Goal: Contribute content: Contribute content

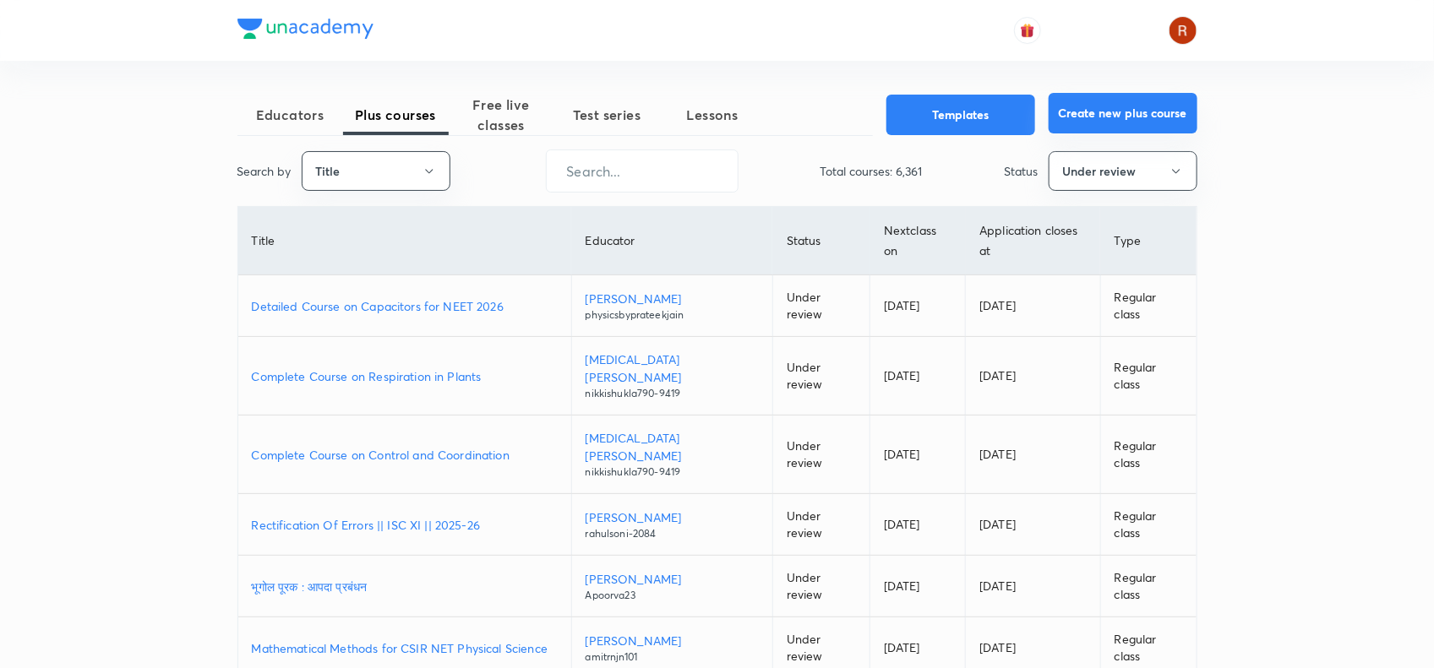
click at [1112, 107] on button "Create new plus course" at bounding box center [1123, 113] width 149 height 41
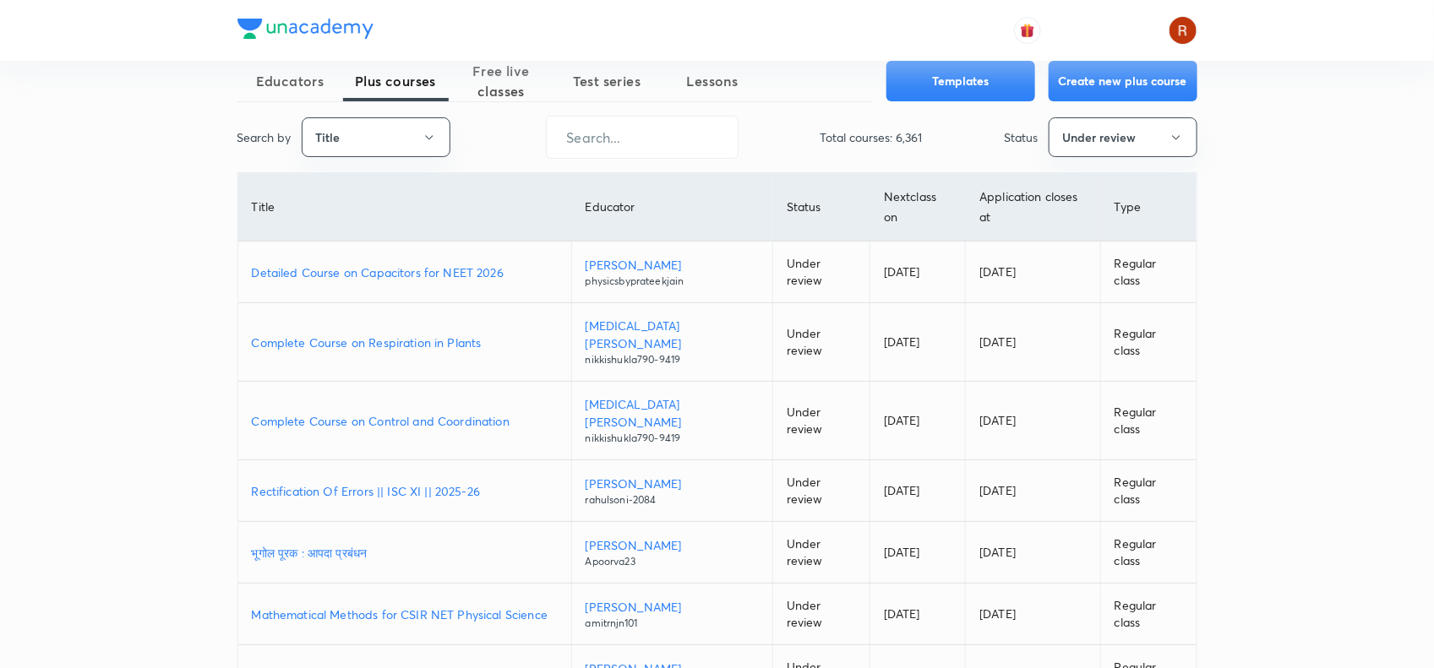
scroll to position [32, 0]
click at [441, 266] on p "Detailed Course on Capacitors for NEET 2026" at bounding box center [405, 274] width 306 height 18
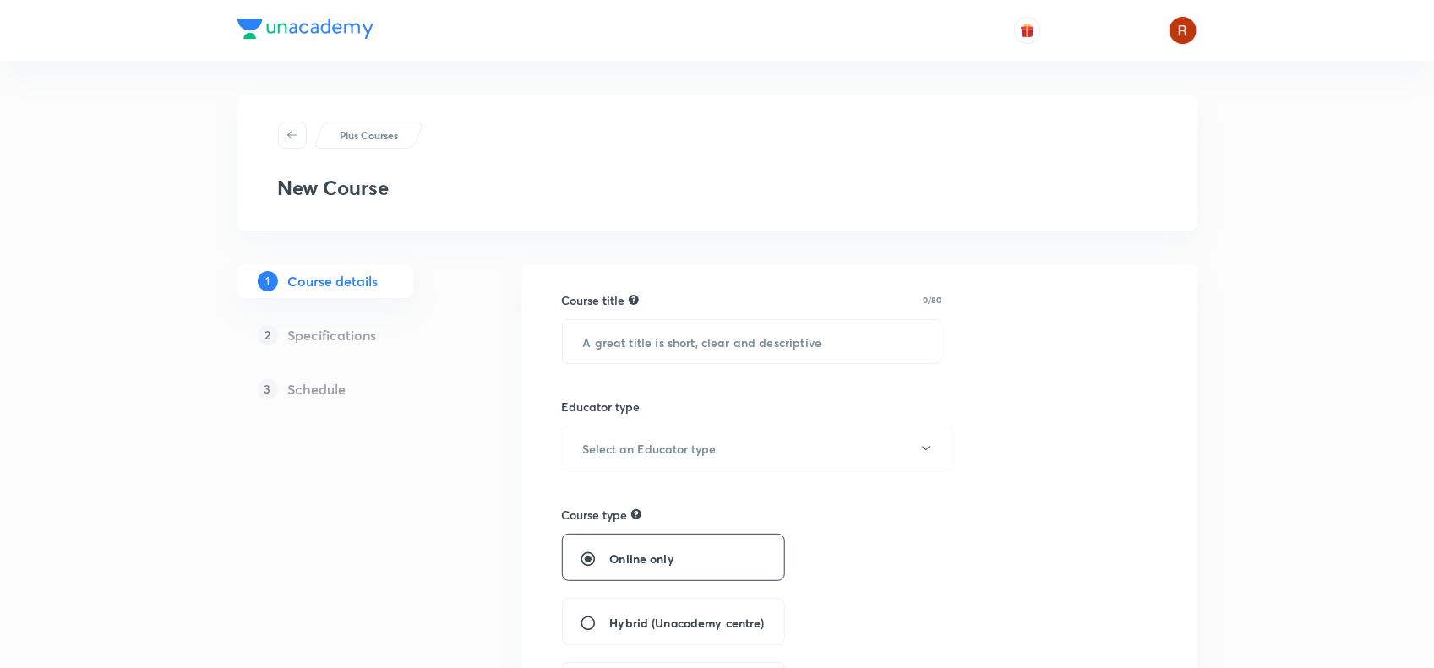
scroll to position [1, 0]
click at [760, 349] on input "text" at bounding box center [752, 340] width 379 height 43
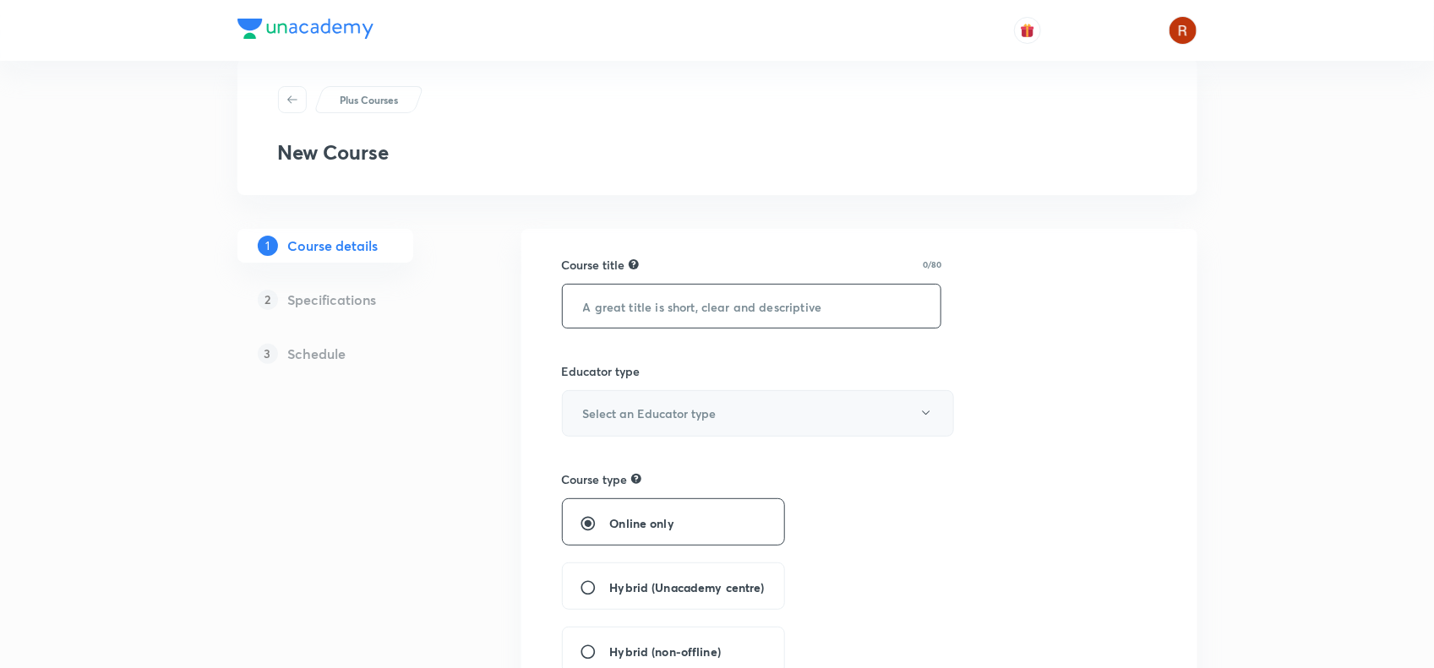
scroll to position [36, 0]
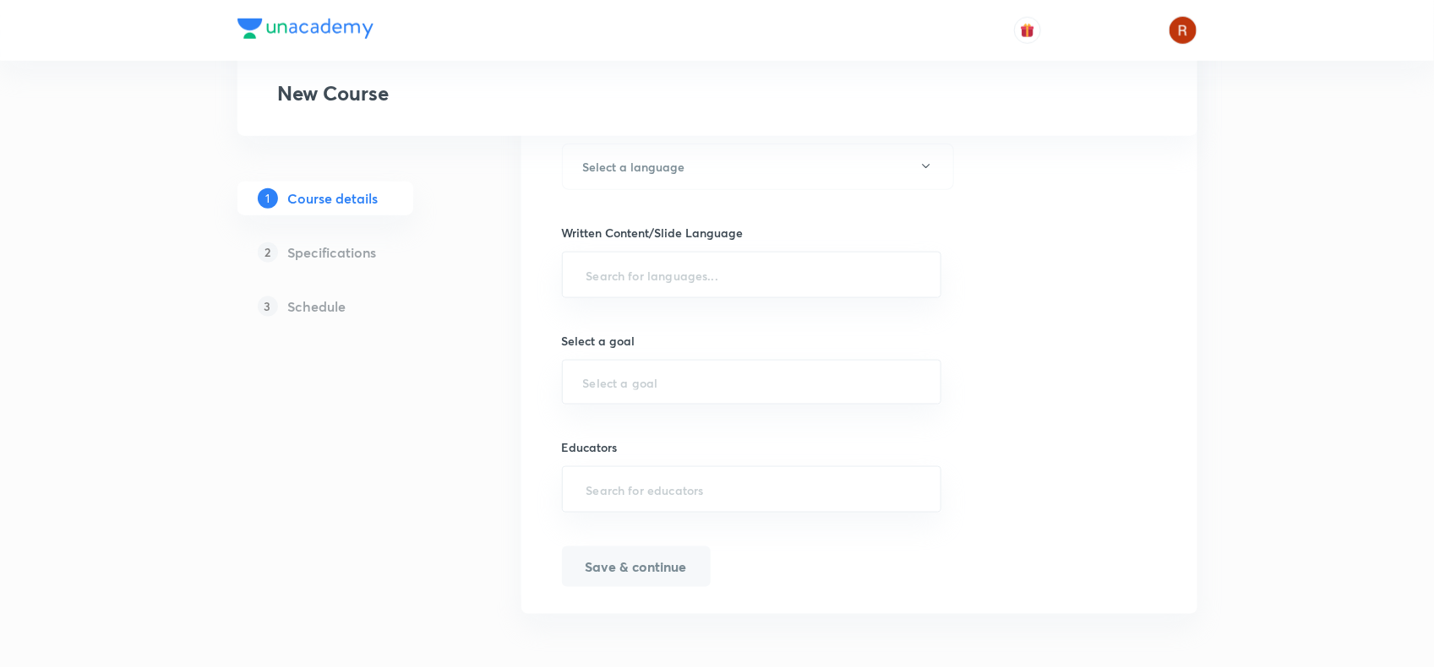
scroll to position [786, 0]
click at [874, 507] on div "​" at bounding box center [752, 489] width 380 height 46
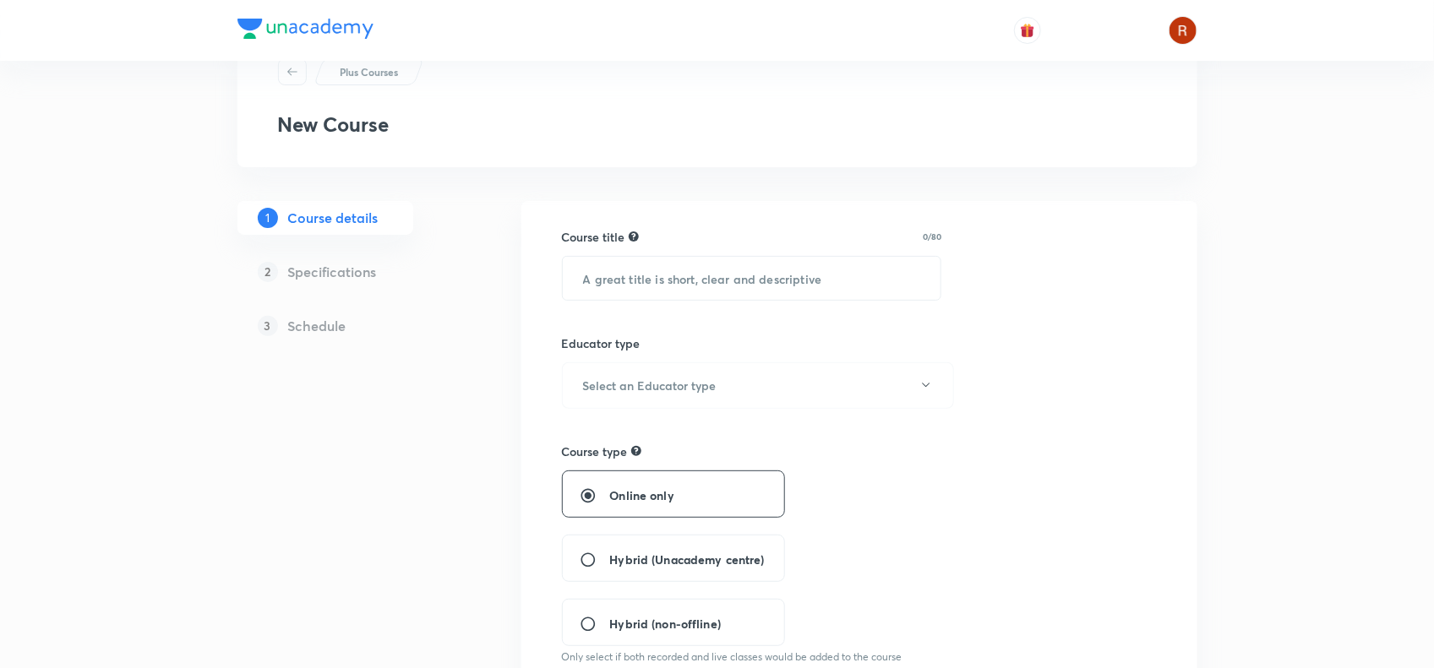
scroll to position [64, 0]
click at [635, 259] on input "text" at bounding box center [752, 277] width 379 height 43
paste input "Engineering Mathematics Crash Course For Gate DA & CSIT-2026"
type input "Engineering Mathematics Crash Course For Gate DA & CSIT-2026"
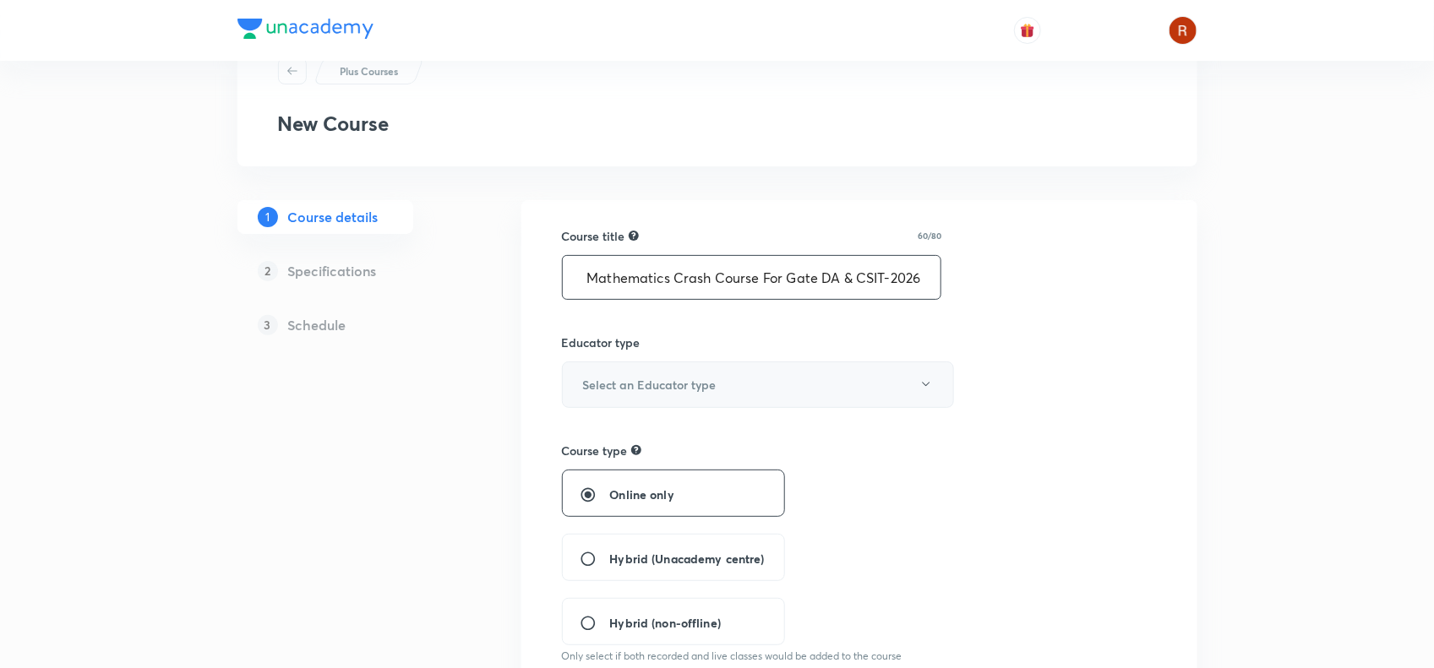
scroll to position [0, 0]
click at [604, 374] on button "Select an Educator type" at bounding box center [758, 385] width 392 height 46
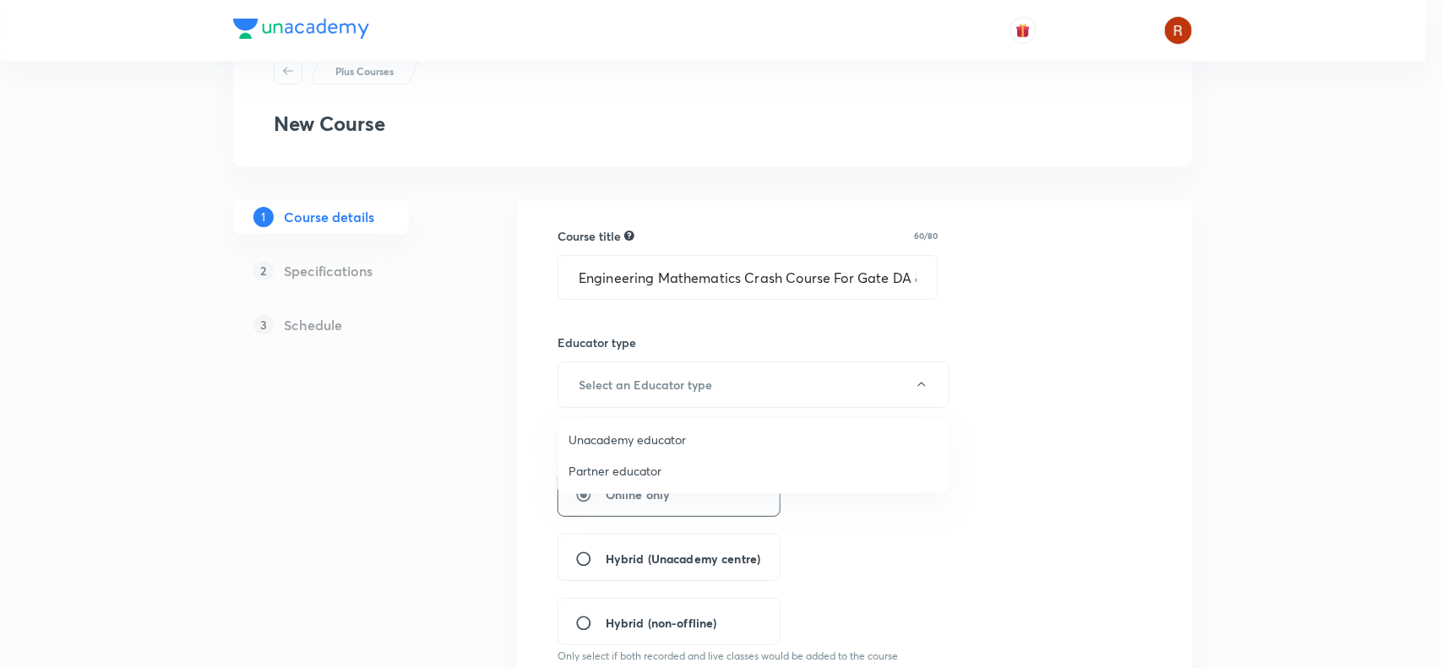
click at [613, 433] on span "Unacademy educator" at bounding box center [754, 440] width 370 height 18
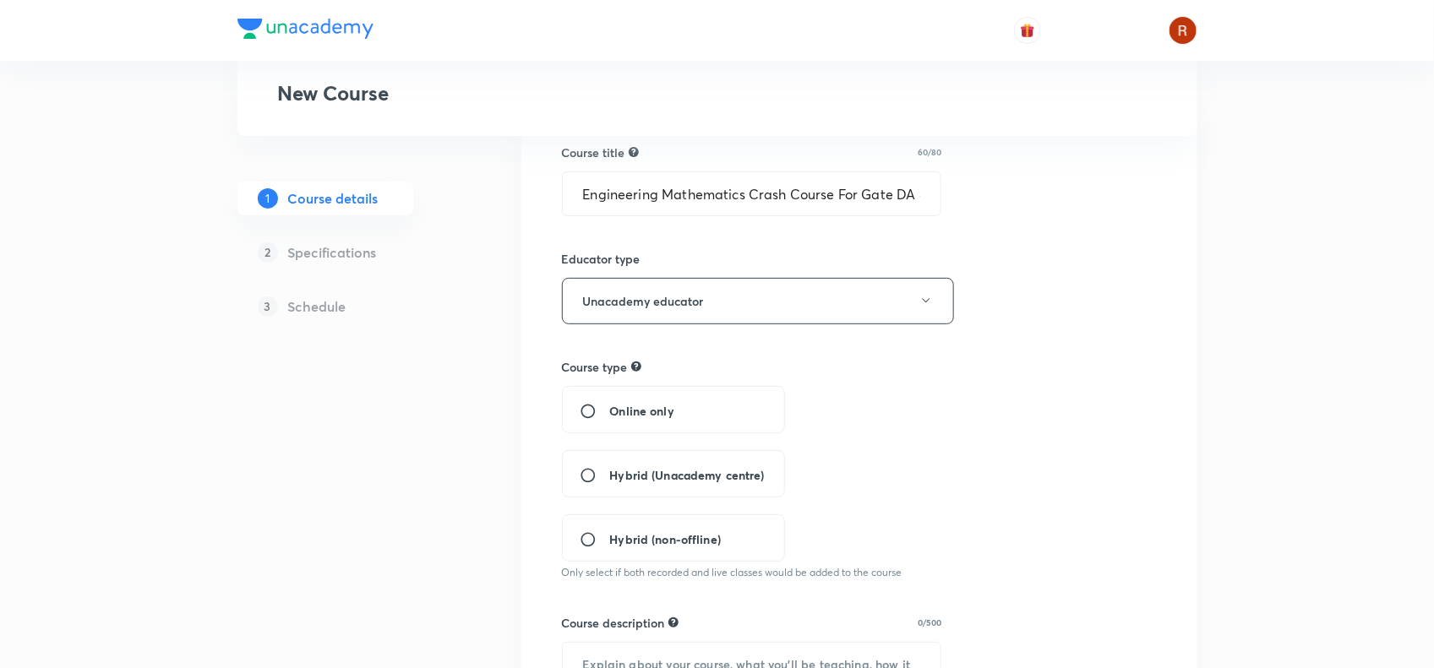
scroll to position [149, 0]
click at [610, 408] on span "Online only" at bounding box center [642, 410] width 64 height 18
click at [610, 408] on input "Online only" at bounding box center [595, 410] width 30 height 17
radio input "true"
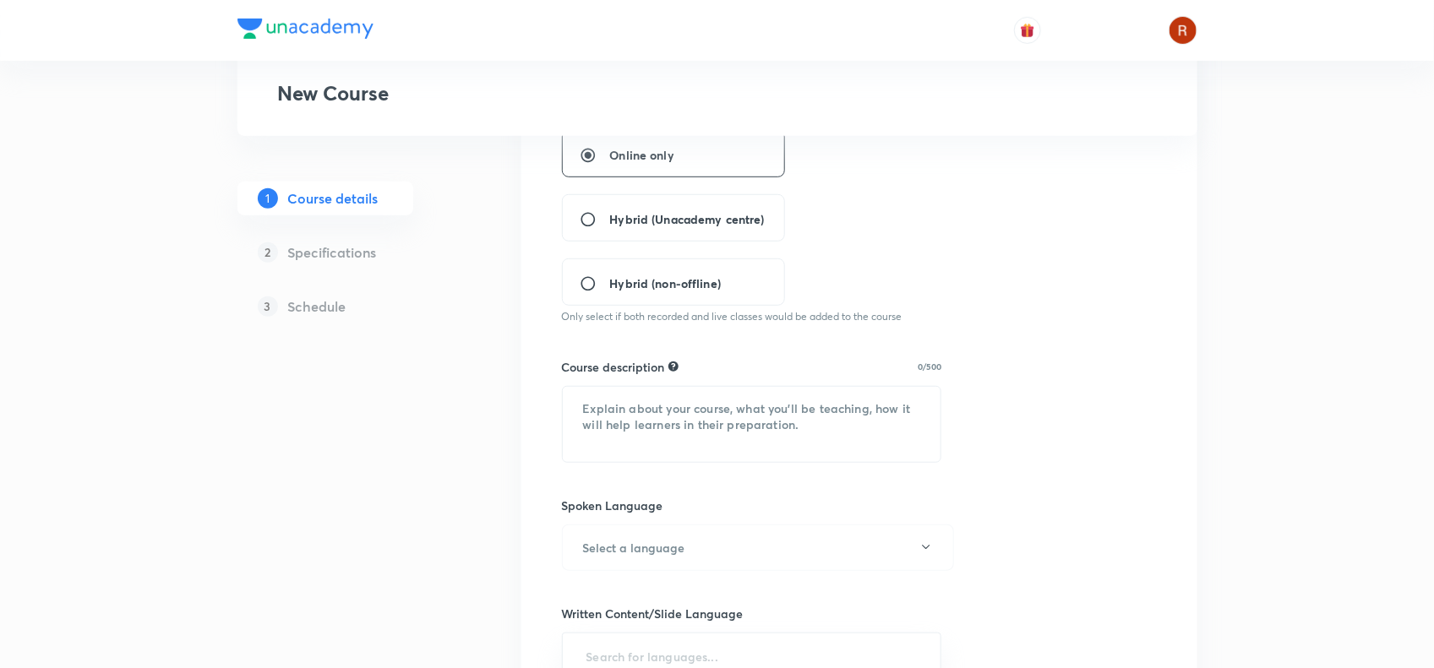
scroll to position [406, 0]
click at [622, 418] on textarea at bounding box center [752, 422] width 379 height 75
paste textarea "Counting (permutation and combinations), probability axioms, Sample space, even…"
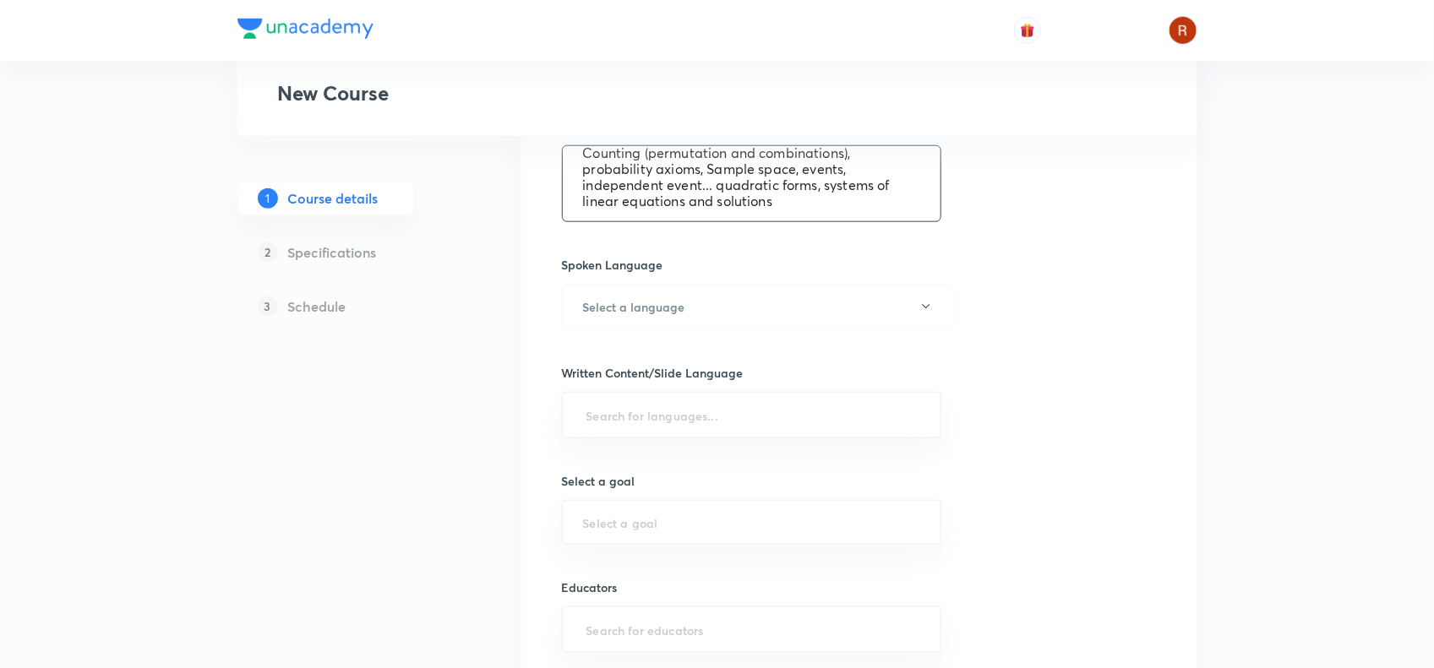
scroll to position [646, 0]
type textarea "Counting (permutation and combinations), probability axioms, Sample space, even…"
click at [600, 301] on h6 "Select a language" at bounding box center [634, 306] width 102 height 18
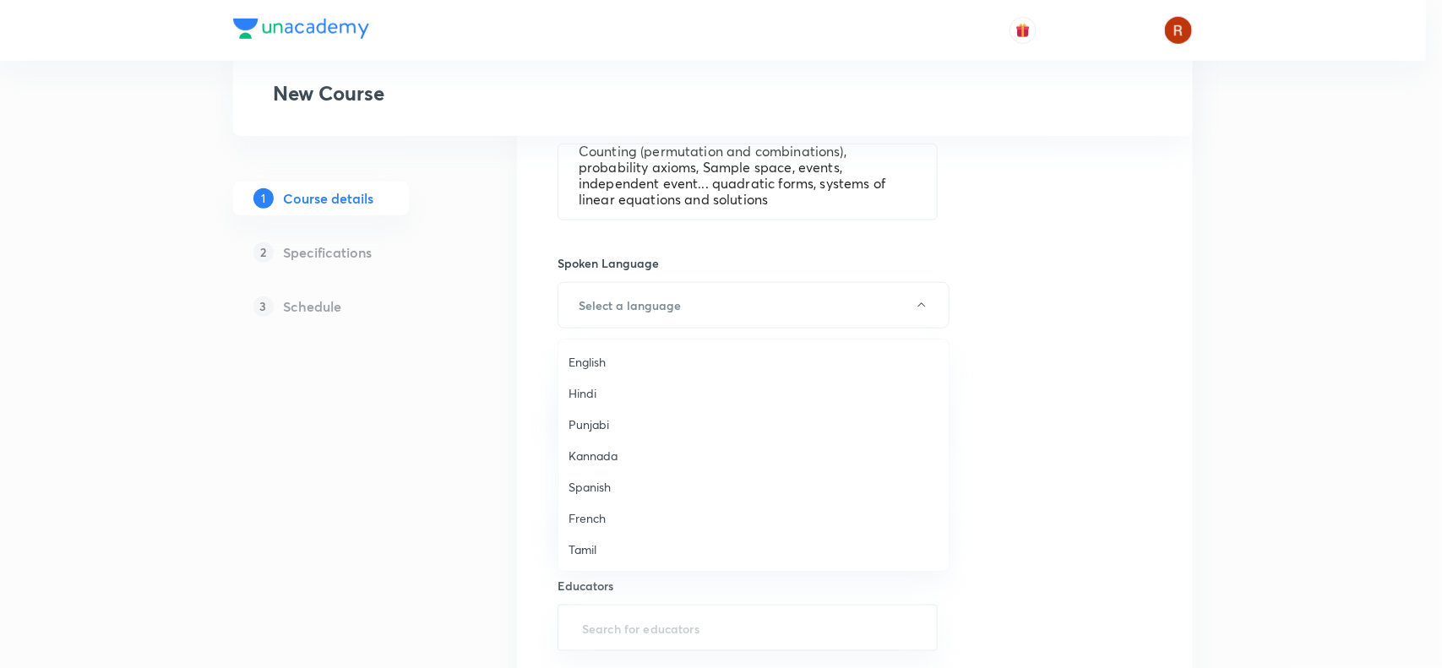
click at [631, 362] on span "English" at bounding box center [754, 362] width 370 height 18
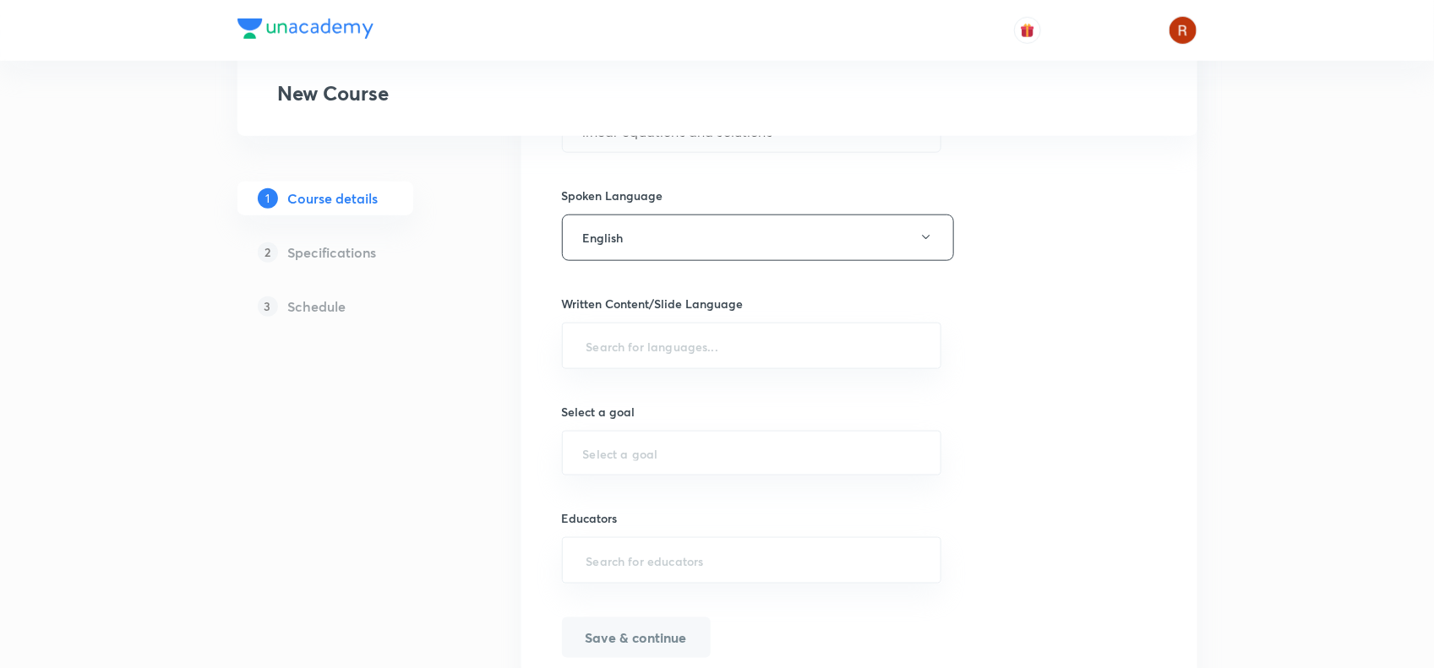
scroll to position [715, 0]
click at [622, 344] on input "text" at bounding box center [752, 345] width 338 height 31
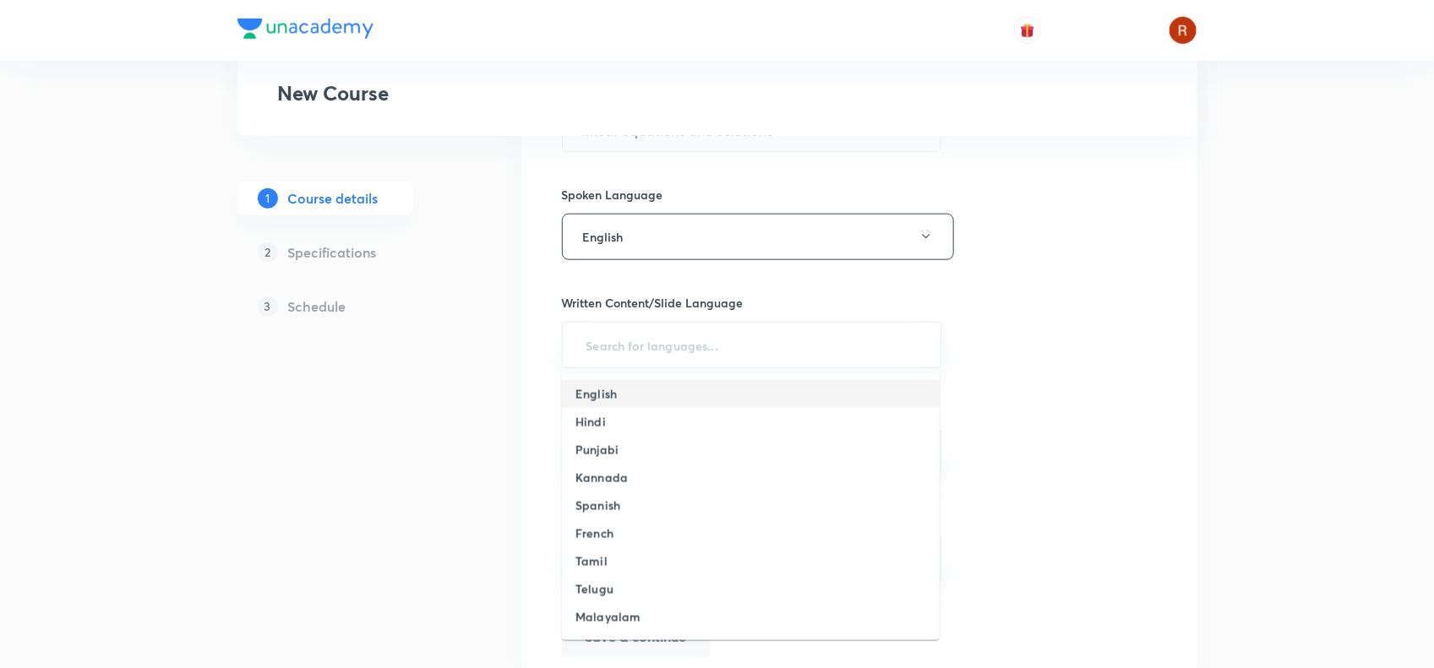
click at [605, 390] on h6 "English" at bounding box center [595, 394] width 41 height 18
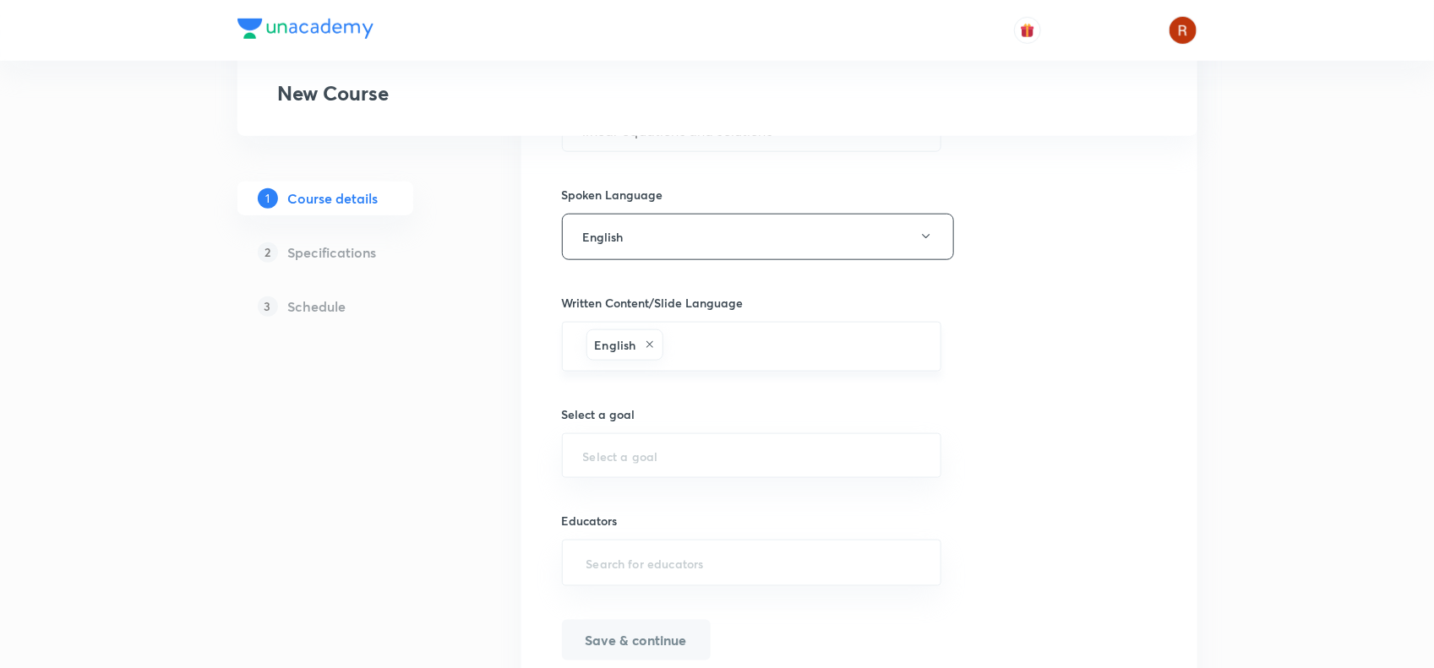
type input "h"
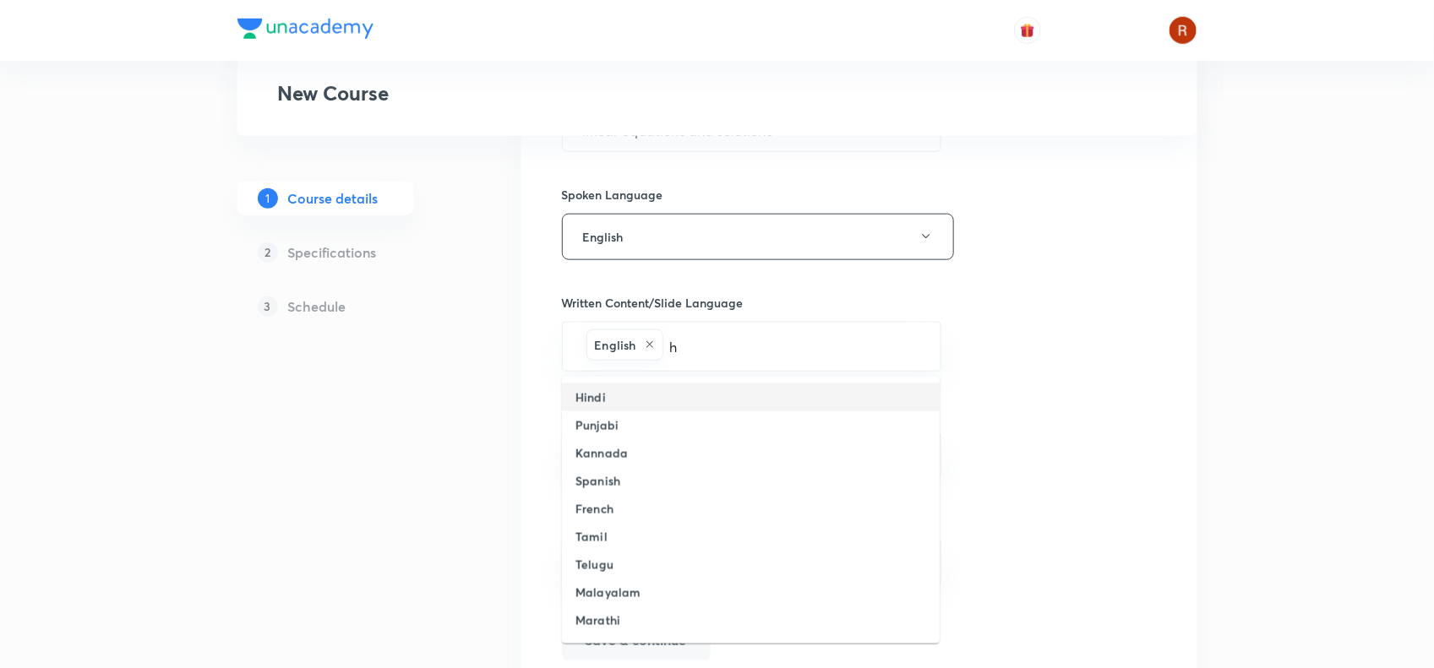
click at [648, 400] on li "Hindi" at bounding box center [751, 398] width 378 height 28
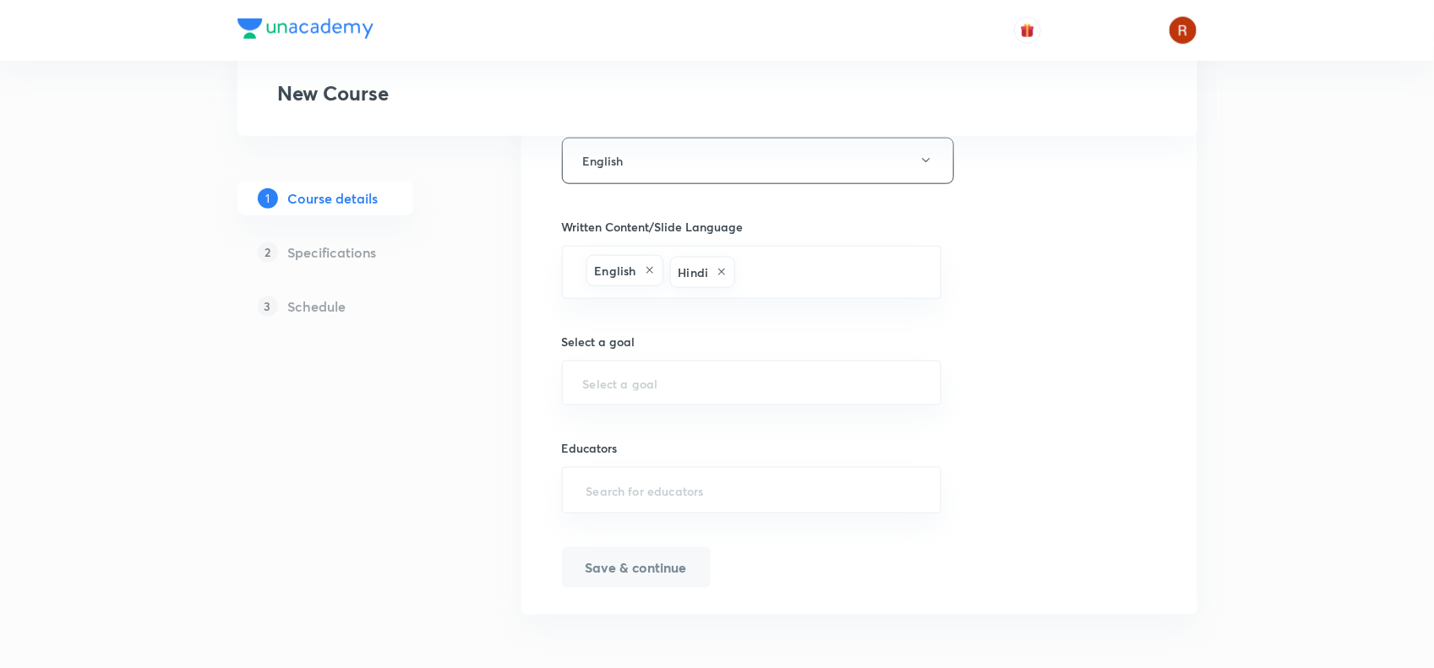
scroll to position [794, 0]
click at [639, 385] on input "text" at bounding box center [752, 382] width 338 height 16
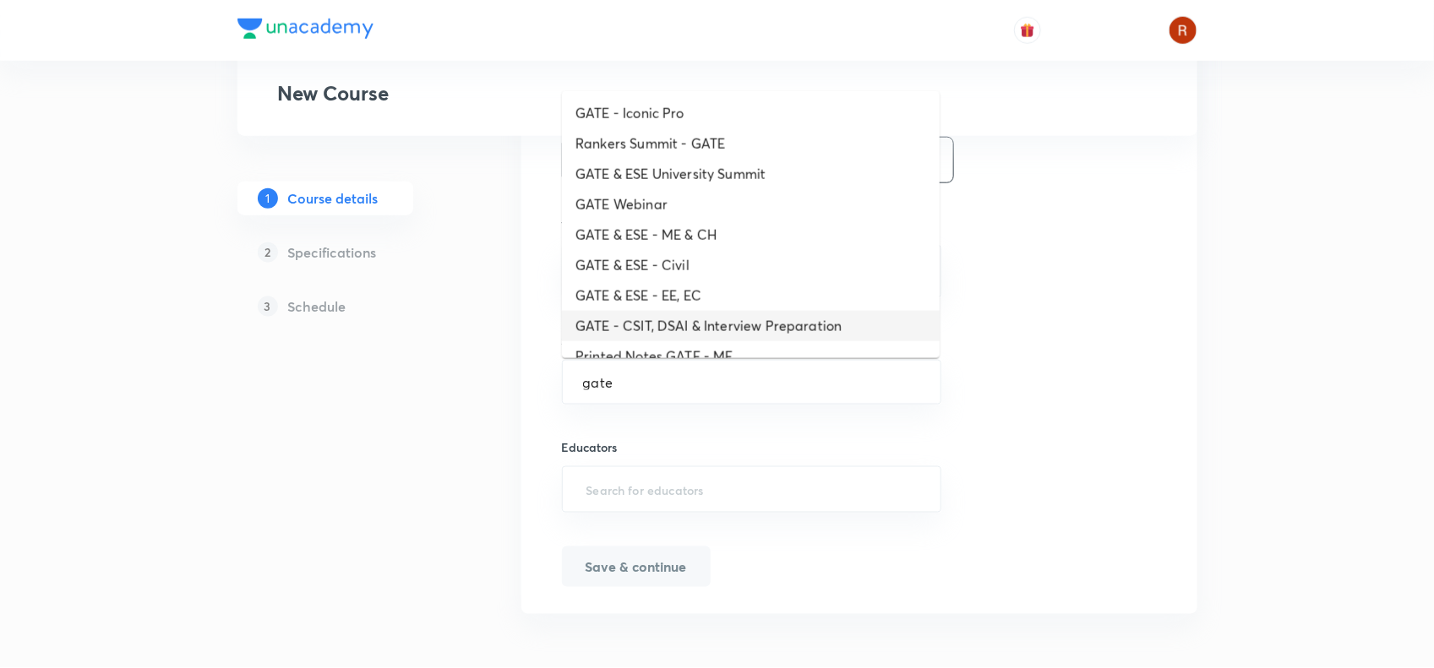
click at [649, 319] on li "GATE - CSIT, DSAI & Interview Preparation" at bounding box center [751, 326] width 378 height 30
type input "GATE - CSIT, DSAI & Interview Preparation"
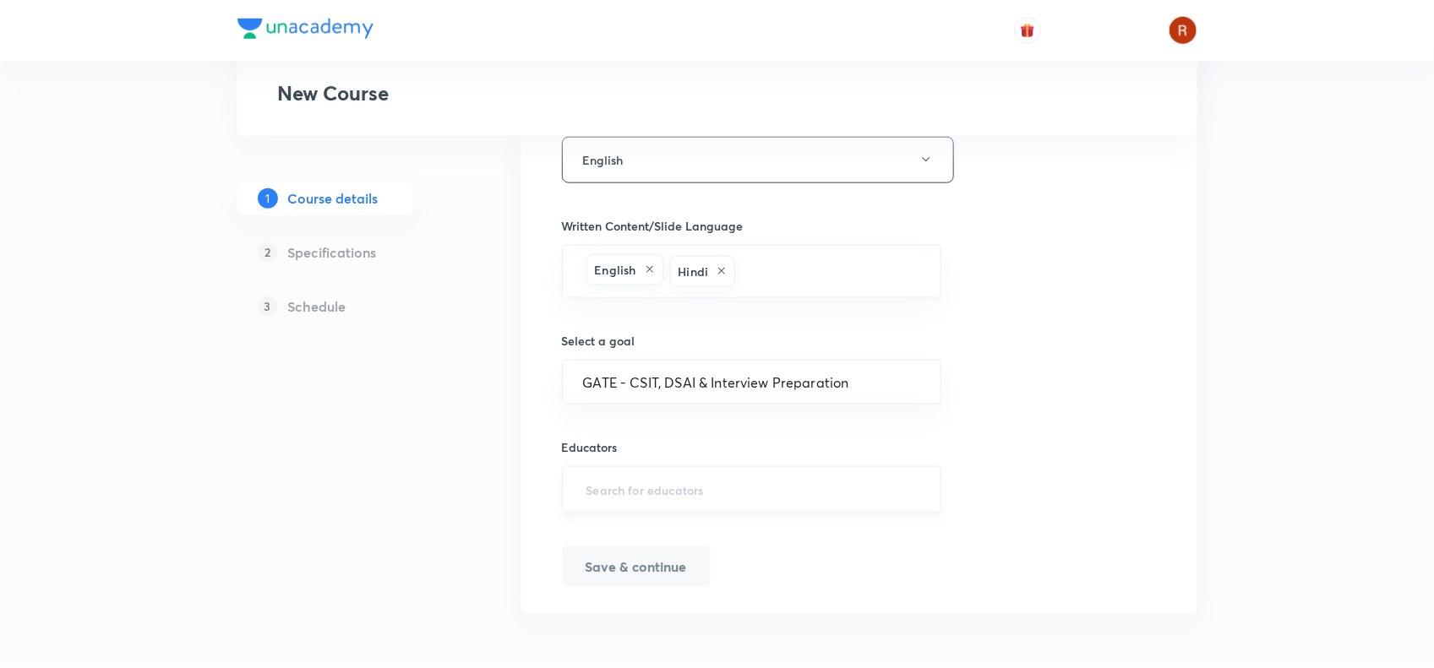
click at [656, 505] on div "​" at bounding box center [752, 489] width 380 height 46
paste input "rahulmathematik"
type input "rahulmathematik"
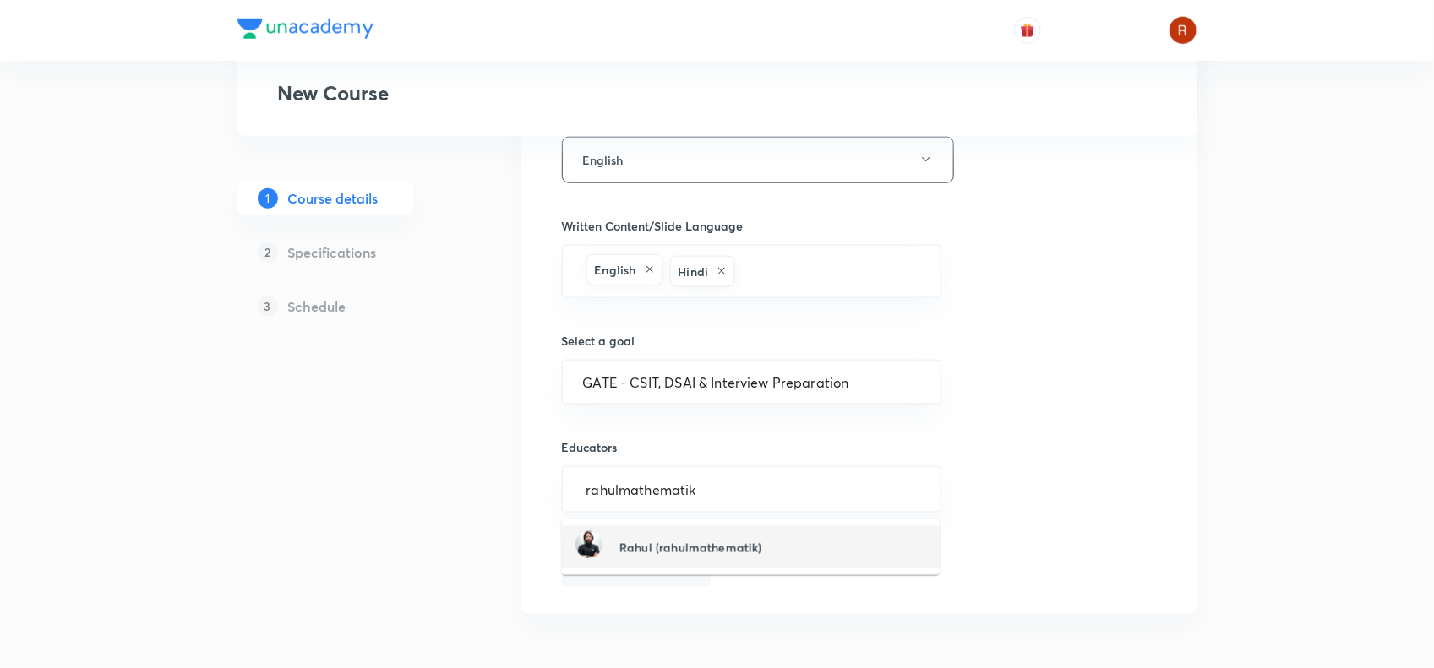
click at [723, 539] on h6 "Rahul (rahulmathematik)" at bounding box center [690, 548] width 142 height 18
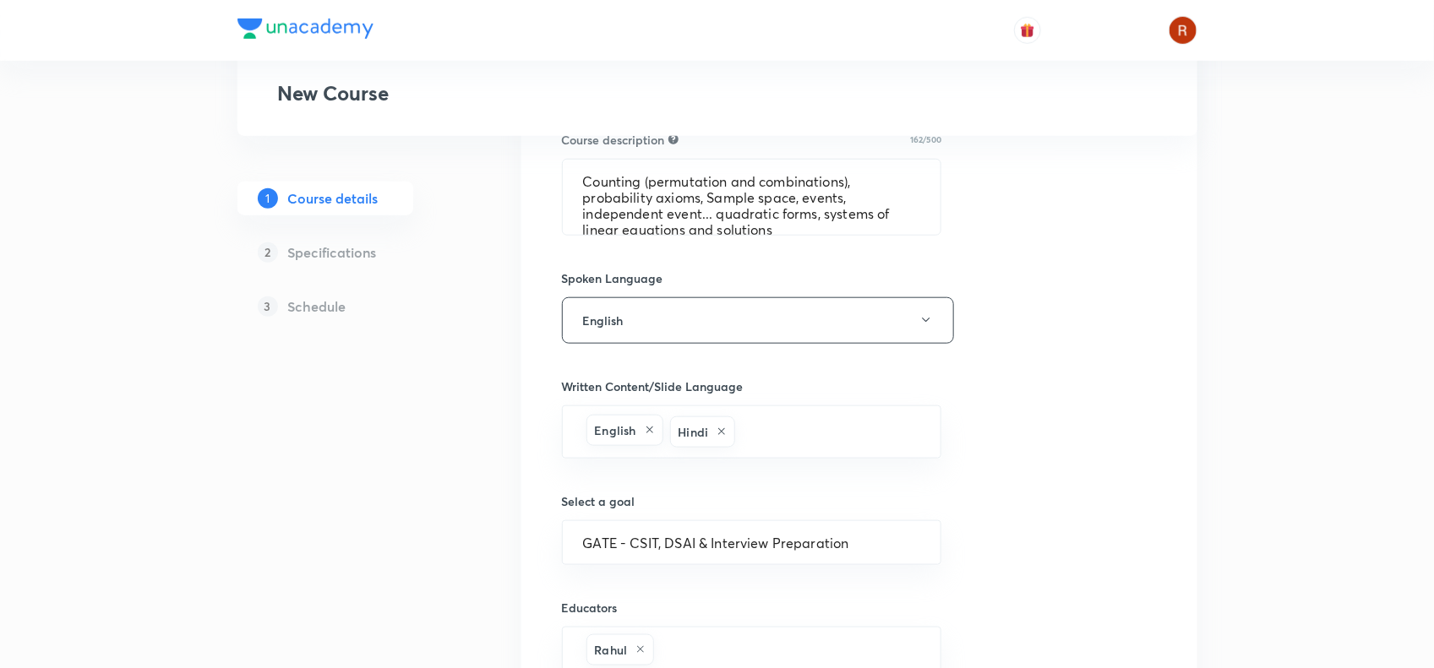
scroll to position [798, 0]
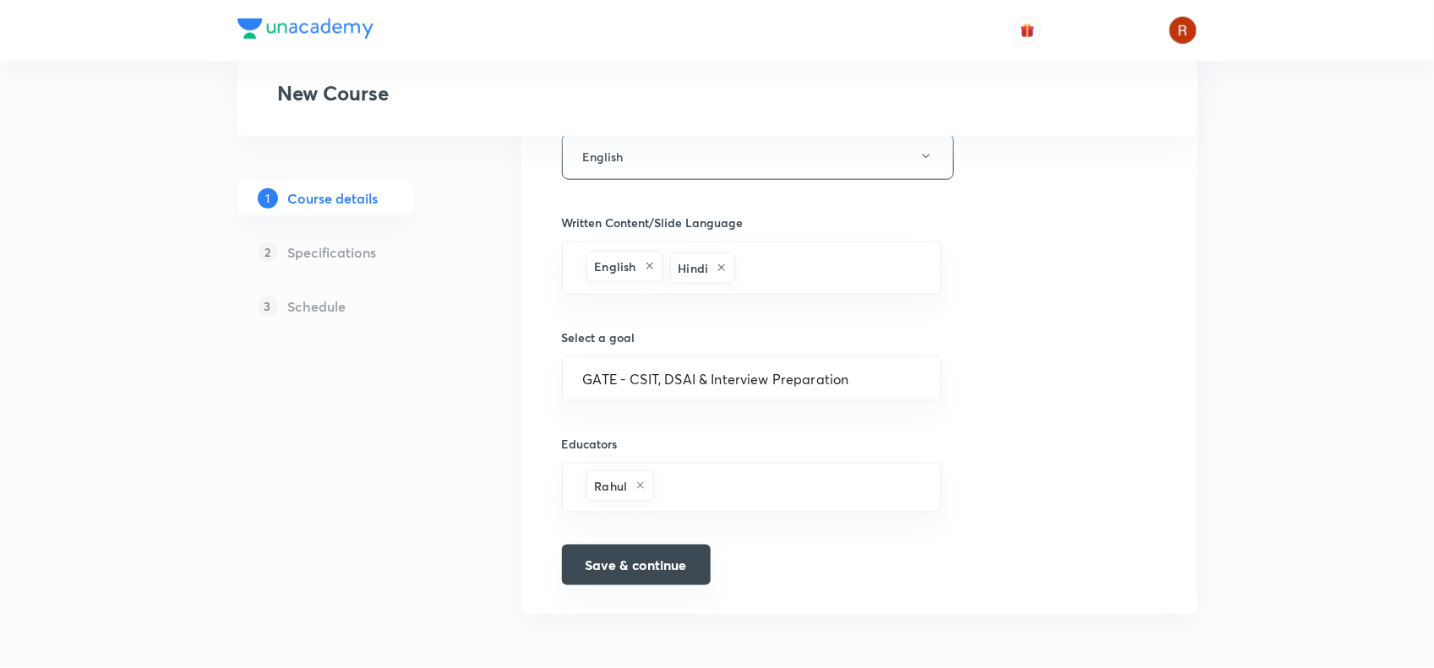
click at [602, 564] on button "Save & continue" at bounding box center [636, 565] width 149 height 41
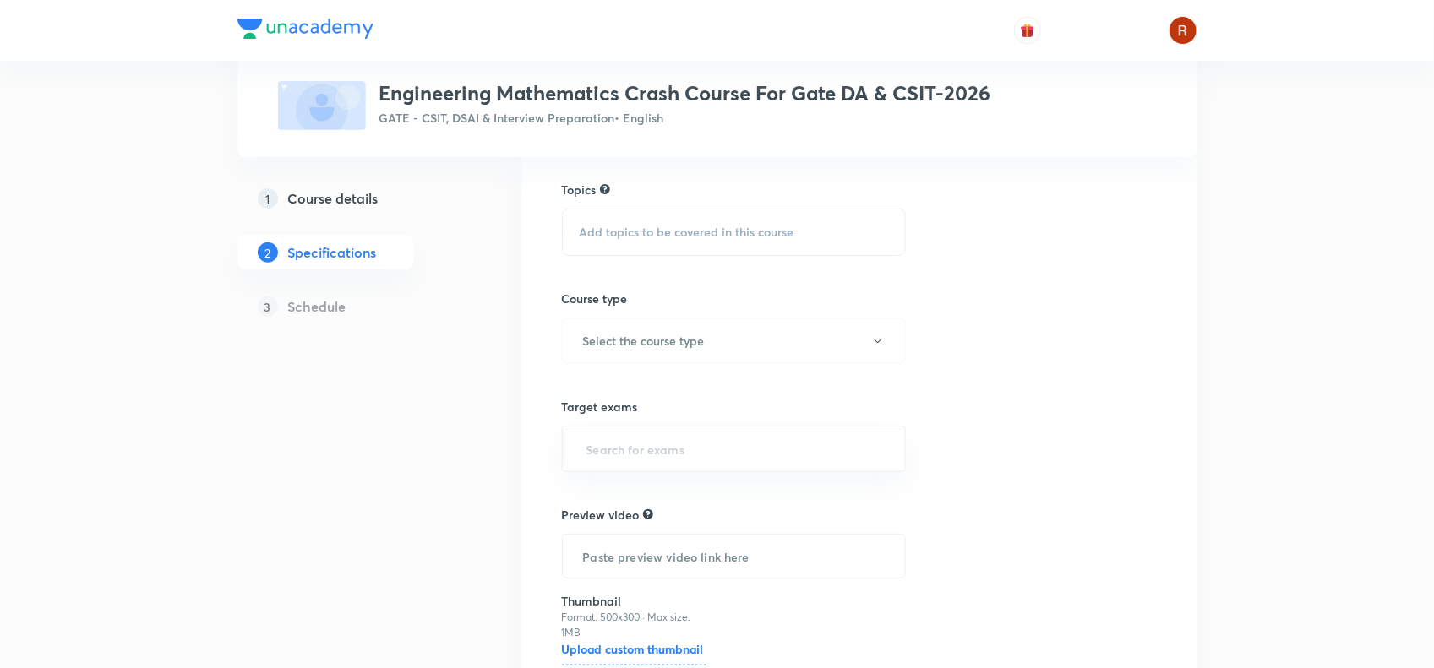
scroll to position [120, 0]
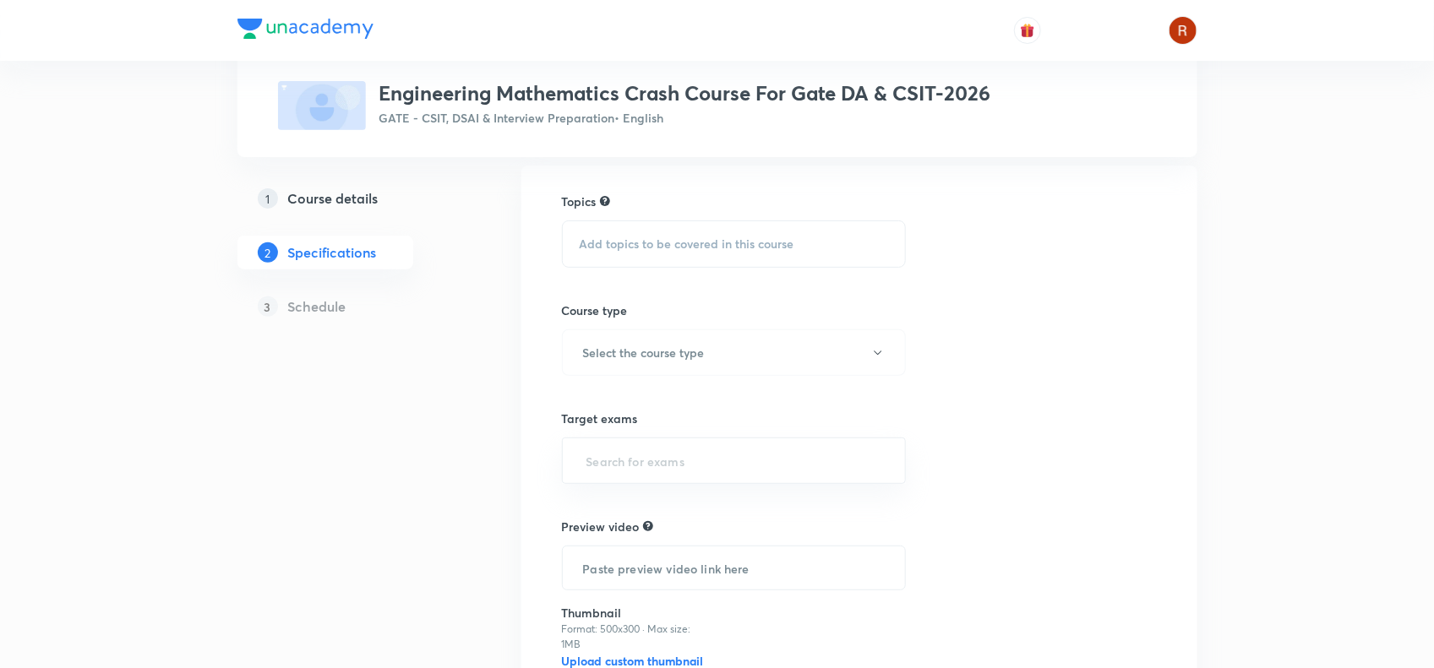
click at [602, 242] on span "Add topics to be covered in this course" at bounding box center [687, 244] width 215 height 14
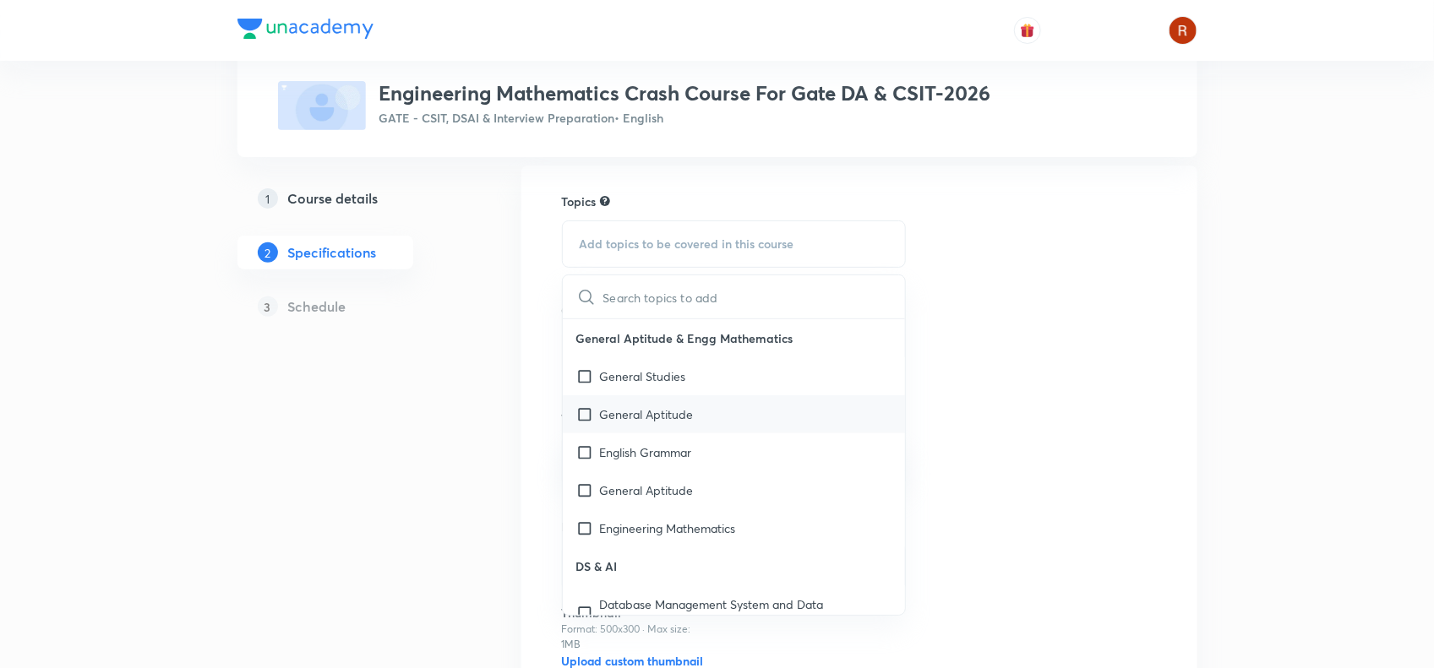
click at [611, 402] on div "General Aptitude" at bounding box center [734, 414] width 343 height 38
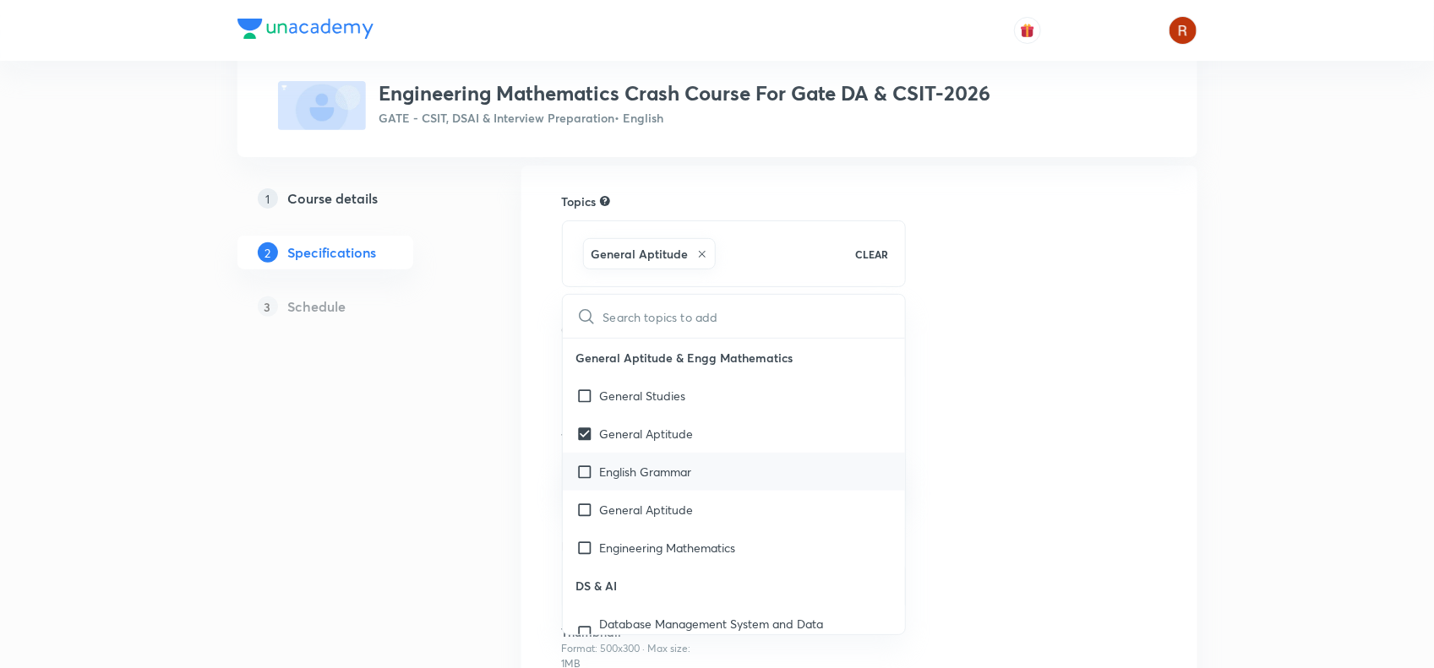
click at [608, 471] on p "English Grammar" at bounding box center [646, 472] width 92 height 18
checkbox input "true"
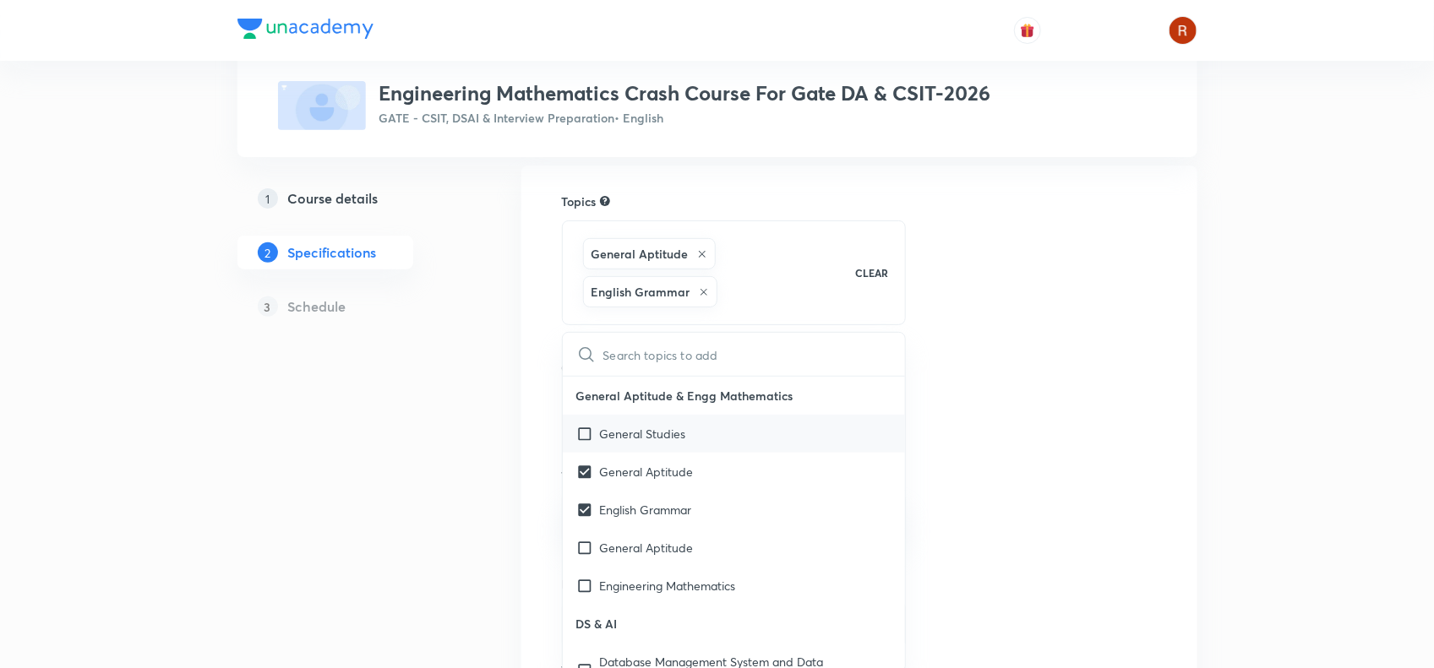
click at [604, 429] on p "General Studies" at bounding box center [643, 434] width 86 height 18
checkbox input "true"
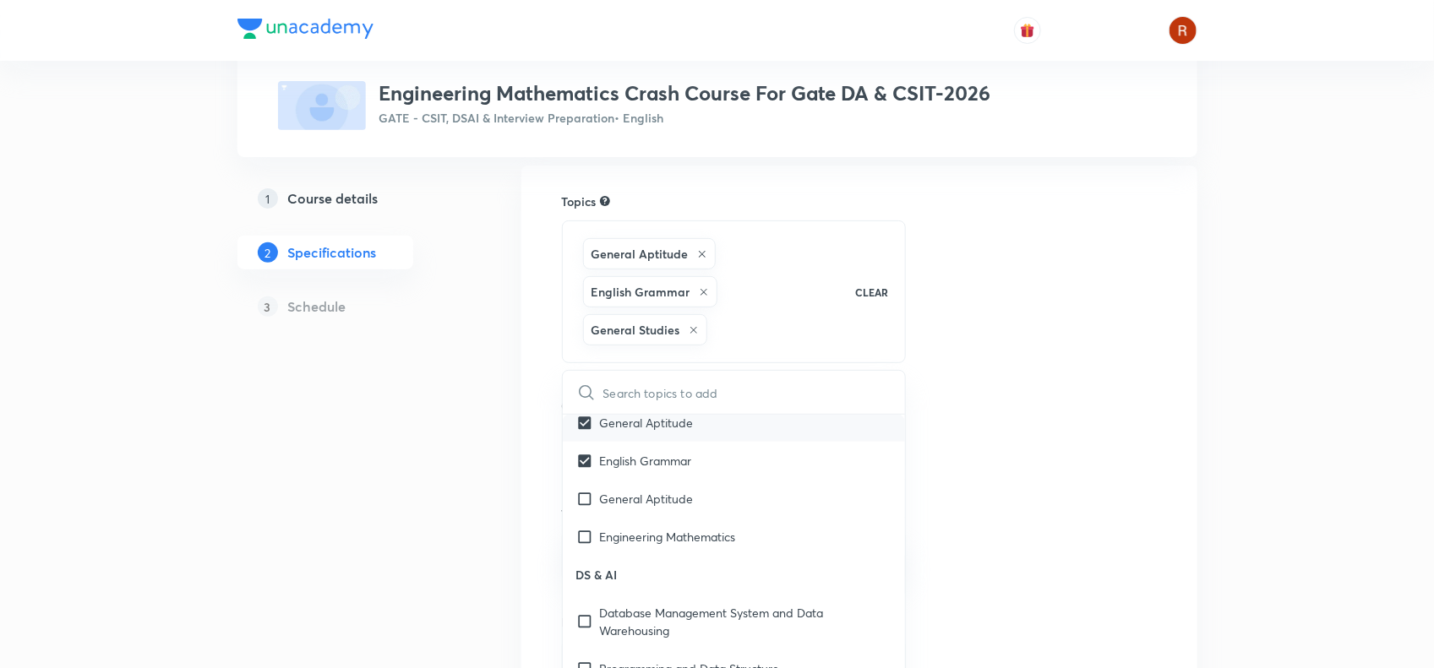
scroll to position [89, 0]
click at [613, 488] on div "General Aptitude" at bounding box center [734, 497] width 343 height 38
checkbox input "true"
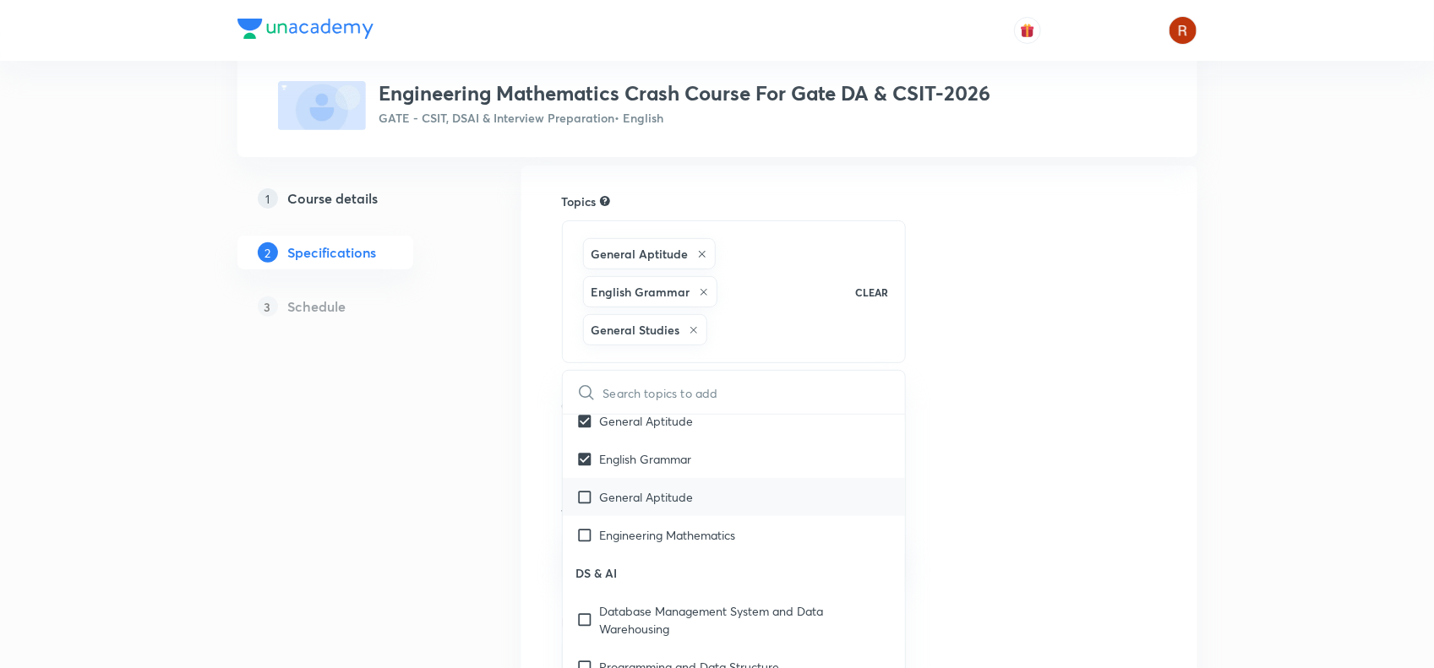
checkbox input "true"
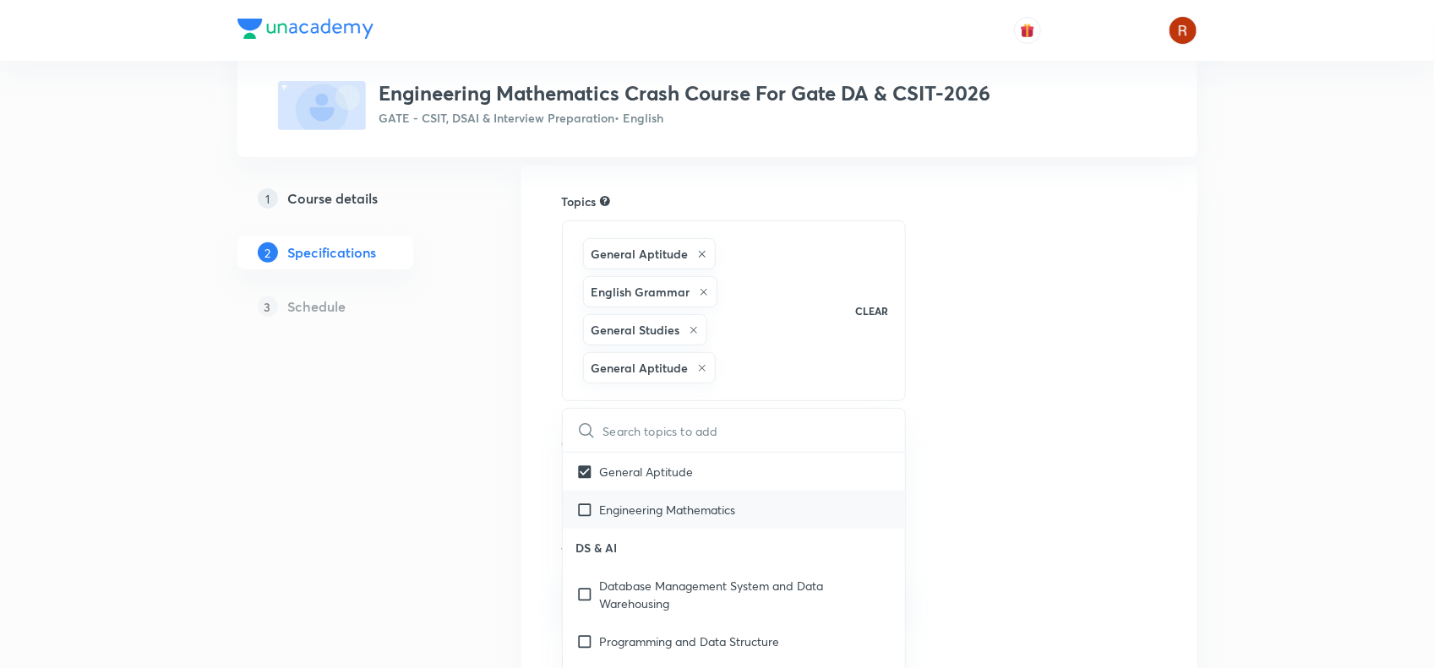
scroll to position [153, 0]
click at [593, 596] on input "checkbox" at bounding box center [588, 593] width 24 height 35
checkbox input "true"
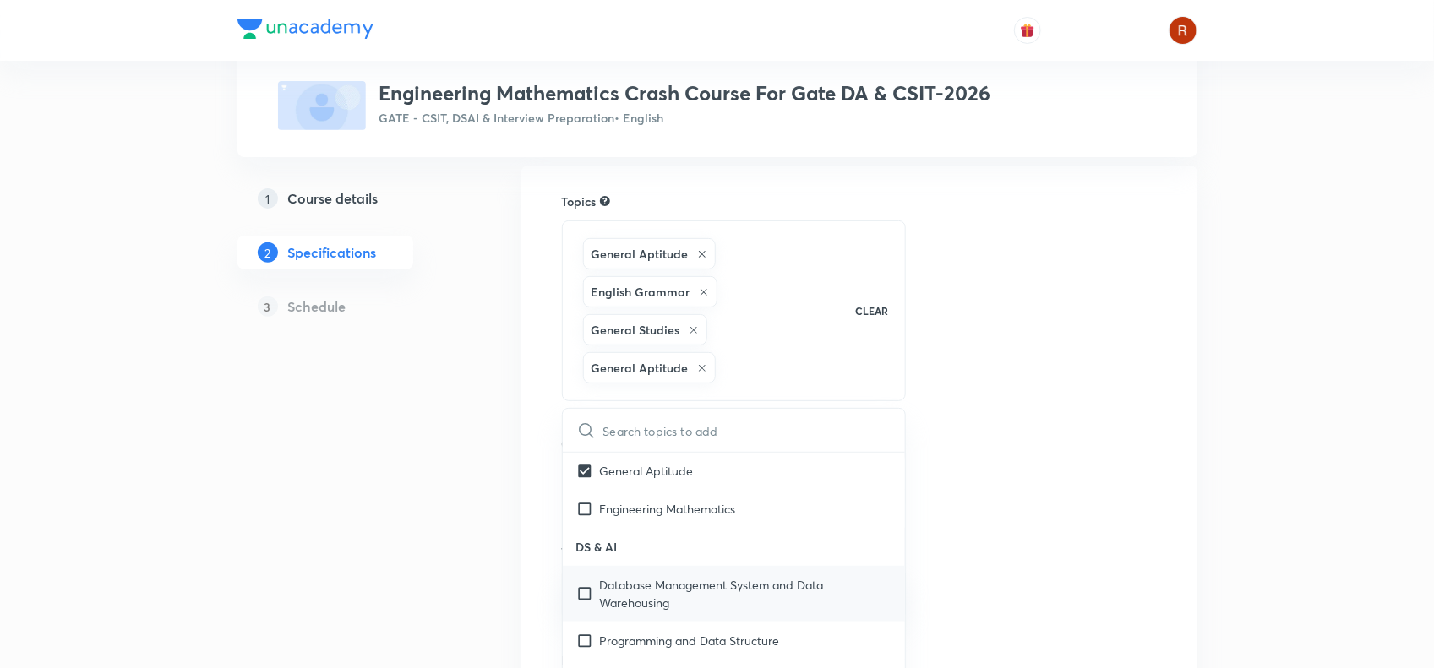
checkbox input "true"
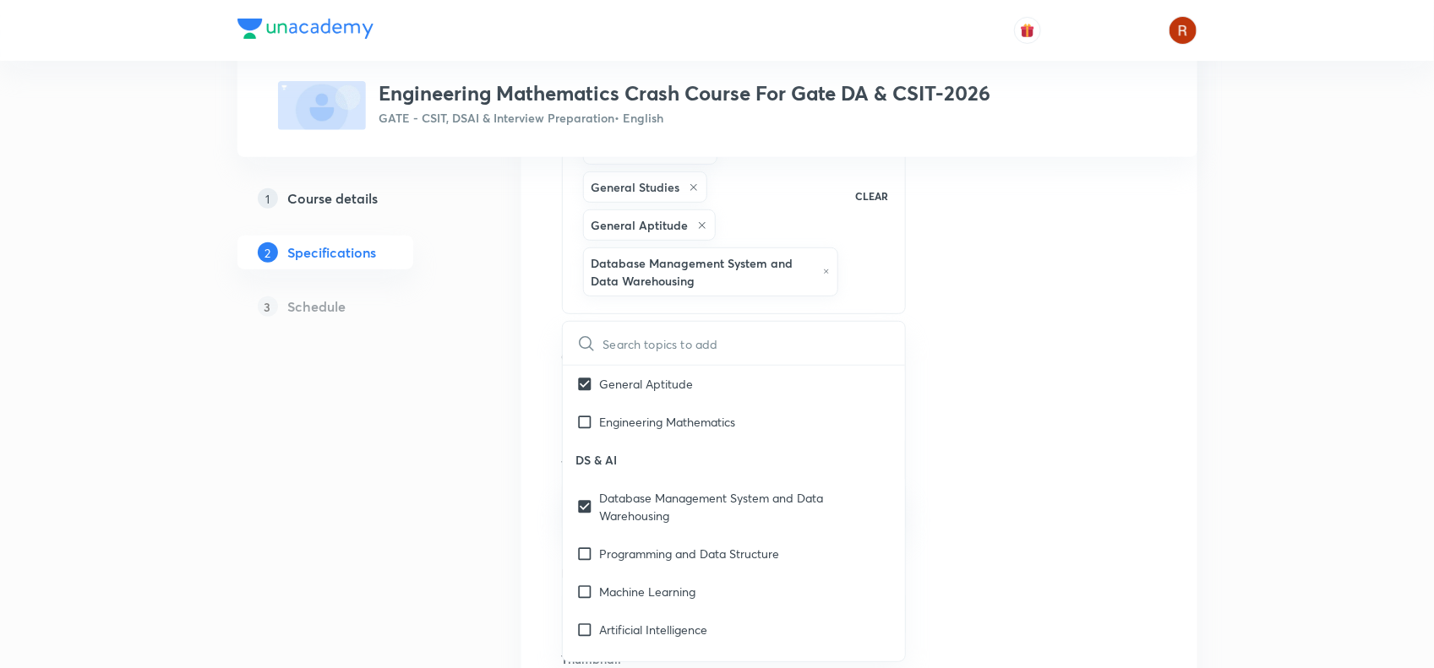
scroll to position [264, 0]
click at [581, 551] on input "checkbox" at bounding box center [588, 552] width 24 height 18
checkbox input "true"
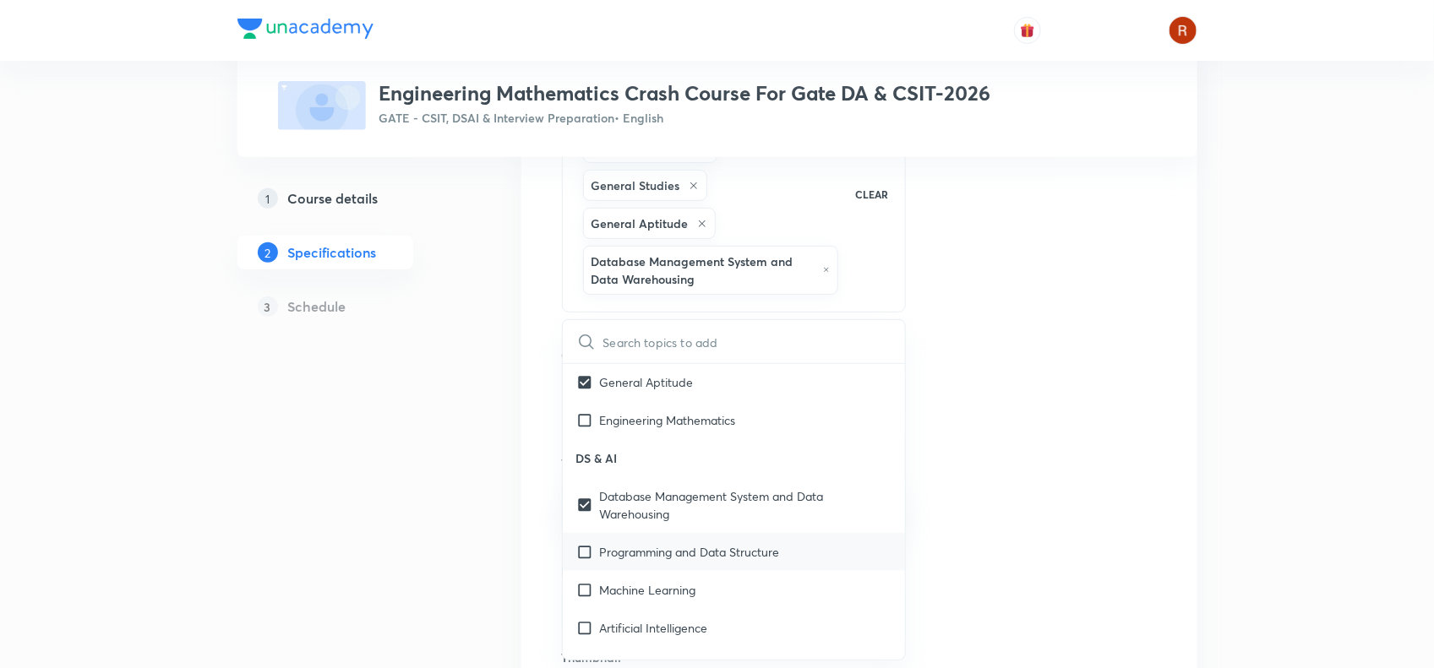
checkbox input "true"
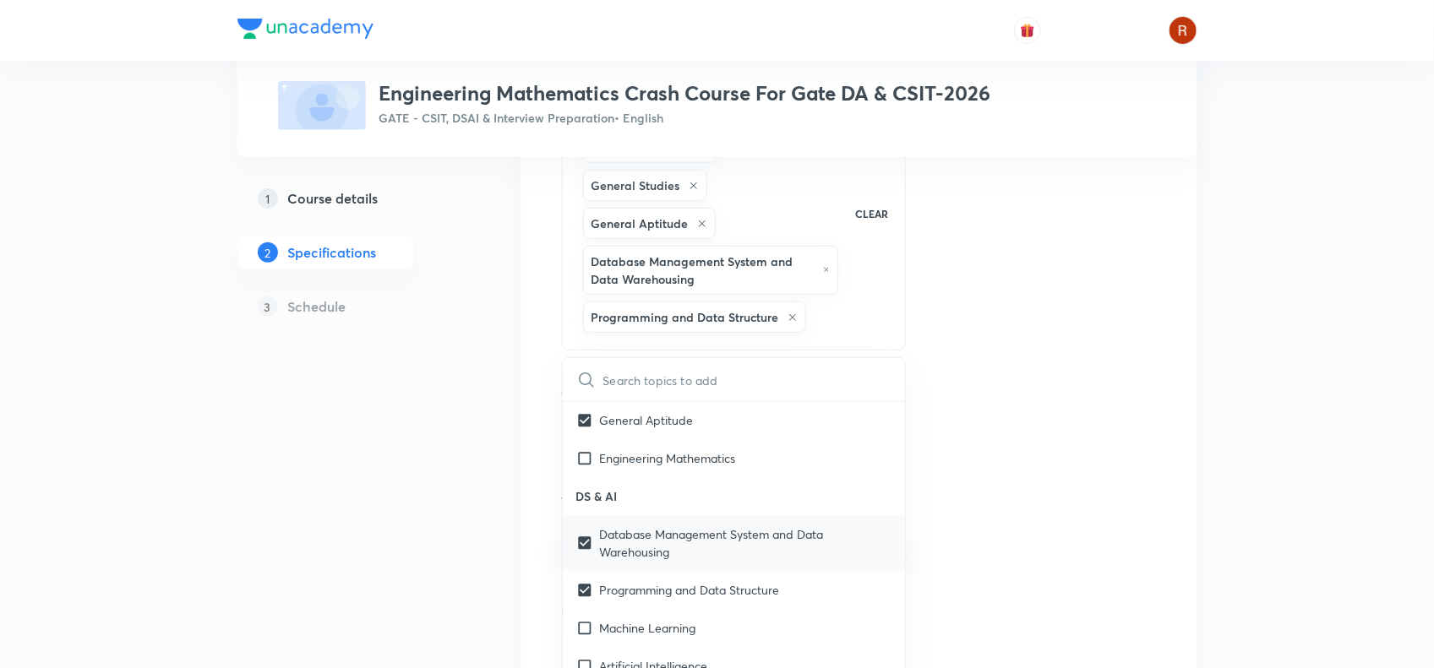
scroll to position [267, 0]
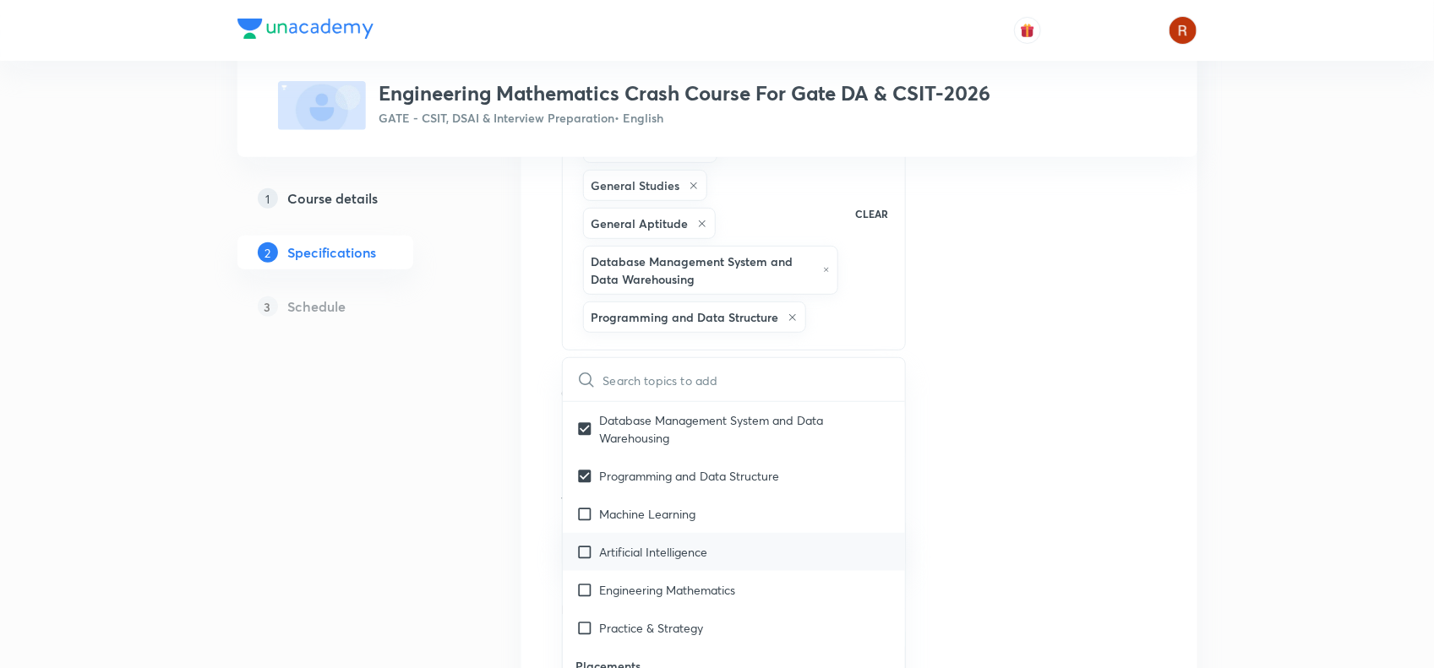
click at [580, 543] on div "Artificial Intelligence" at bounding box center [734, 552] width 343 height 38
checkbox input "true"
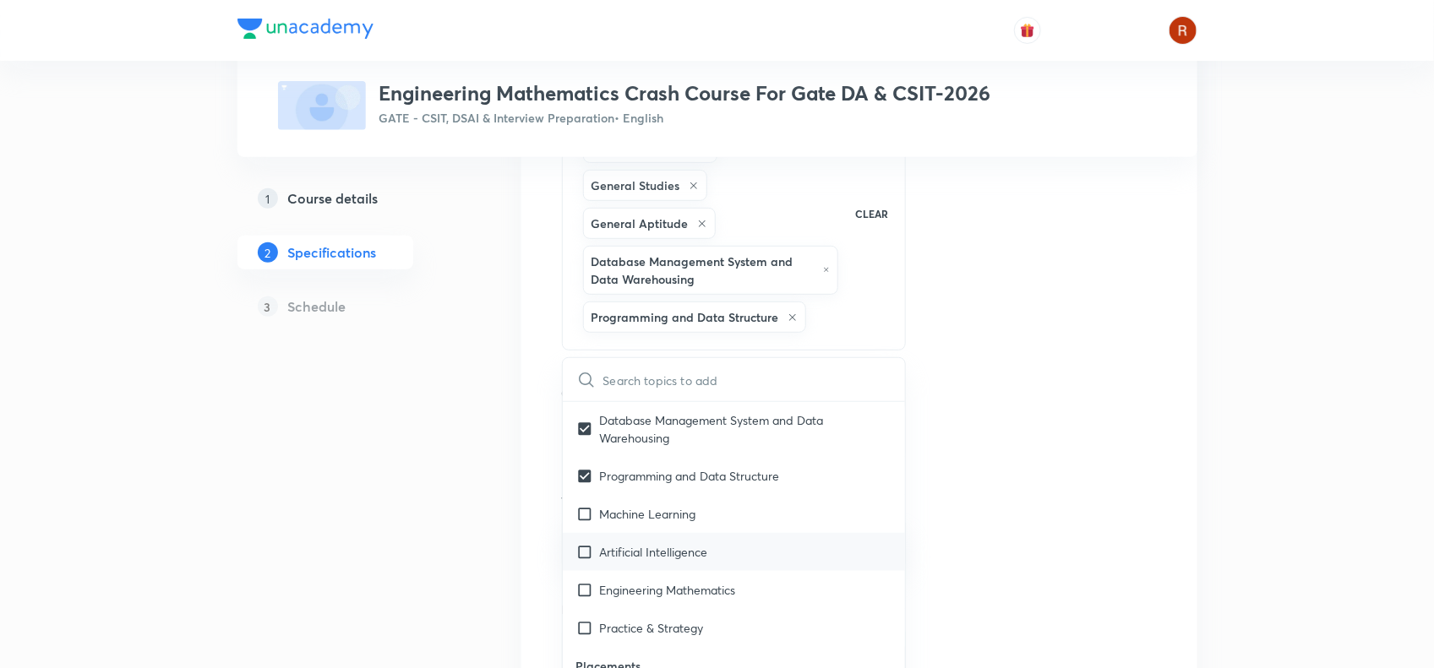
checkbox input "true"
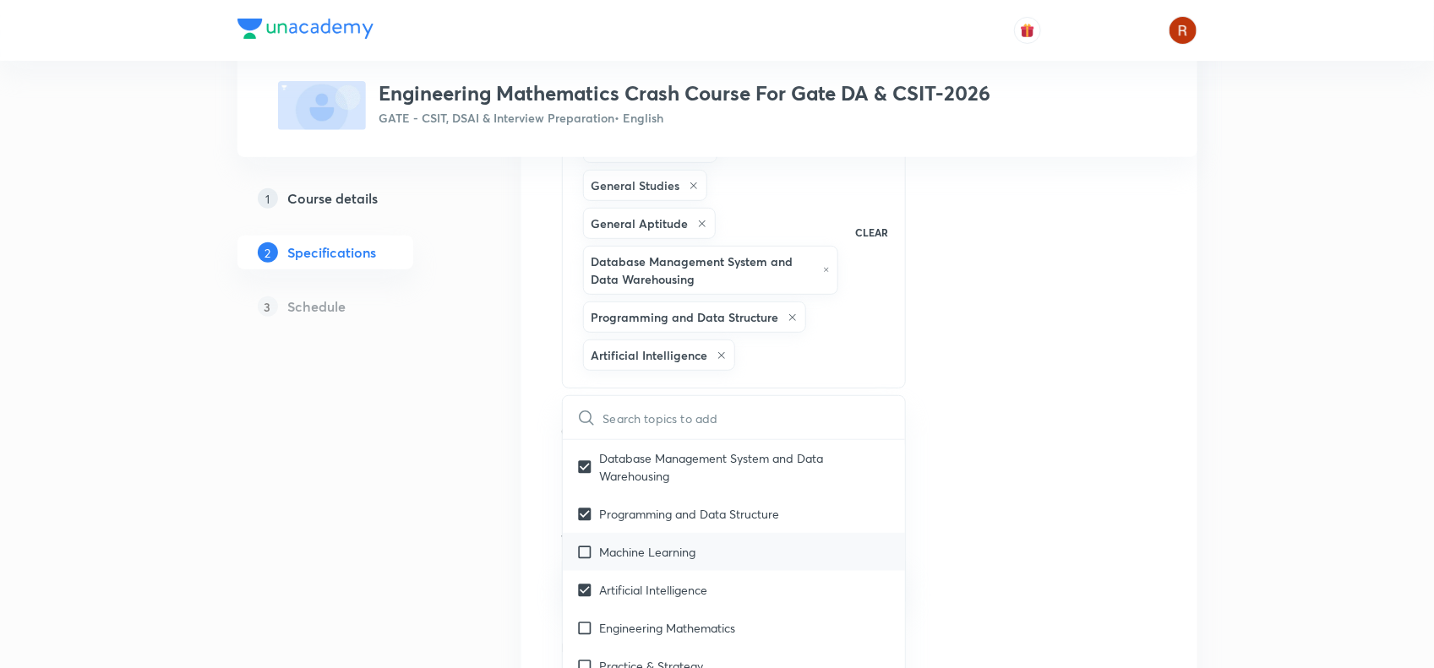
click at [592, 542] on div "Machine Learning" at bounding box center [734, 552] width 343 height 38
checkbox input "true"
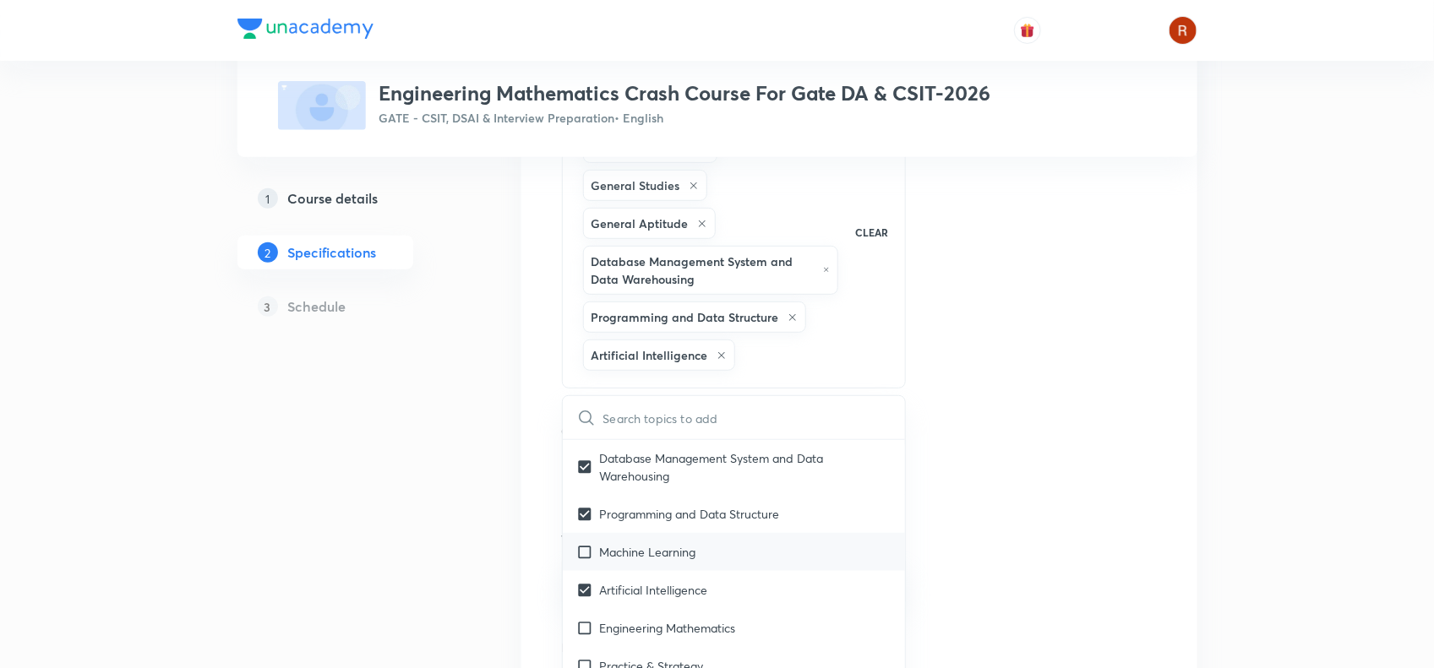
checkbox input "true"
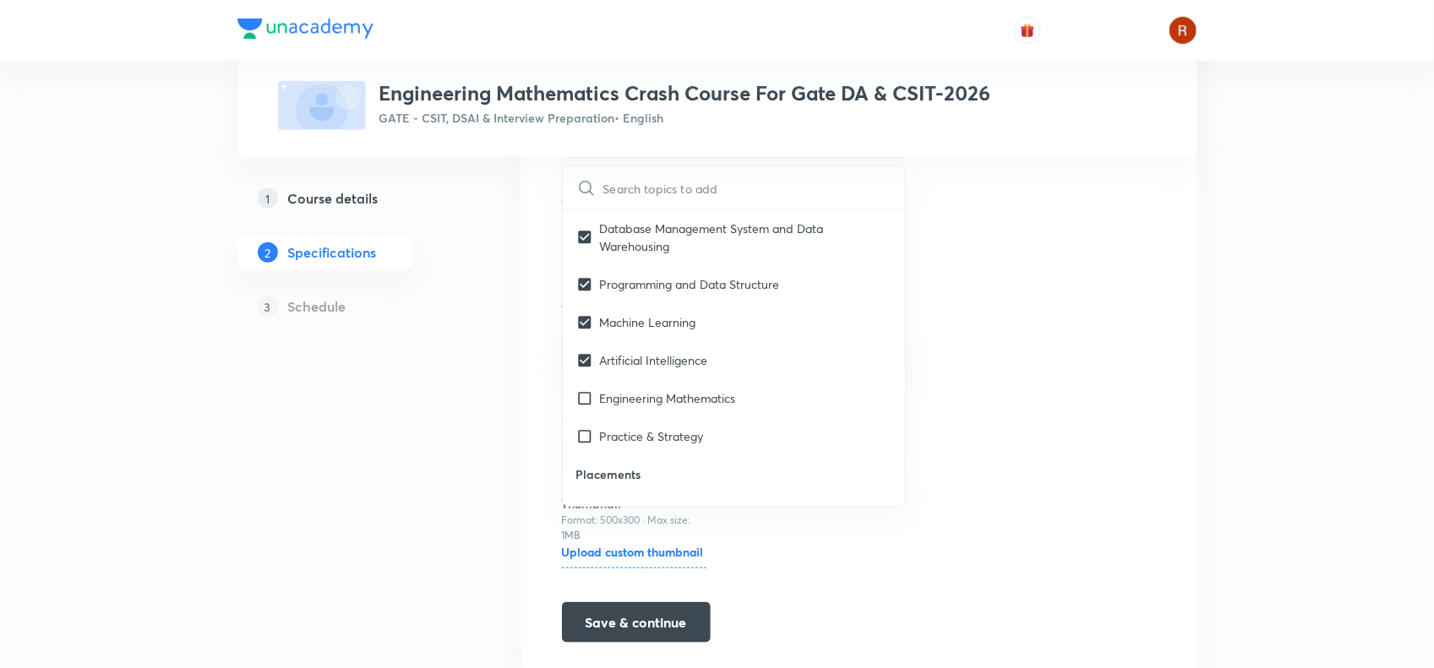
scroll to position [592, 0]
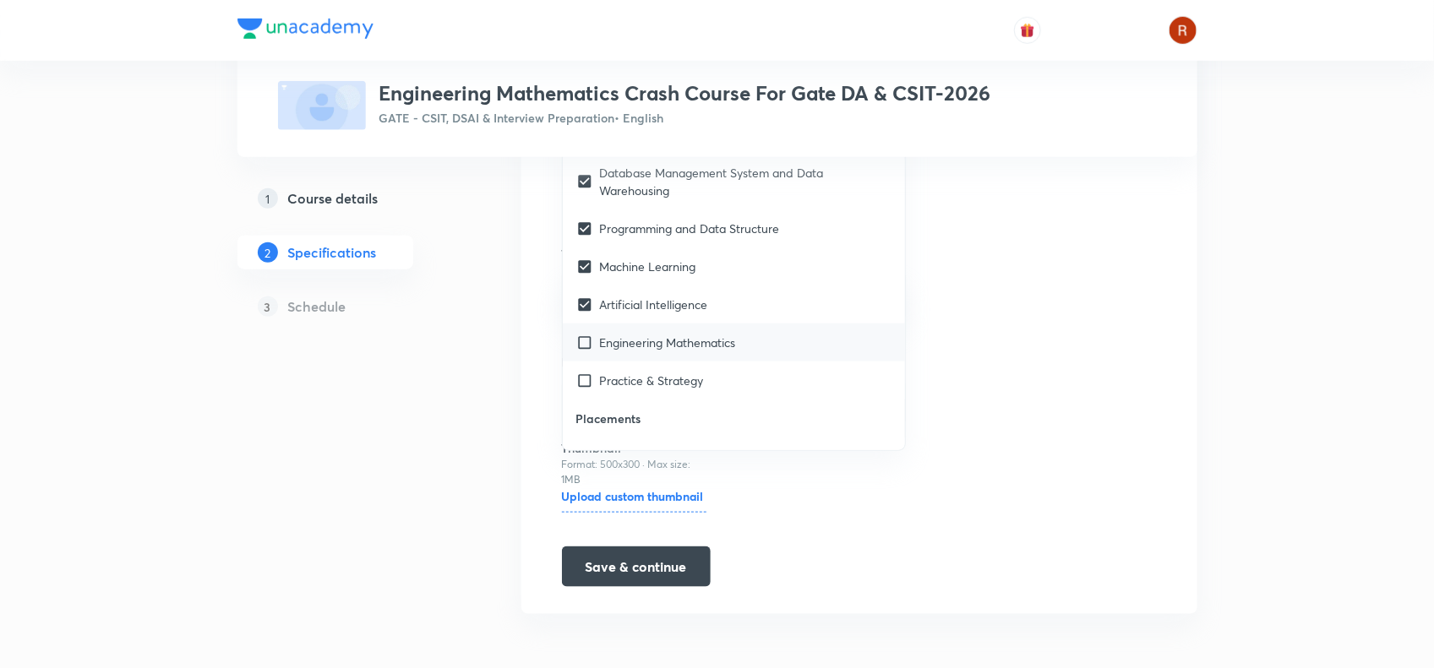
click at [635, 340] on p "Engineering Mathematics" at bounding box center [668, 343] width 136 height 18
checkbox input "true"
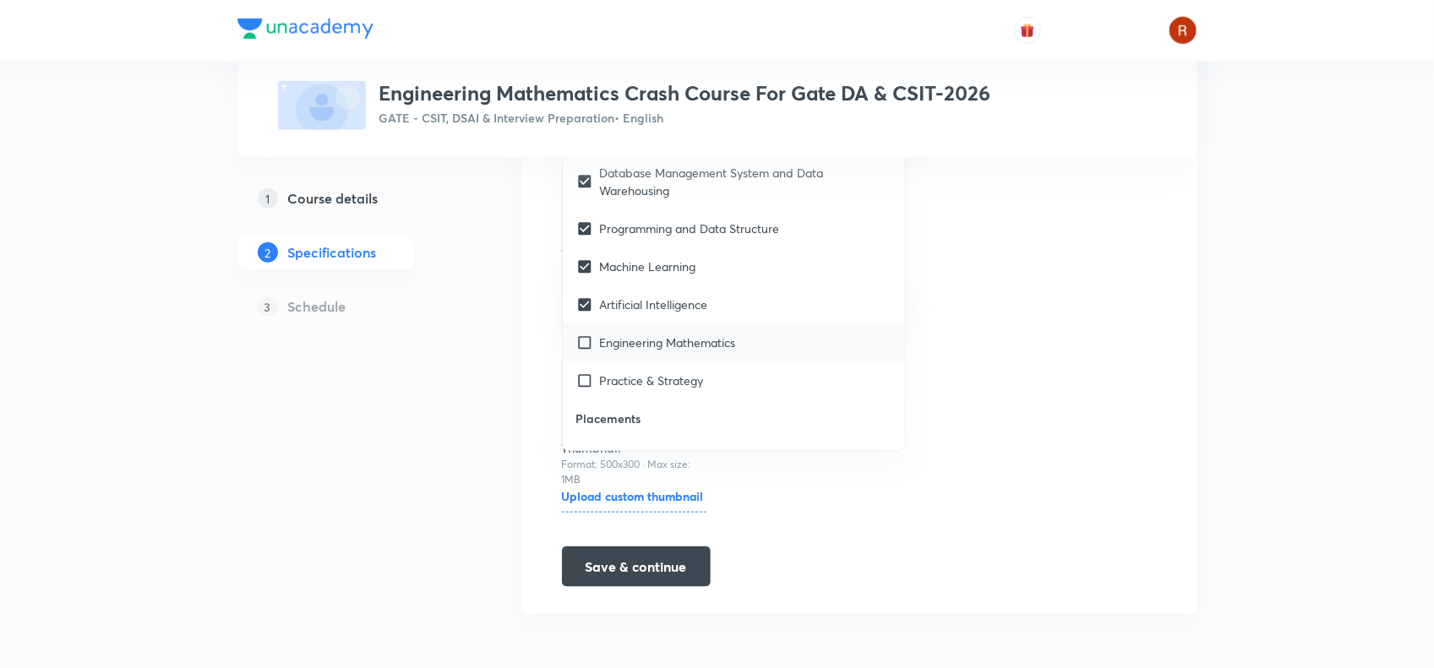
checkbox input "true"
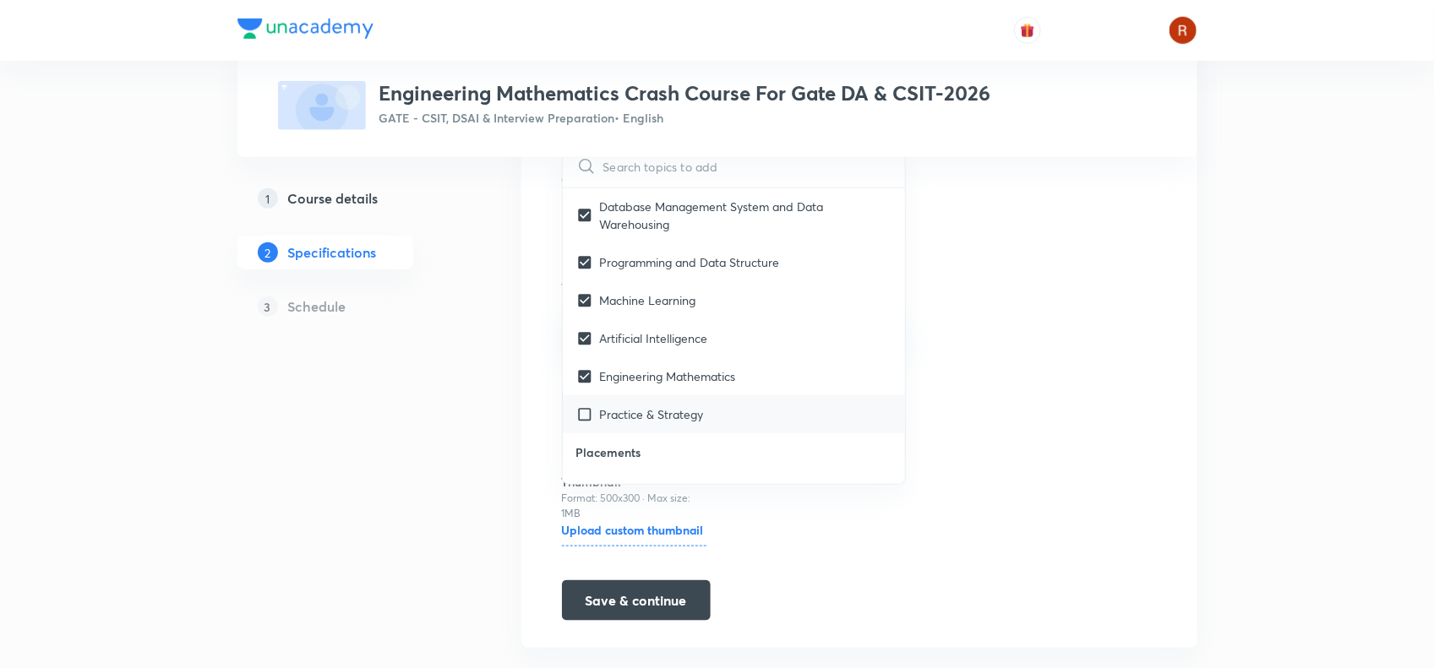
click at [597, 411] on input "checkbox" at bounding box center [588, 415] width 24 height 18
checkbox input "true"
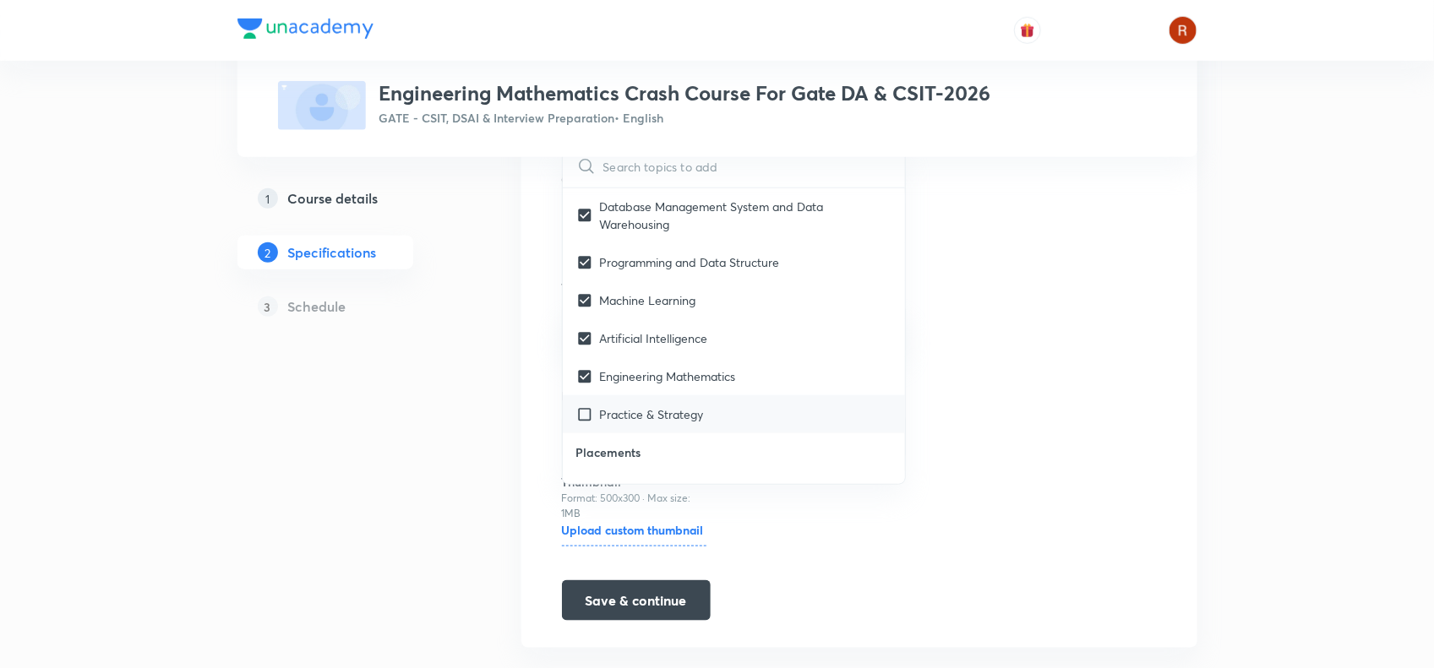
checkbox input "true"
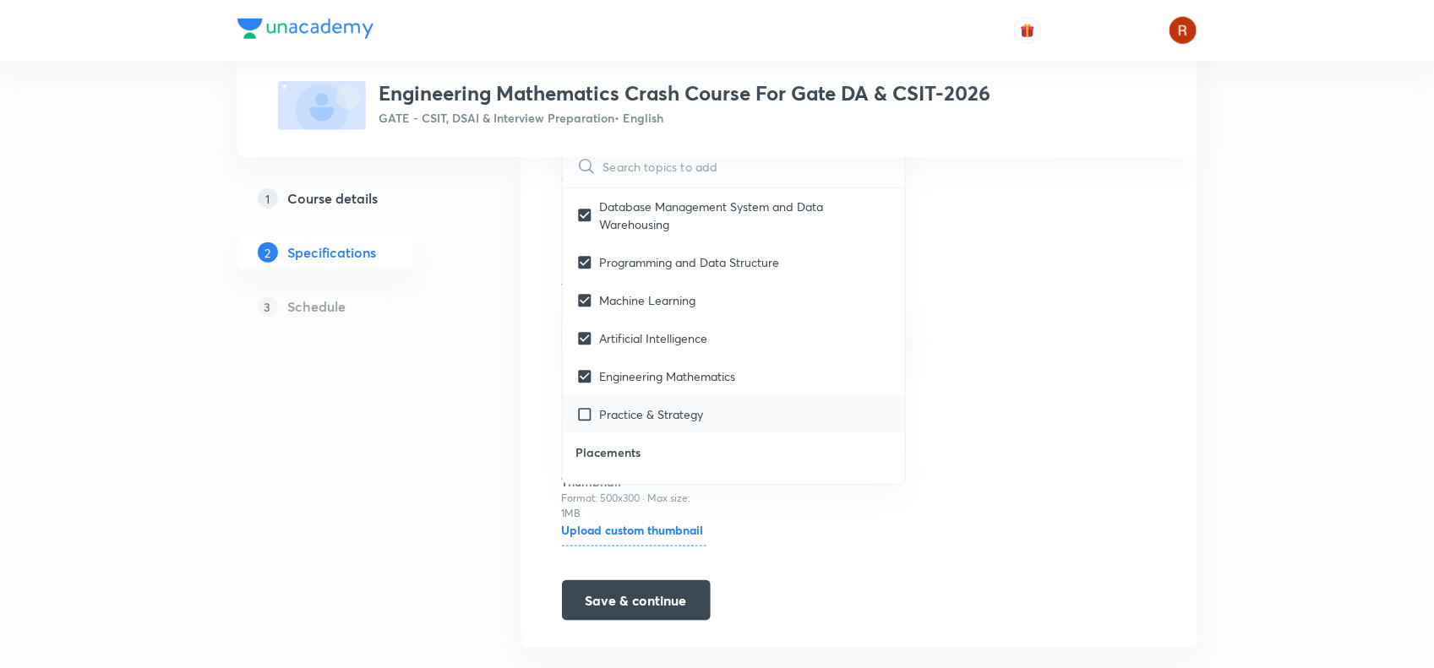
checkbox input "true"
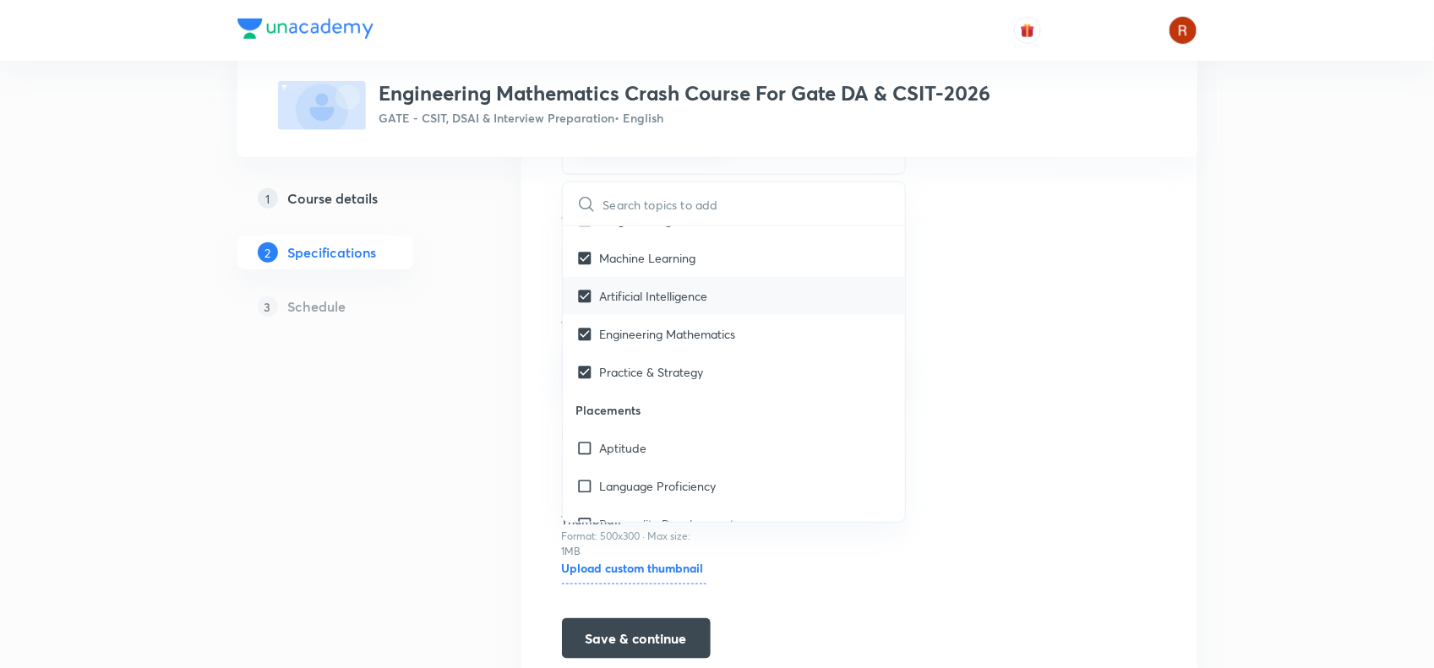
scroll to position [349, 0]
click at [589, 455] on input "checkbox" at bounding box center [588, 447] width 24 height 18
checkbox input "true"
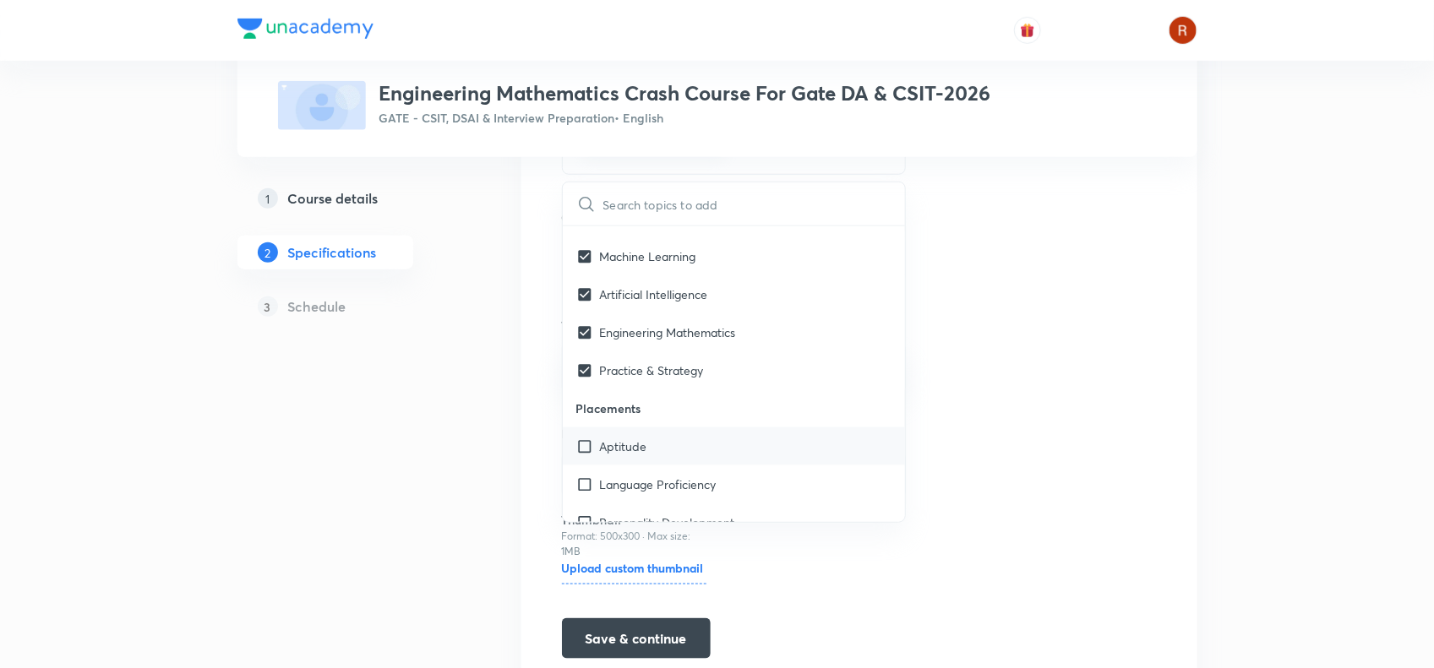
checkbox input "true"
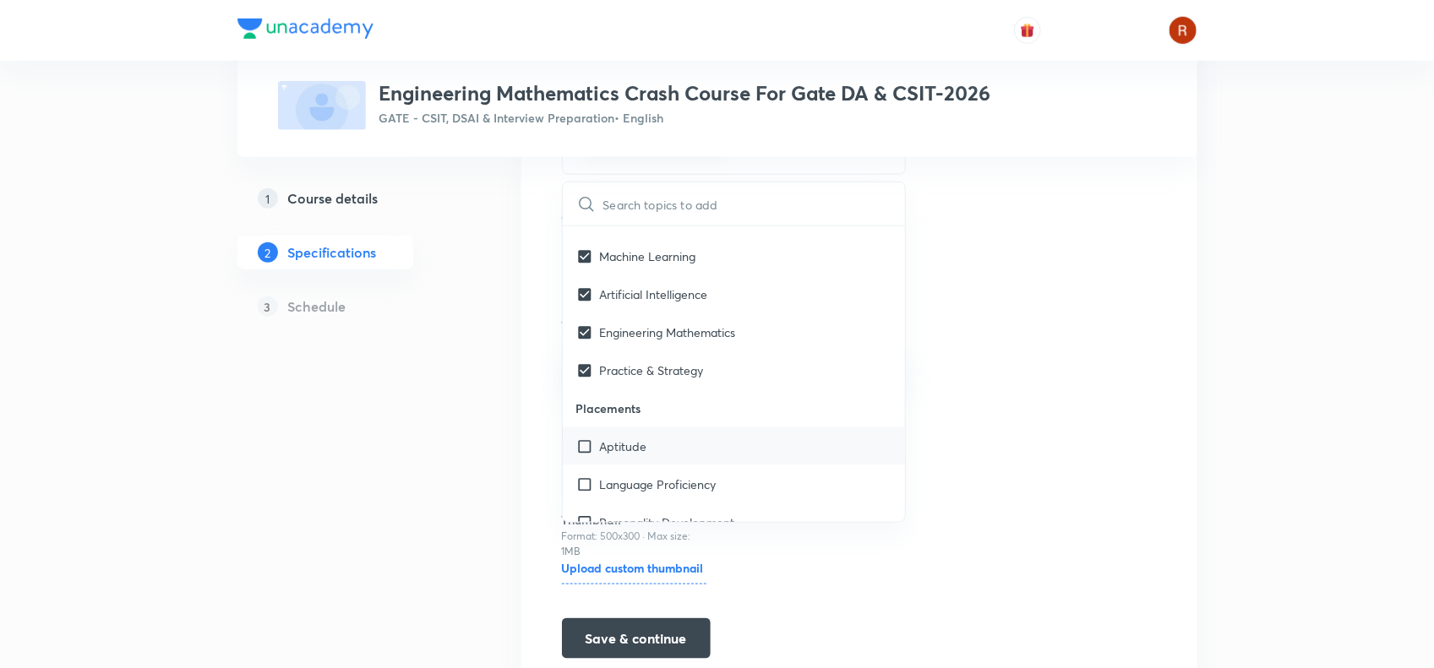
checkbox input "true"
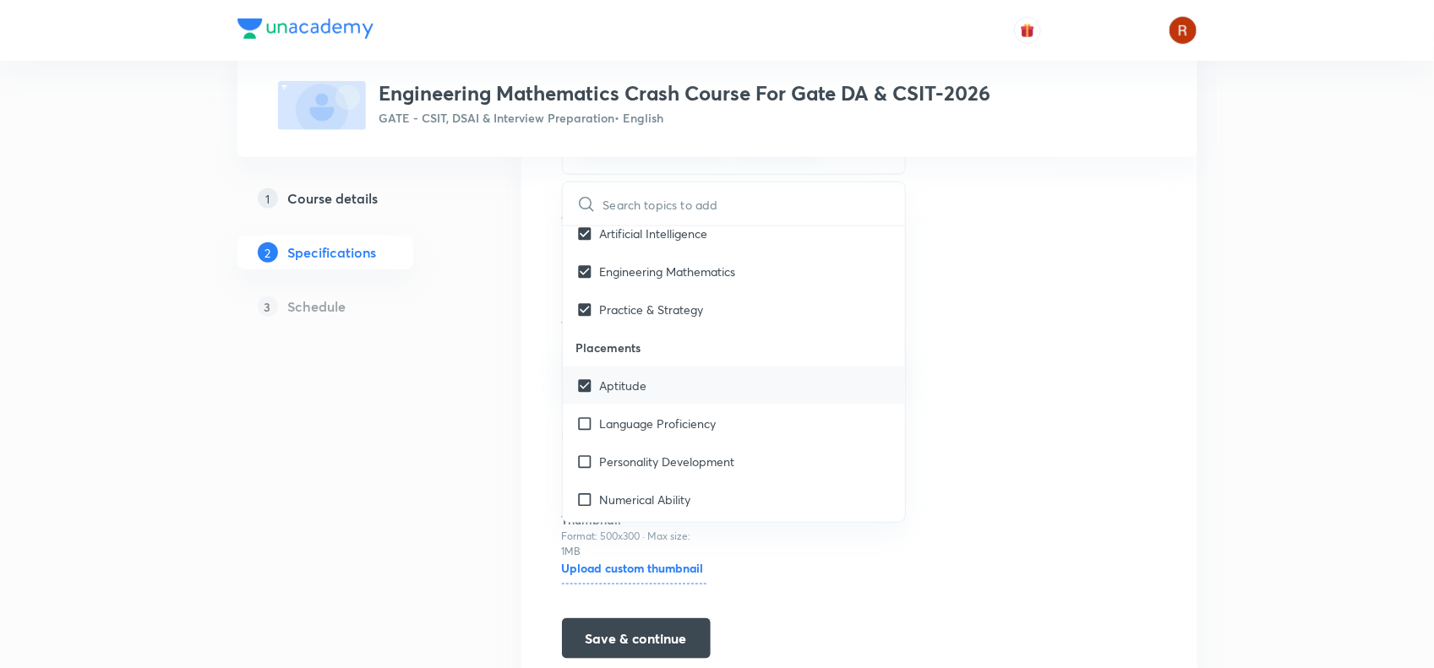
scroll to position [411, 0]
click at [613, 414] on div "Language Proficiency" at bounding box center [734, 423] width 343 height 38
checkbox input "true"
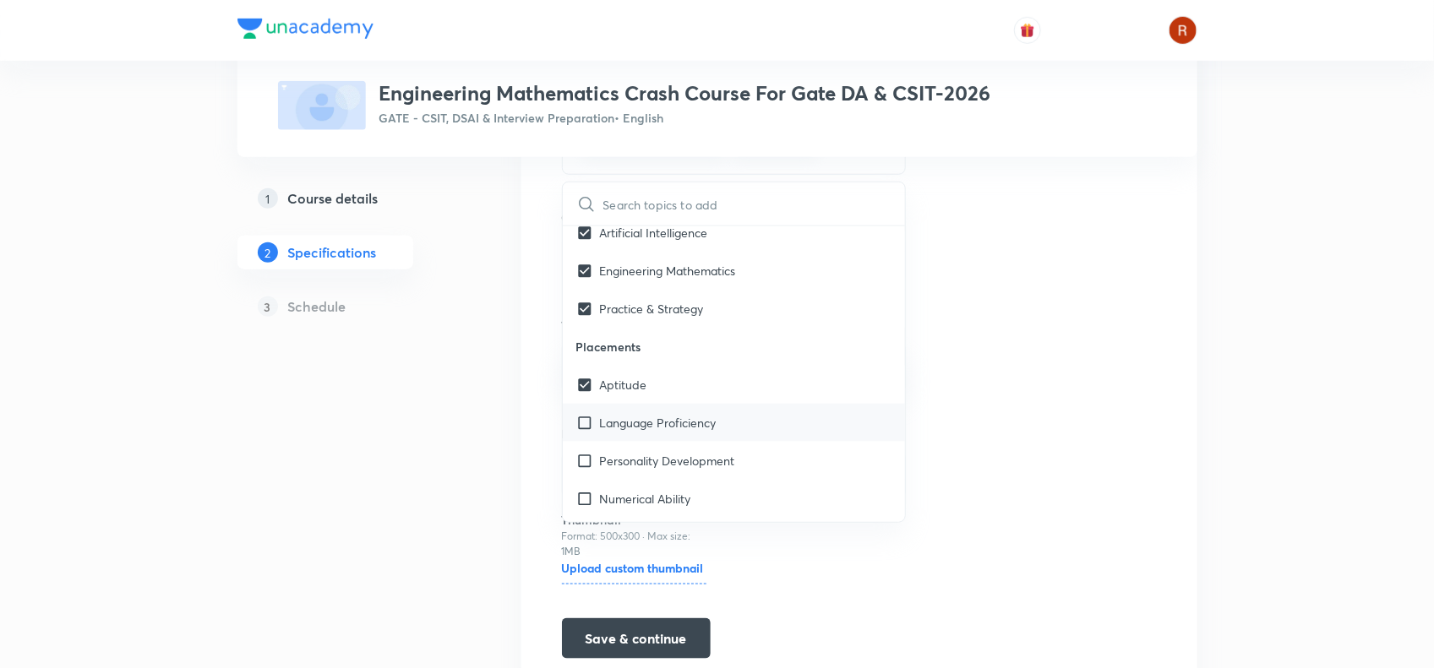
checkbox input "true"
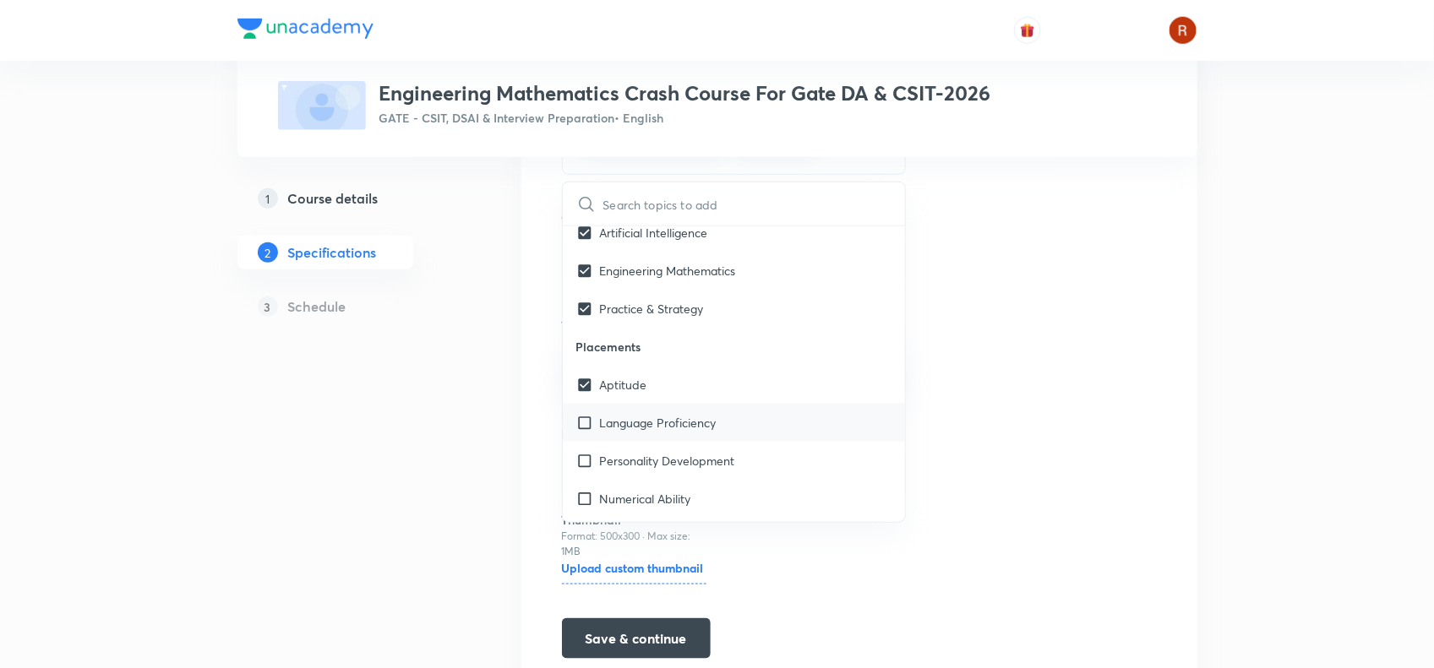
checkbox input "true"
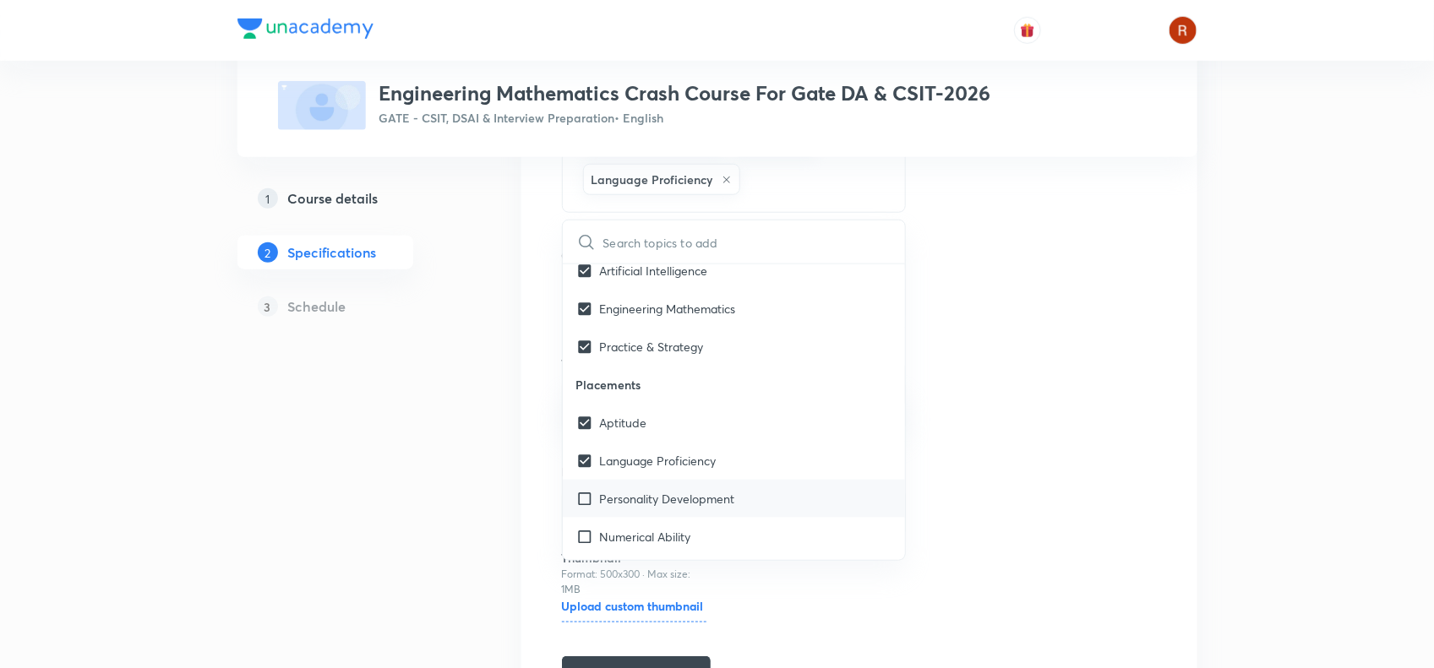
click at [606, 499] on p "Personality Development" at bounding box center [667, 499] width 135 height 18
checkbox input "true"
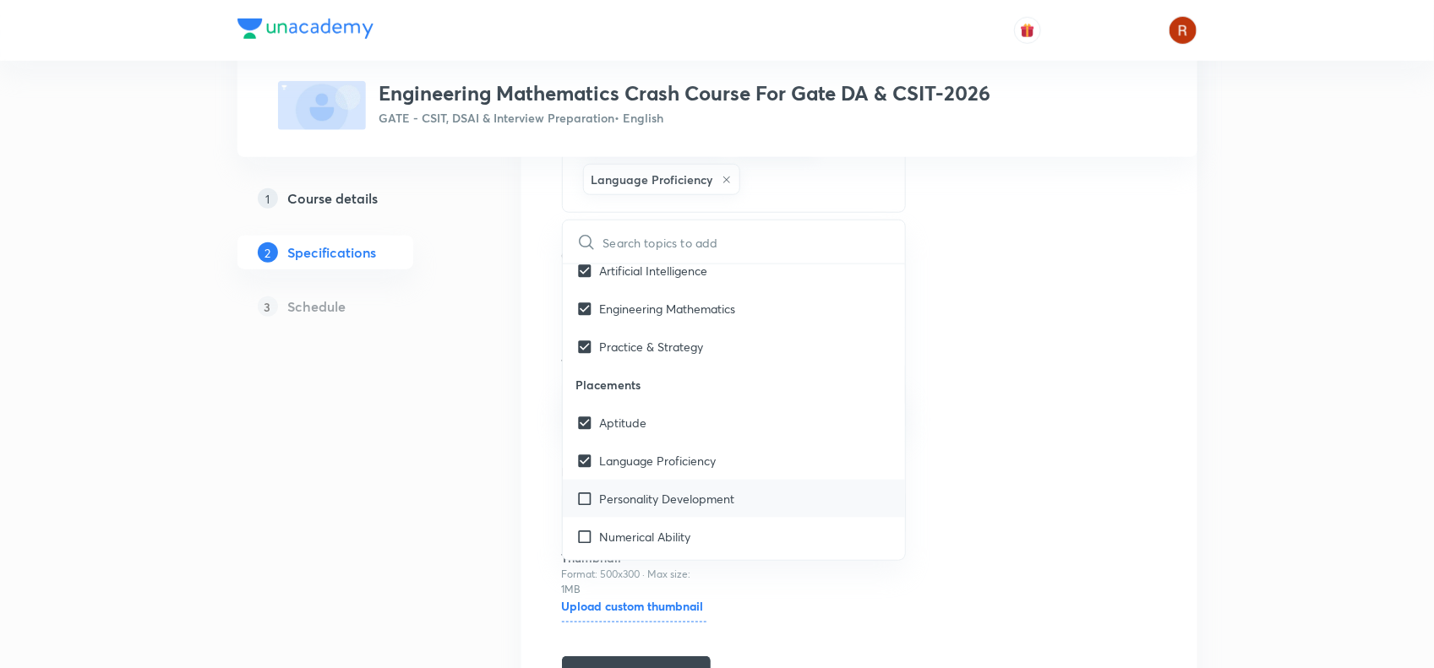
checkbox input "true"
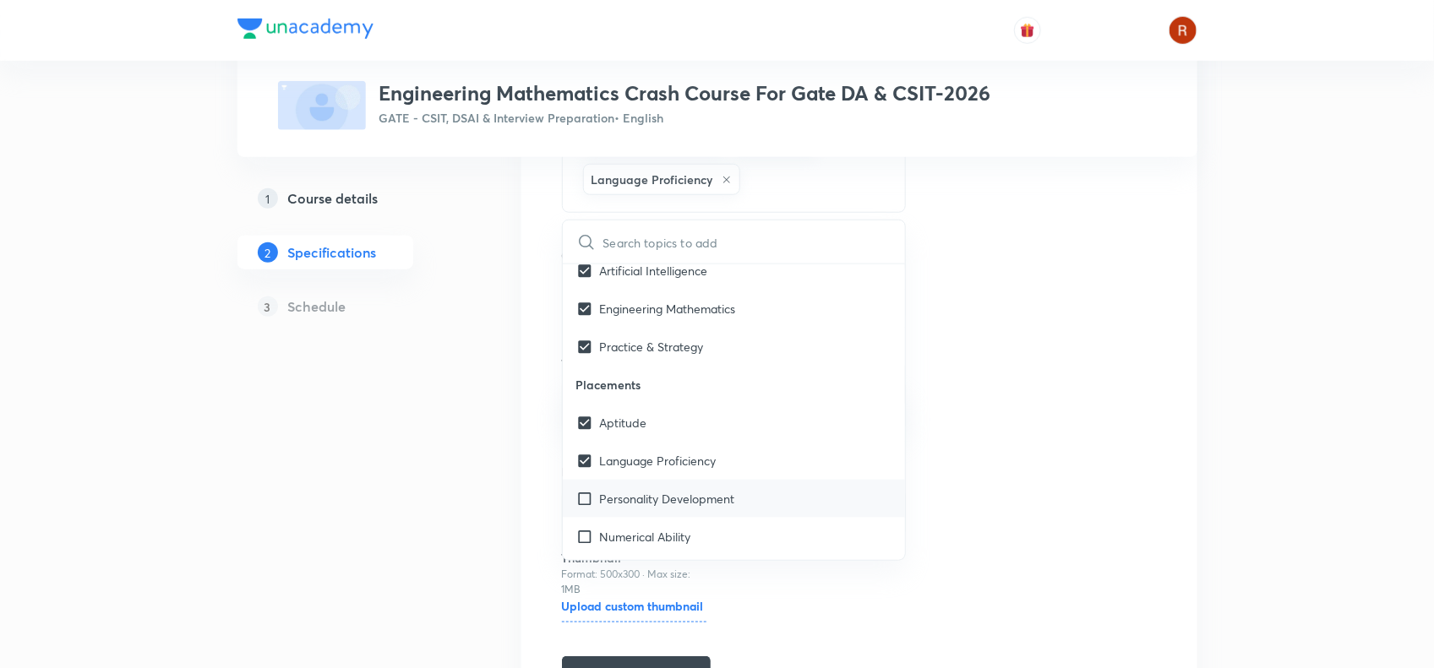
checkbox input "true"
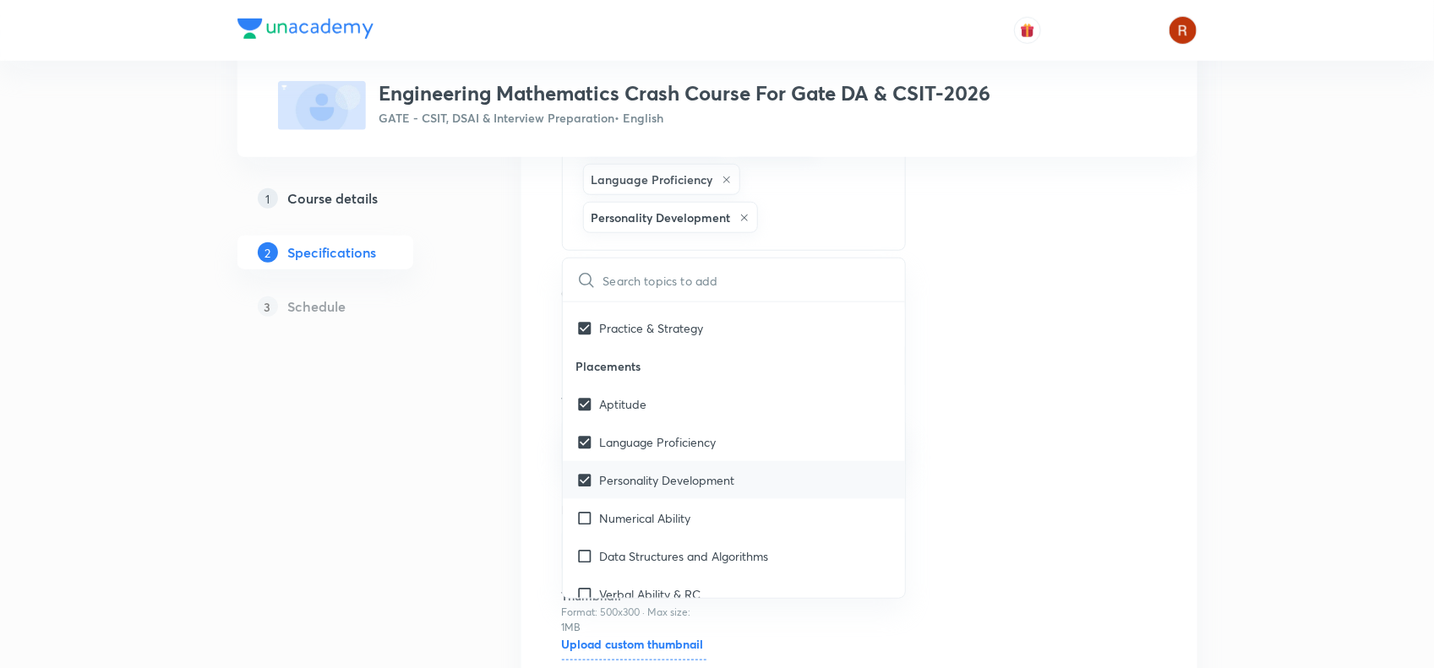
scroll to position [470, 0]
click at [602, 516] on p "Numerical Ability" at bounding box center [645, 516] width 91 height 18
checkbox input "true"
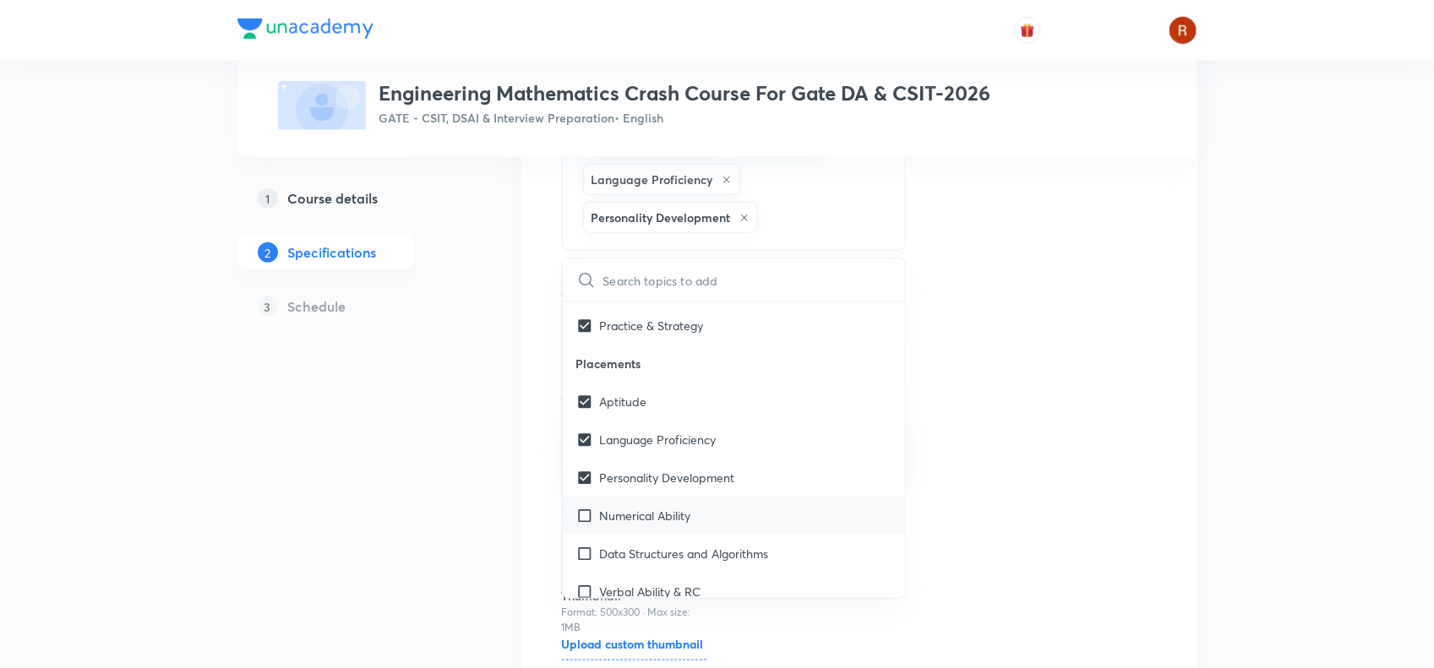
checkbox input "true"
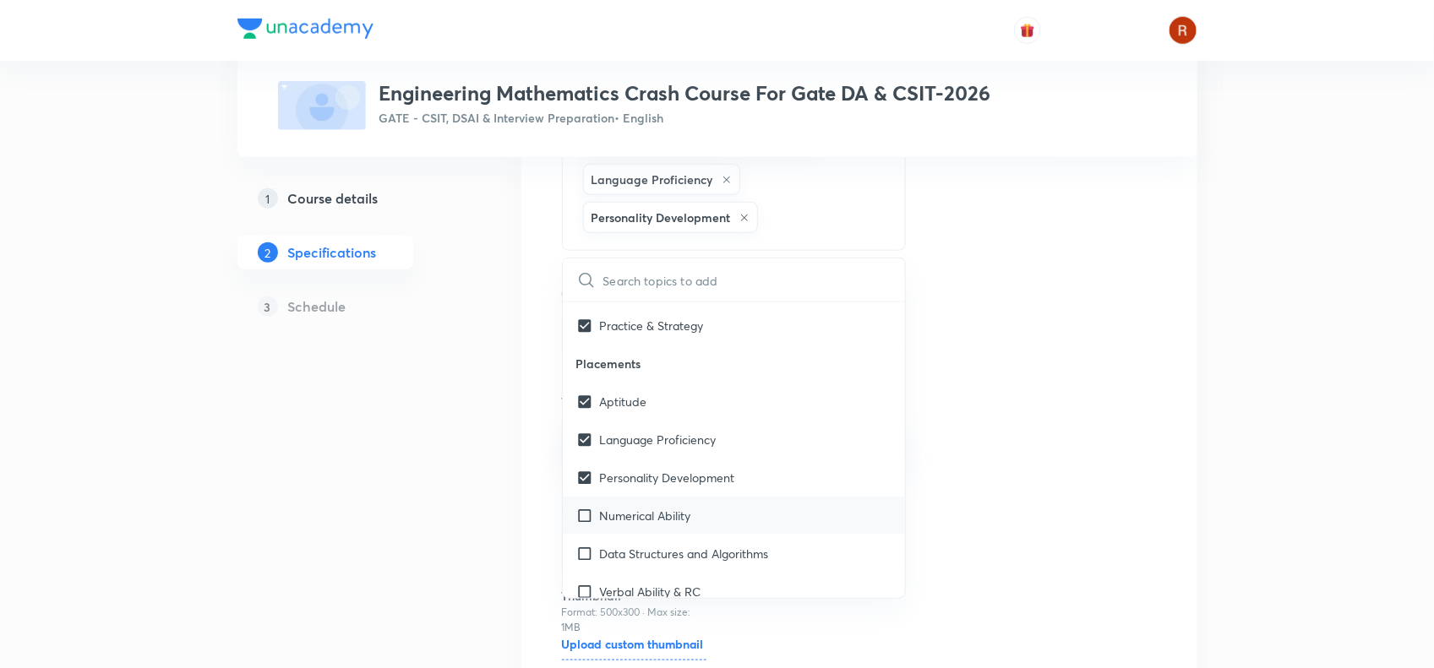
checkbox input "true"
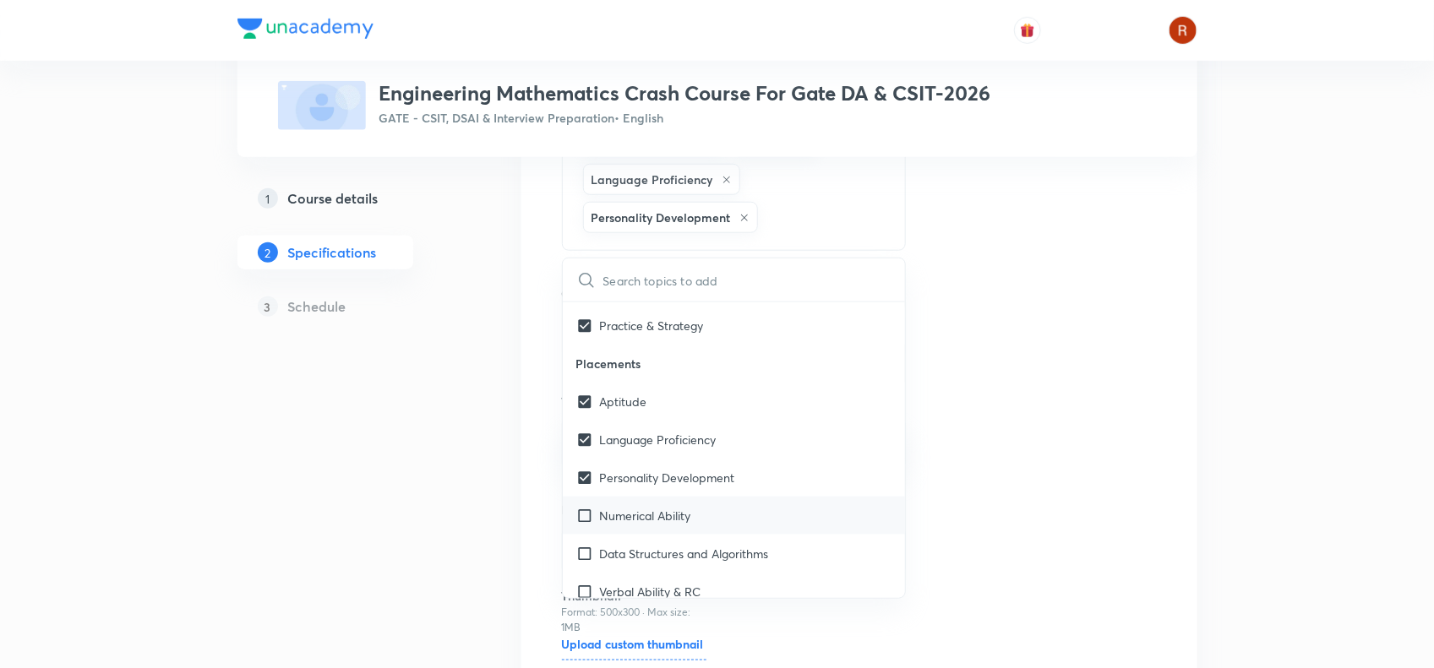
checkbox input "true"
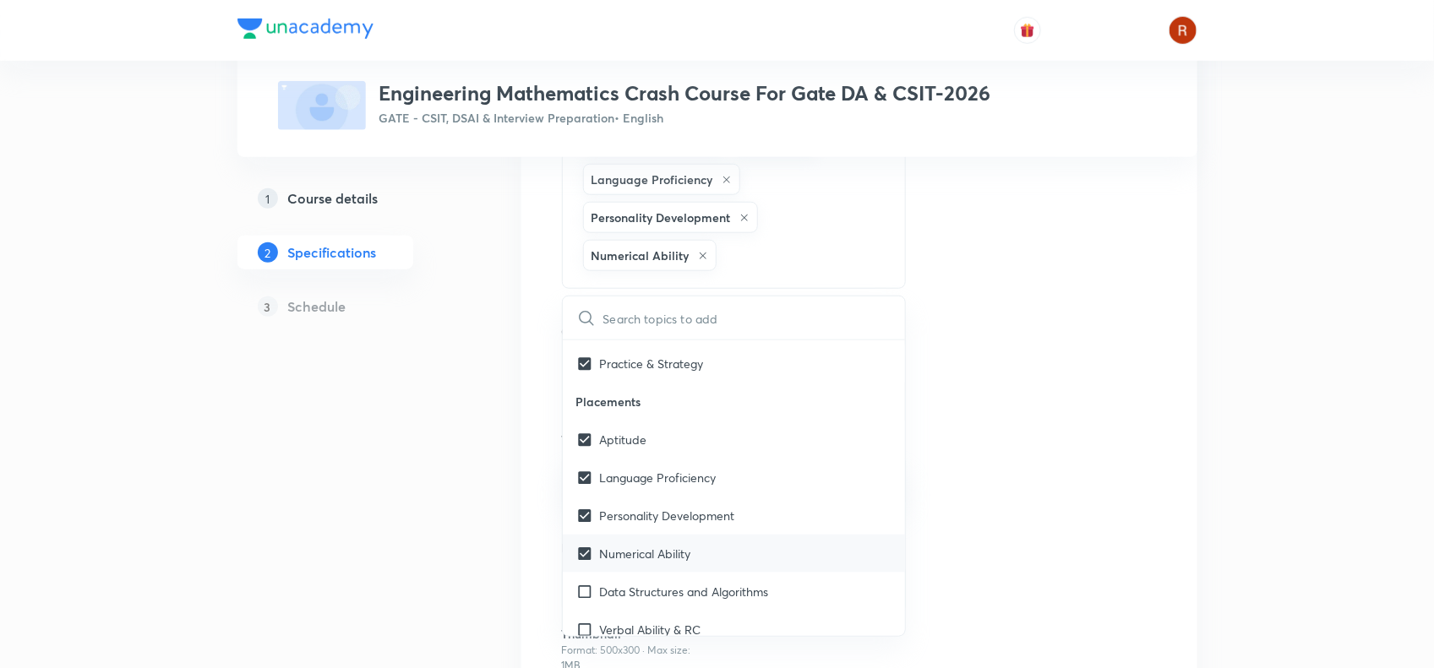
scroll to position [534, 0]
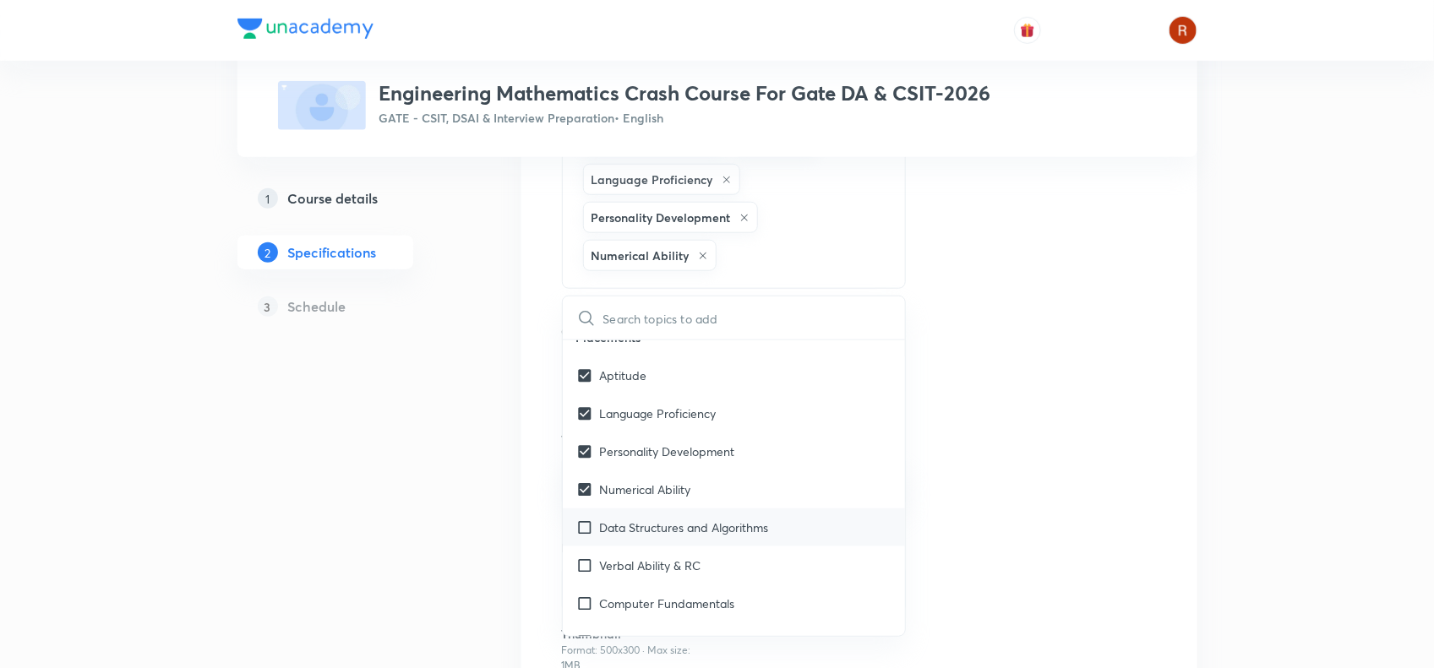
click at [602, 521] on div "Data Structures and Algorithms" at bounding box center [734, 528] width 343 height 38
checkbox input "true"
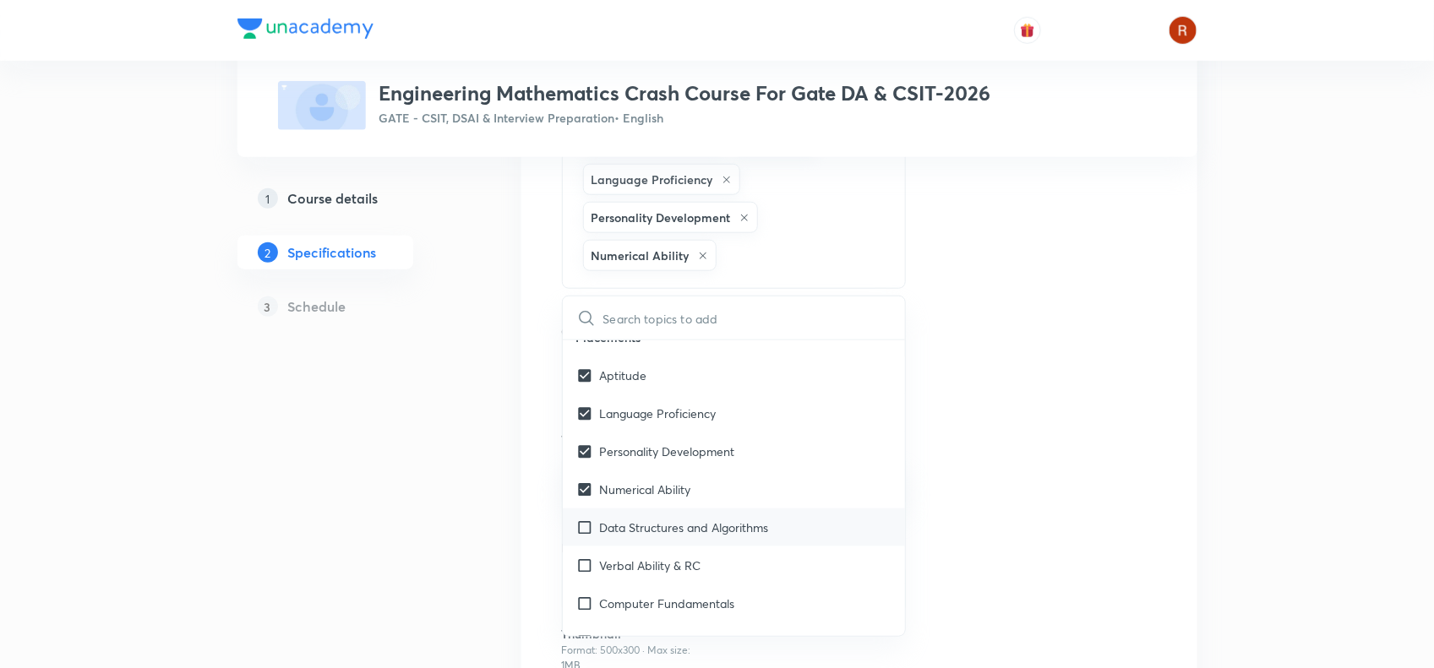
checkbox input "true"
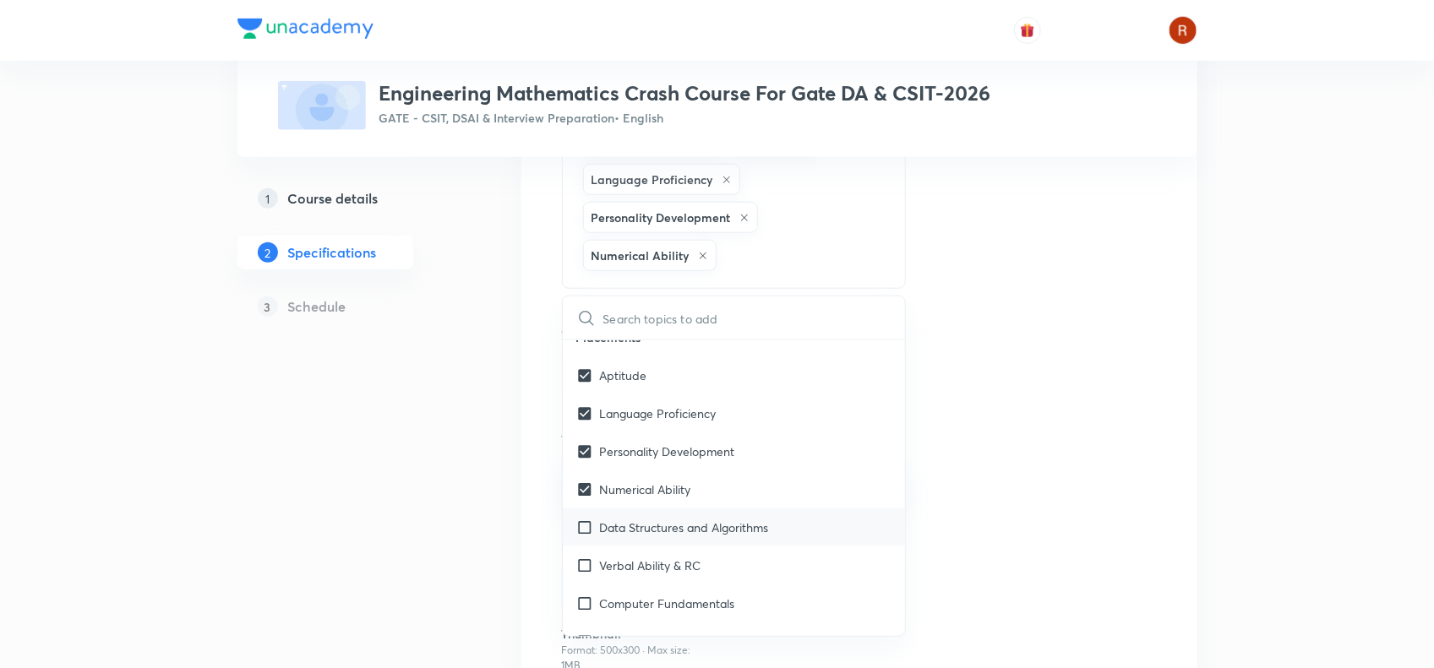
checkbox input "true"
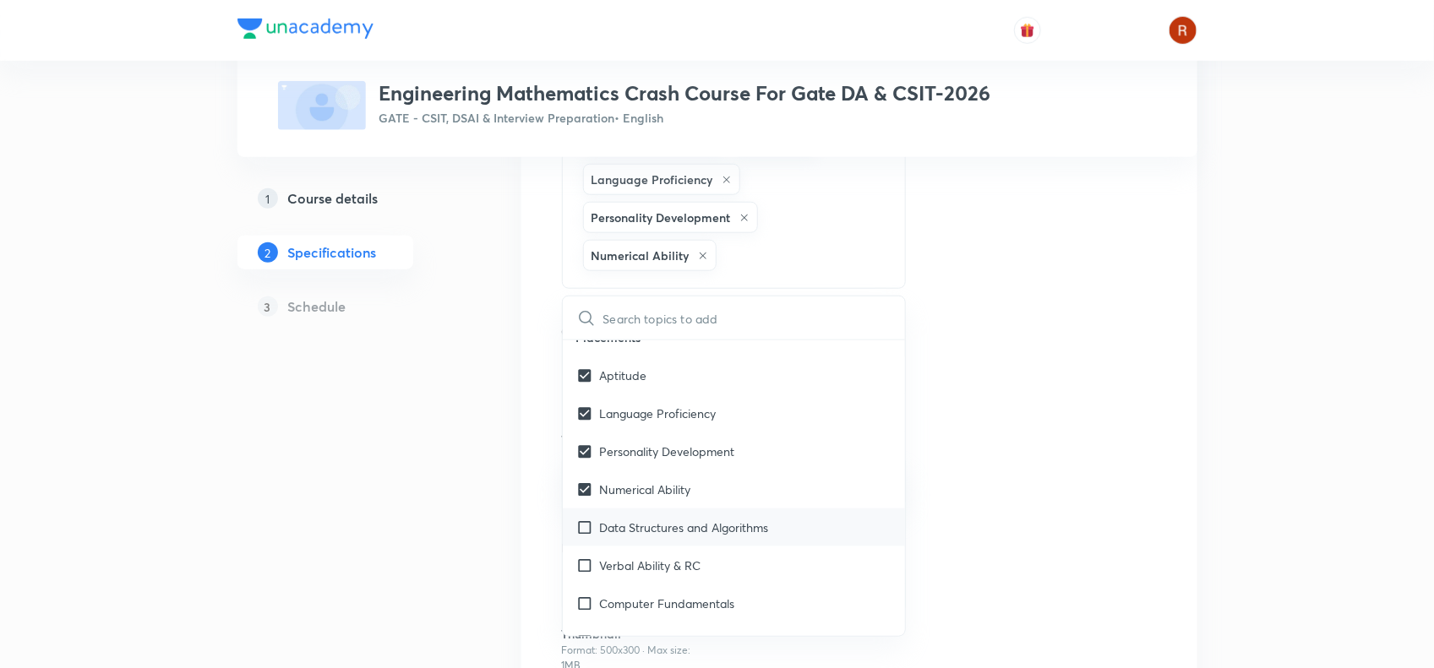
checkbox input "true"
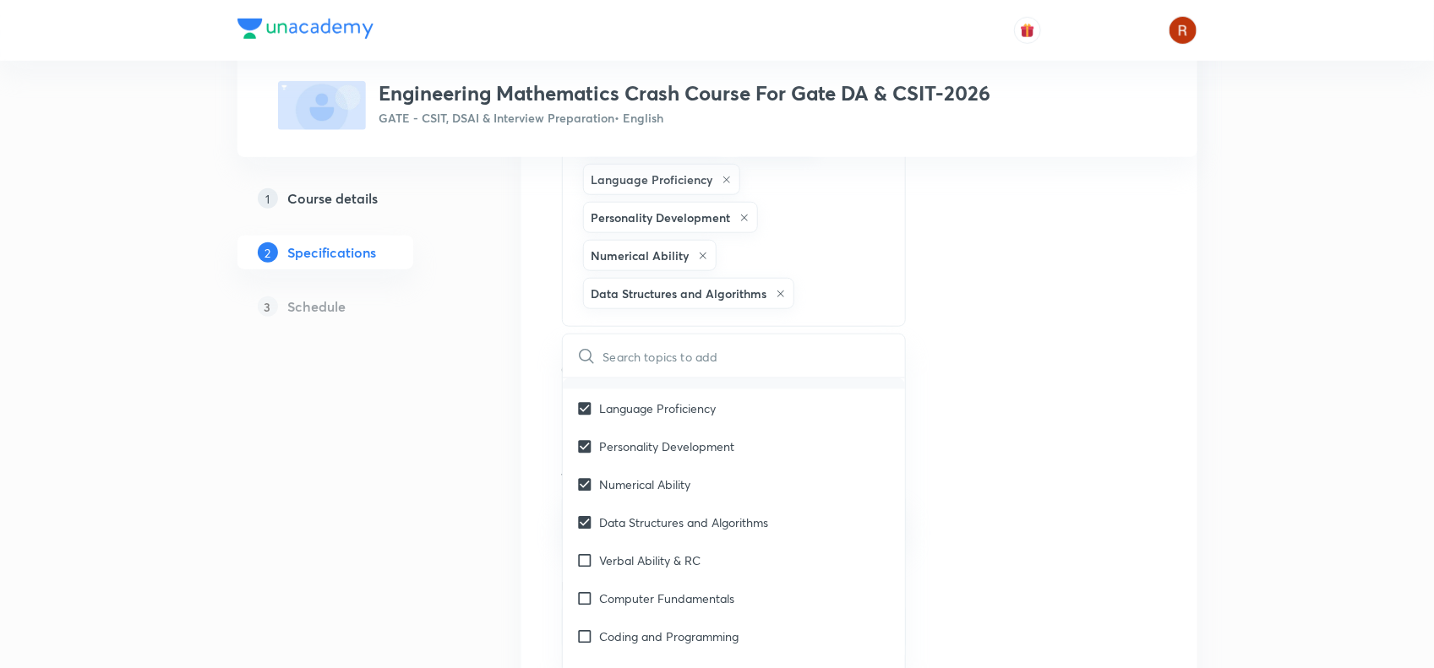
scroll to position [579, 0]
click at [600, 558] on p "Verbal Ability & RC" at bounding box center [650, 559] width 101 height 18
checkbox input "true"
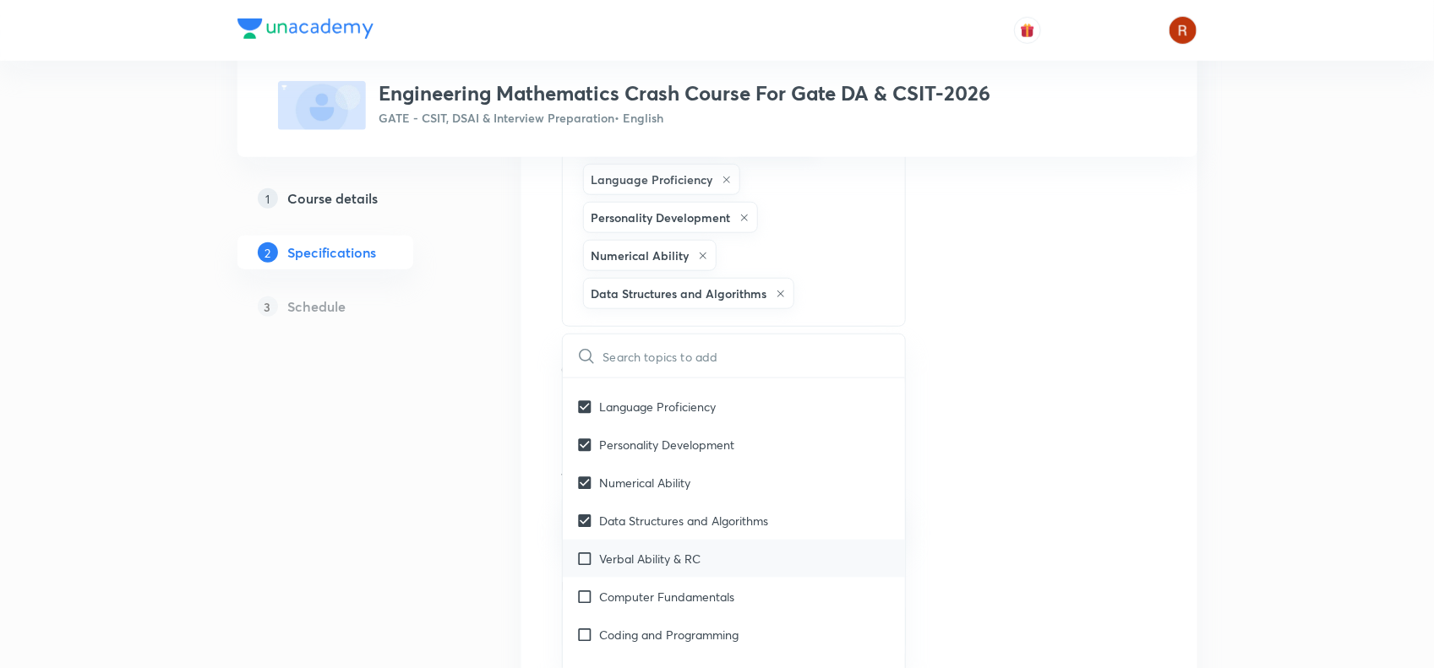
checkbox input "true"
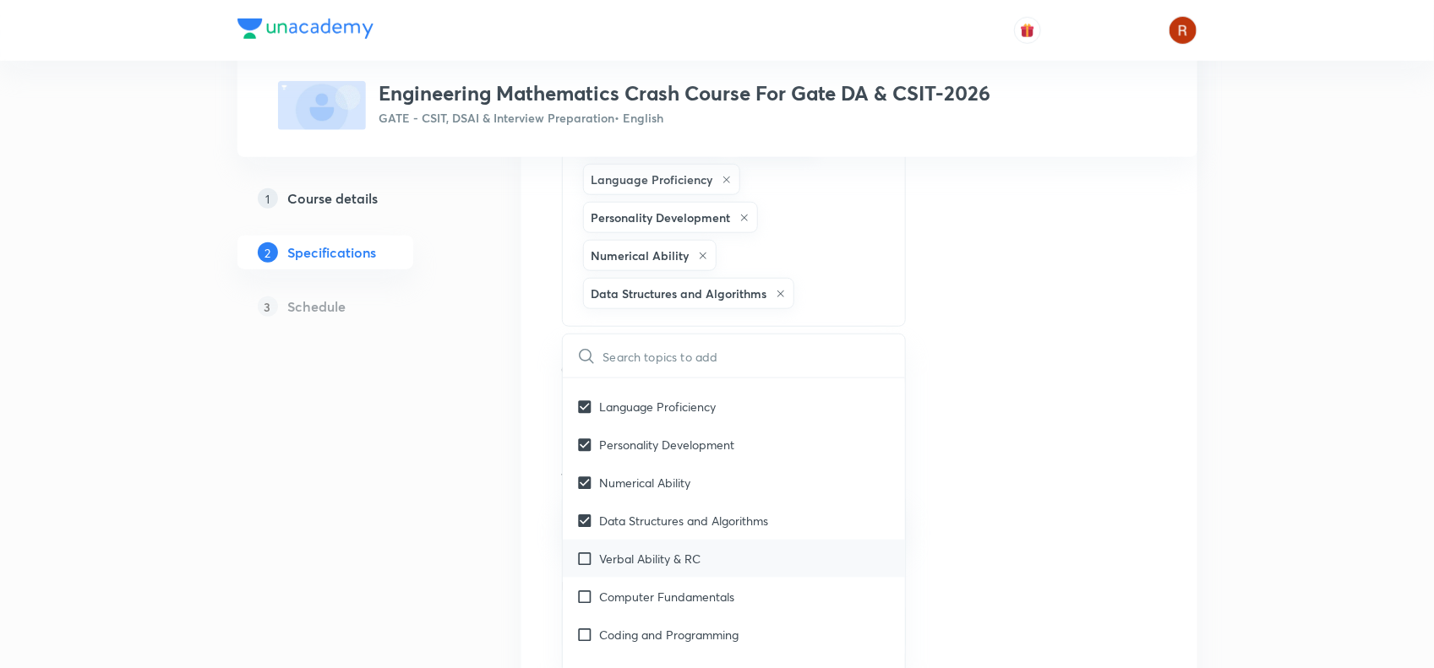
checkbox input "true"
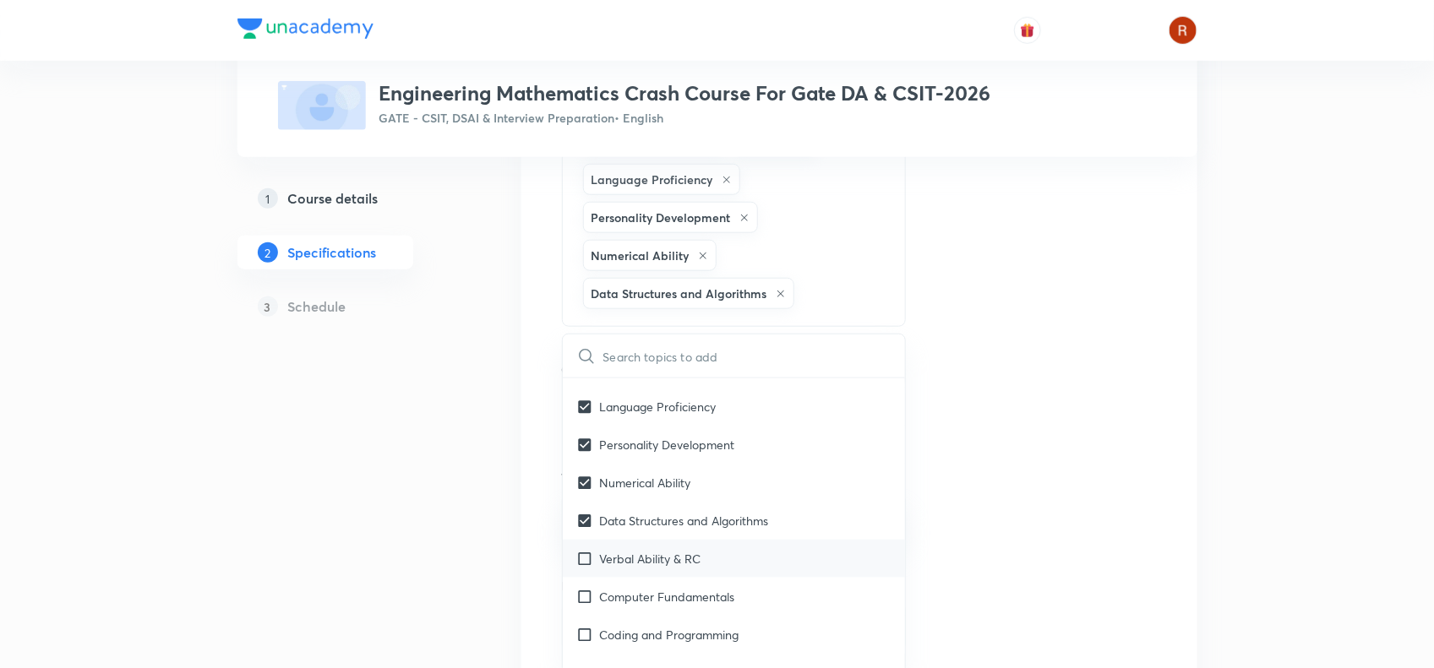
checkbox input "true"
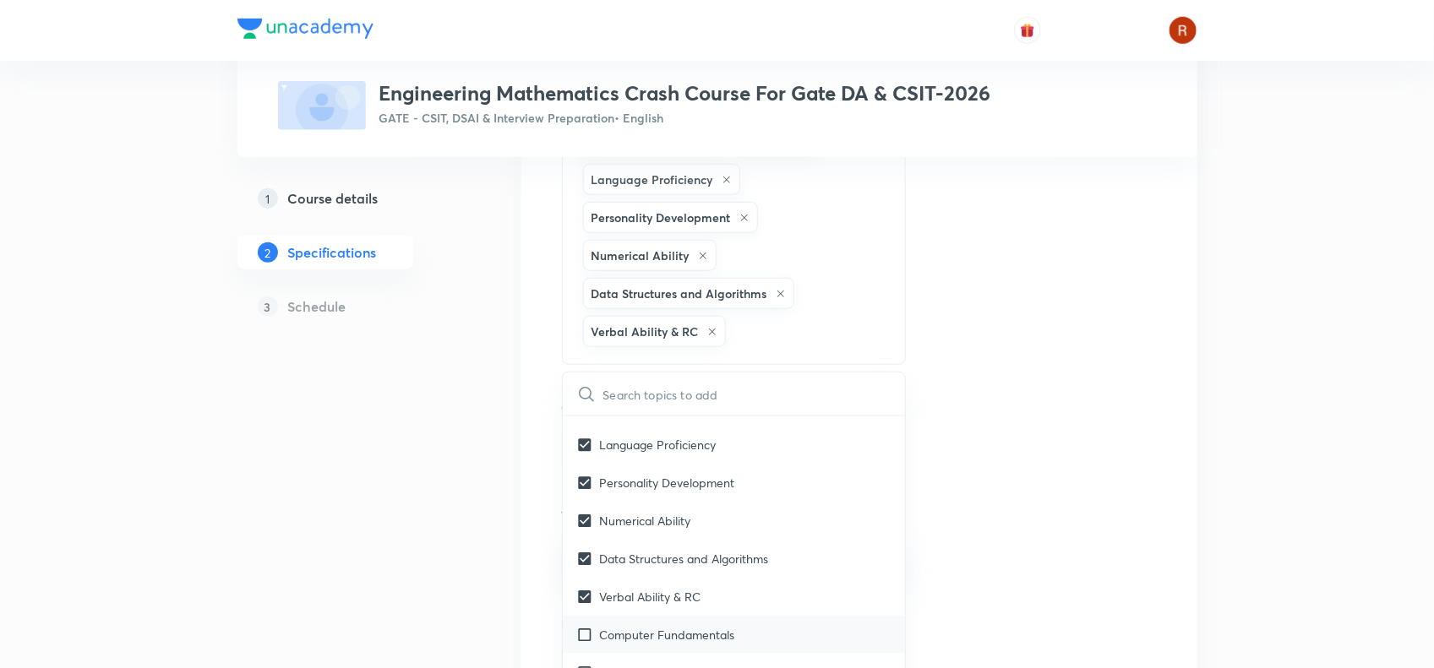
click at [602, 634] on p "Computer Fundamentals" at bounding box center [667, 635] width 135 height 18
checkbox input "true"
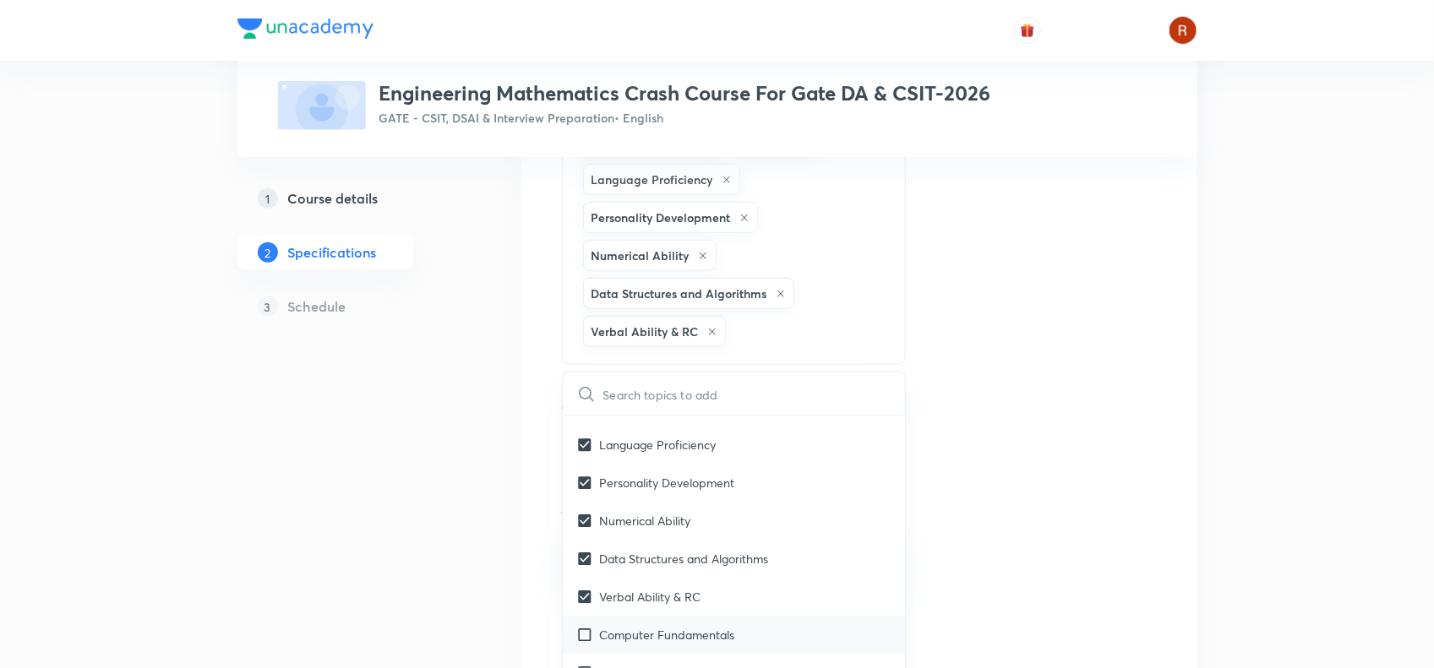
checkbox input "true"
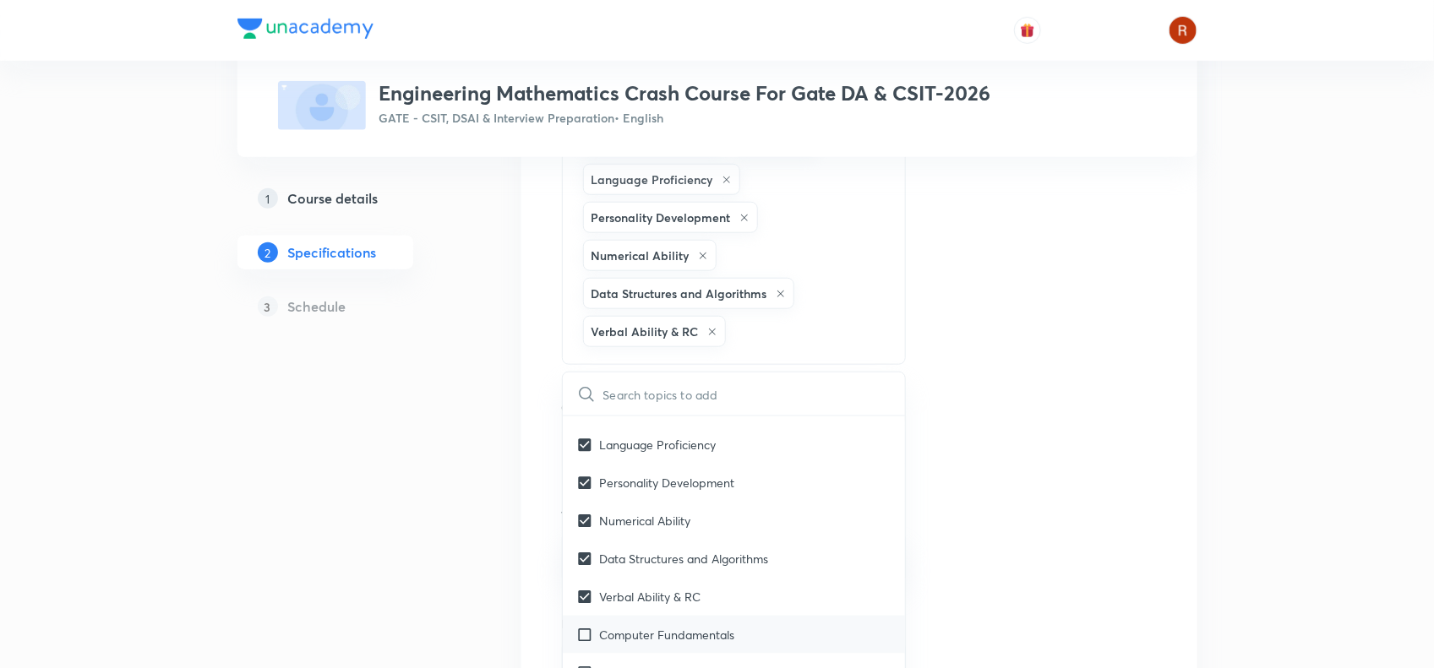
checkbox input "true"
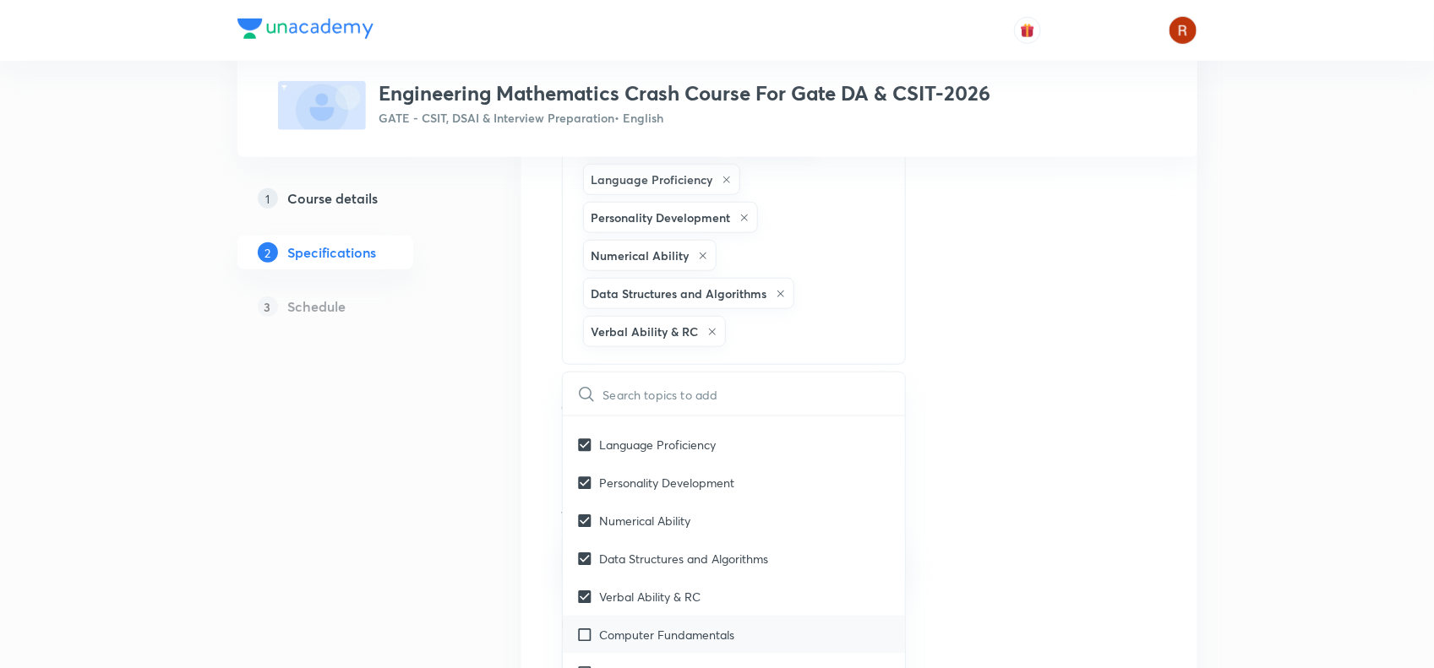
checkbox input "true"
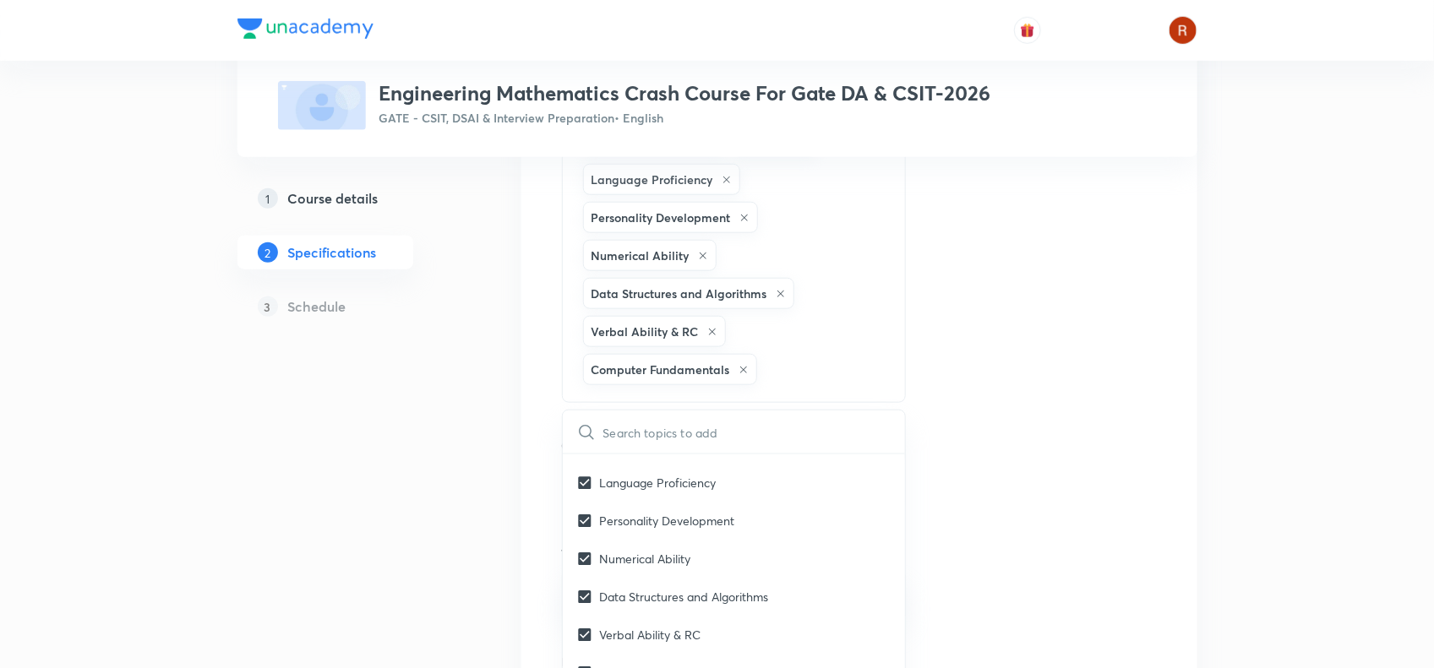
click at [399, 526] on div "1 Course details 2 Specifications 3 Schedule" at bounding box center [352, 315] width 230 height 1245
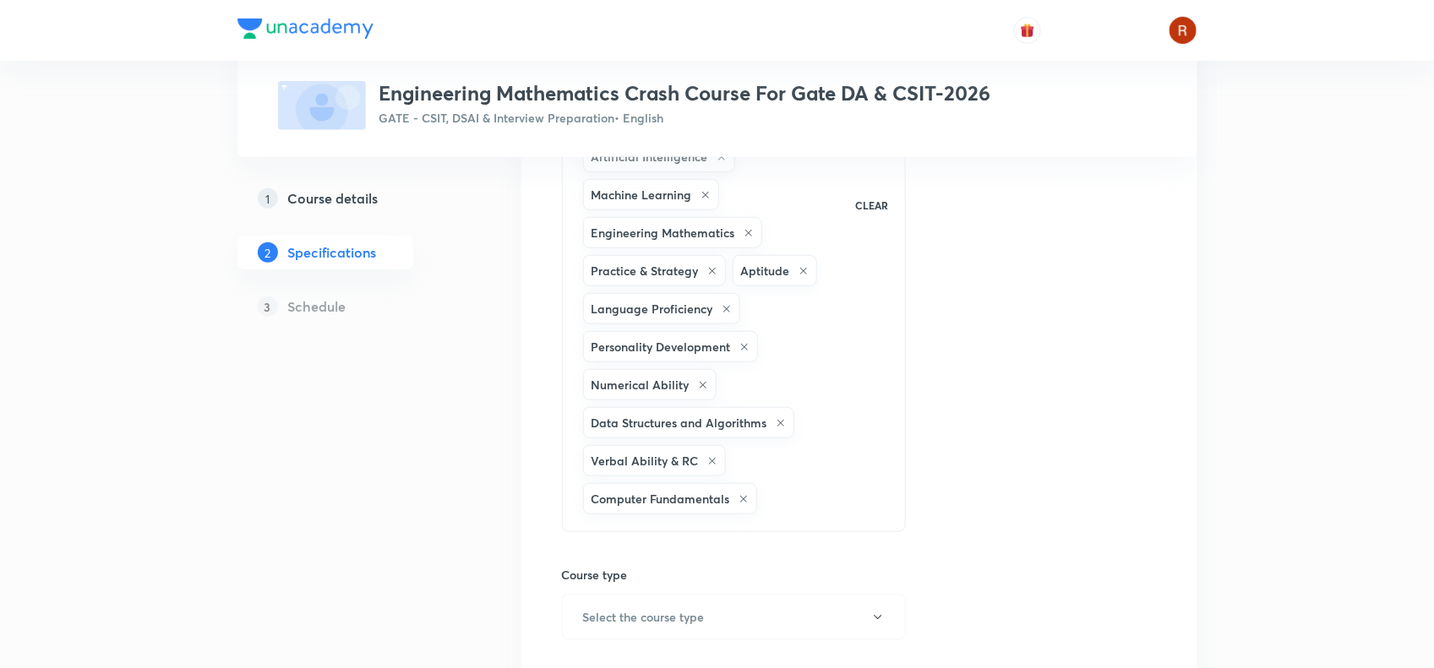
scroll to position [900, 0]
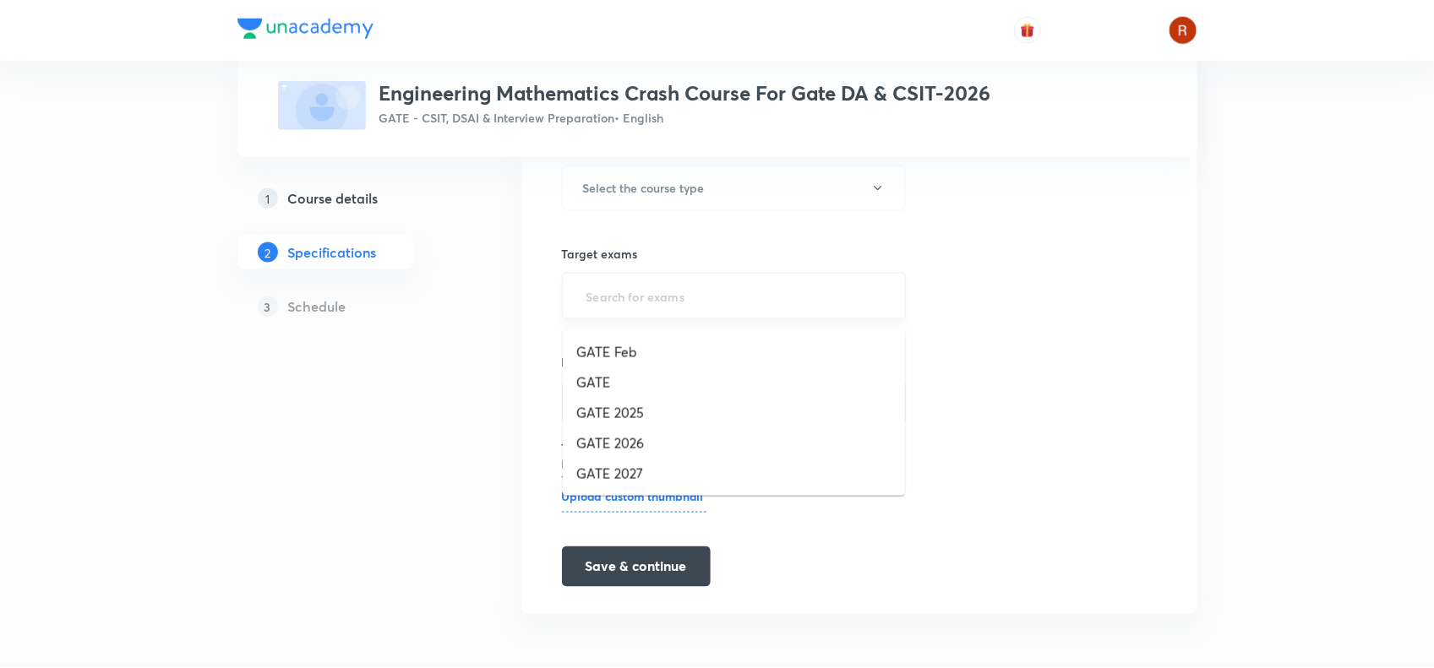
click at [635, 300] on input "text" at bounding box center [734, 296] width 302 height 31
click at [623, 407] on li "GATE 2025" at bounding box center [734, 413] width 342 height 30
type input "ga"
click at [630, 432] on li "GATE 2027" at bounding box center [734, 443] width 342 height 30
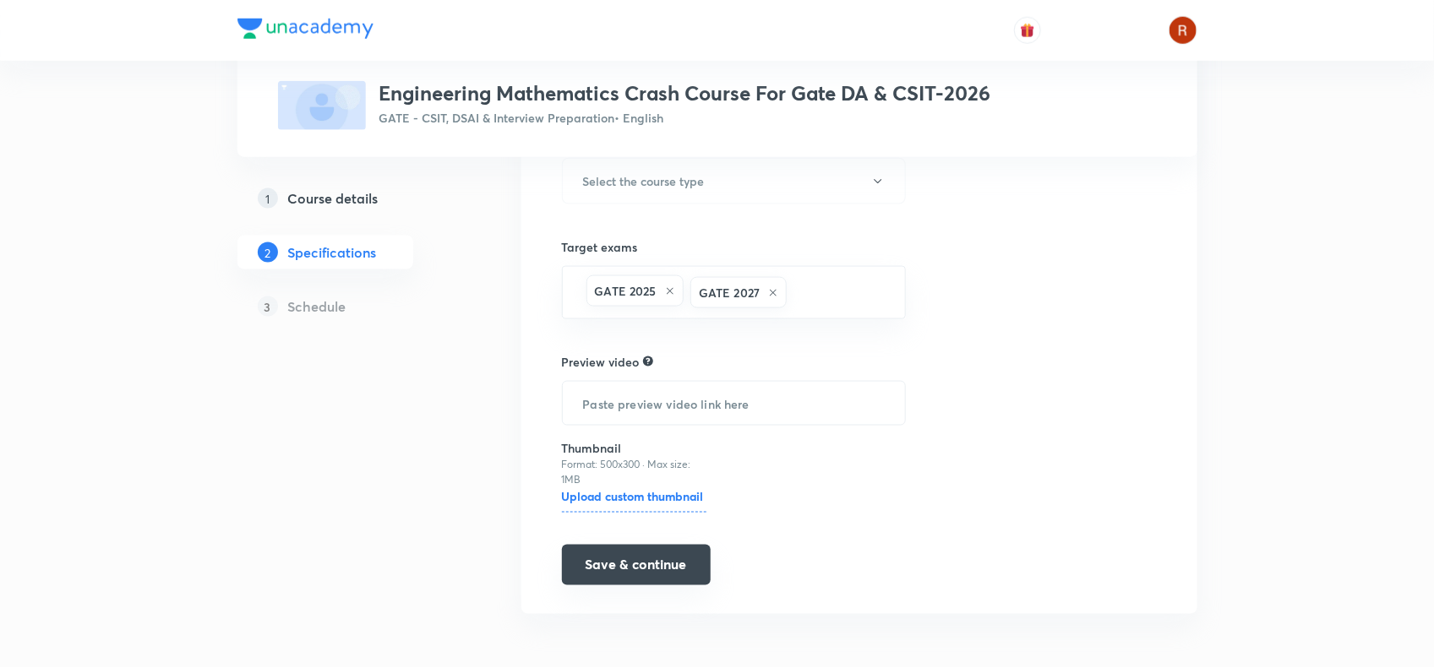
click at [656, 575] on button "Save & continue" at bounding box center [636, 565] width 149 height 41
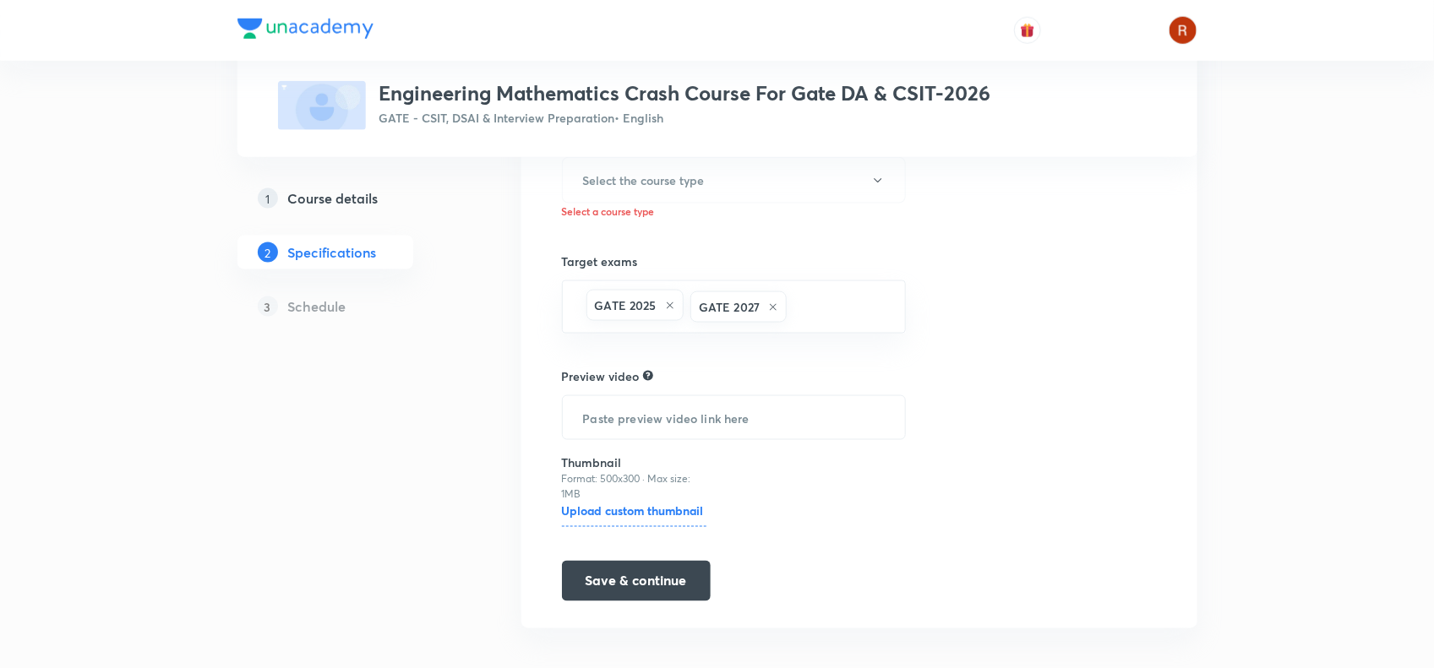
scroll to position [770, 0]
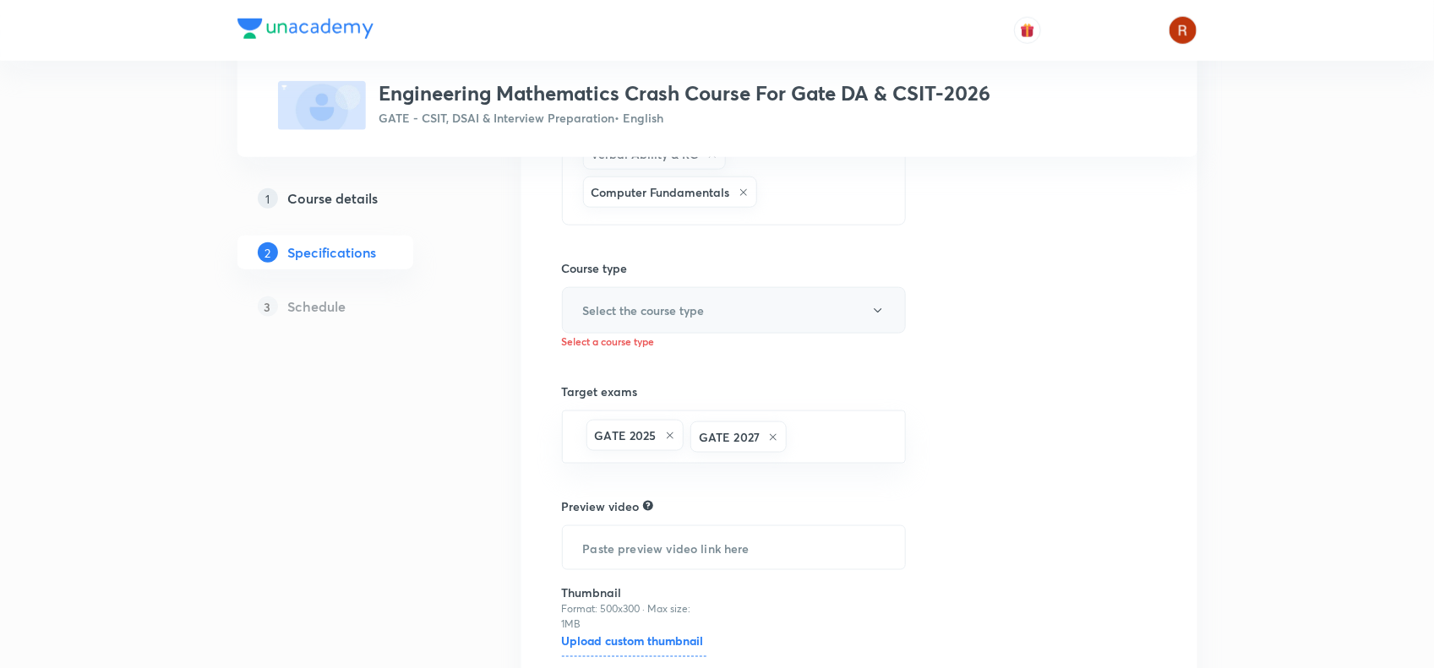
click at [643, 326] on button "Select the course type" at bounding box center [734, 310] width 345 height 46
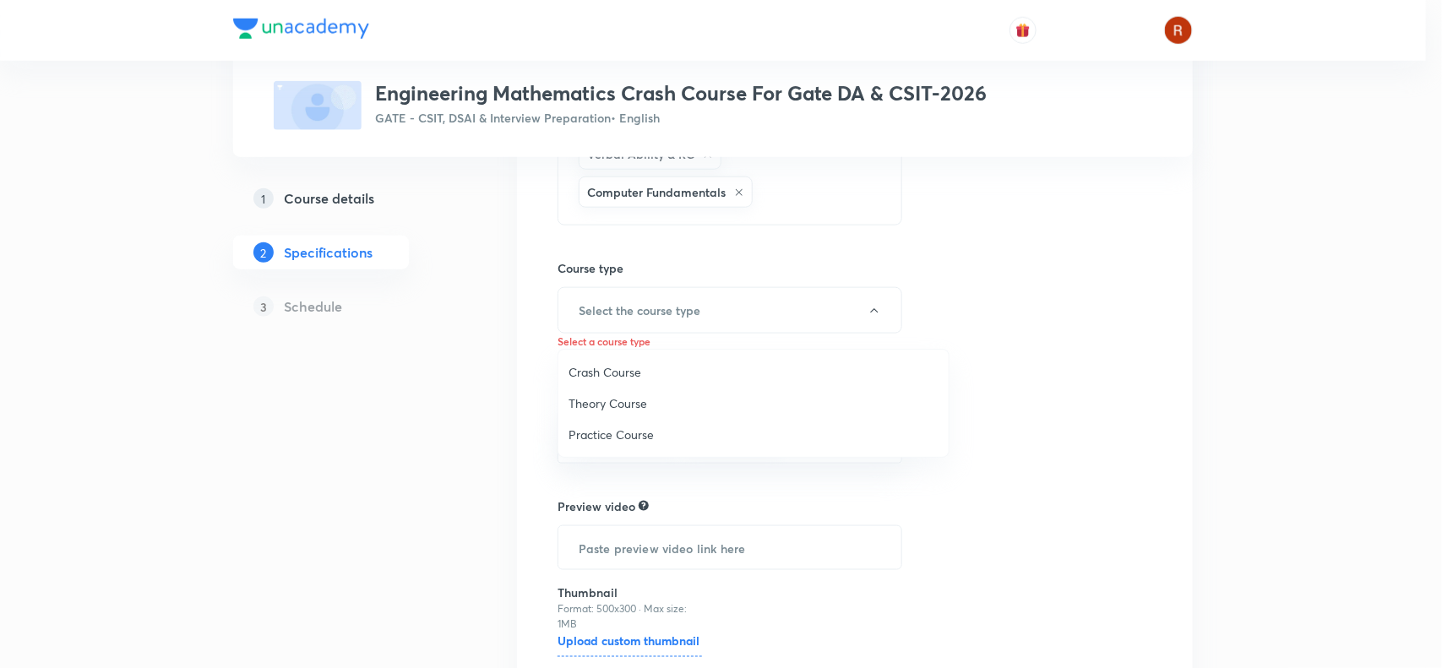
click at [631, 406] on span "Theory Course" at bounding box center [754, 404] width 370 height 18
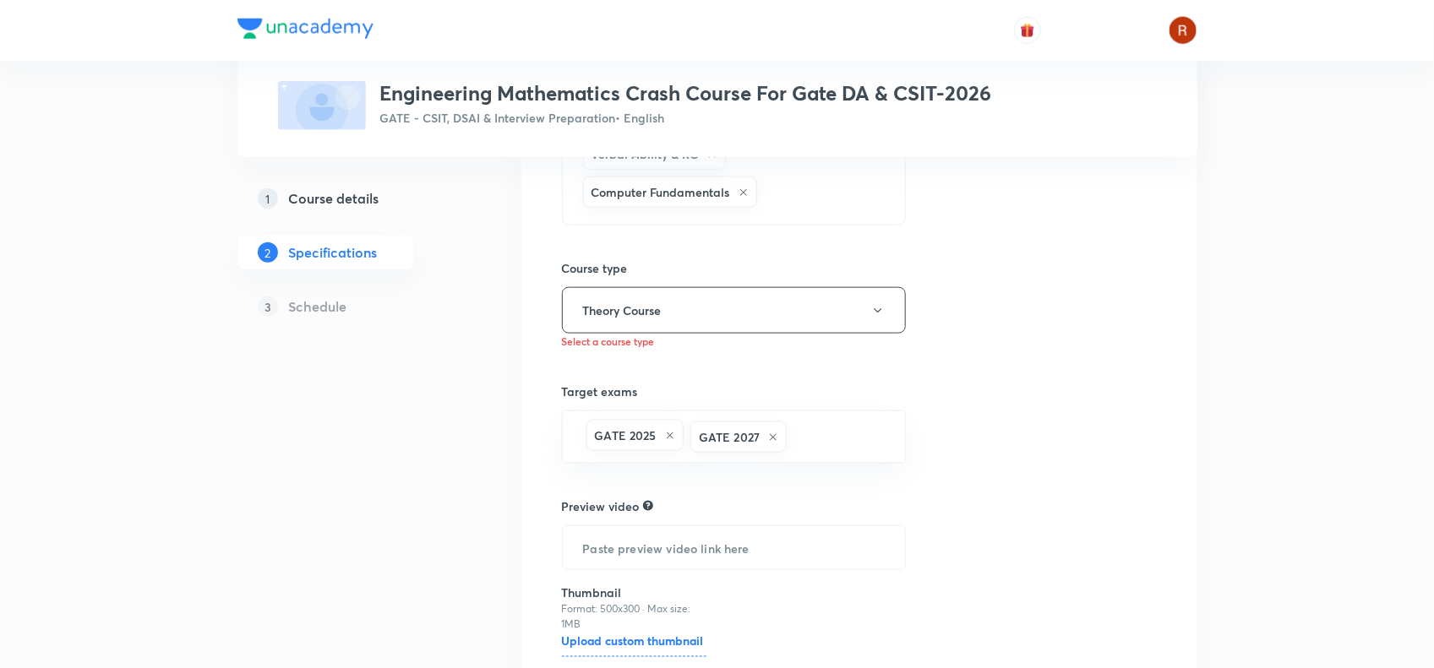
scroll to position [922, 0]
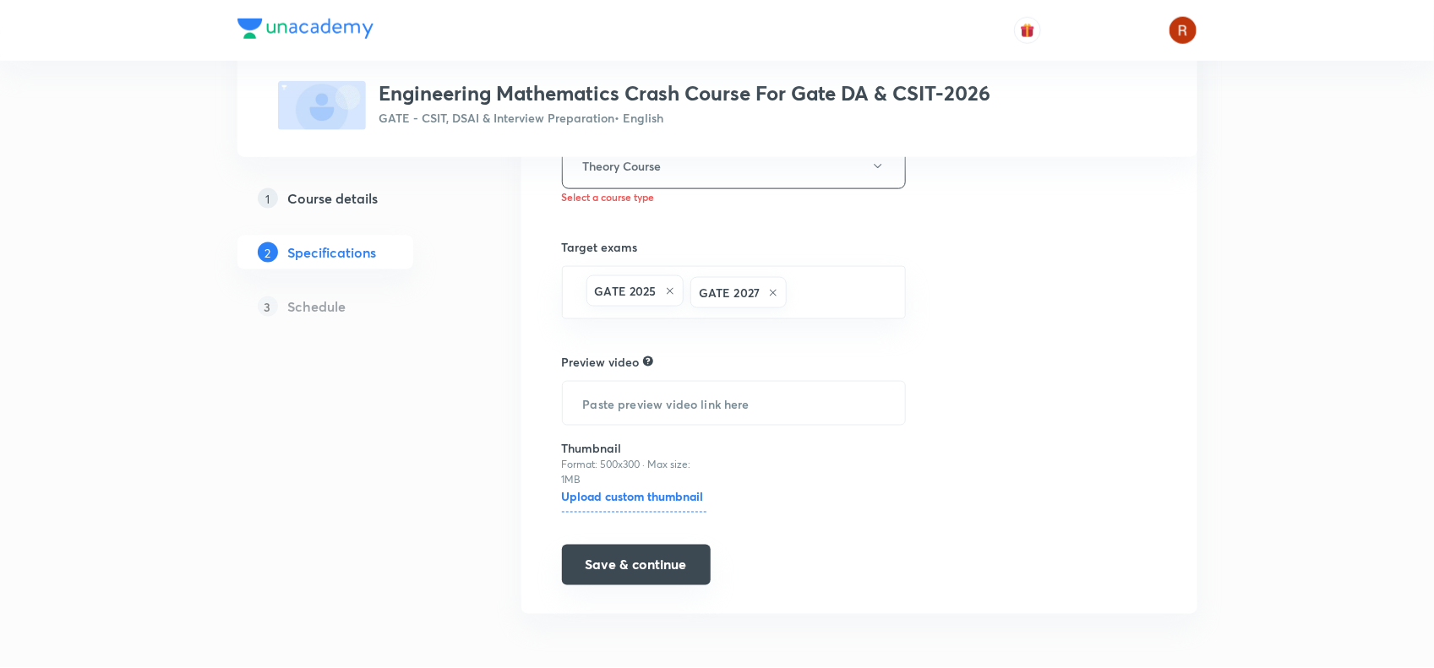
click at [674, 564] on button "Save & continue" at bounding box center [636, 565] width 149 height 41
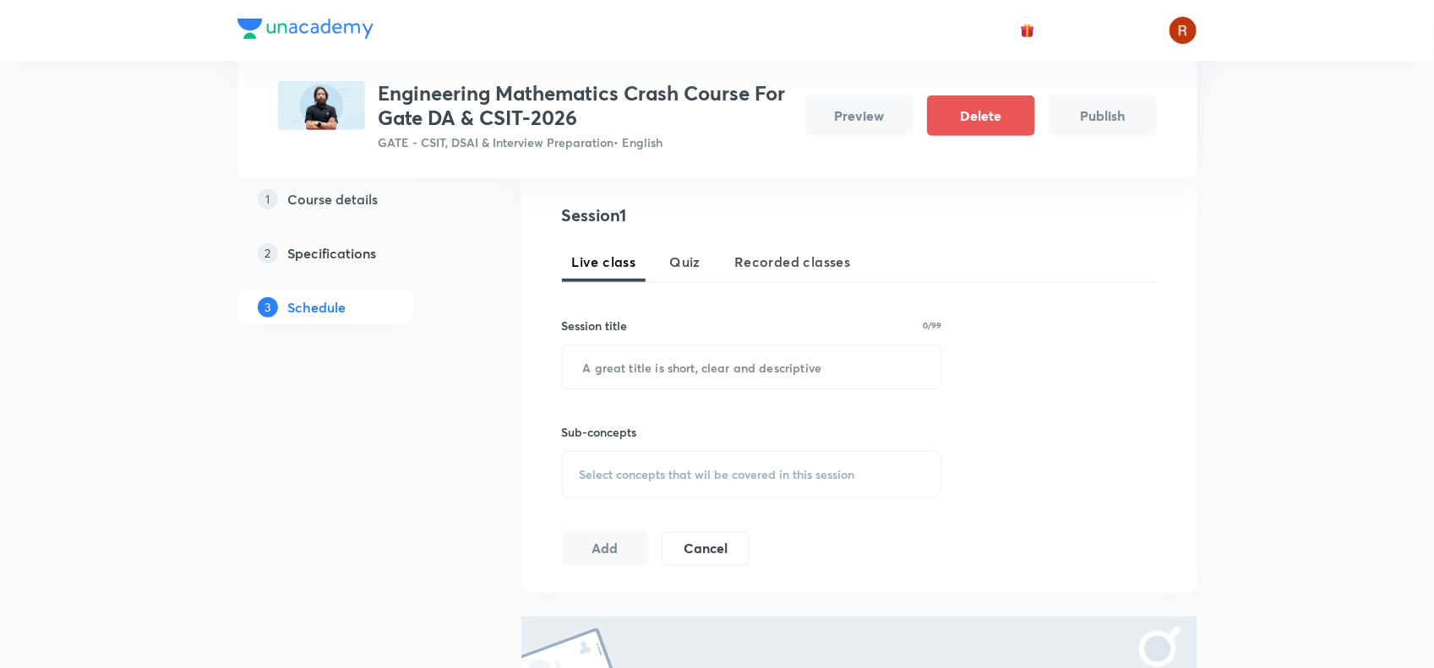
scroll to position [319, 0]
click at [606, 363] on input "text" at bounding box center [752, 366] width 379 height 43
paste input "Orientation session"
click at [665, 368] on input "Orientation session" at bounding box center [752, 366] width 379 height 43
type input "Orientation Session"
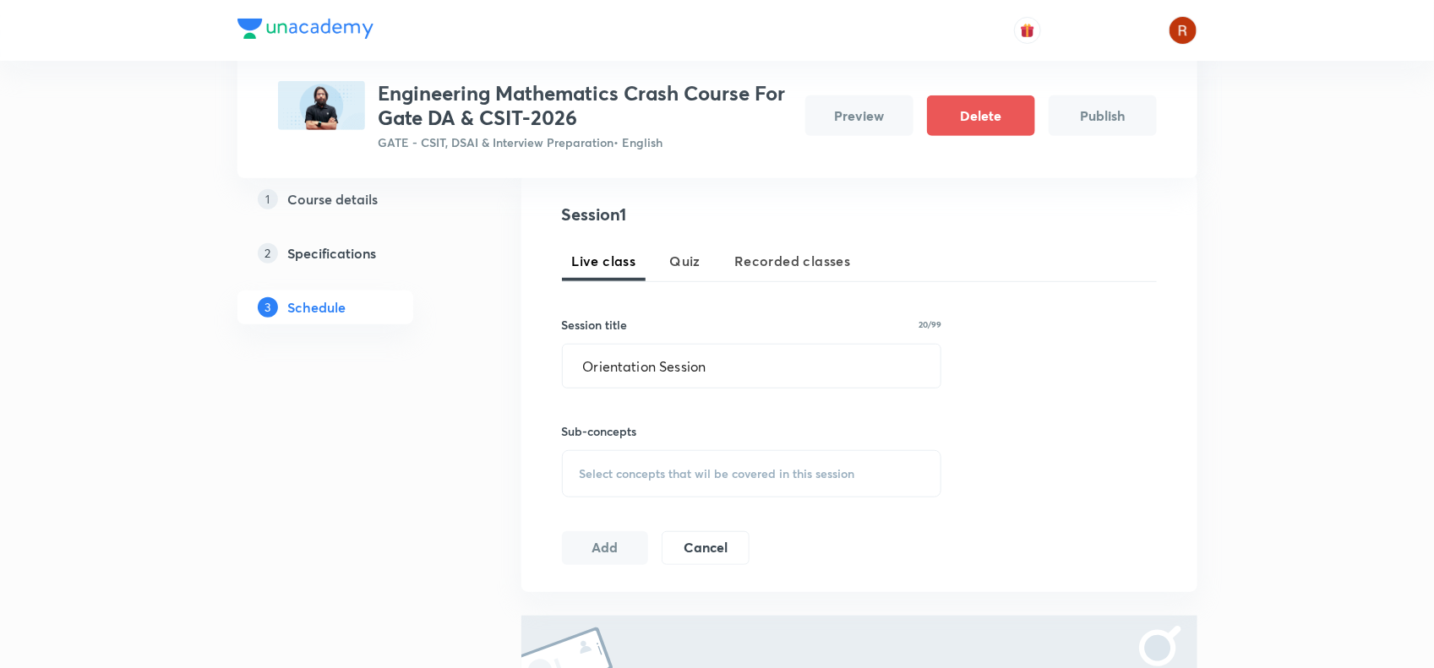
click at [668, 471] on span "Select concepts that wil be covered in this session" at bounding box center [717, 474] width 275 height 14
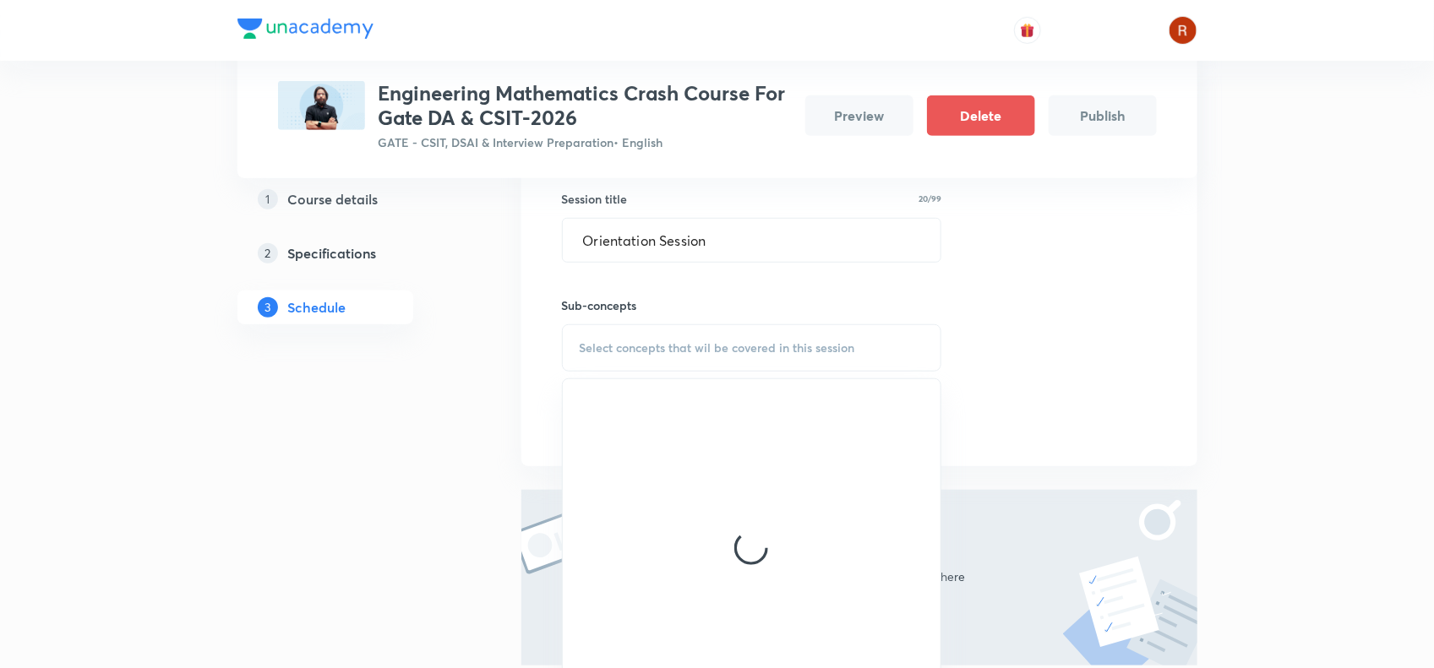
scroll to position [446, 0]
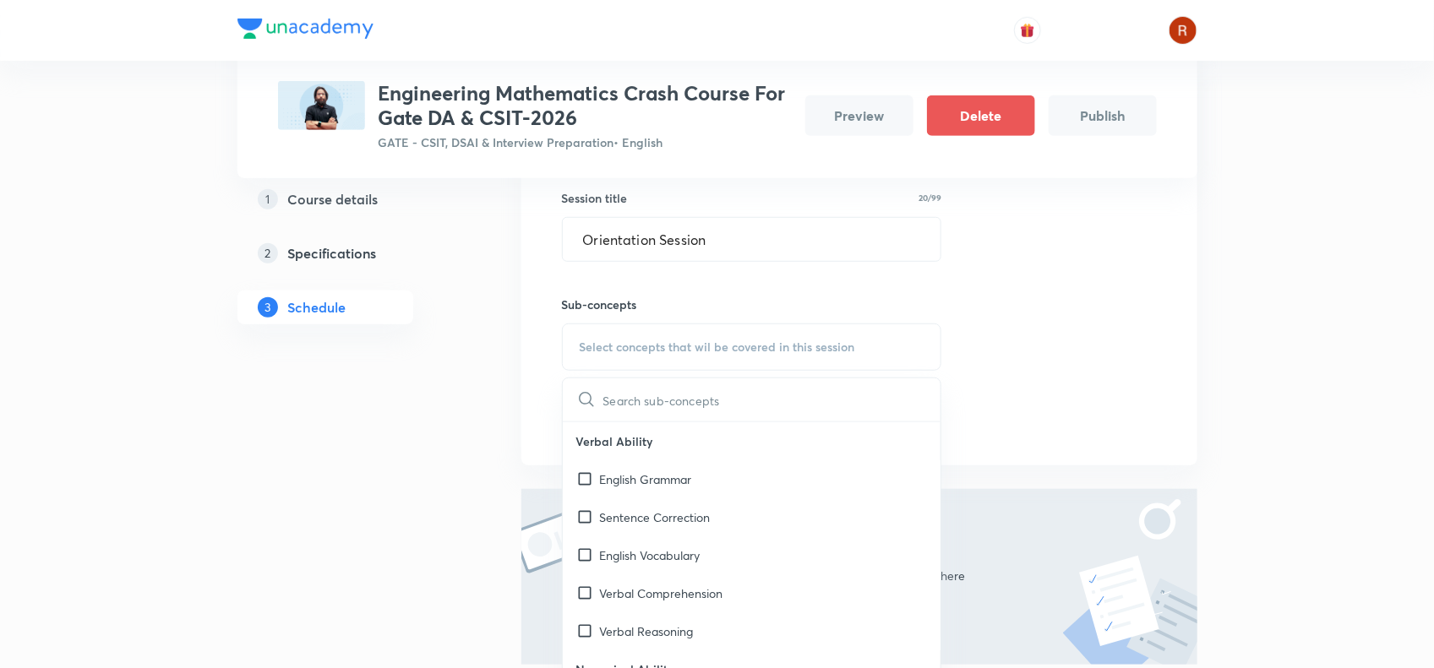
click at [663, 511] on p "Sentence Correction" at bounding box center [655, 518] width 111 height 18
checkbox input "true"
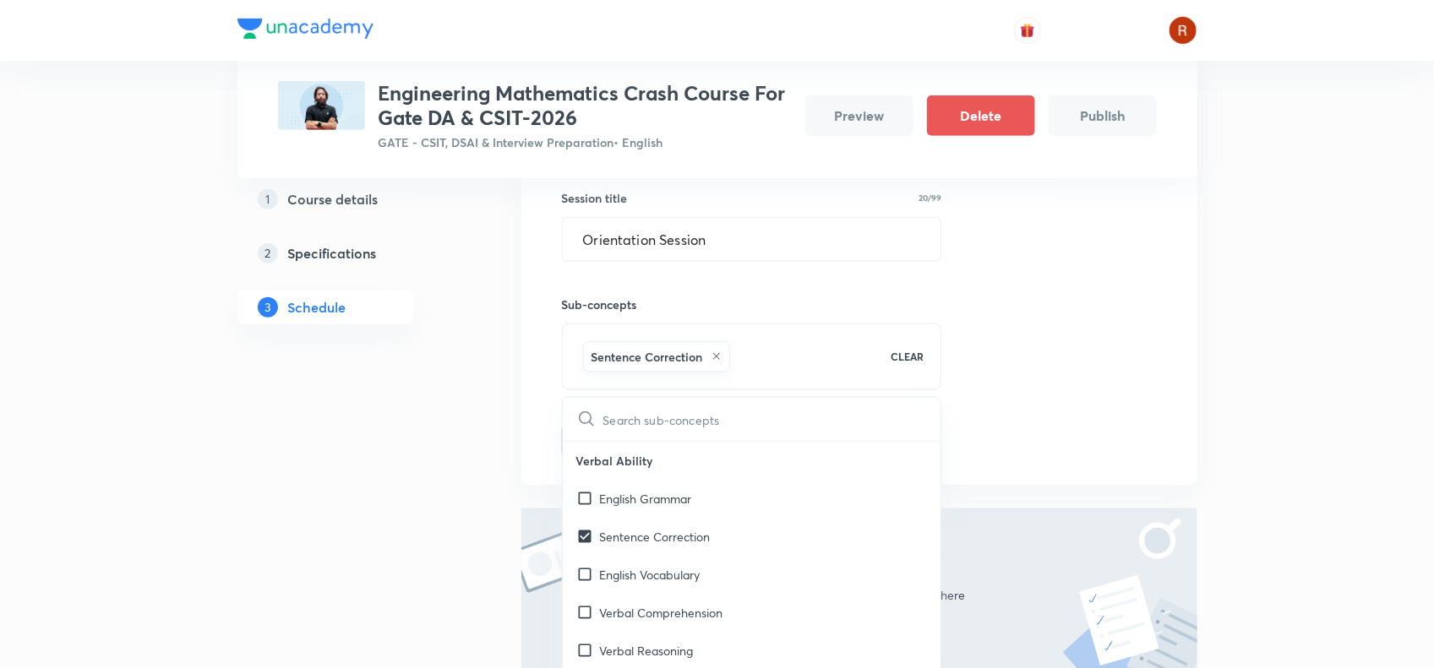
click at [411, 482] on div "1 Course details 2 Specifications 3 Schedule" at bounding box center [352, 327] width 230 height 932
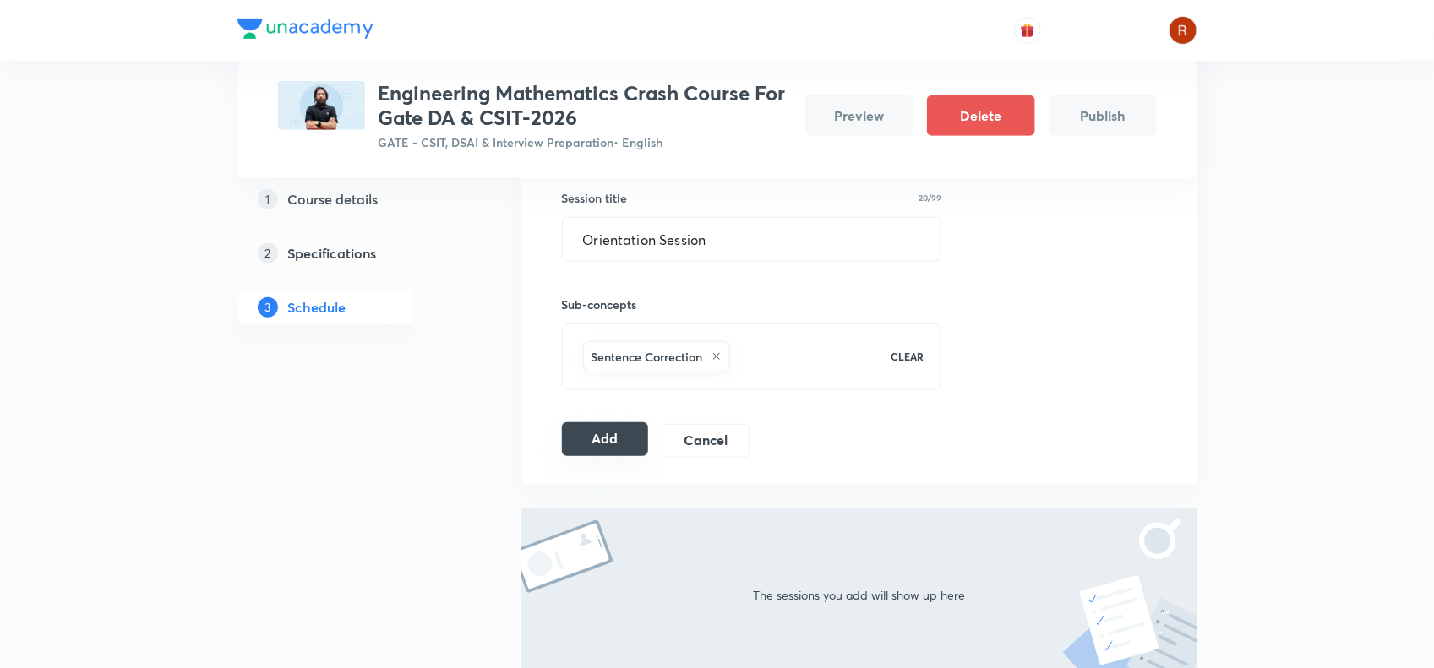
click at [602, 444] on button "Add" at bounding box center [605, 439] width 87 height 34
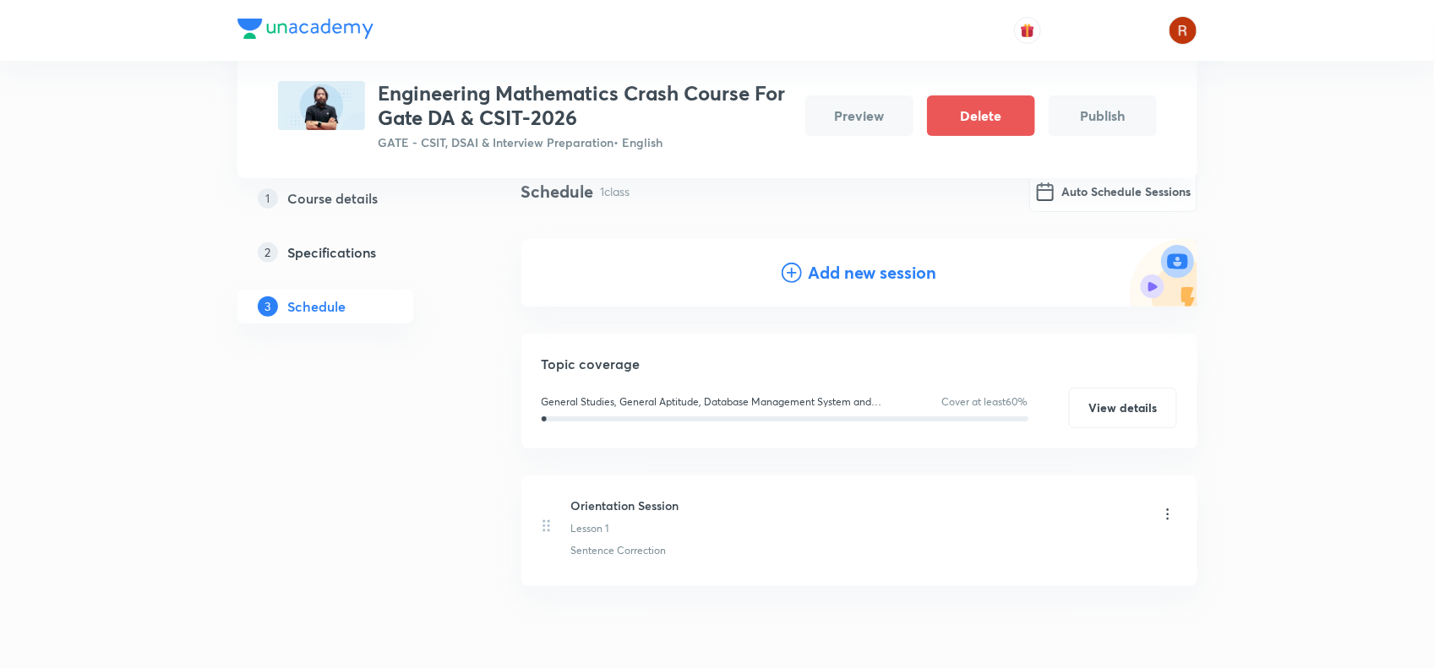
scroll to position [136, 0]
click at [602, 444] on div "Topic coverage General Studies, General Aptitude, Database Management System an…" at bounding box center [859, 390] width 676 height 115
click at [1065, 190] on button "Auto Schedule Sessions" at bounding box center [1113, 189] width 168 height 41
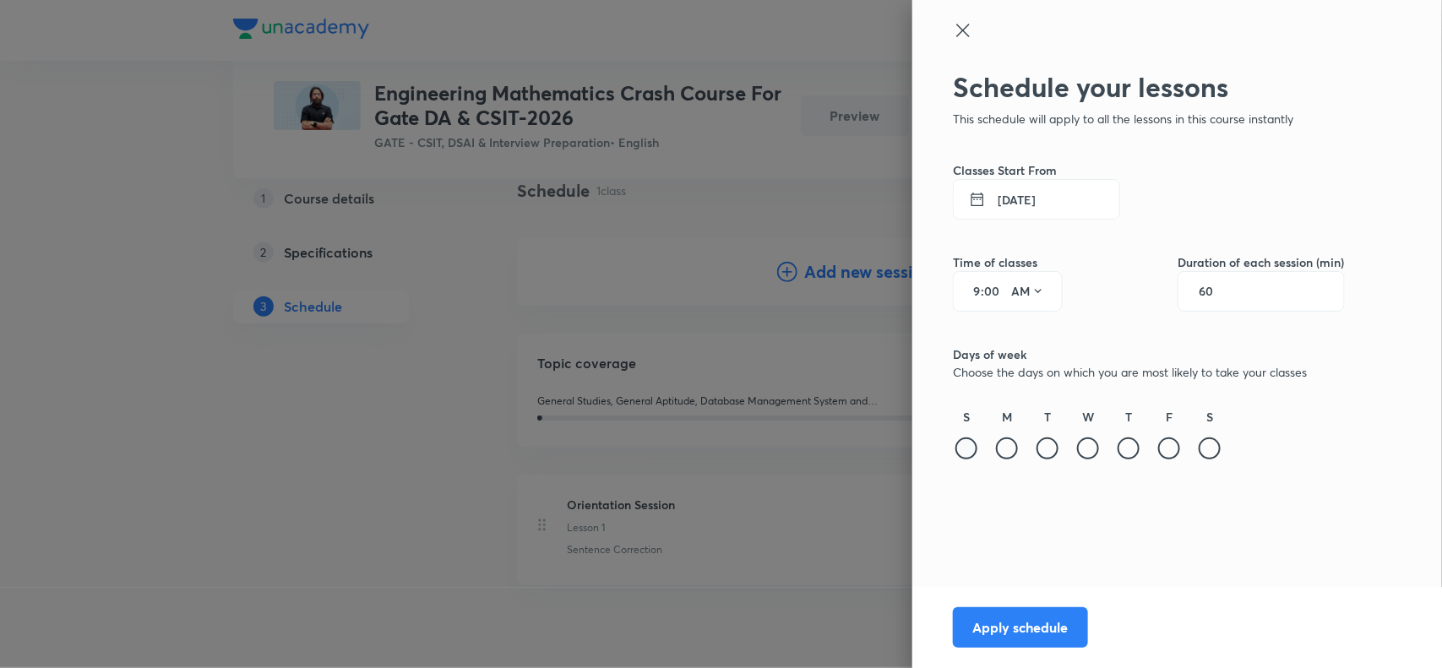
click at [970, 450] on div at bounding box center [967, 449] width 22 height 22
click at [1006, 453] on div at bounding box center [1007, 449] width 22 height 22
click at [1016, 449] on icon at bounding box center [1007, 450] width 22 height 22
click at [1016, 449] on div at bounding box center [1007, 449] width 22 height 22
click at [1046, 445] on div at bounding box center [1048, 449] width 22 height 22
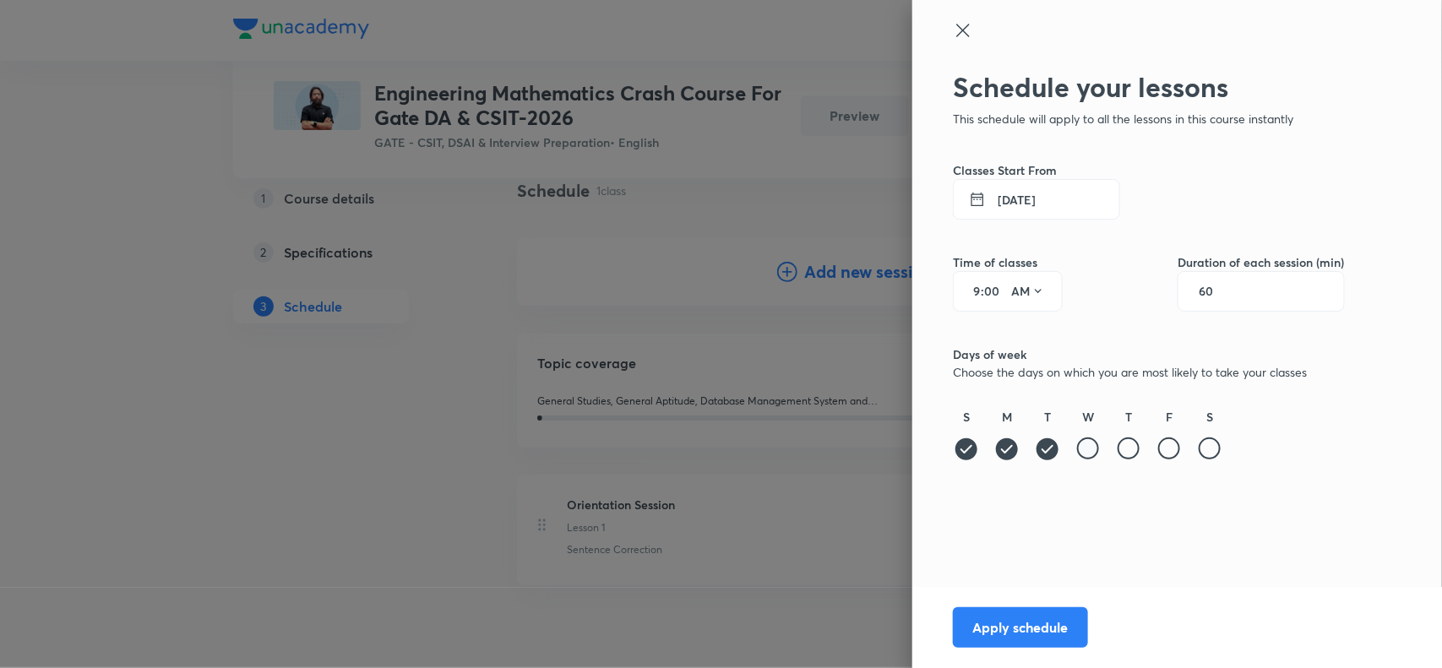
click at [1086, 445] on div at bounding box center [1088, 449] width 22 height 22
click at [1130, 445] on div at bounding box center [1129, 449] width 22 height 22
click at [1179, 446] on div at bounding box center [1169, 449] width 22 height 22
click at [1214, 448] on div at bounding box center [1210, 449] width 22 height 22
click at [983, 287] on div "9 : 00 AM" at bounding box center [1008, 291] width 110 height 41
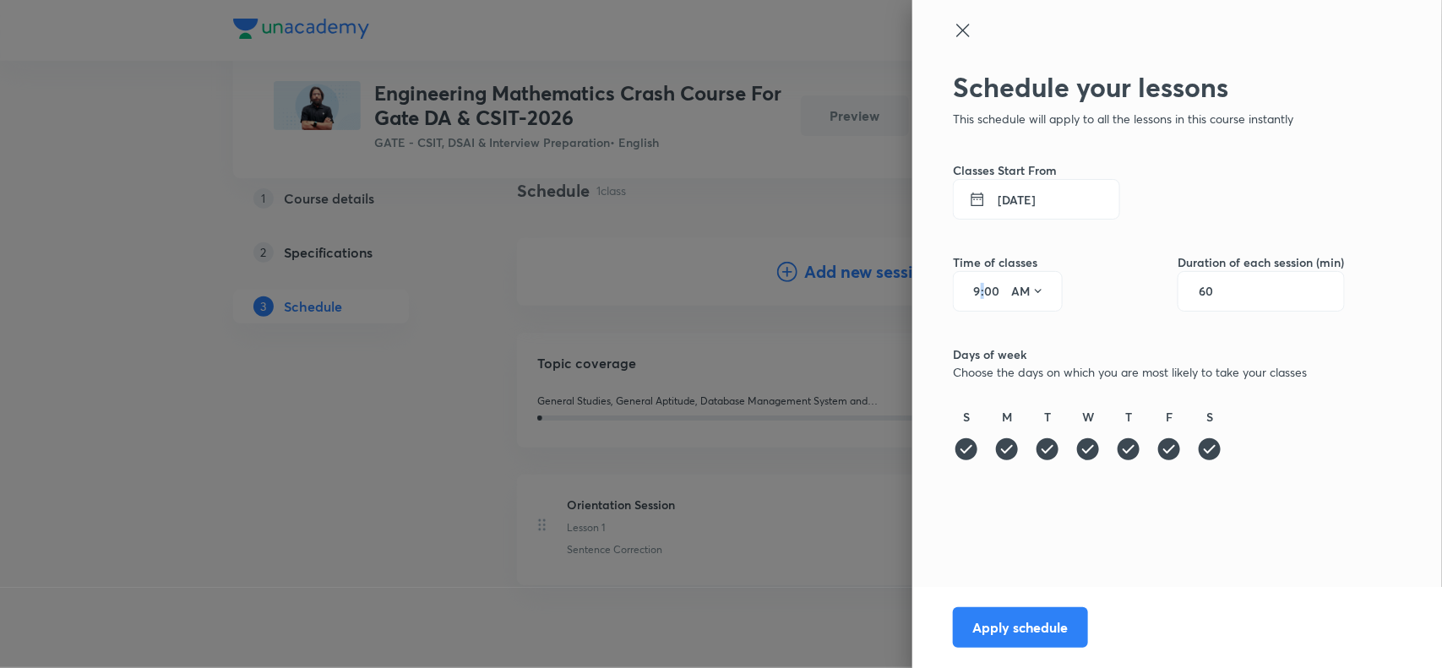
click at [983, 287] on div "9 : 00 AM" at bounding box center [1008, 291] width 110 height 41
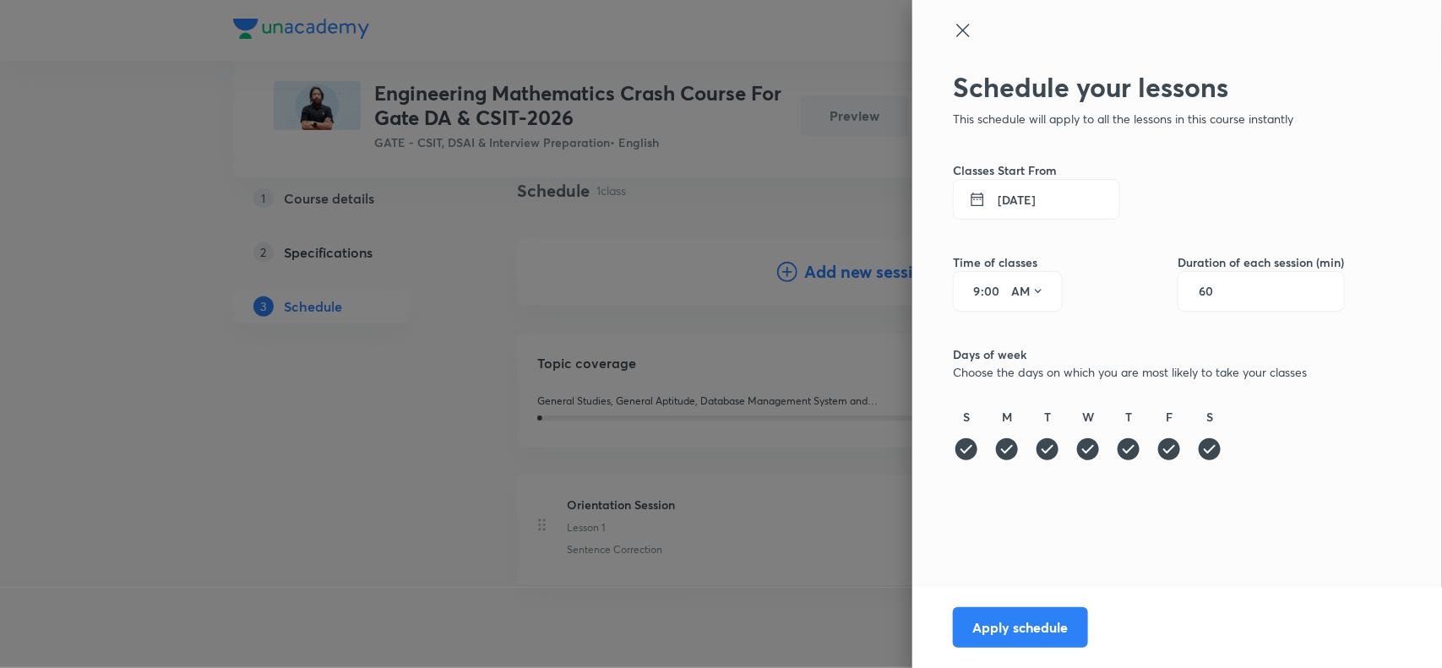
click at [983, 287] on div "9 : 00 AM" at bounding box center [1008, 291] width 110 height 41
drag, startPoint x: 983, startPoint y: 287, endPoint x: 995, endPoint y: 275, distance: 17.3
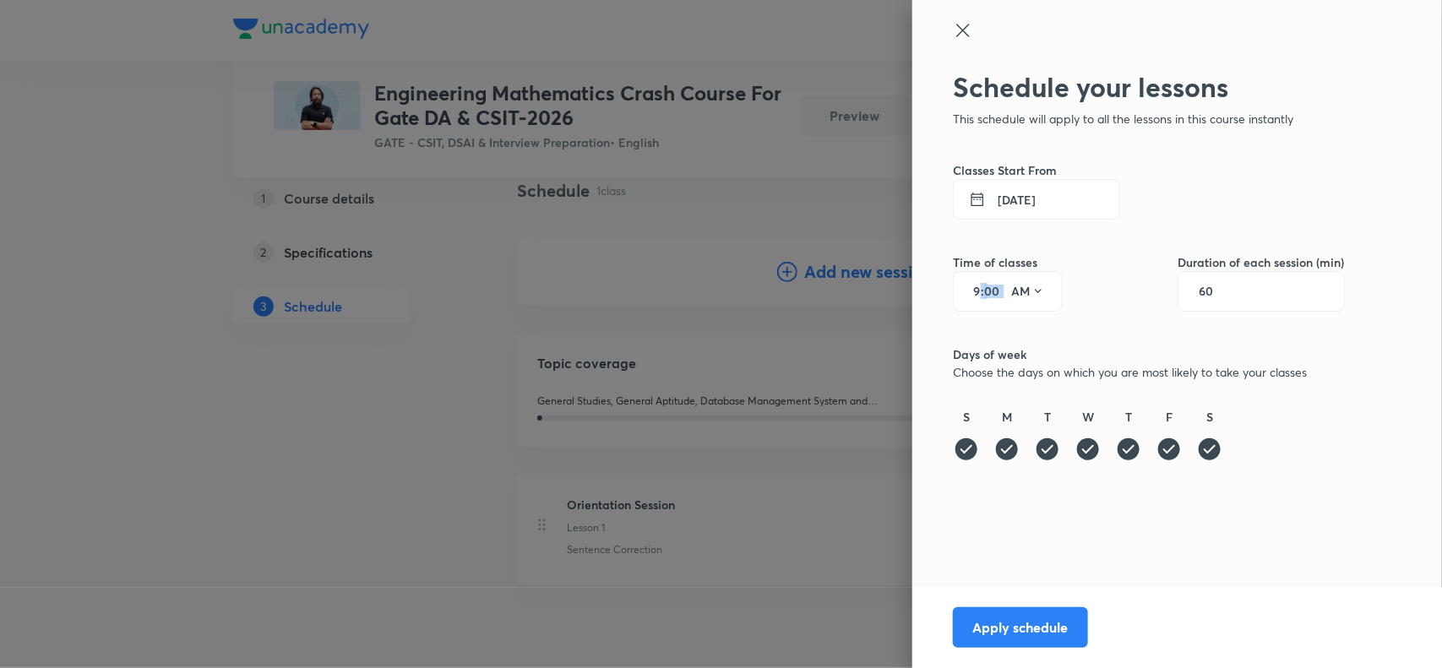
click at [995, 275] on div "9 : 00 AM" at bounding box center [1008, 291] width 110 height 41
click at [972, 290] on input "9" at bounding box center [971, 292] width 20 height 14
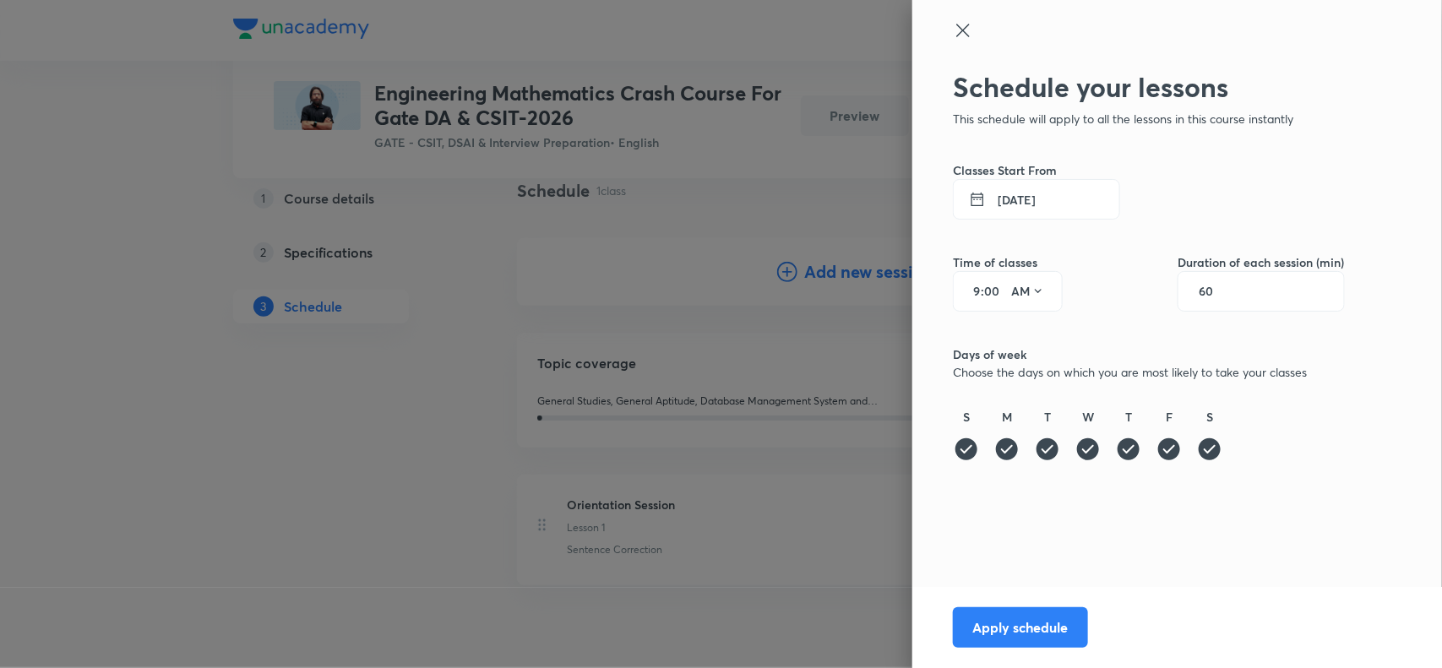
click at [982, 288] on div "9 : 00 AM" at bounding box center [1008, 291] width 110 height 41
click at [969, 297] on input "9" at bounding box center [971, 292] width 20 height 14
drag, startPoint x: 969, startPoint y: 297, endPoint x: 985, endPoint y: 297, distance: 16.1
click at [985, 297] on div "9 : 00 AM" at bounding box center [1008, 291] width 110 height 41
type input "8"
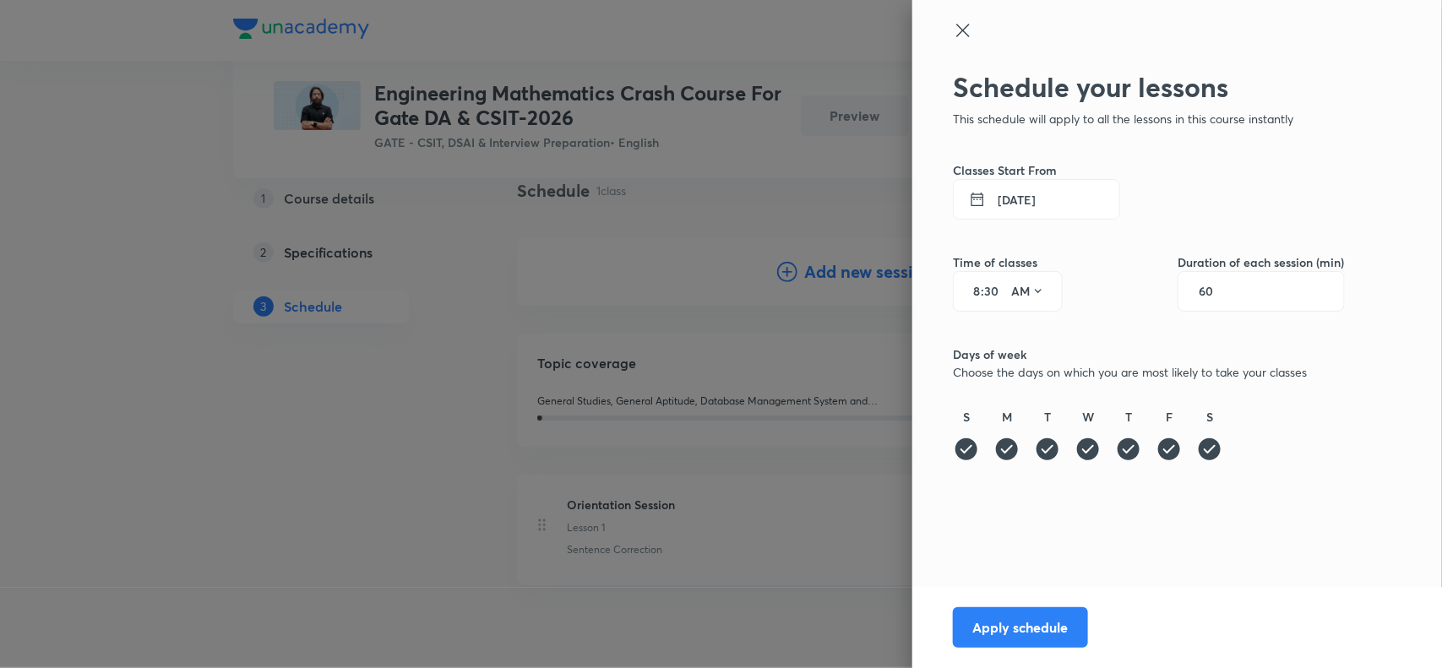
type input "30"
click at [1027, 287] on button "AM" at bounding box center [1028, 291] width 47 height 27
click at [1024, 330] on div "PM" at bounding box center [1030, 334] width 61 height 41
click at [1011, 194] on button "6 Oct 2025" at bounding box center [1036, 199] width 167 height 41
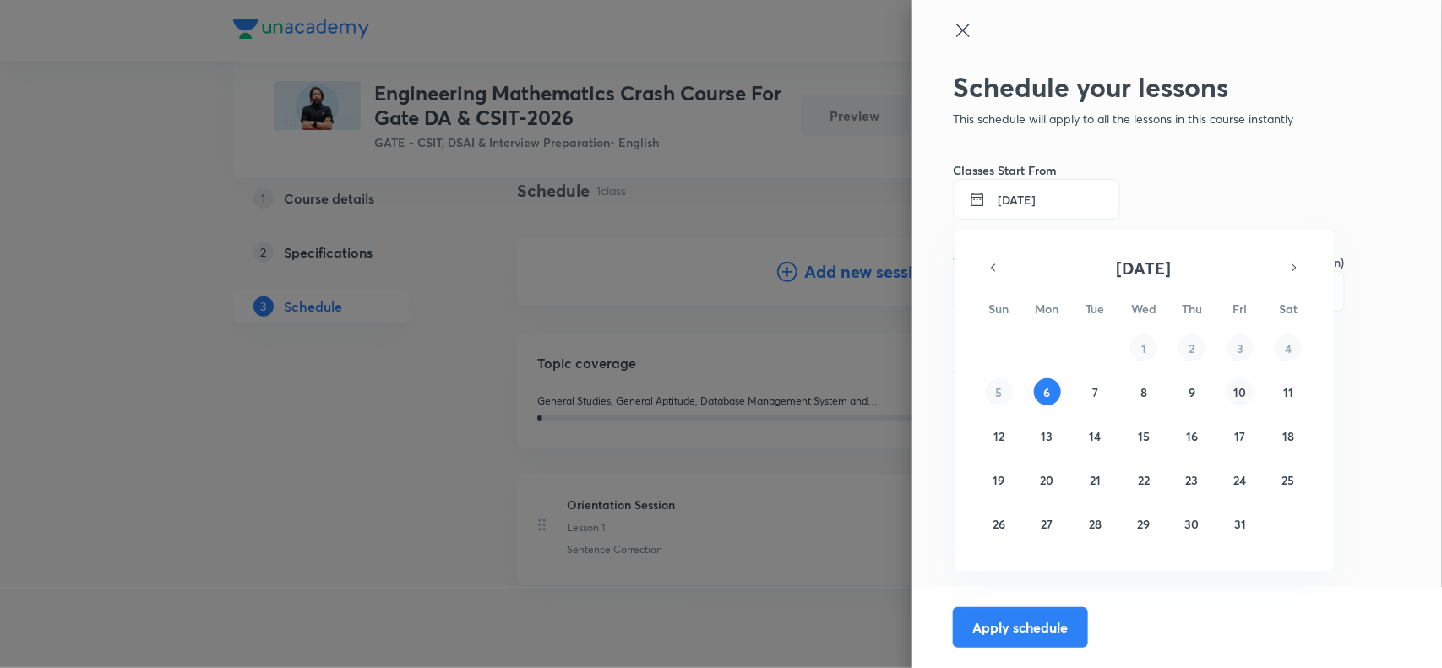
click at [1248, 381] on button "10" at bounding box center [1240, 392] width 27 height 27
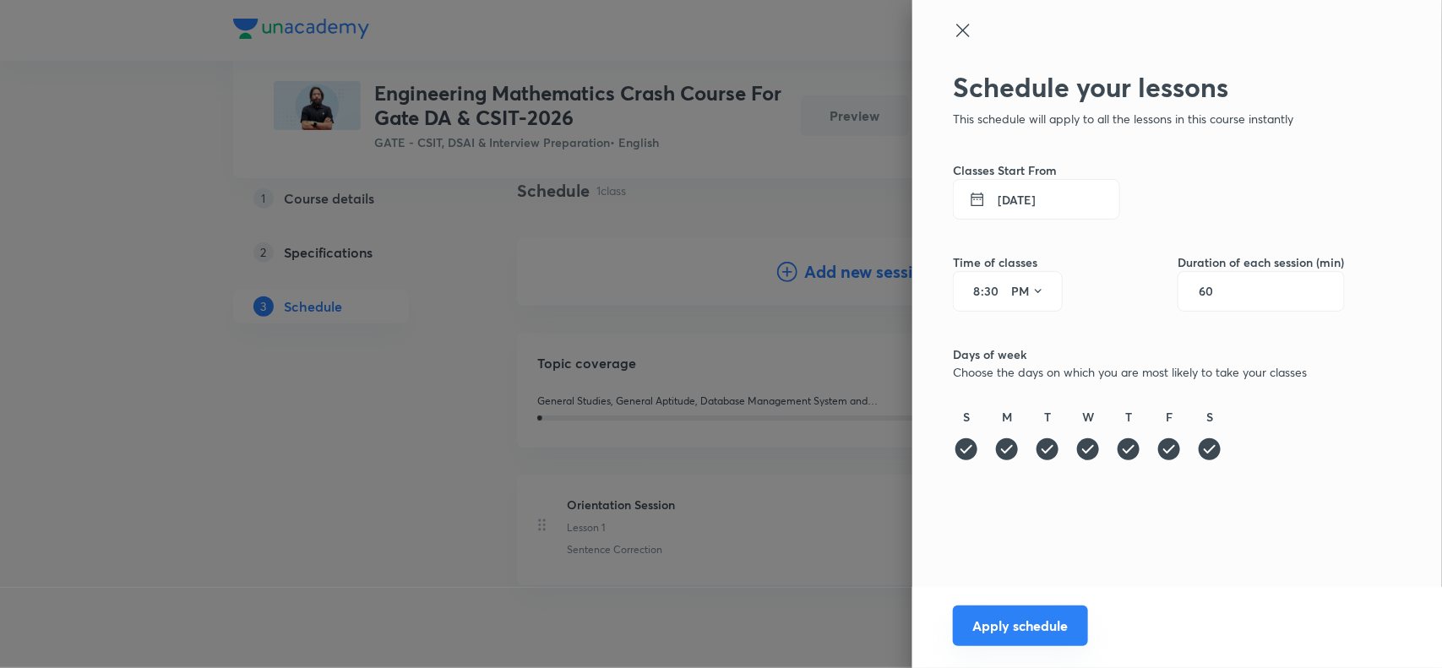
click at [1019, 626] on button "Apply schedule" at bounding box center [1020, 626] width 135 height 41
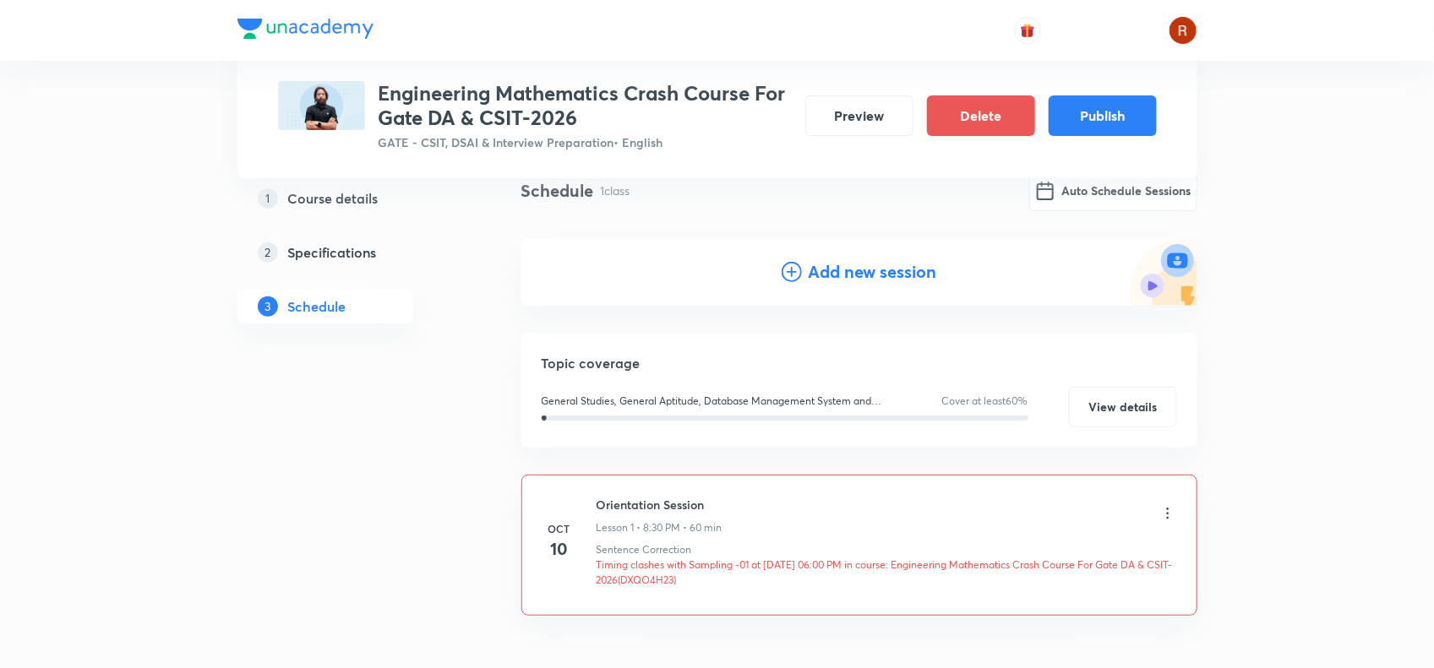
click at [1164, 505] on icon at bounding box center [1167, 513] width 17 height 17
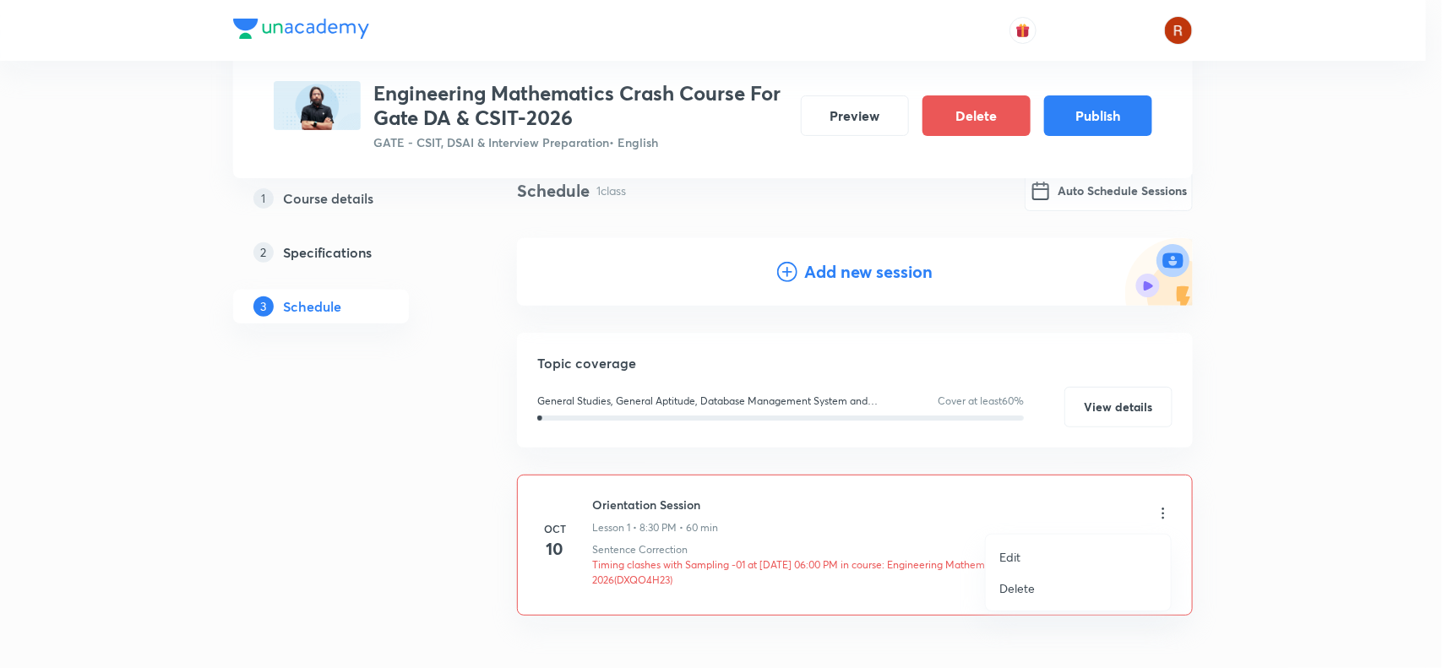
click at [1041, 542] on li "Edit" at bounding box center [1078, 557] width 185 height 31
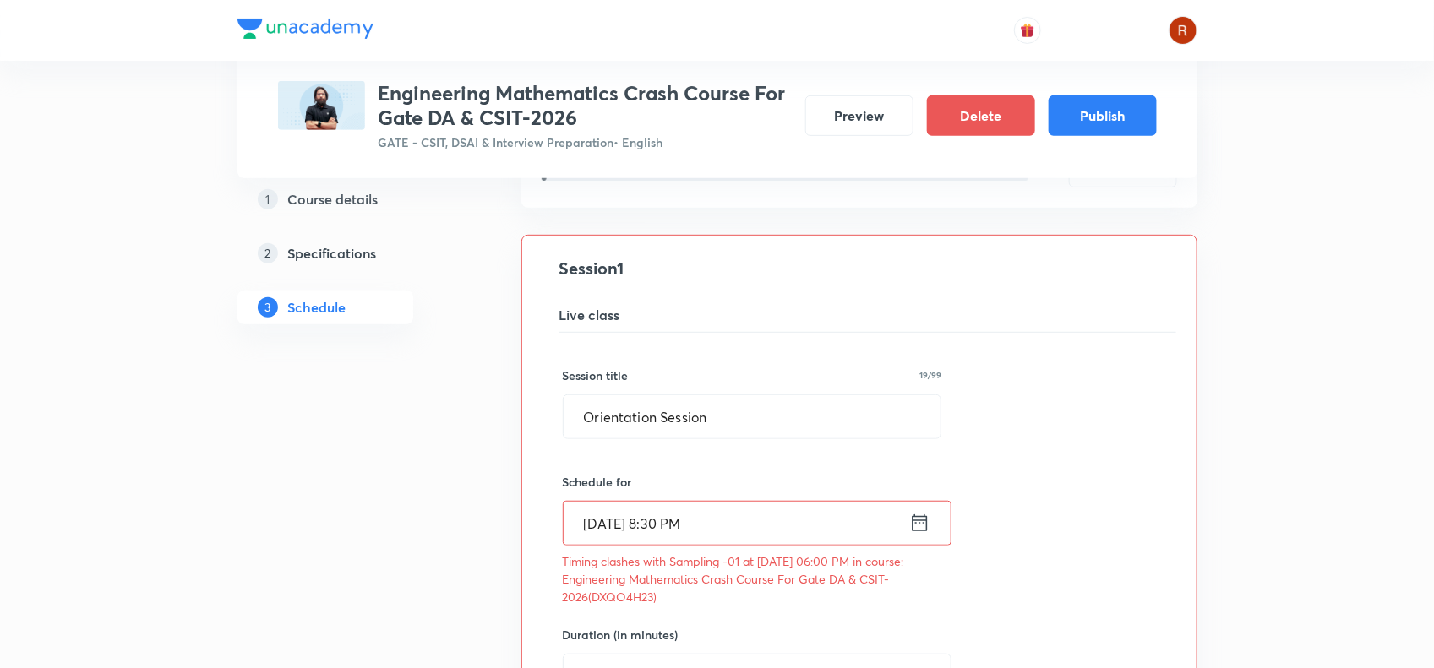
scroll to position [355, 0]
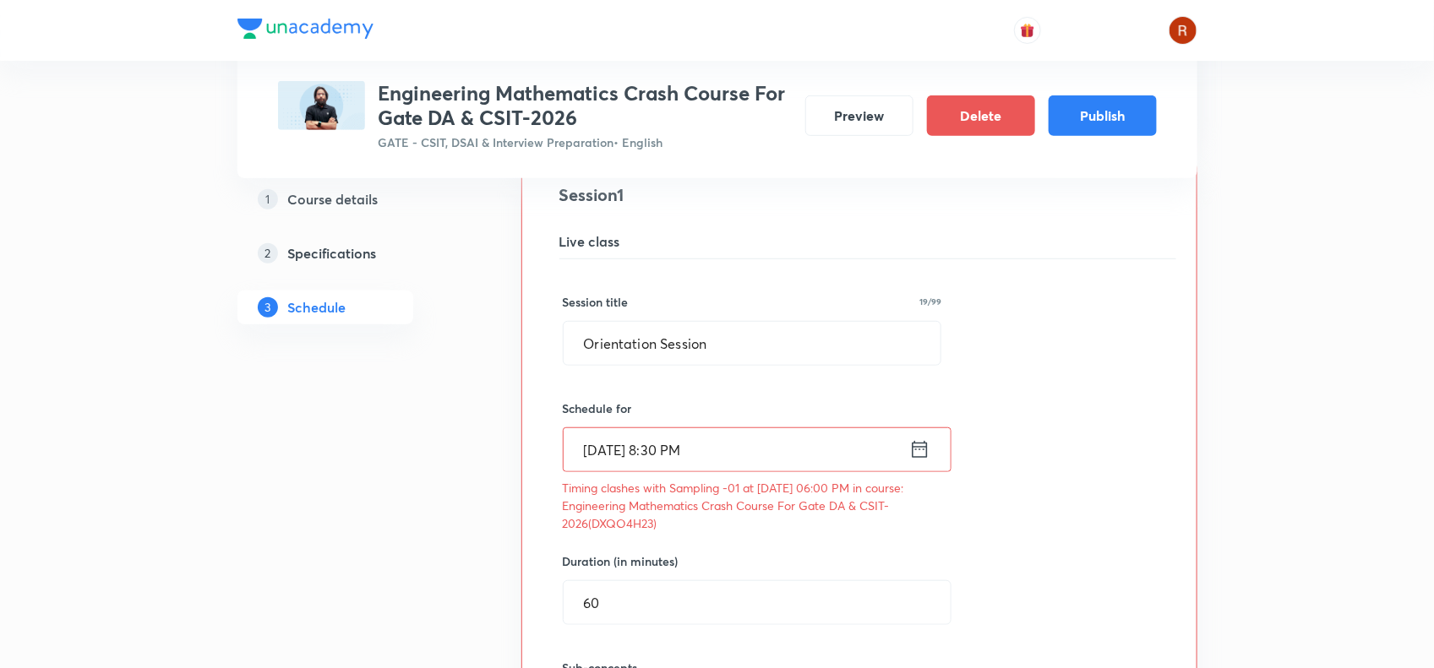
click at [689, 448] on input "Oct 10, 2025, 8:30 PM" at bounding box center [737, 449] width 346 height 43
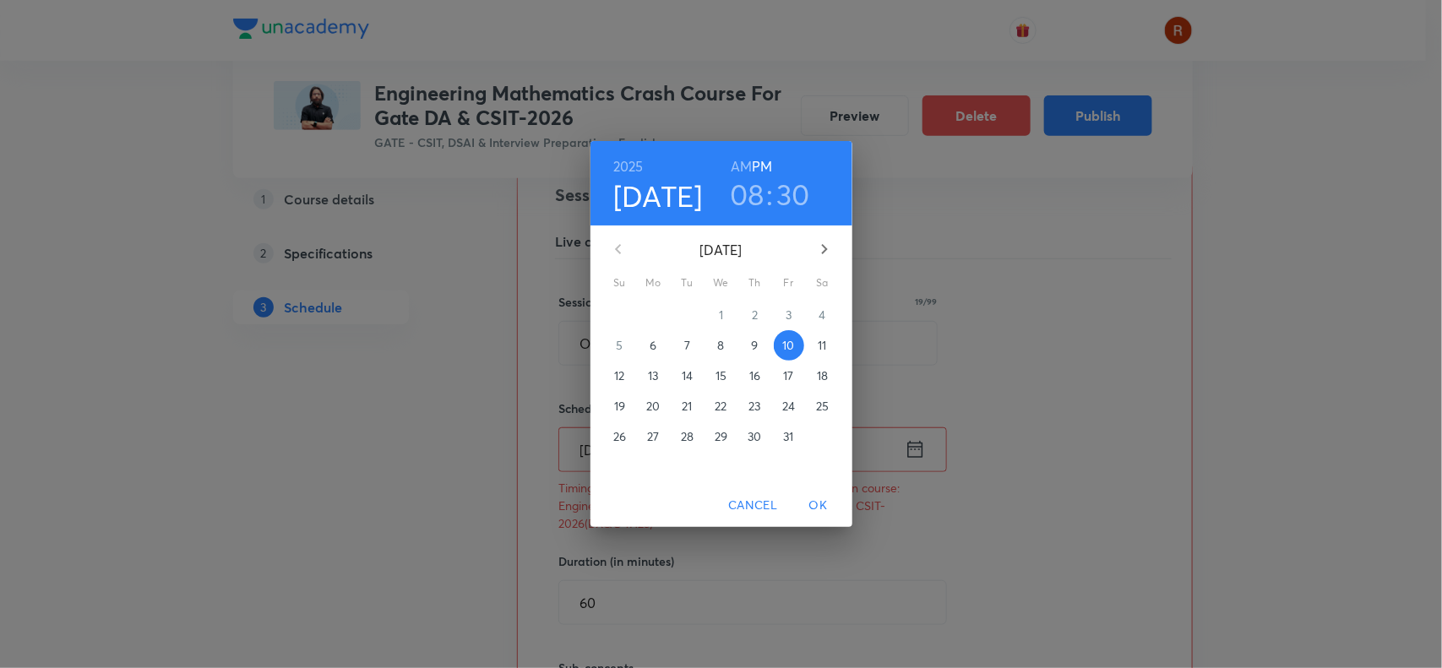
click at [788, 200] on h3 "30" at bounding box center [793, 194] width 34 height 35
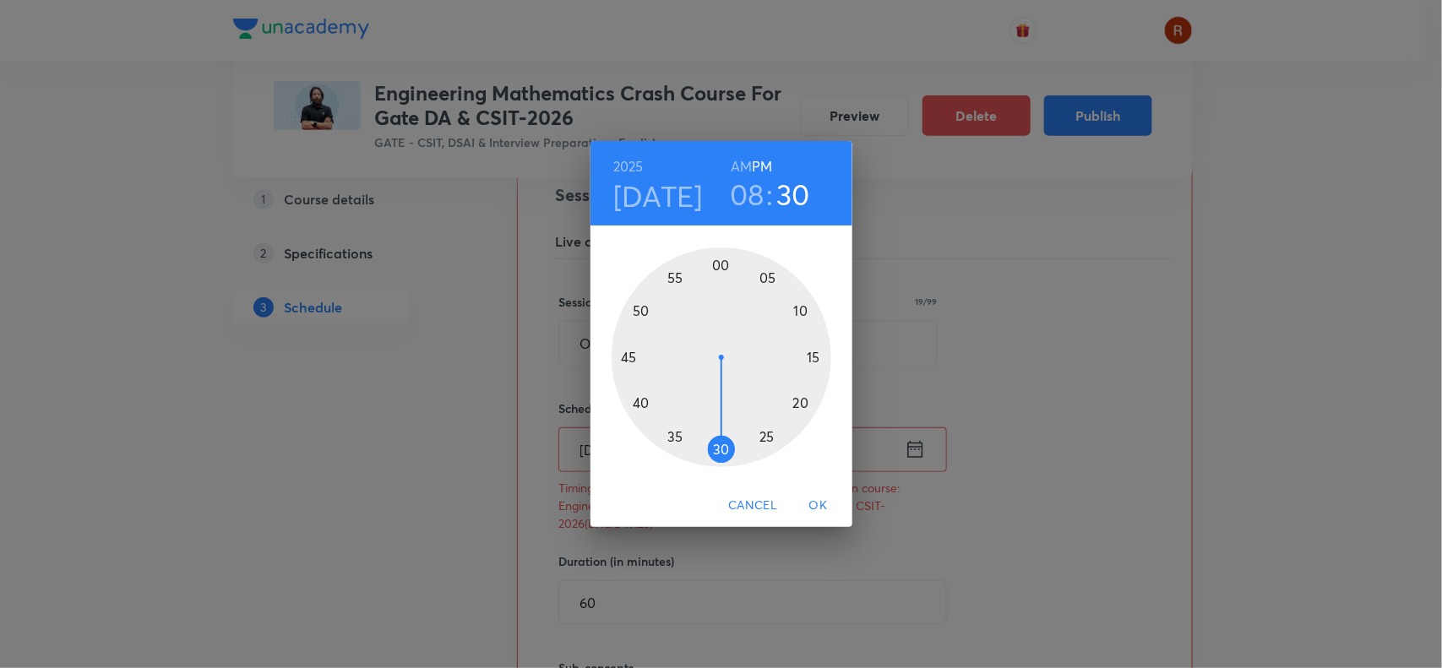
click at [676, 437] on div at bounding box center [722, 358] width 220 height 220
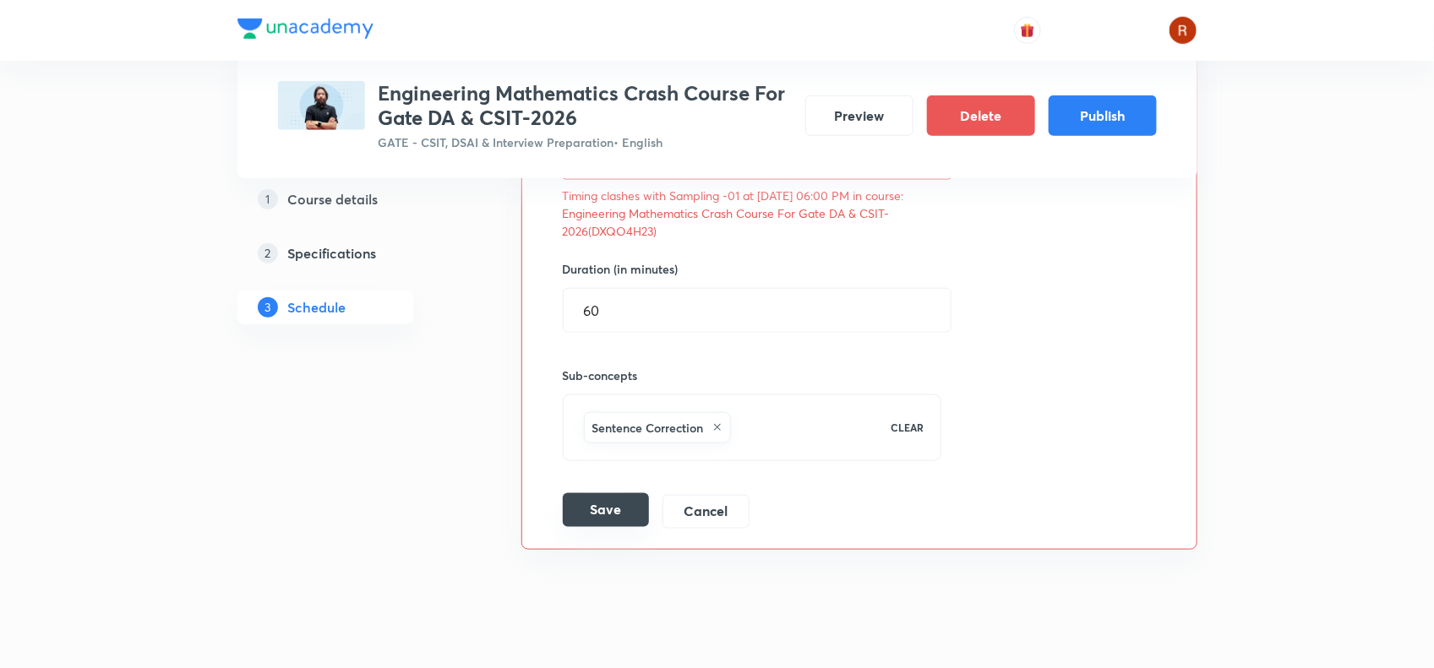
click at [608, 515] on button "Save" at bounding box center [606, 510] width 86 height 34
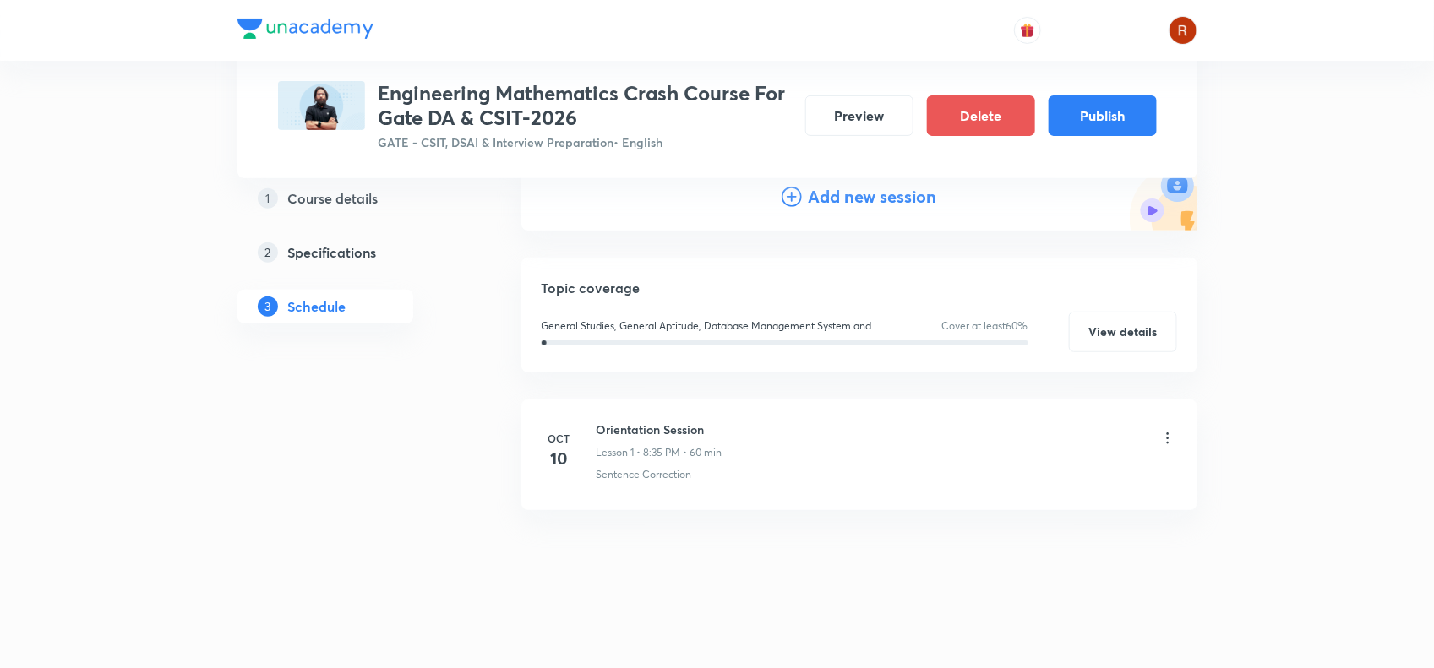
scroll to position [0, 0]
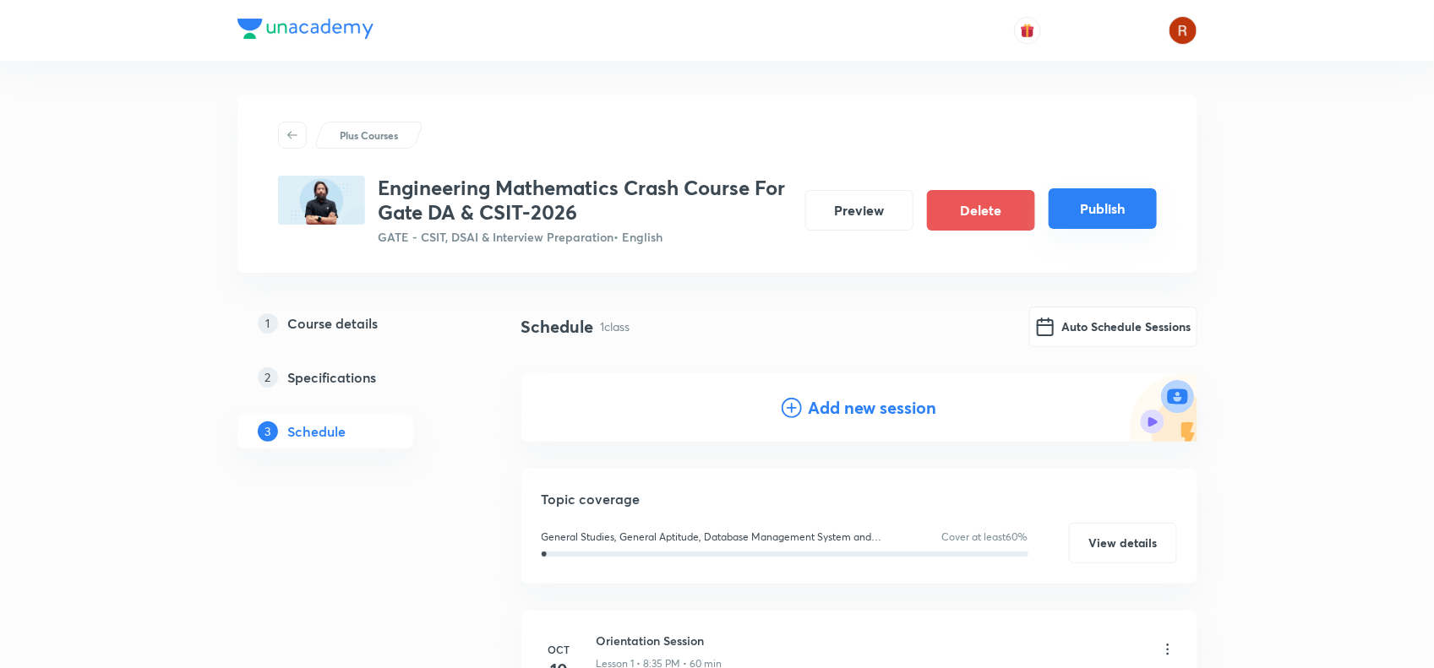
click at [1118, 211] on button "Publish" at bounding box center [1103, 208] width 108 height 41
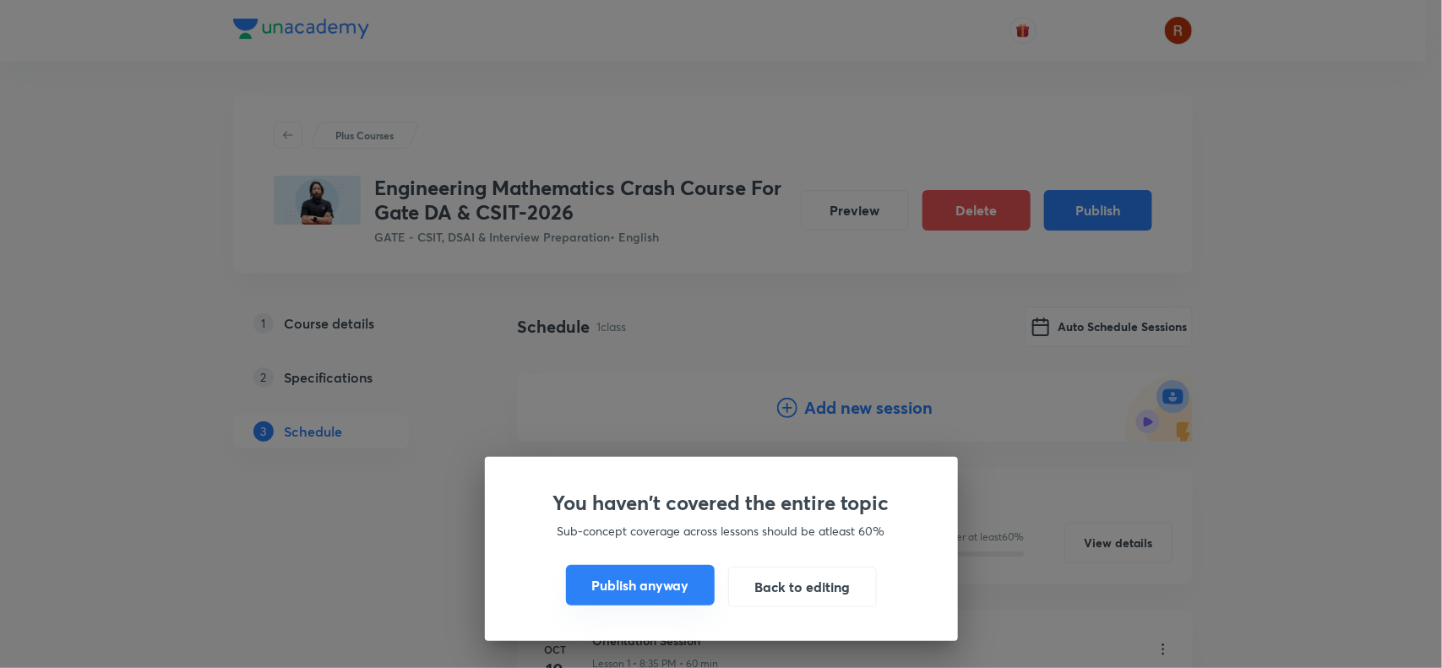
click at [631, 581] on button "Publish anyway" at bounding box center [640, 585] width 149 height 41
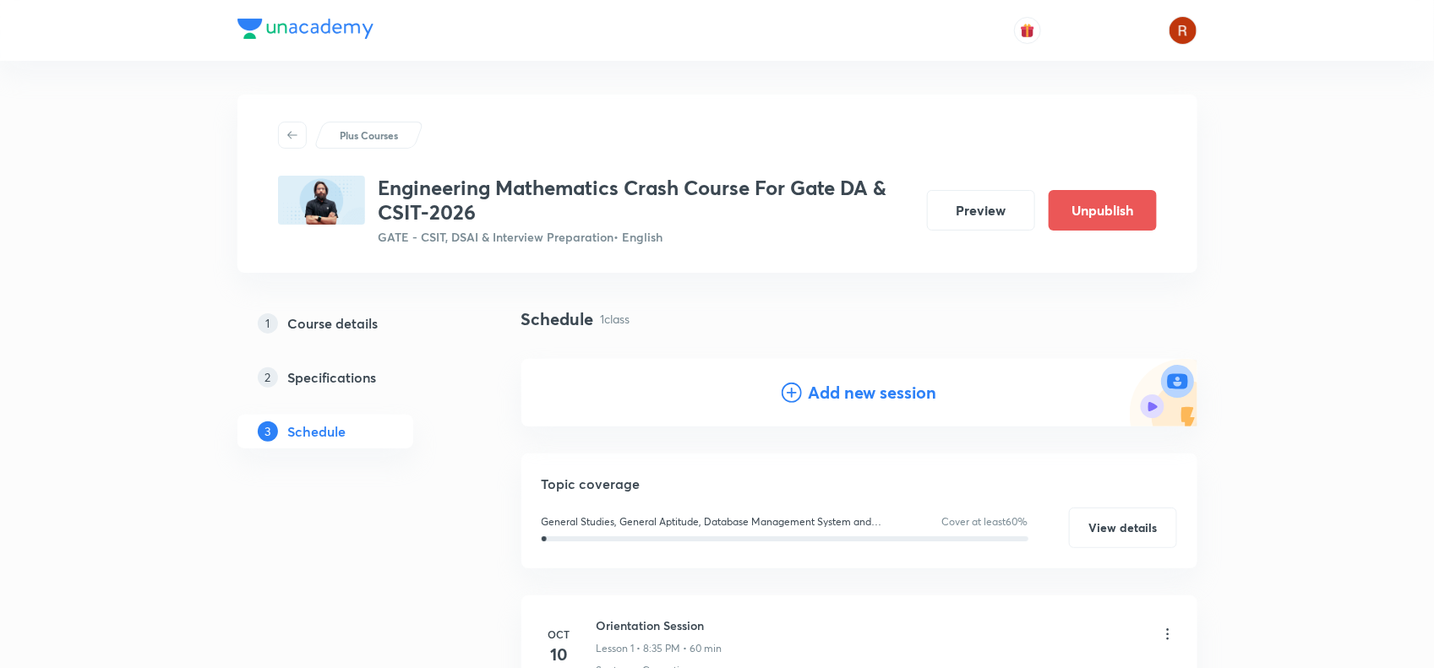
click at [390, 182] on h3 "Engineering Mathematics Crash Course For Gate DA & CSIT-2026" at bounding box center [646, 200] width 535 height 49
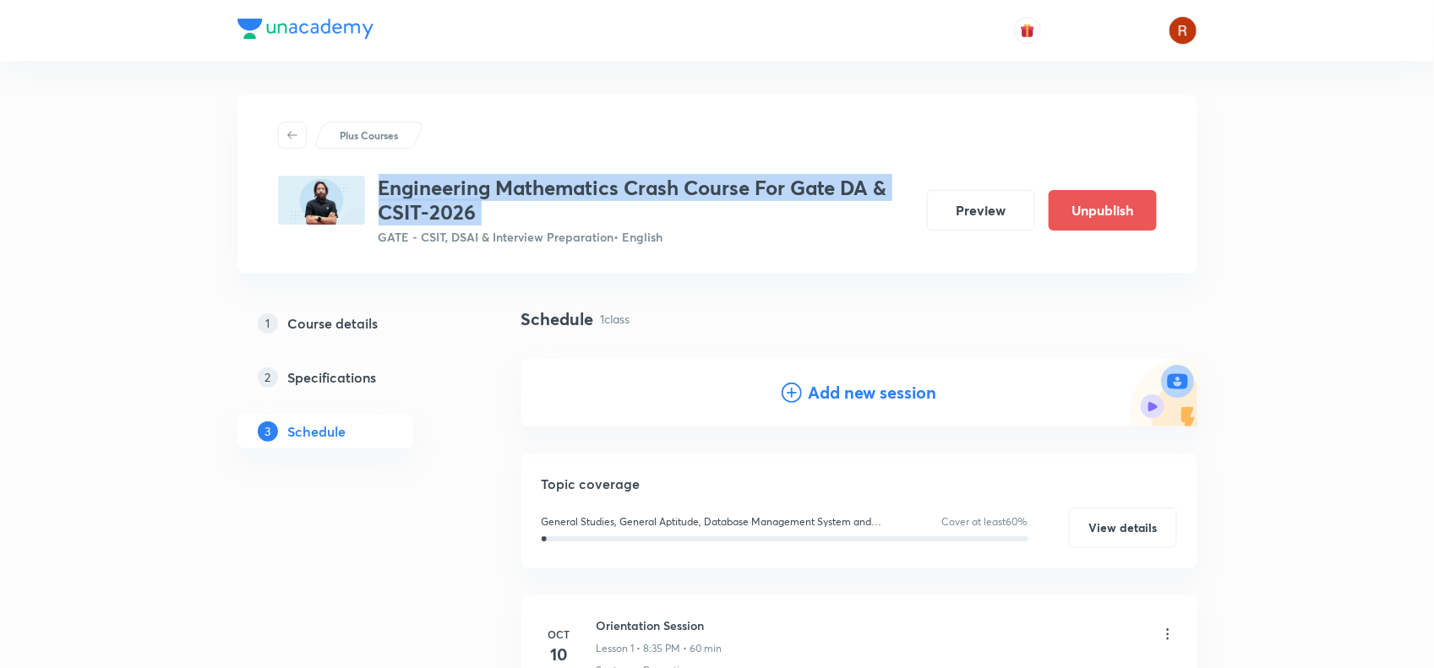
drag, startPoint x: 390, startPoint y: 182, endPoint x: 479, endPoint y: 211, distance: 94.3
click at [479, 211] on h3 "Engineering Mathematics Crash Course For Gate DA & CSIT-2026" at bounding box center [646, 200] width 535 height 49
copy h3 "Engineering Mathematics Crash Course For Gate DA & CSIT-2026"
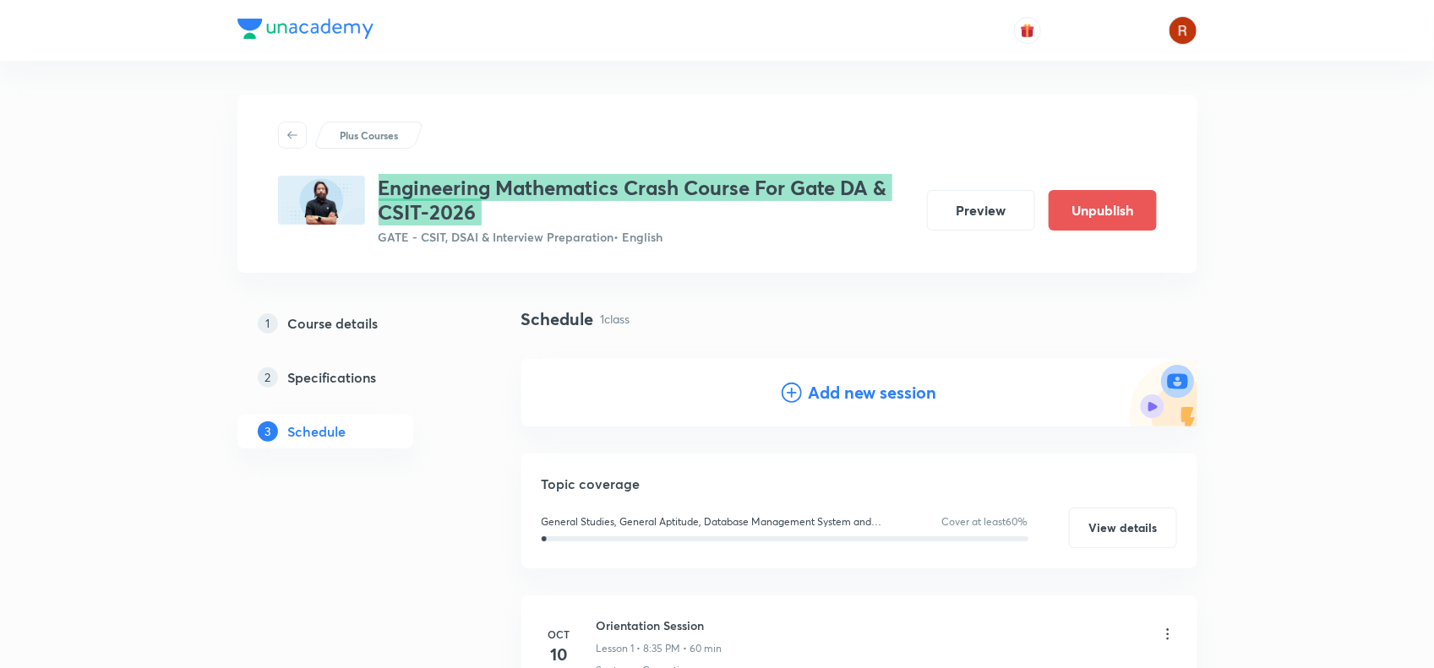
scroll to position [196, 0]
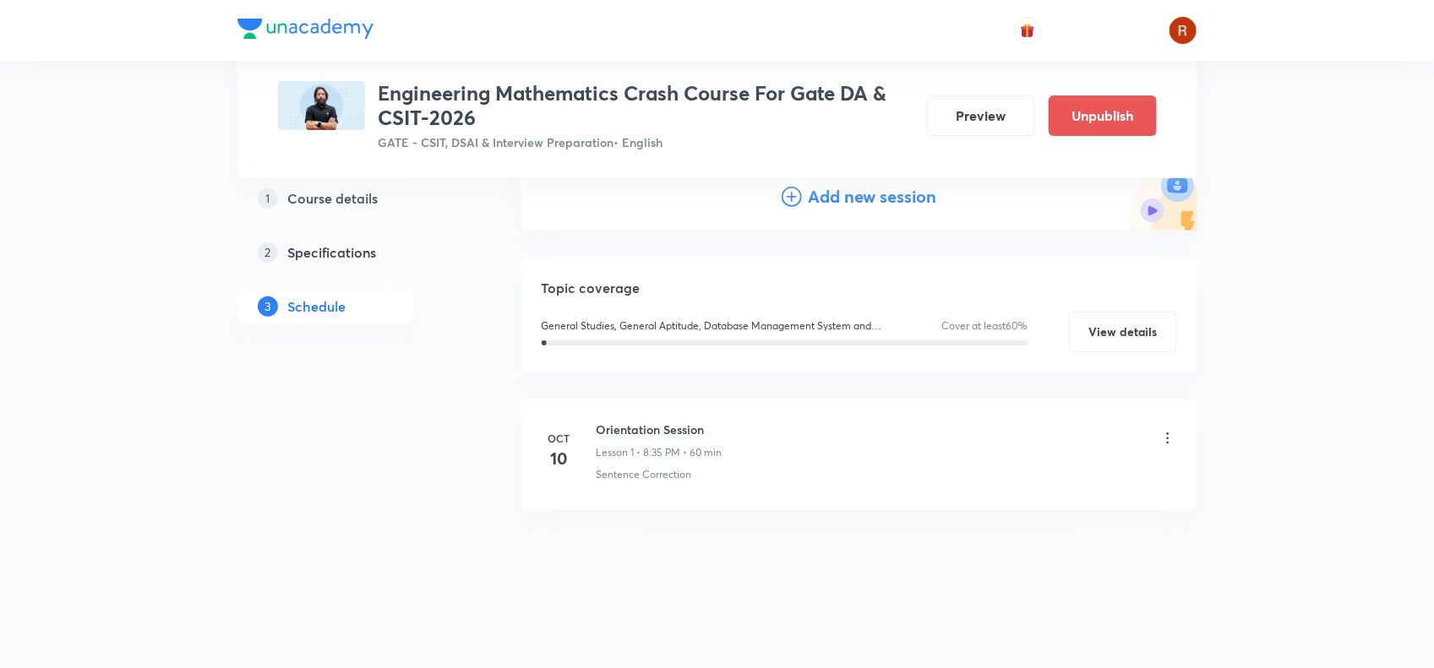
click at [609, 247] on div "Schedule 1 class Add new session" at bounding box center [859, 184] width 676 height 147
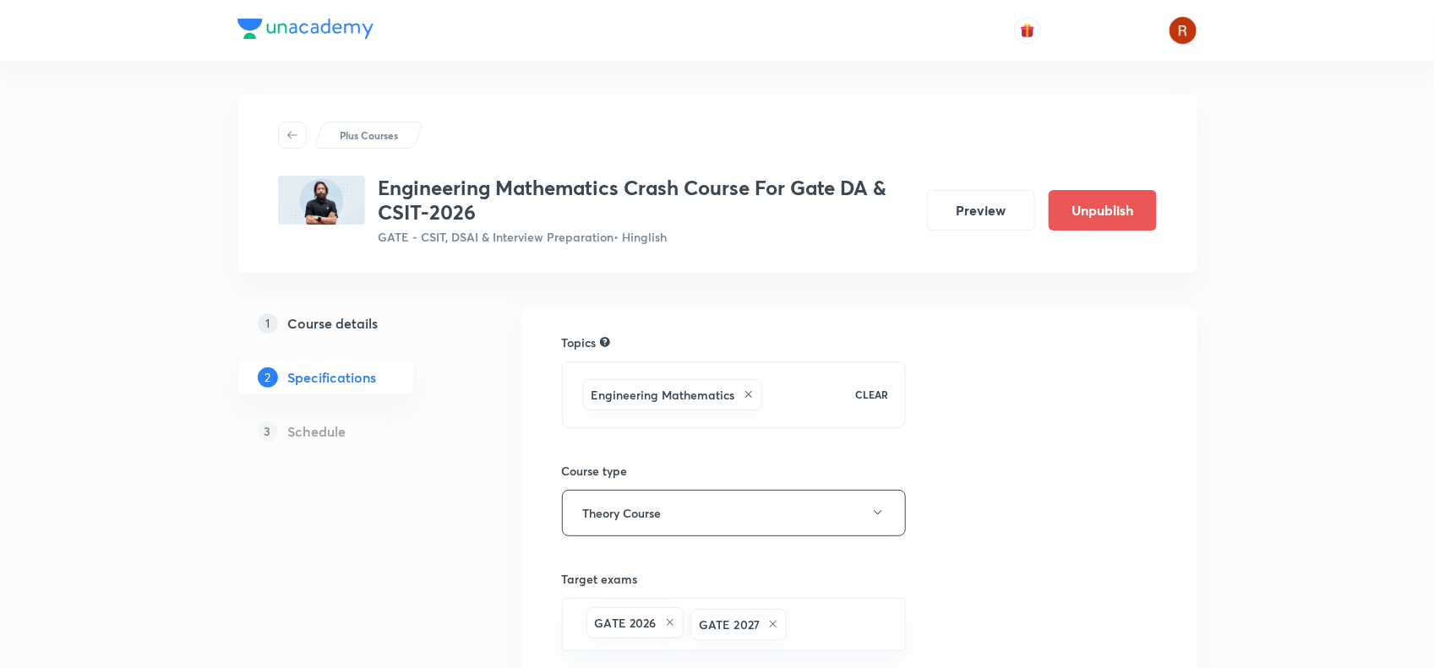
click at [361, 319] on h5 "Course details" at bounding box center [333, 323] width 90 height 20
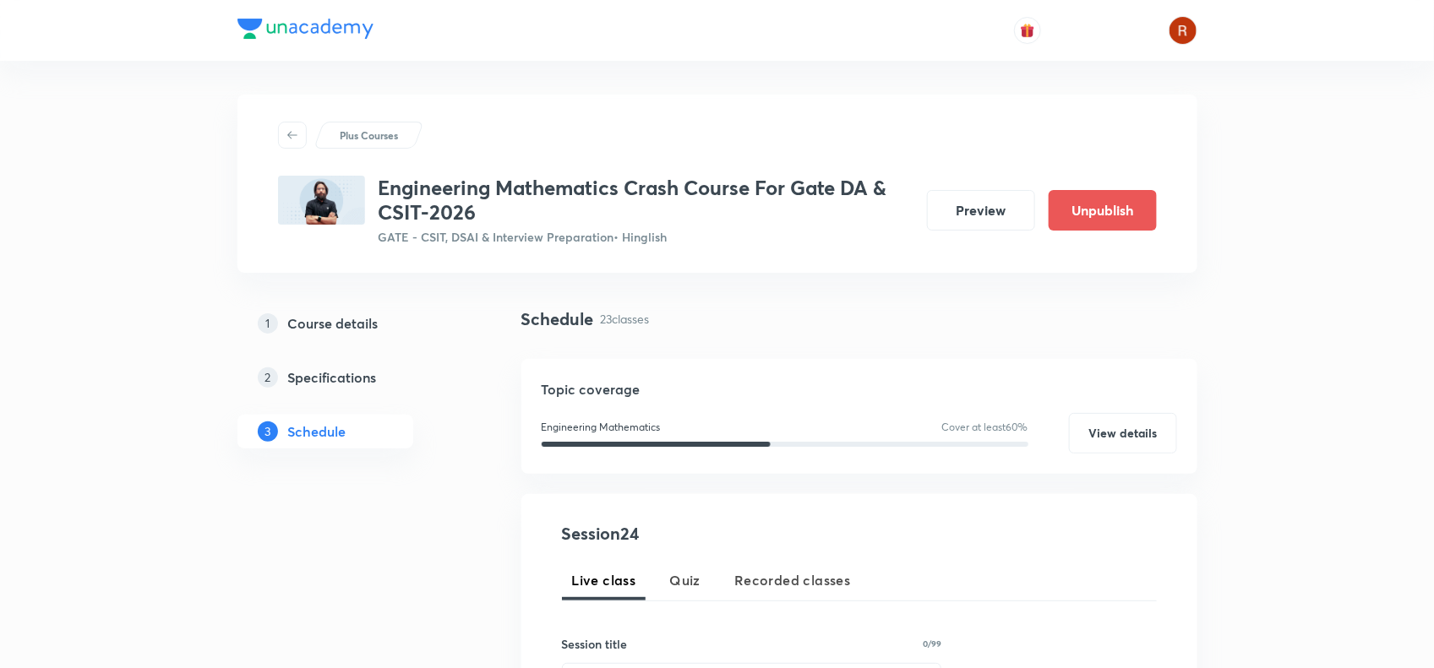
scroll to position [1, 0]
click at [321, 319] on h5 "Course details" at bounding box center [333, 323] width 90 height 20
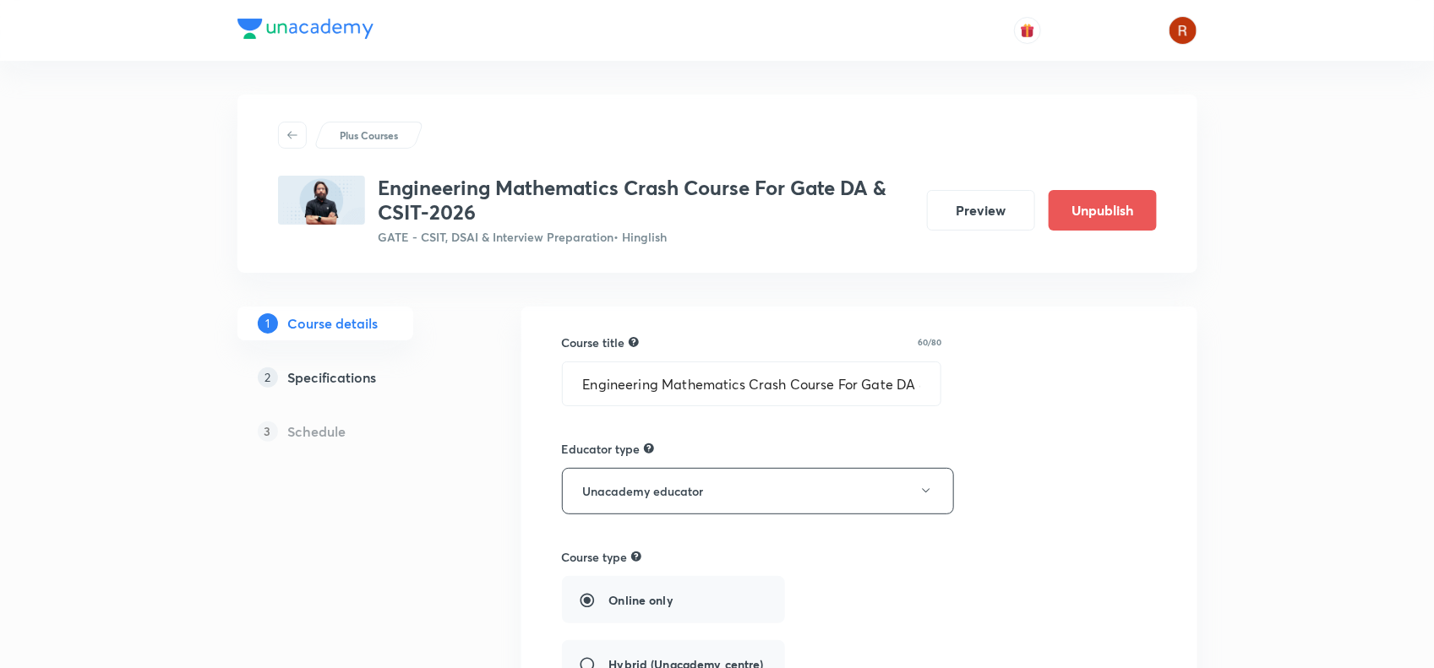
click at [386, 188] on h3 "Engineering Mathematics Crash Course For Gate DA & CSIT-2026" at bounding box center [646, 200] width 535 height 49
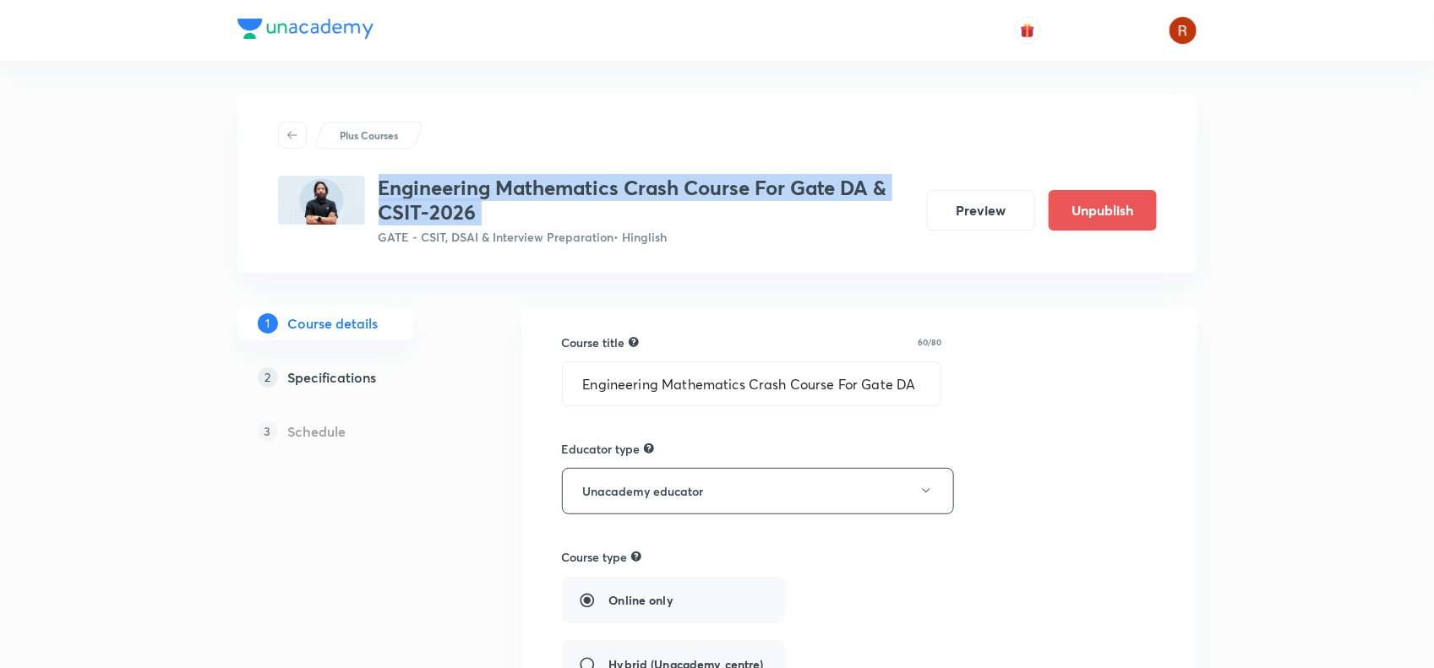
drag, startPoint x: 386, startPoint y: 188, endPoint x: 495, endPoint y: 204, distance: 110.3
click at [495, 204] on h3 "Engineering Mathematics Crash Course For Gate DA & CSIT-2026" at bounding box center [646, 200] width 535 height 49
copy h3 "Engineering Mathematics Crash Course For Gate DA & CSIT-2026"
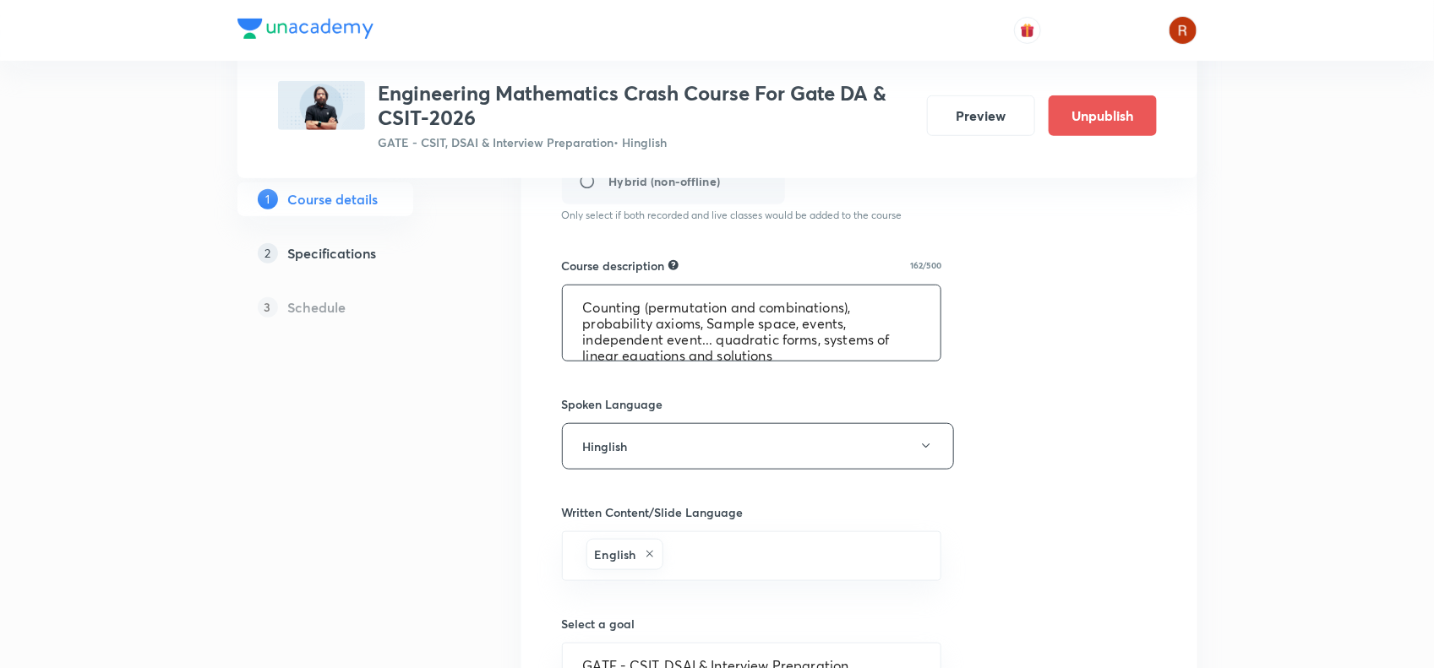
click at [584, 302] on textarea "Counting (permutation and combinations), probability axioms, Sample space, even…" at bounding box center [752, 323] width 379 height 75
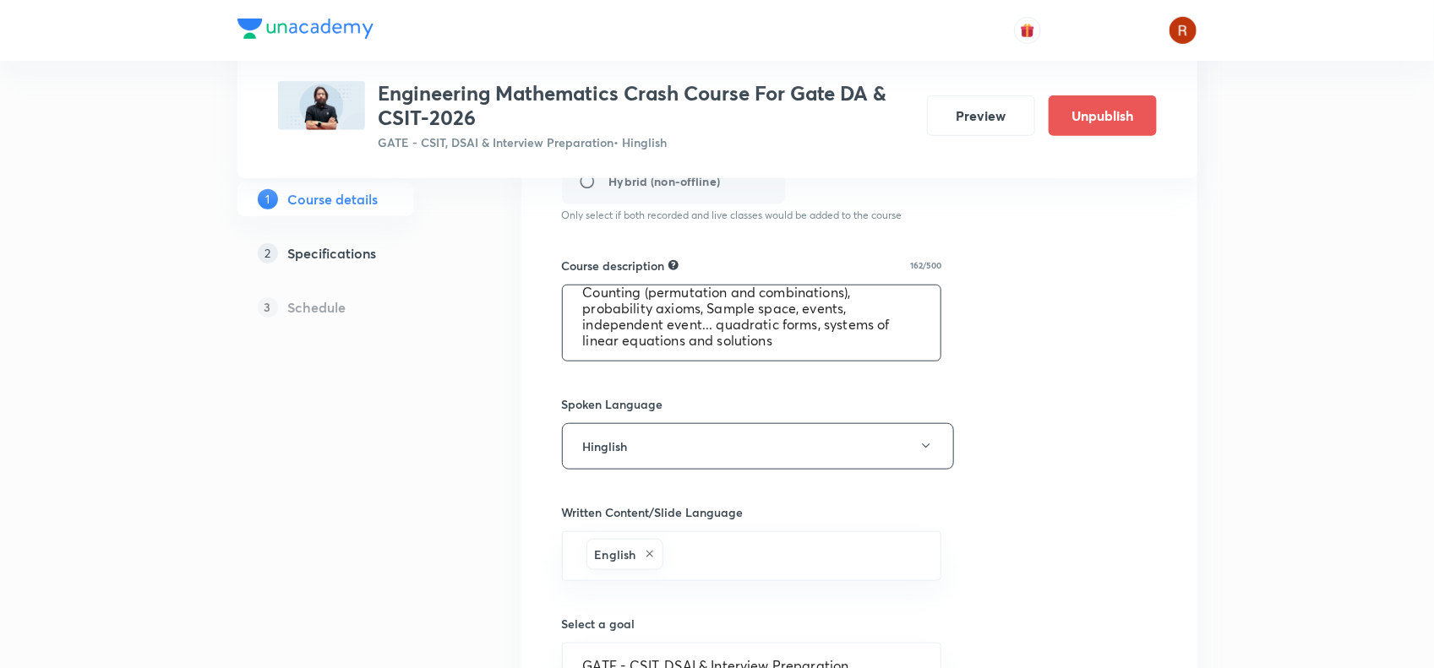
drag, startPoint x: 584, startPoint y: 302, endPoint x: 776, endPoint y: 399, distance: 215.0
click at [776, 399] on div "Course title 60/80 Engineering Mathematics Crash Course For Gate DA & CSIT-2026…" at bounding box center [859, 329] width 595 height 1087
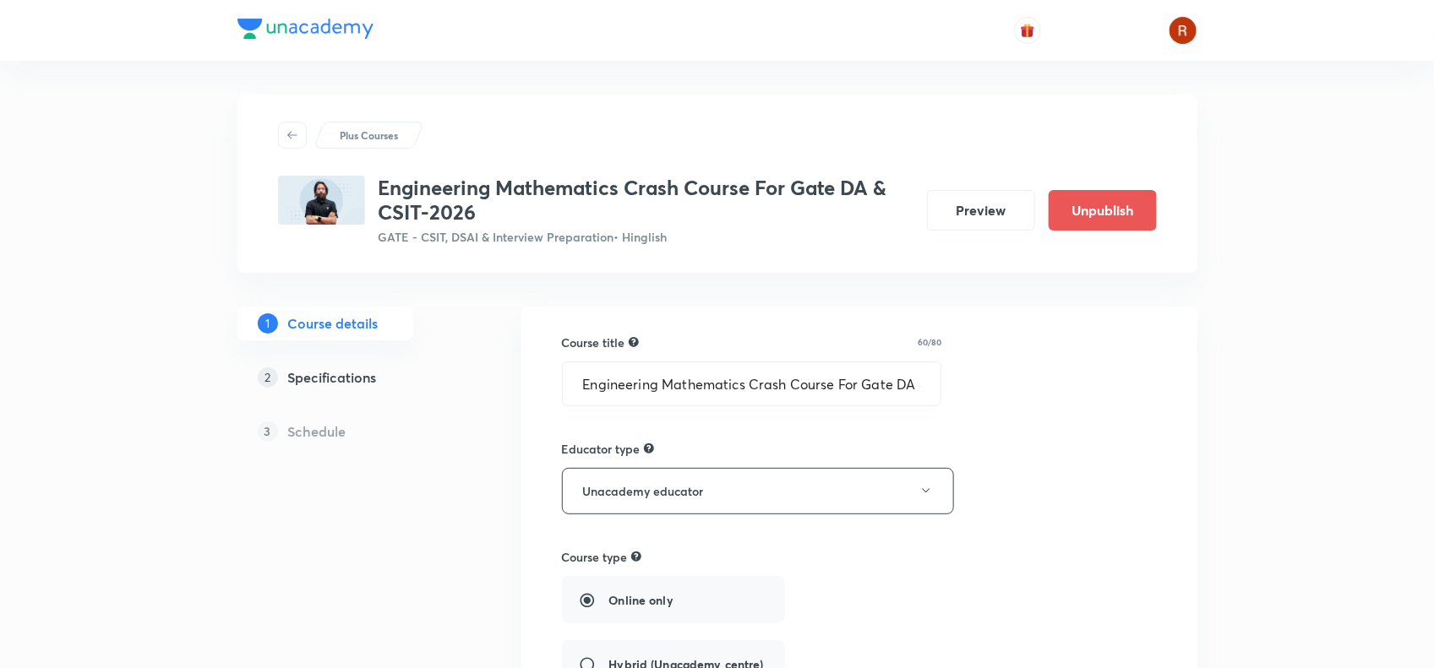
scroll to position [15, 0]
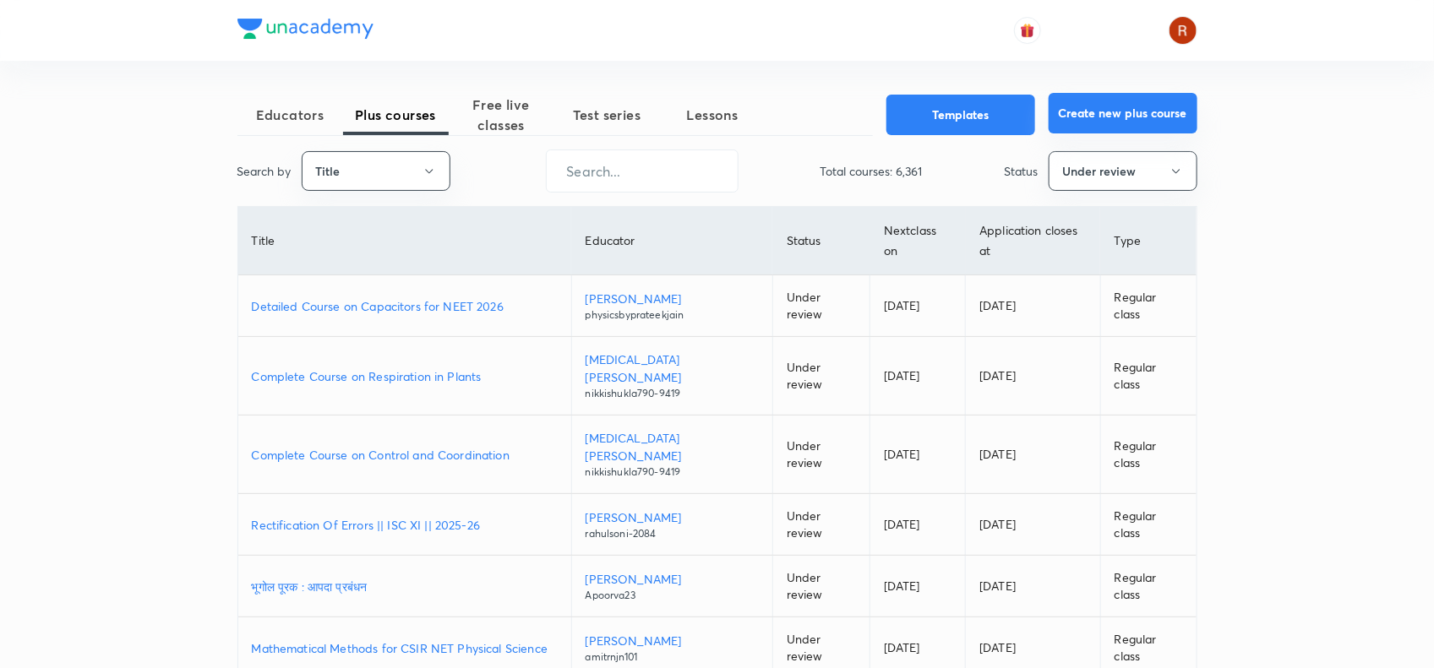
click at [1095, 106] on button "Create new plus course" at bounding box center [1123, 113] width 149 height 41
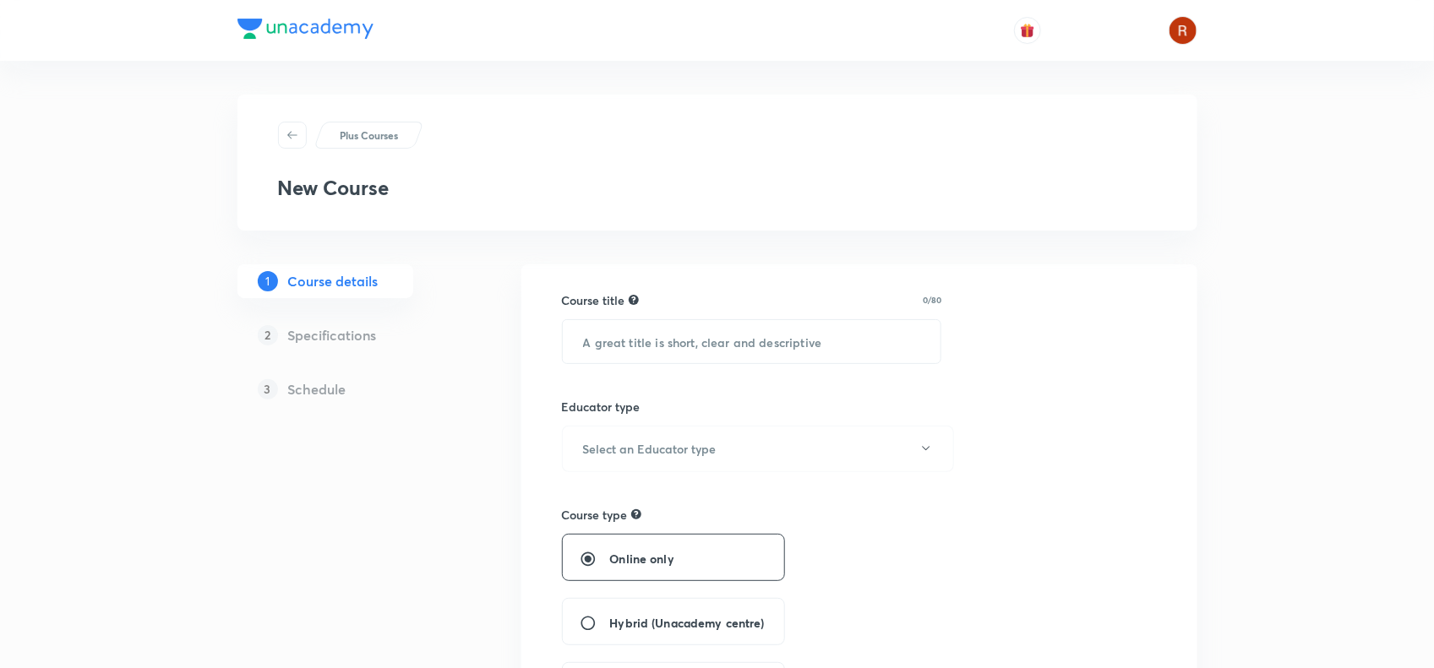
click at [712, 340] on input "text" at bounding box center [752, 341] width 379 height 43
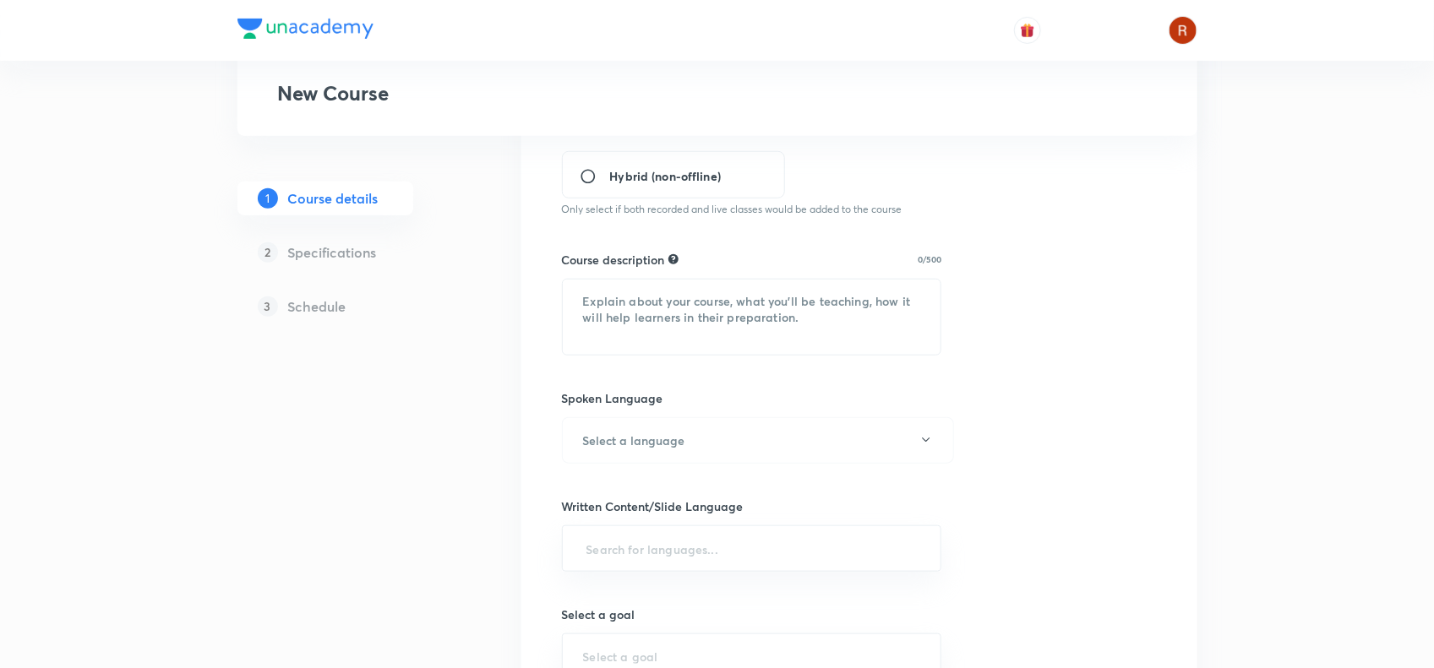
scroll to position [787, 0]
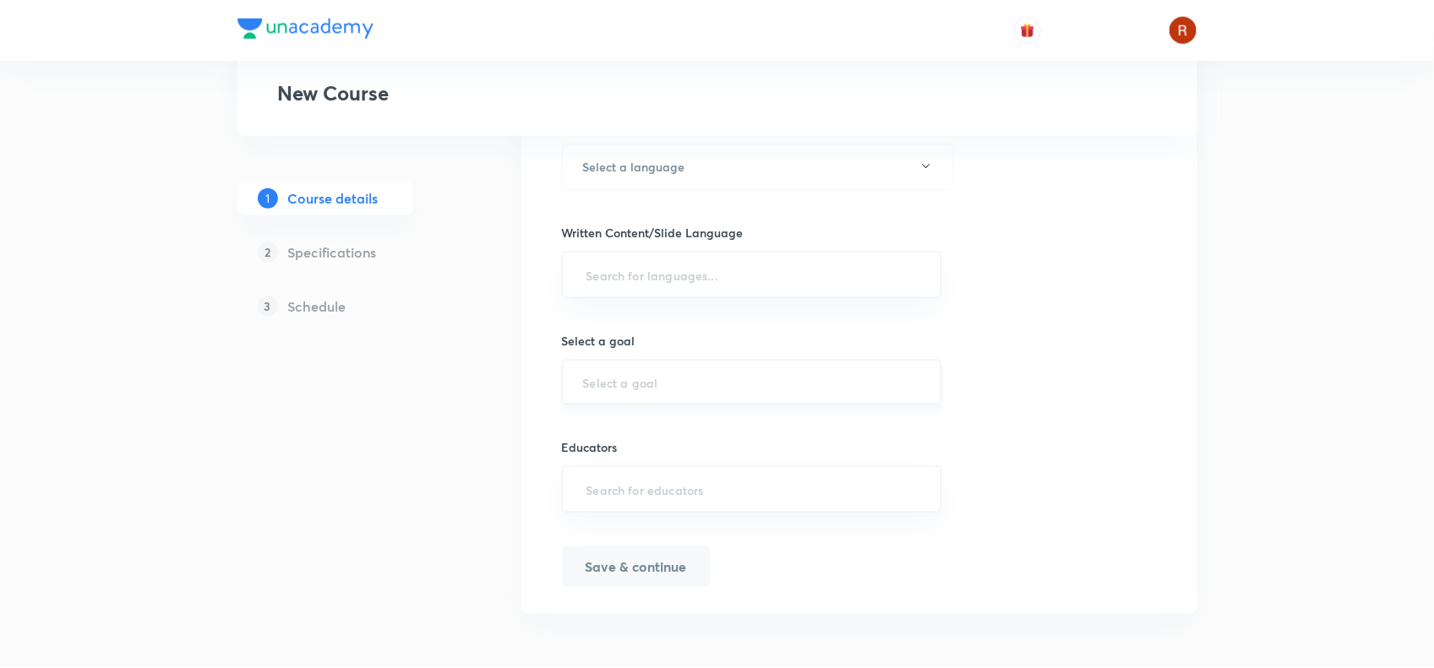
click at [624, 394] on div "​" at bounding box center [752, 382] width 380 height 45
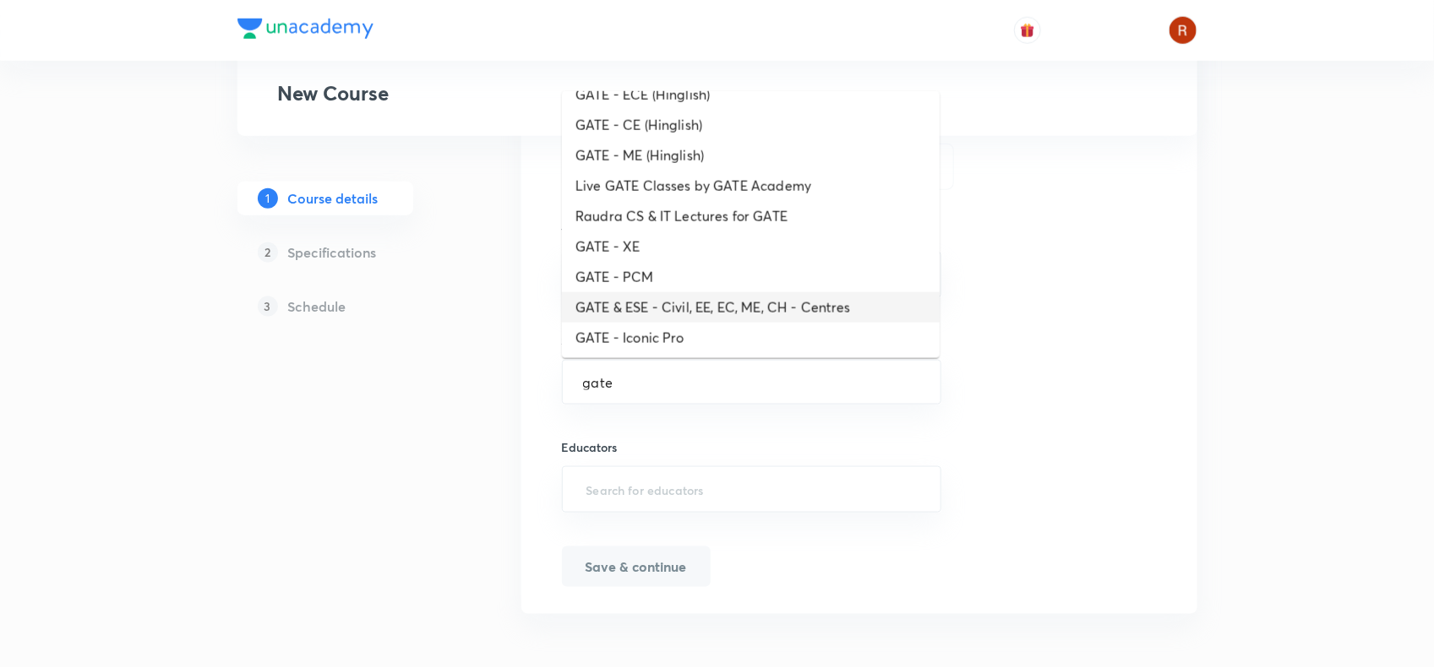
scroll to position [526, 0]
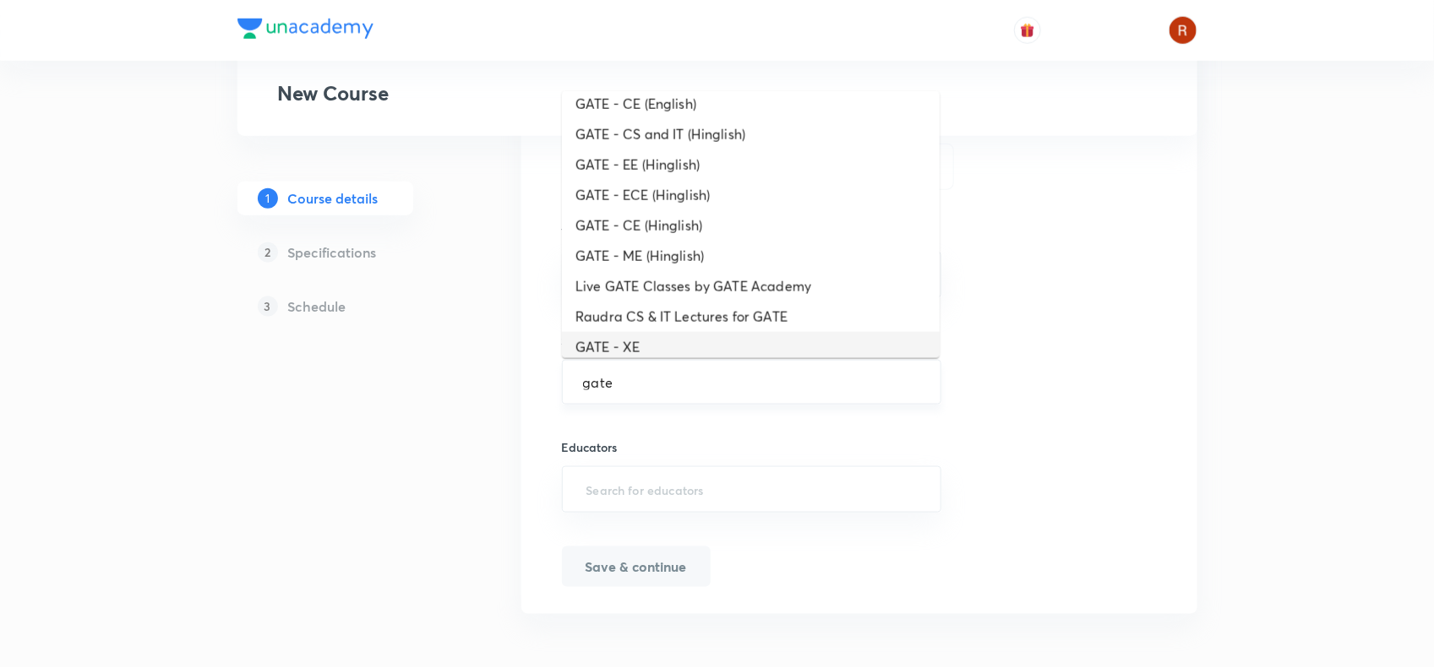
click at [631, 379] on input "gate" at bounding box center [752, 382] width 338 height 16
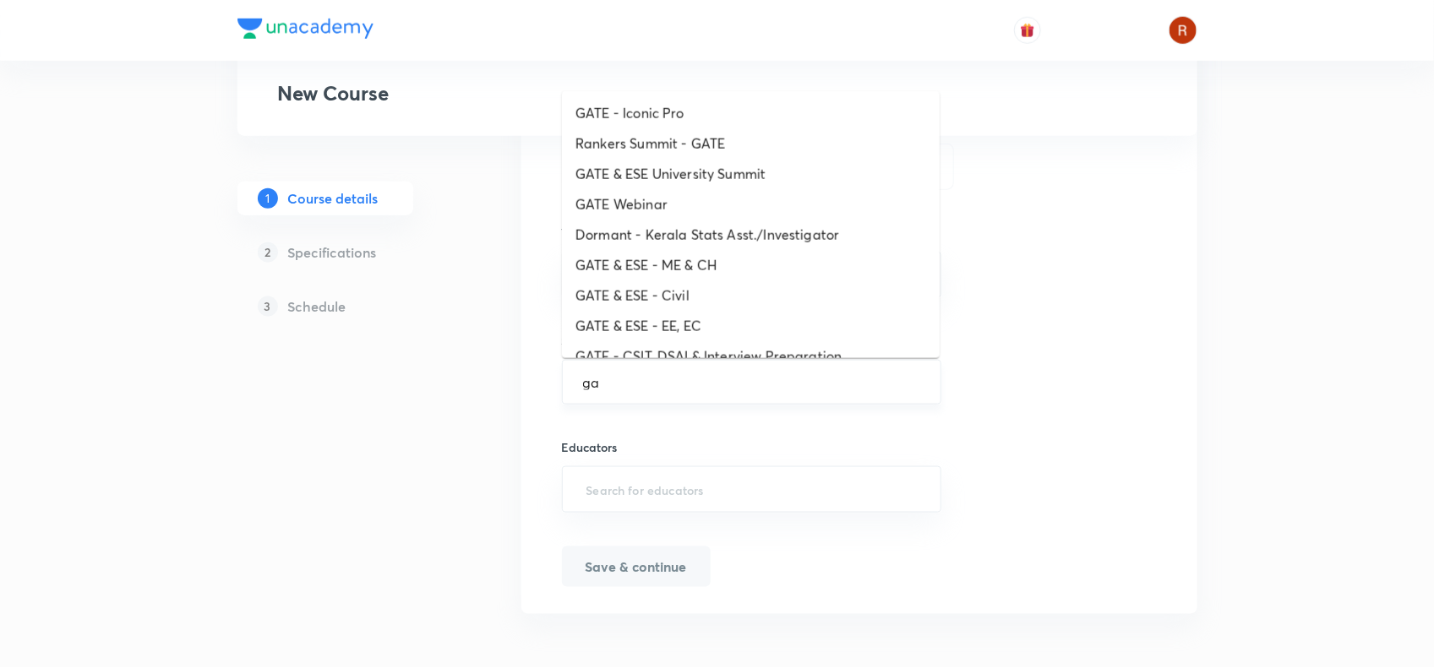
type input "g"
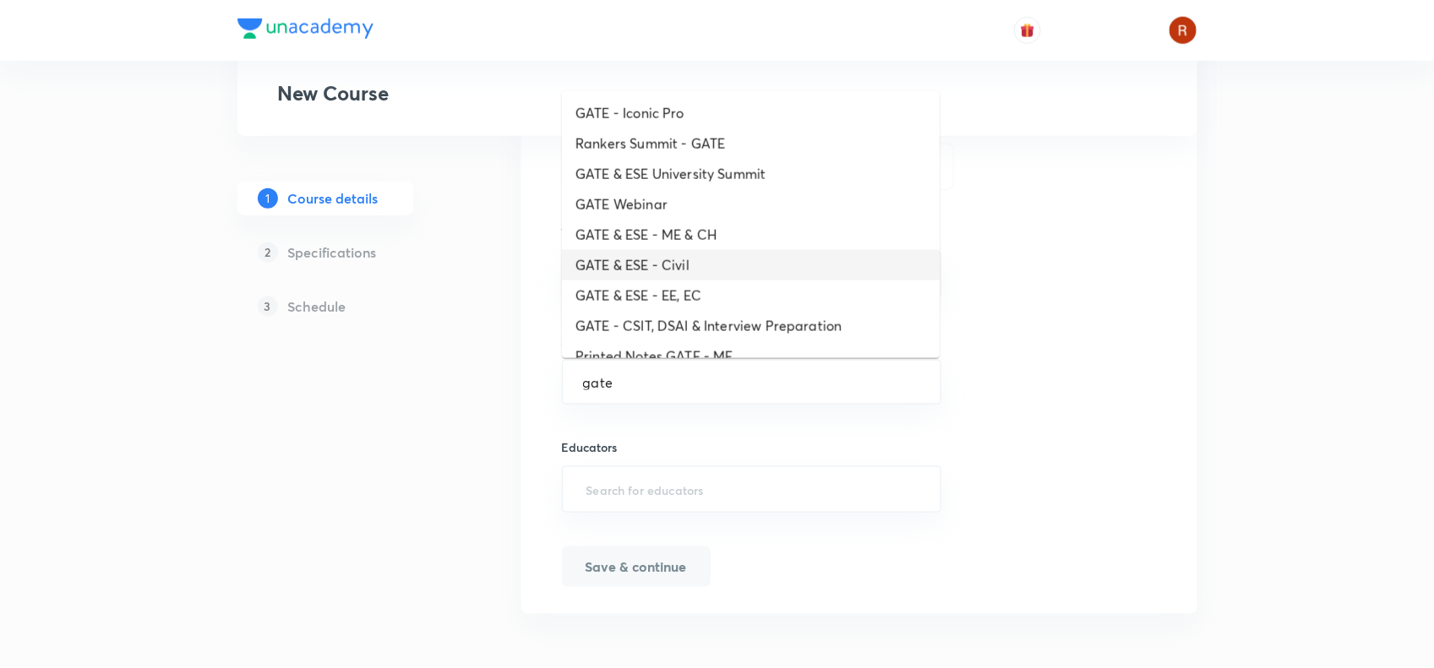
click at [673, 256] on li "GATE & ESE - Civil" at bounding box center [751, 265] width 378 height 30
type input "GATE & ESE - Civil"
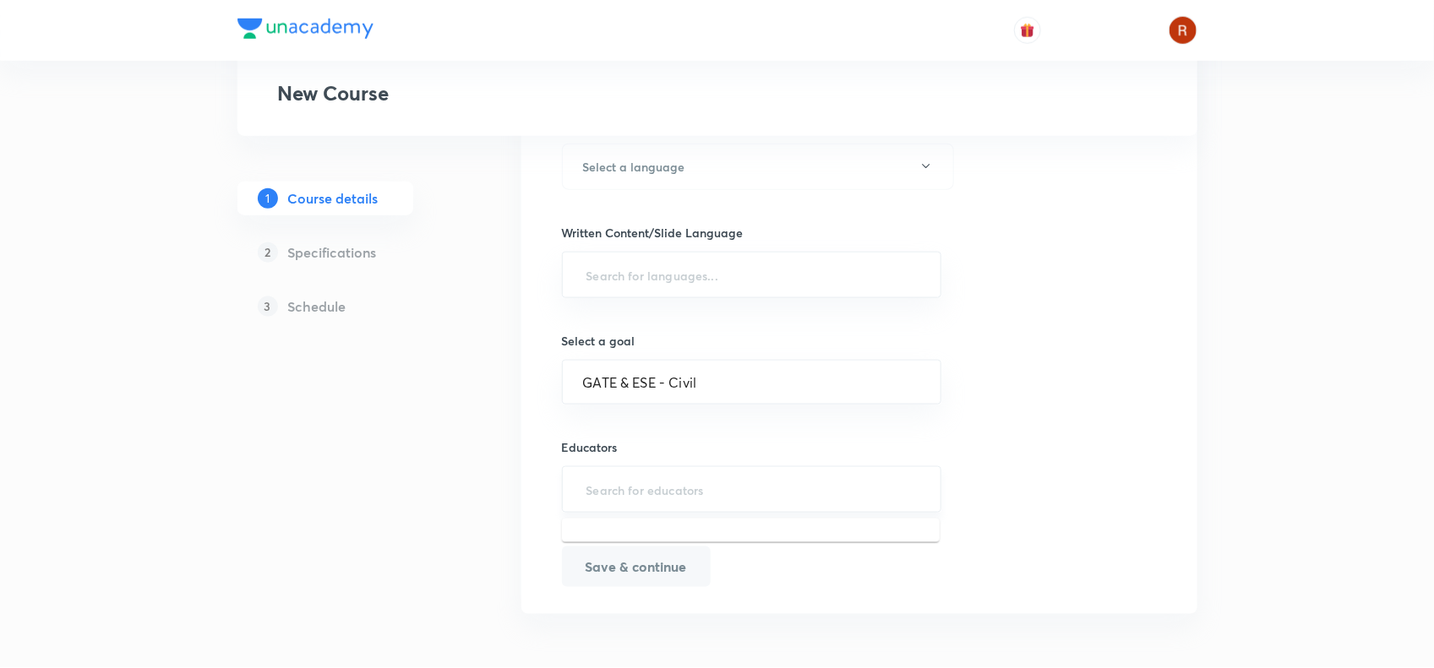
click at [629, 504] on input "text" at bounding box center [752, 489] width 338 height 31
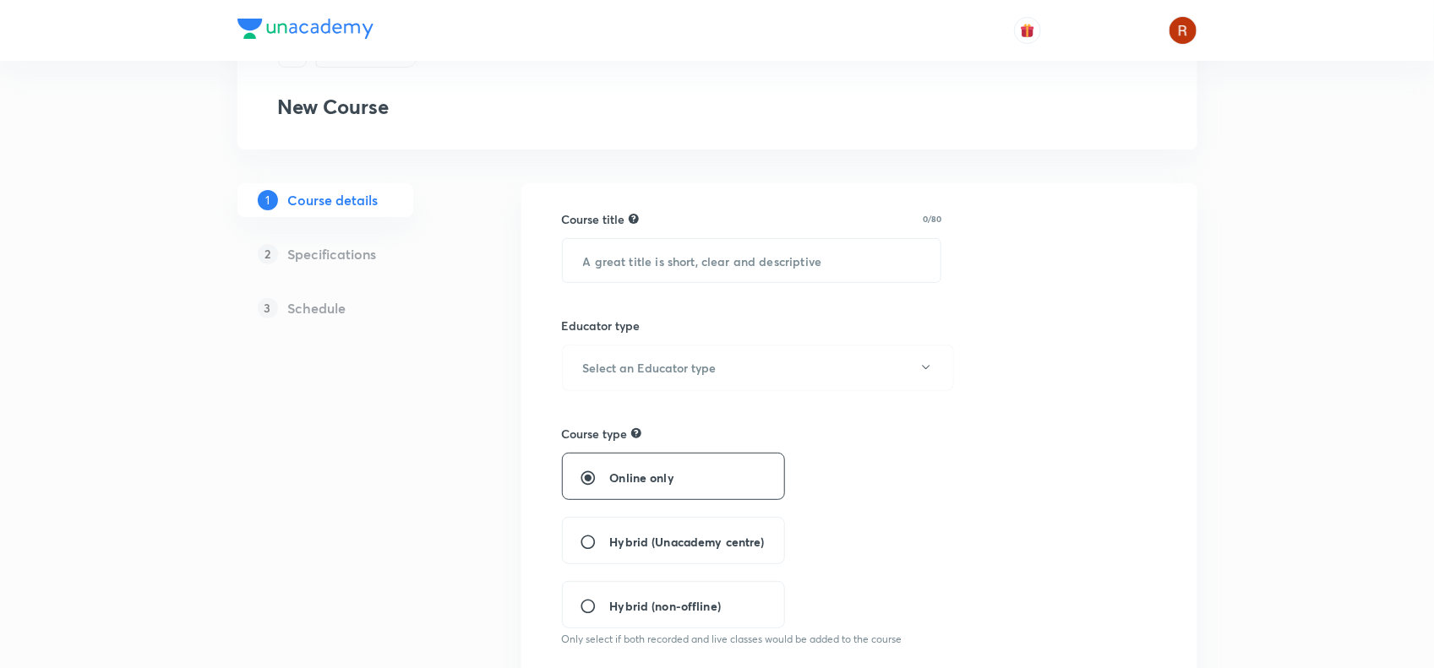
scroll to position [82, 0]
click at [609, 384] on button "Select an Educator type" at bounding box center [758, 367] width 392 height 46
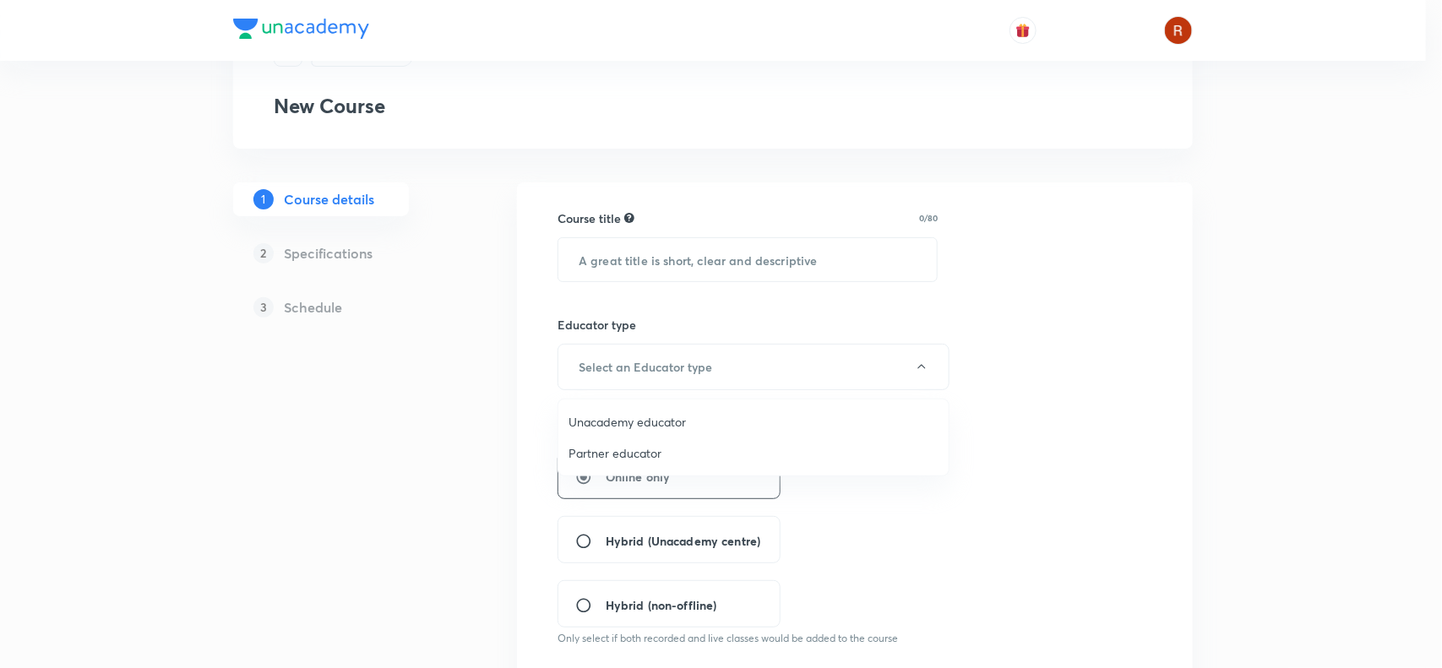
click at [618, 431] on span "Unacademy educator" at bounding box center [754, 422] width 370 height 18
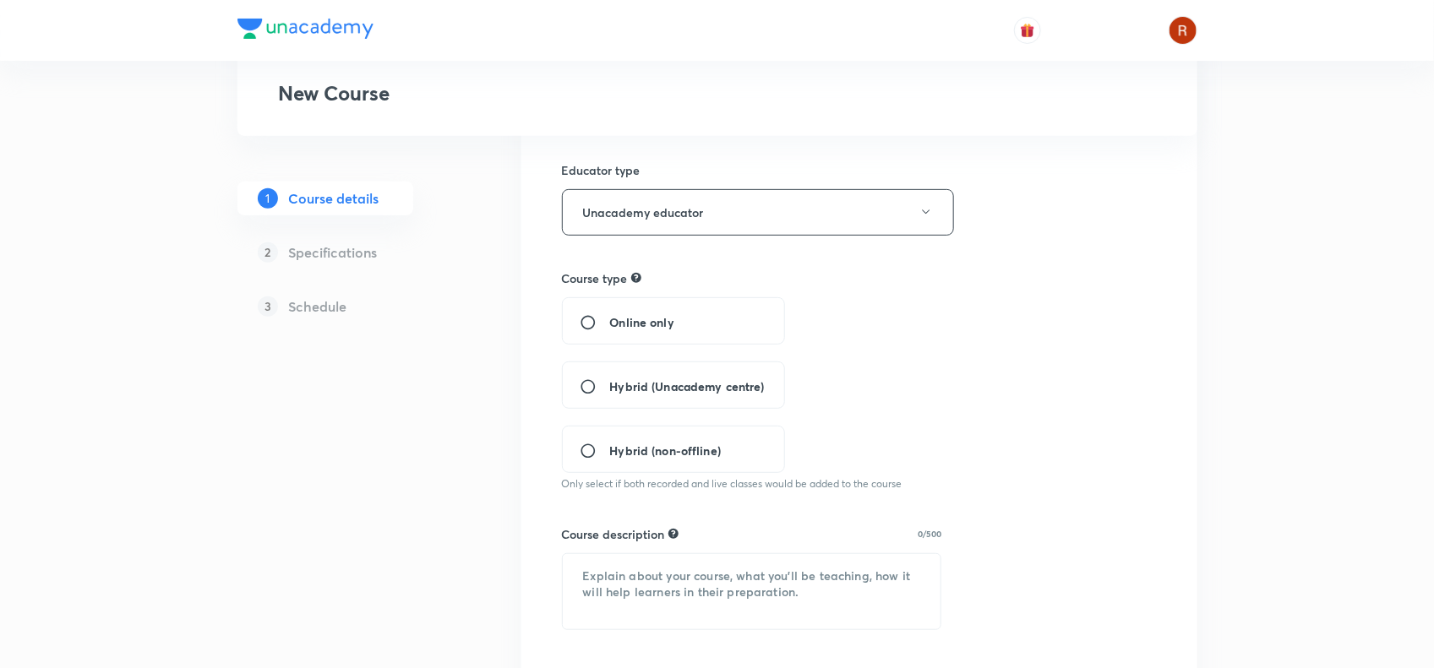
scroll to position [237, 0]
click at [602, 324] on input "Online only" at bounding box center [595, 321] width 30 height 17
radio input "true"
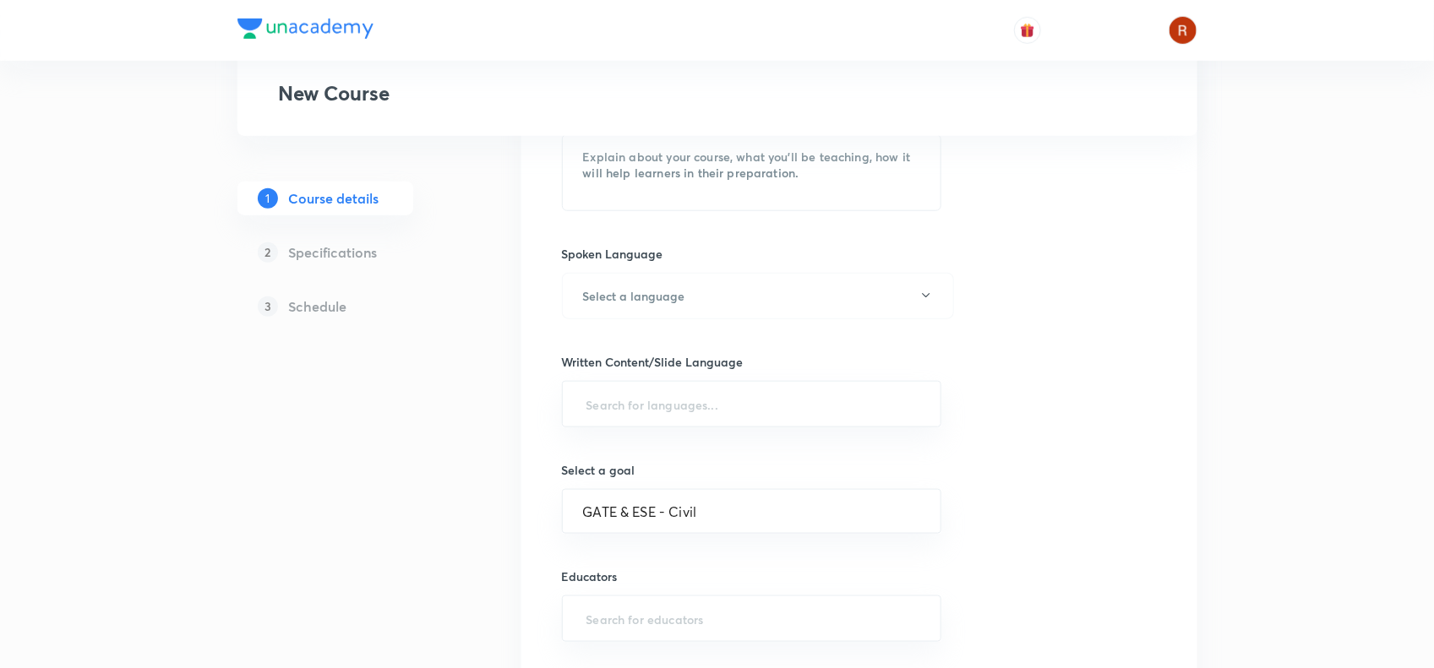
scroll to position [787, 0]
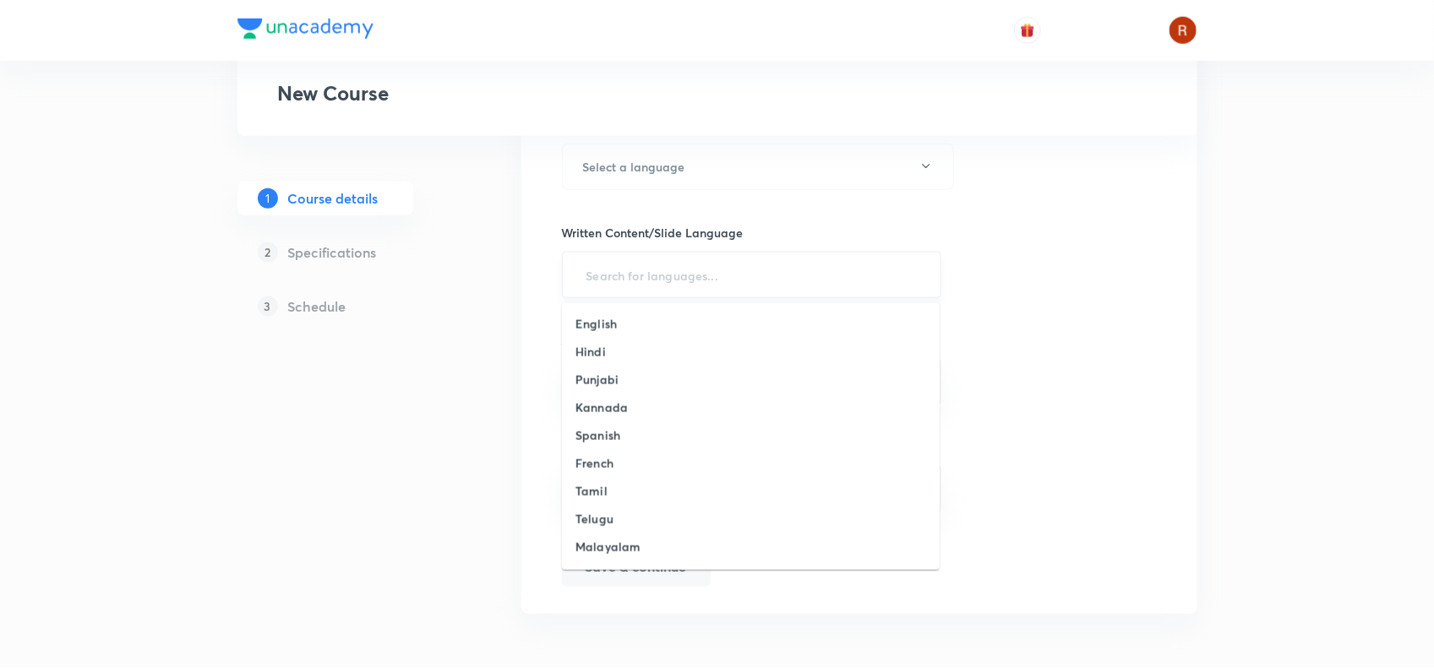
click at [623, 279] on input "text" at bounding box center [752, 274] width 338 height 31
click at [618, 325] on li "English" at bounding box center [751, 324] width 378 height 28
type input "h"
click at [617, 319] on li "Hindi" at bounding box center [751, 326] width 378 height 28
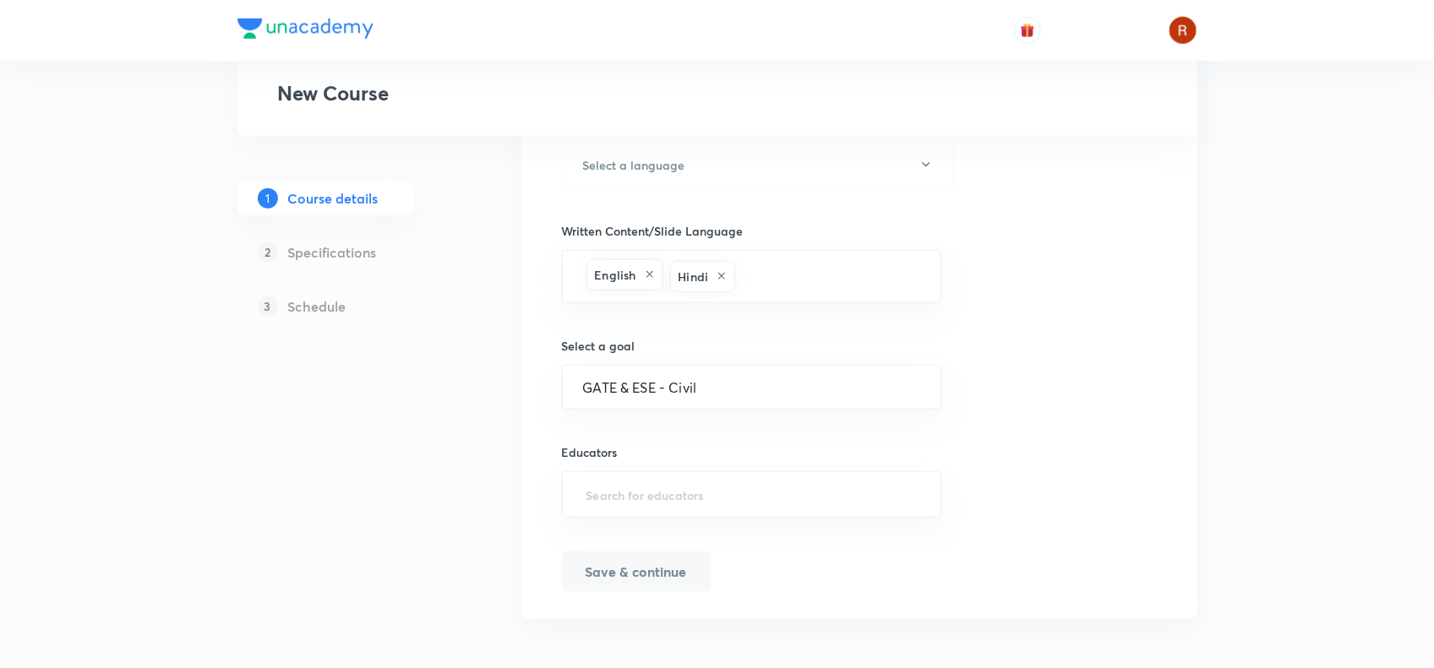
scroll to position [794, 0]
click at [621, 483] on input "text" at bounding box center [752, 489] width 338 height 31
click at [629, 500] on input "text" at bounding box center [752, 489] width 338 height 31
paste input "kpcivil"
type input "kpcivil"
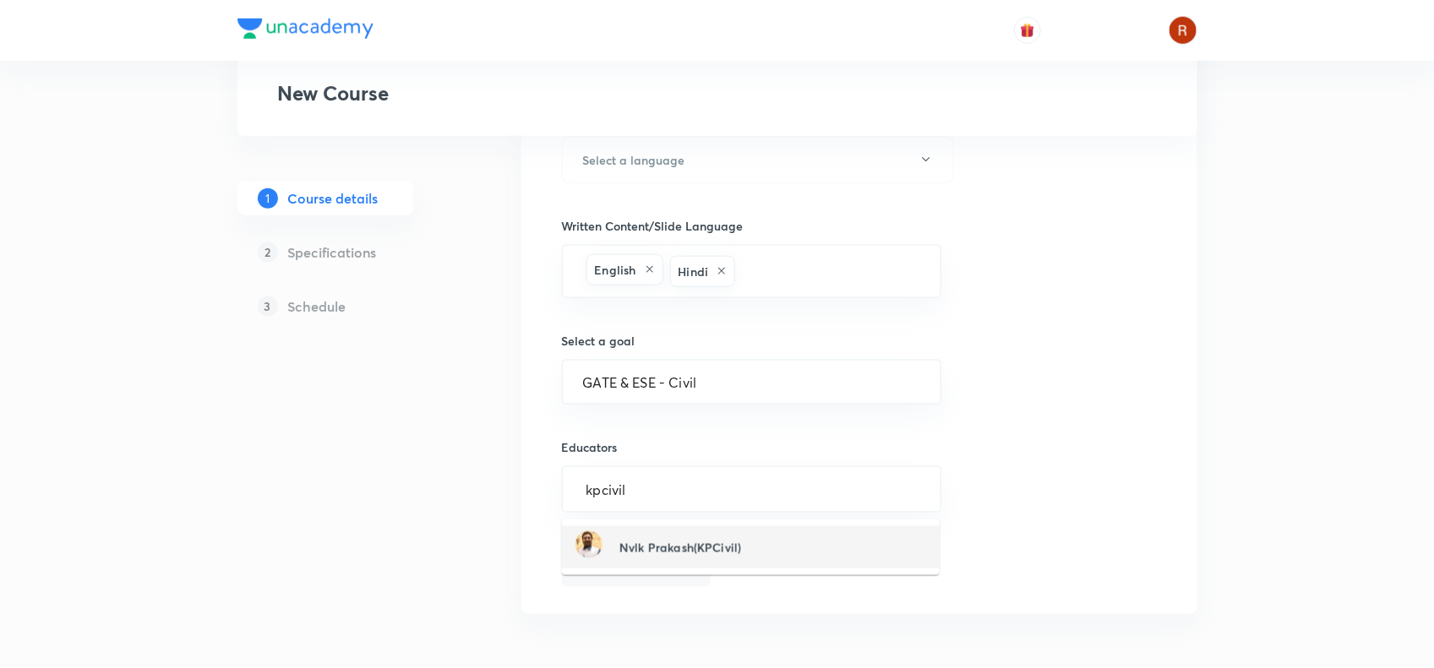
click at [703, 547] on h6 "Nvlk Prakash(KPCivil)" at bounding box center [680, 548] width 122 height 18
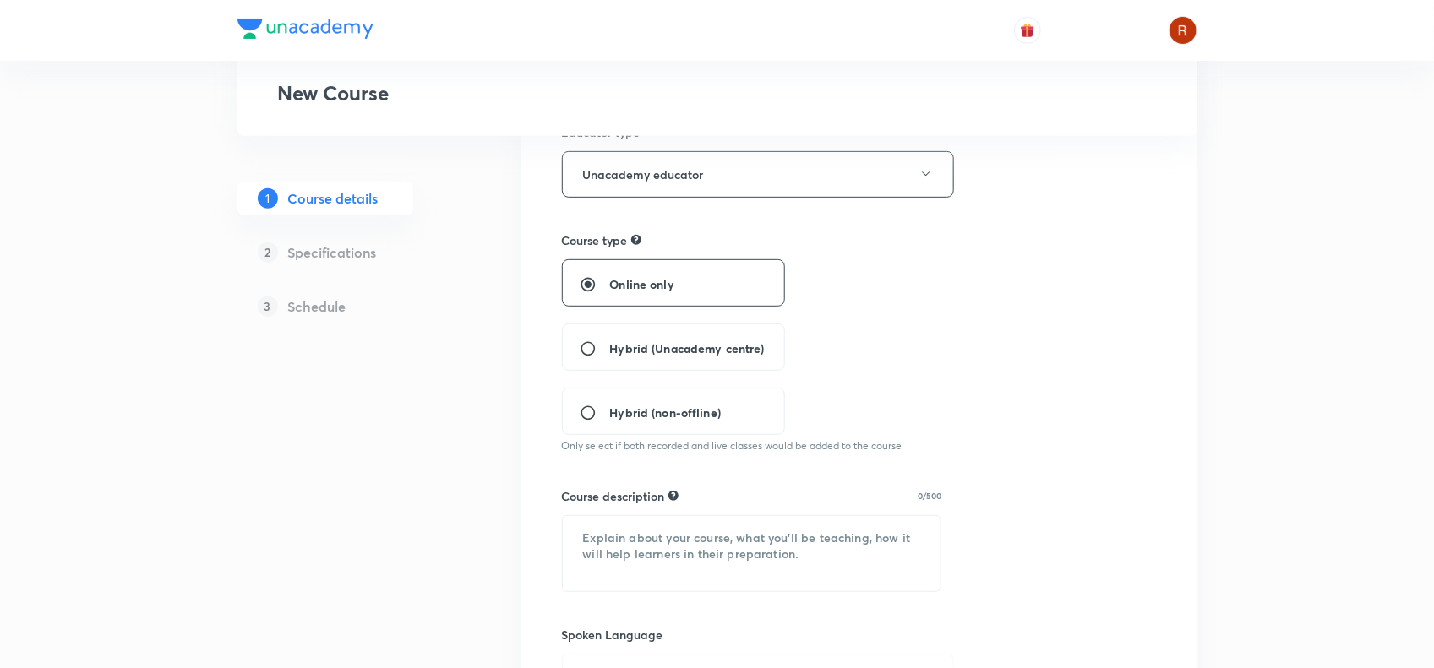
scroll to position [273, 0]
click at [703, 547] on textarea at bounding box center [752, 555] width 379 height 75
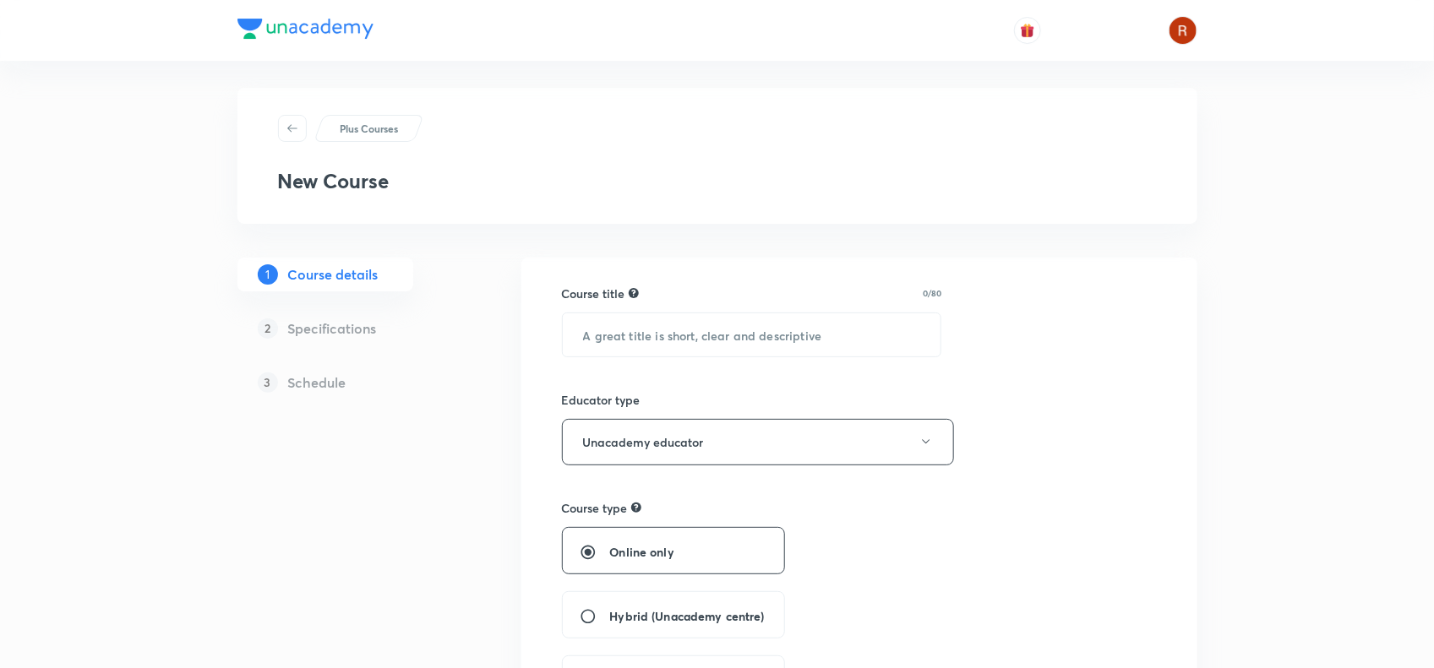
scroll to position [6, 0]
click at [640, 330] on input "text" at bounding box center [752, 335] width 379 height 43
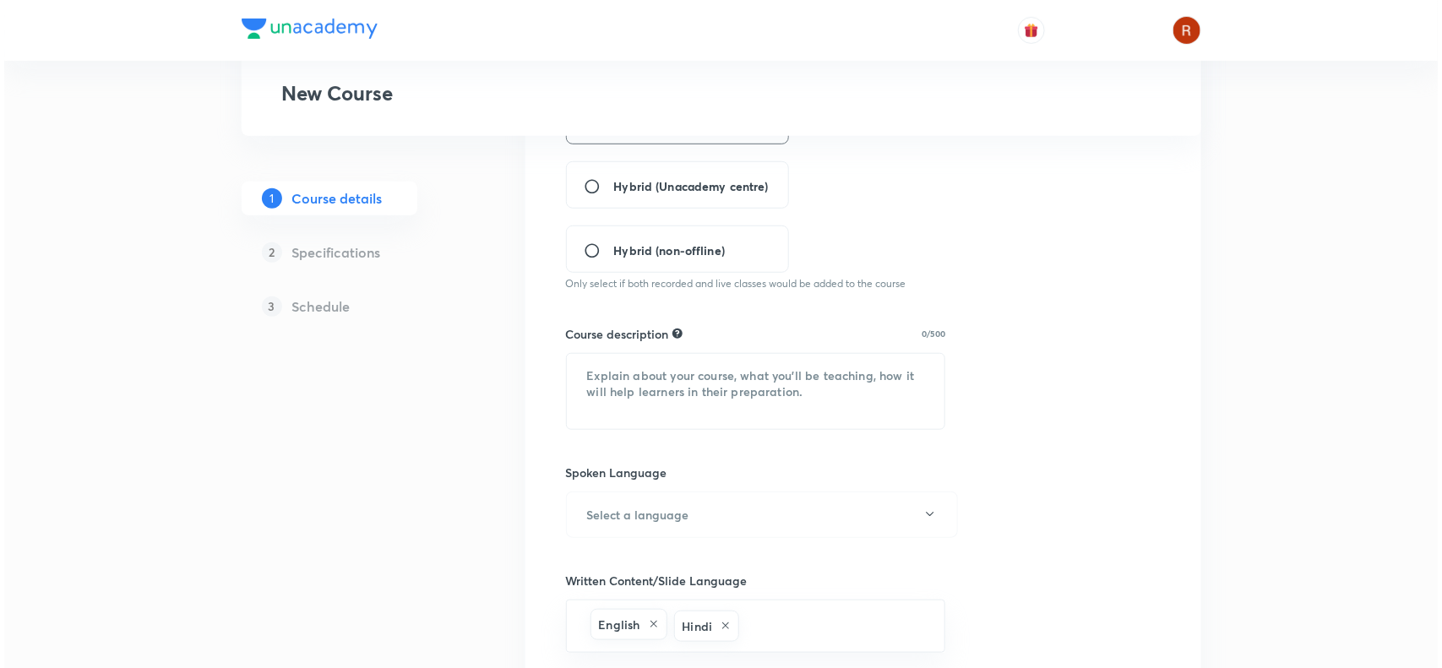
scroll to position [438, 0]
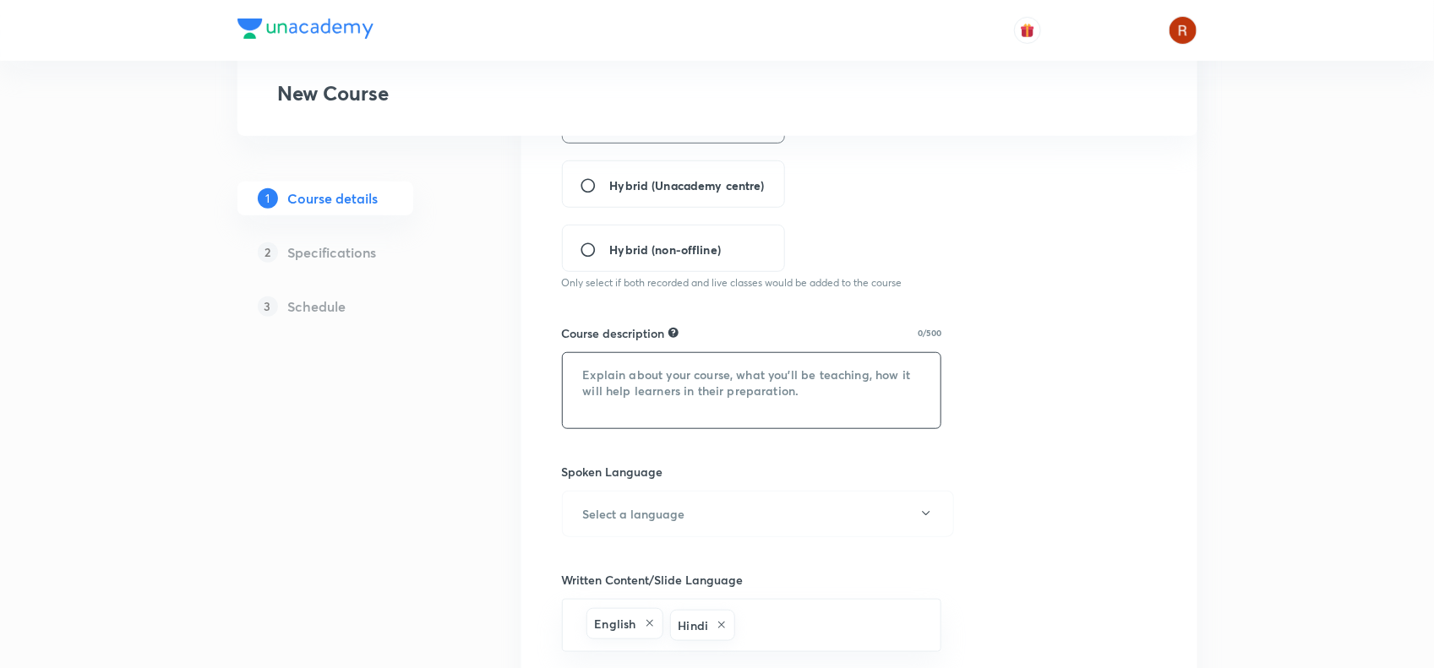
click at [639, 394] on textarea at bounding box center [752, 390] width 379 height 75
click at [614, 509] on h6 "Select a language" at bounding box center [634, 514] width 102 height 18
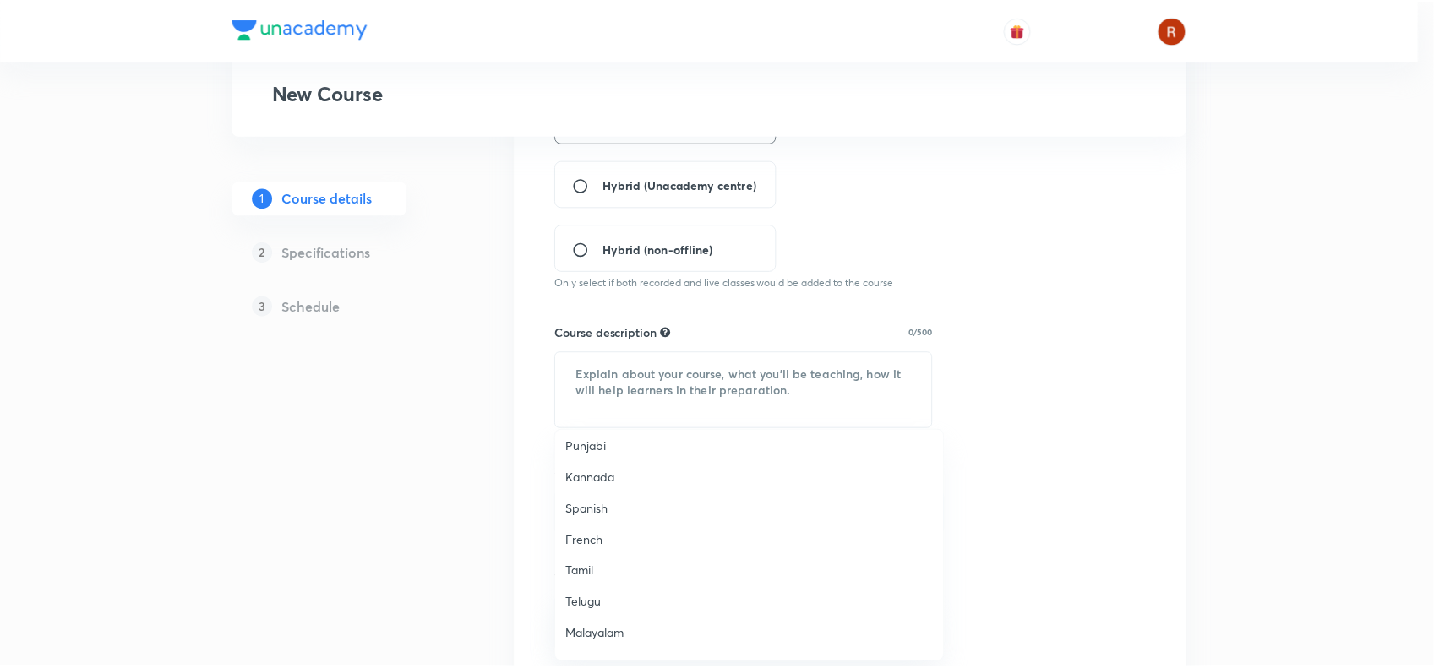
scroll to position [0, 0]
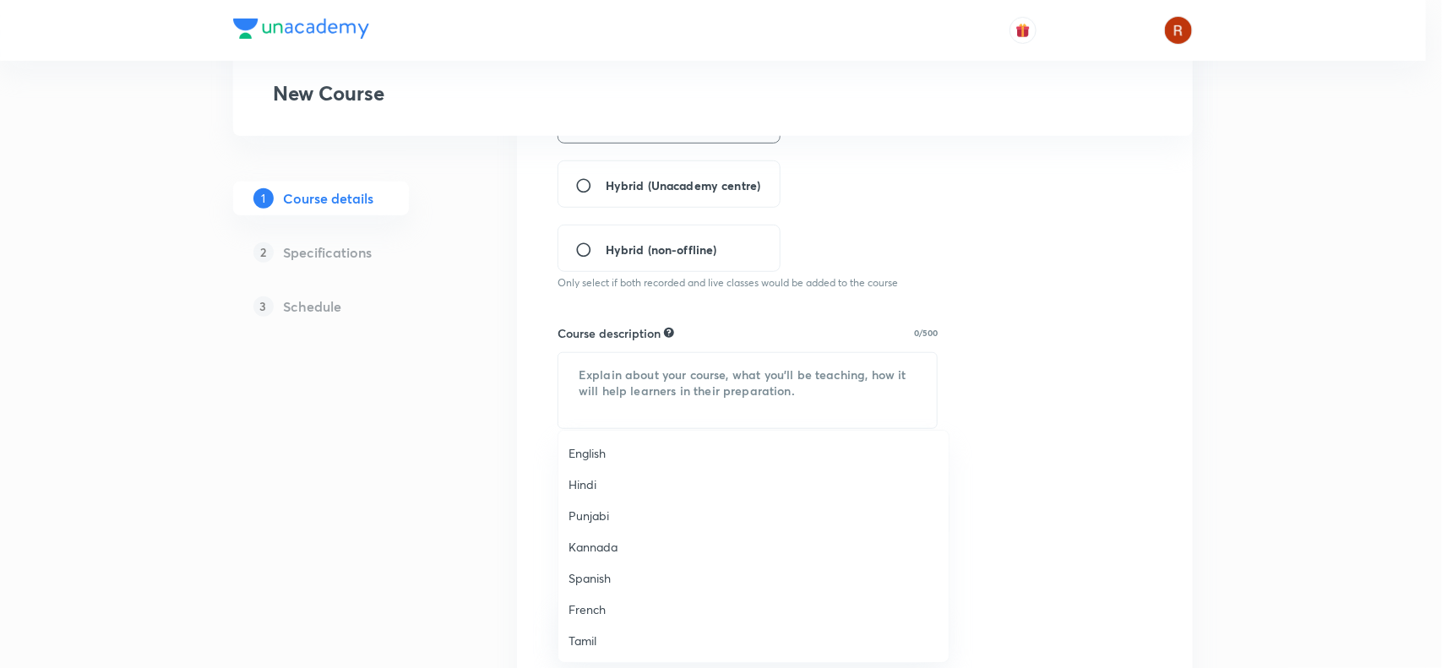
click at [600, 465] on li "English" at bounding box center [753, 453] width 390 height 31
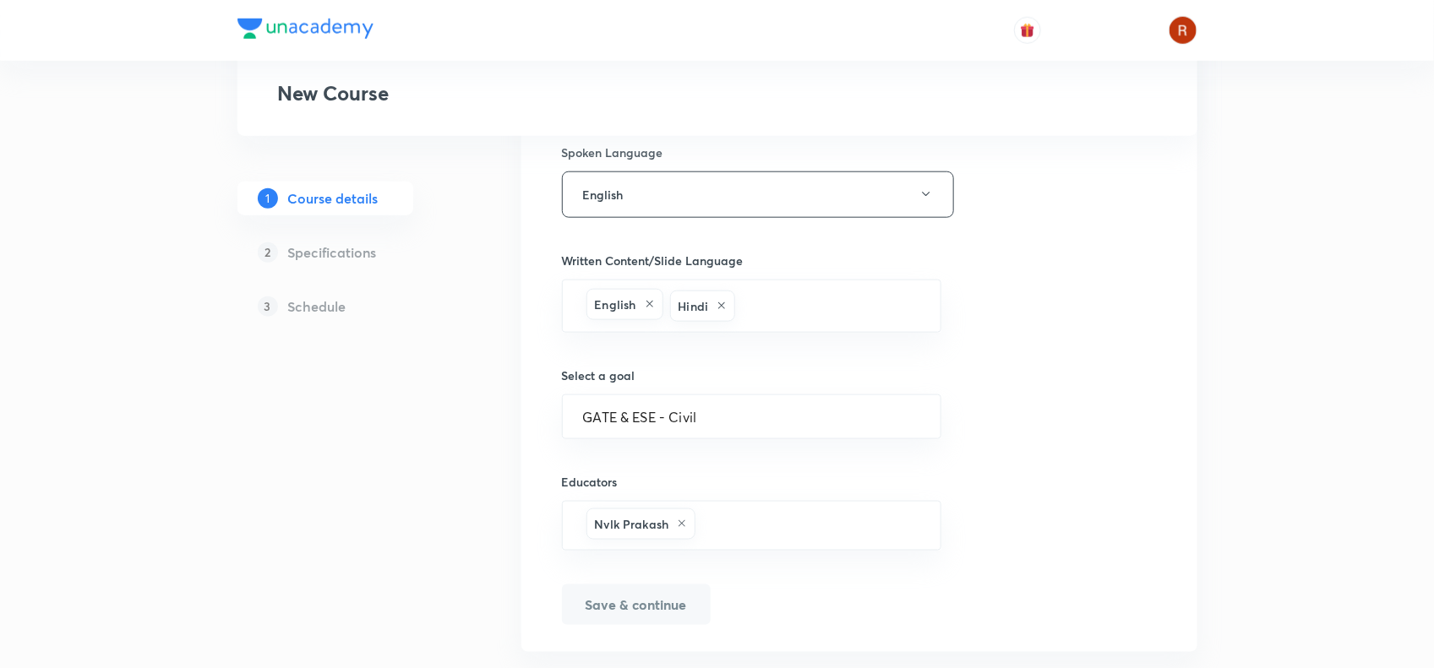
scroll to position [798, 0]
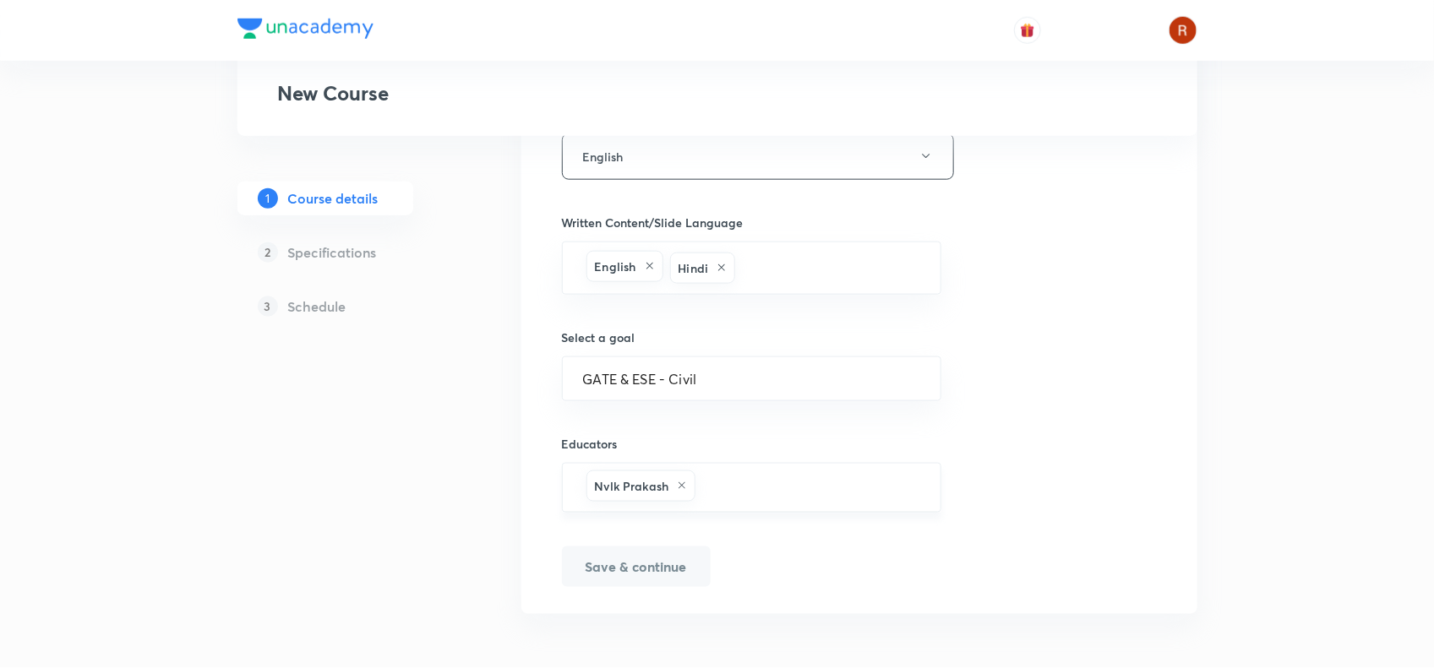
click at [681, 488] on icon at bounding box center [682, 486] width 10 height 10
click at [610, 487] on input "text" at bounding box center [752, 489] width 338 height 31
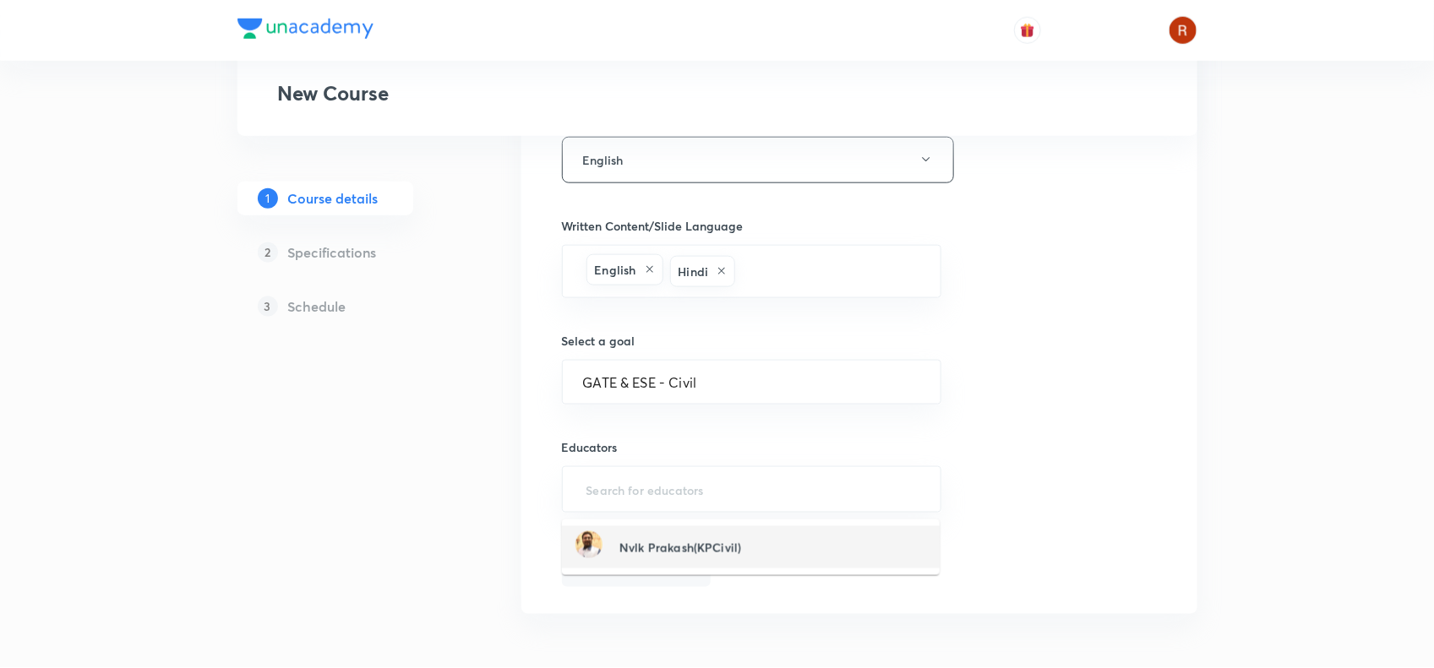
click at [659, 558] on div "Nvlk Prakash(KPCivil)" at bounding box center [658, 547] width 166 height 32
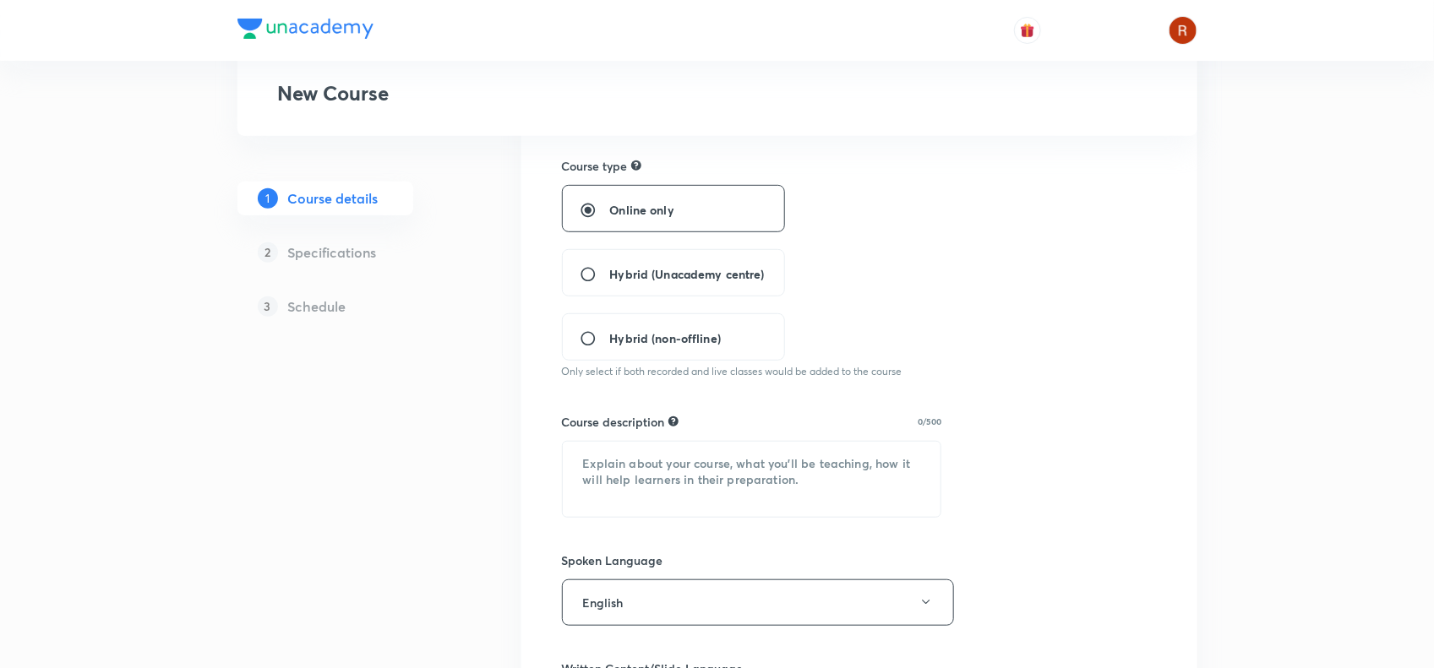
scroll to position [0, 0]
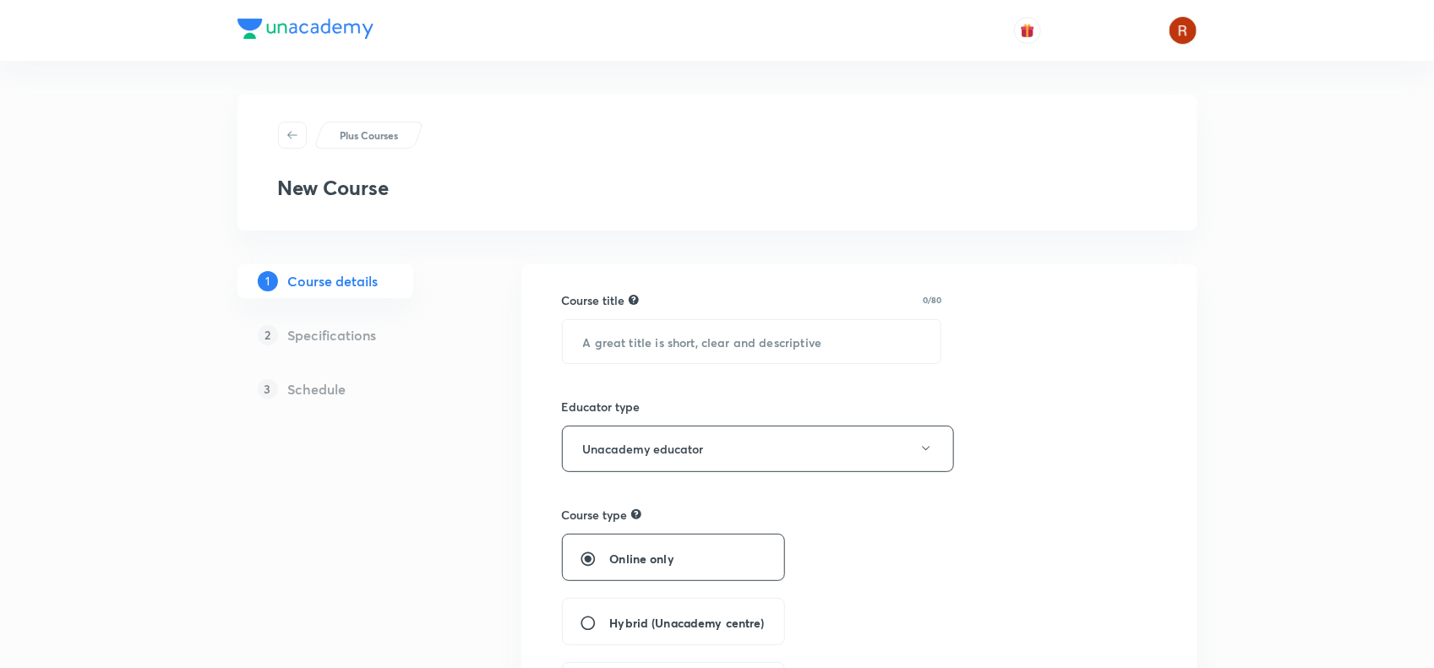
click at [752, 460] on button "Unacademy educator" at bounding box center [758, 449] width 392 height 46
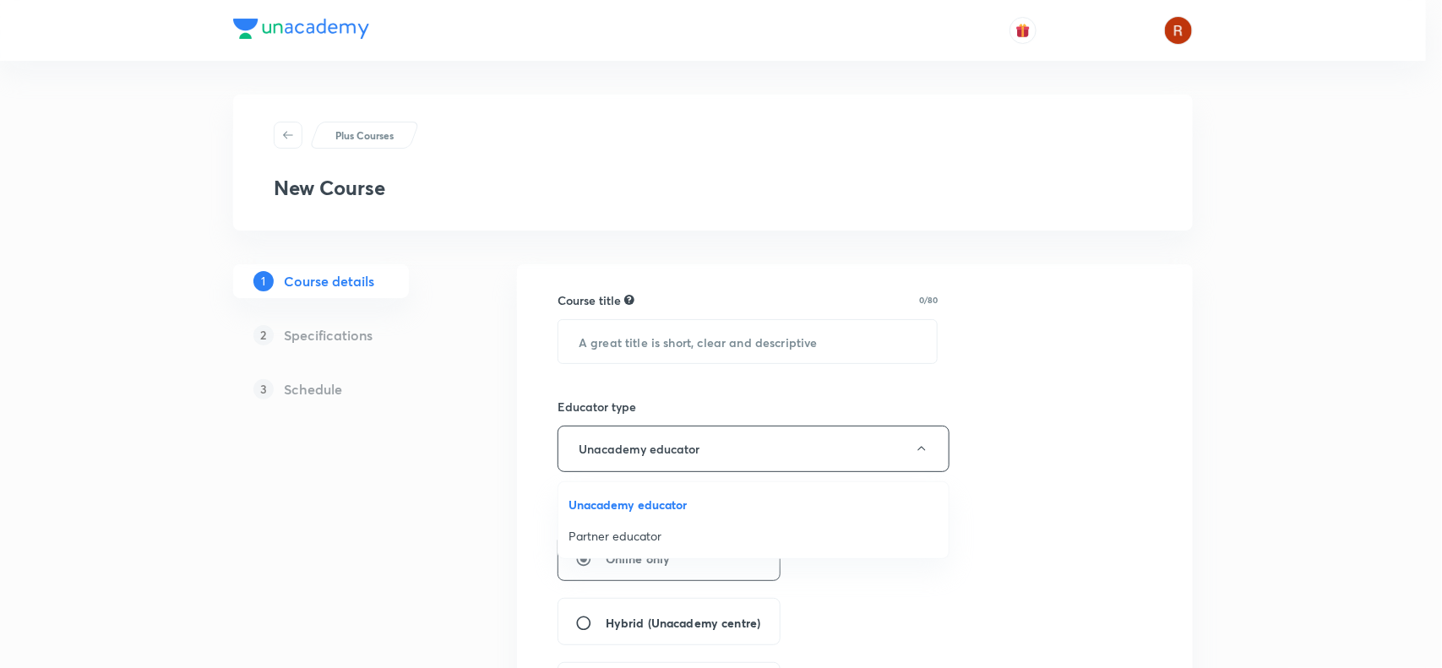
click at [646, 500] on span "Unacademy educator" at bounding box center [754, 505] width 370 height 18
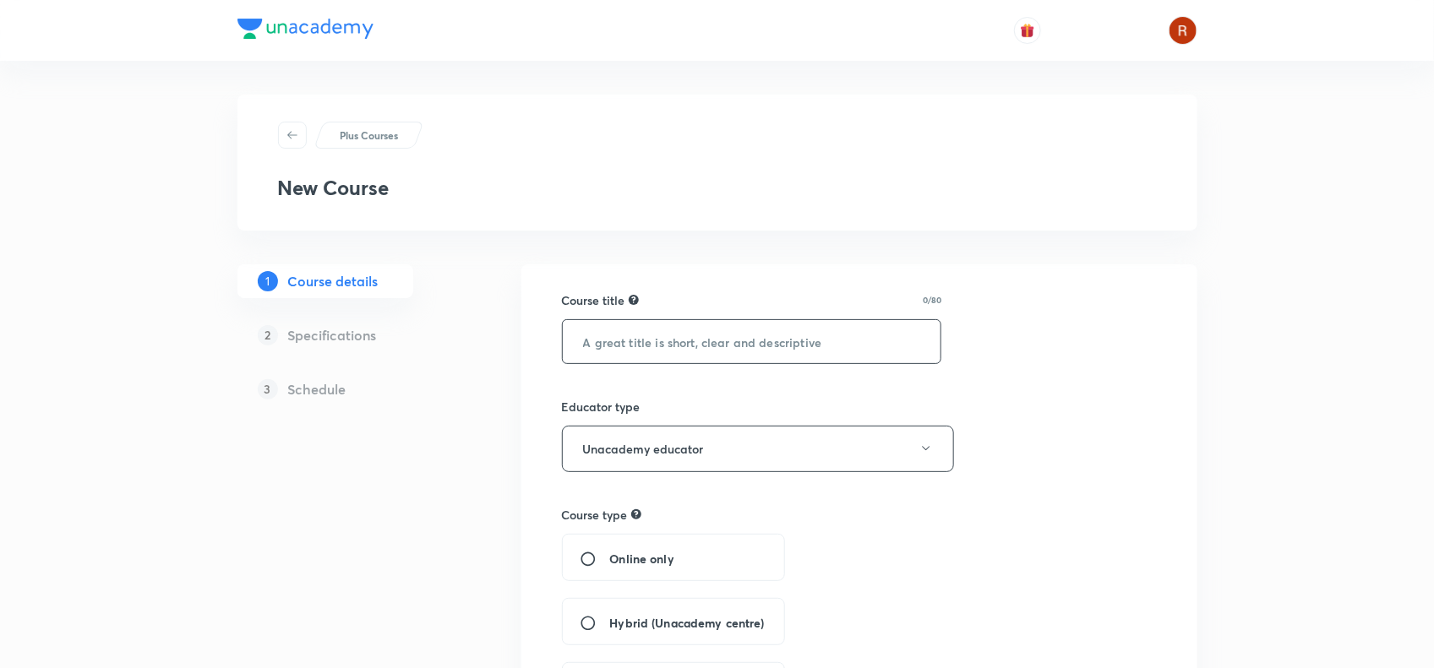
click at [714, 330] on input "text" at bounding box center [752, 341] width 379 height 43
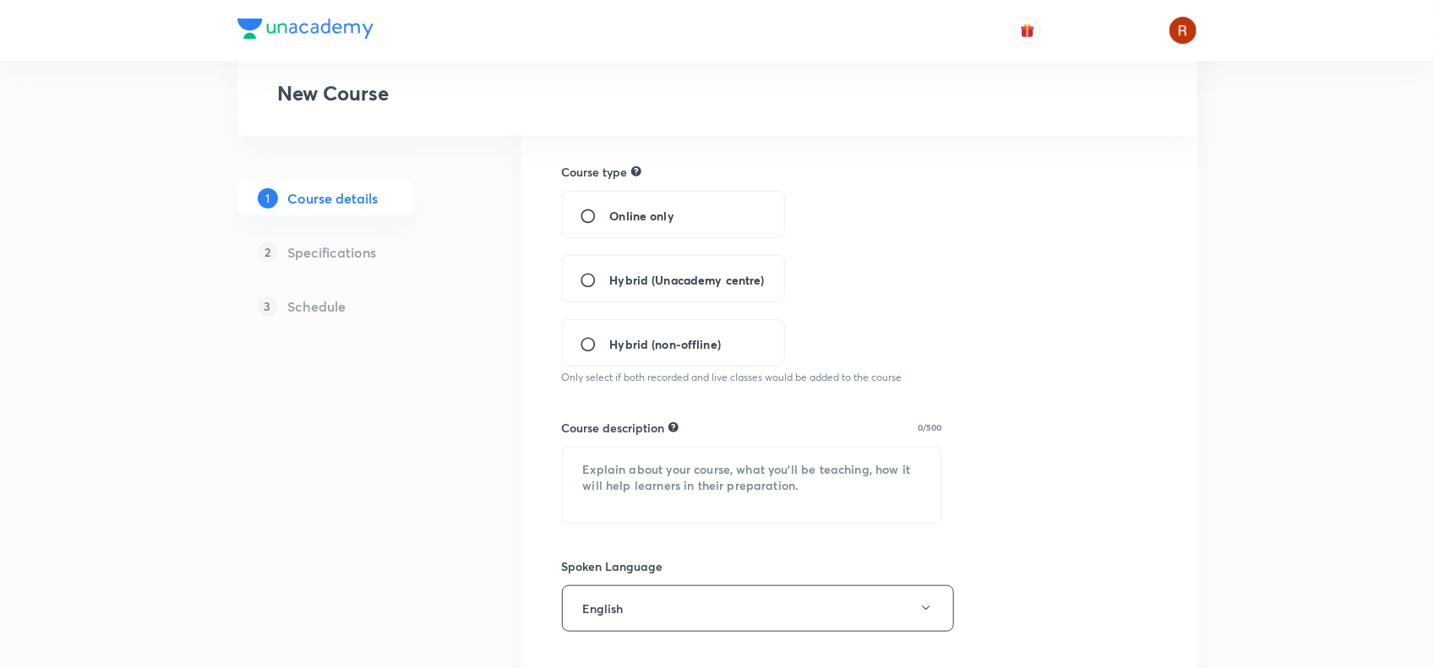
scroll to position [342, 0]
click at [613, 207] on div "Online only" at bounding box center [673, 215] width 223 height 47
click at [588, 209] on input "Online only" at bounding box center [595, 217] width 30 height 17
radio input "true"
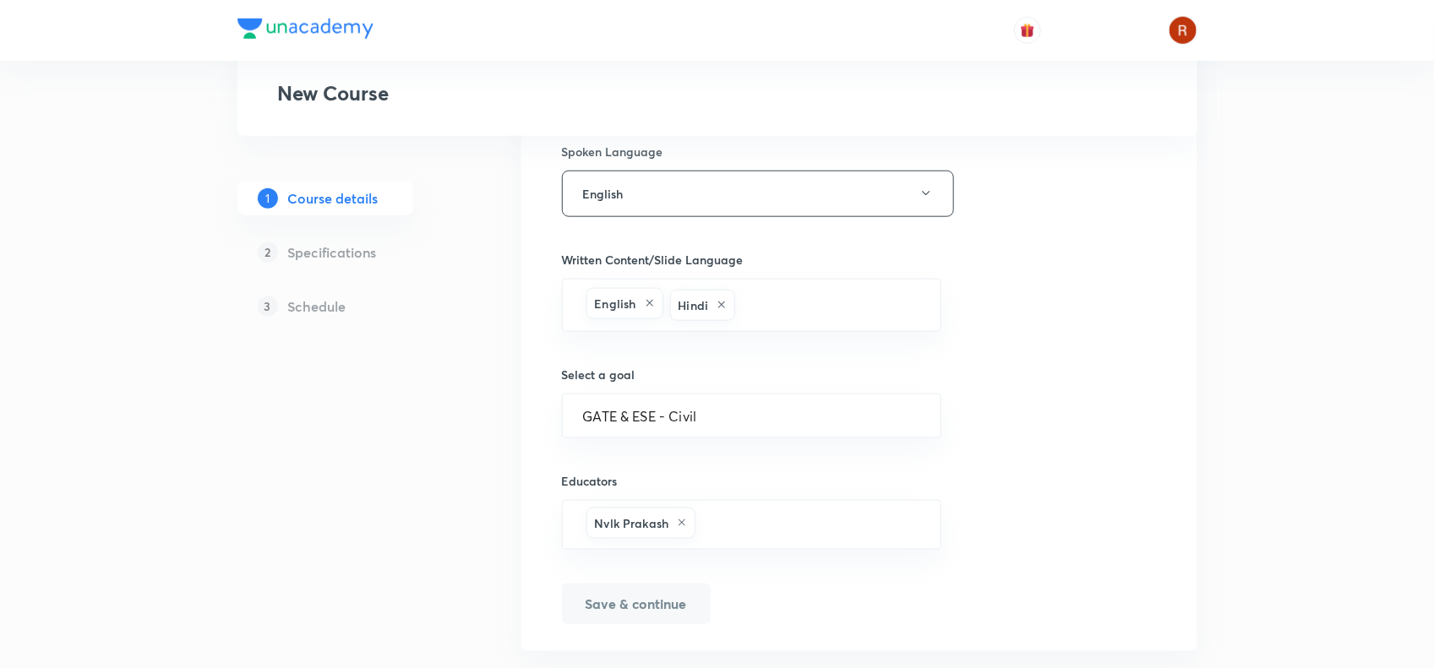
scroll to position [798, 0]
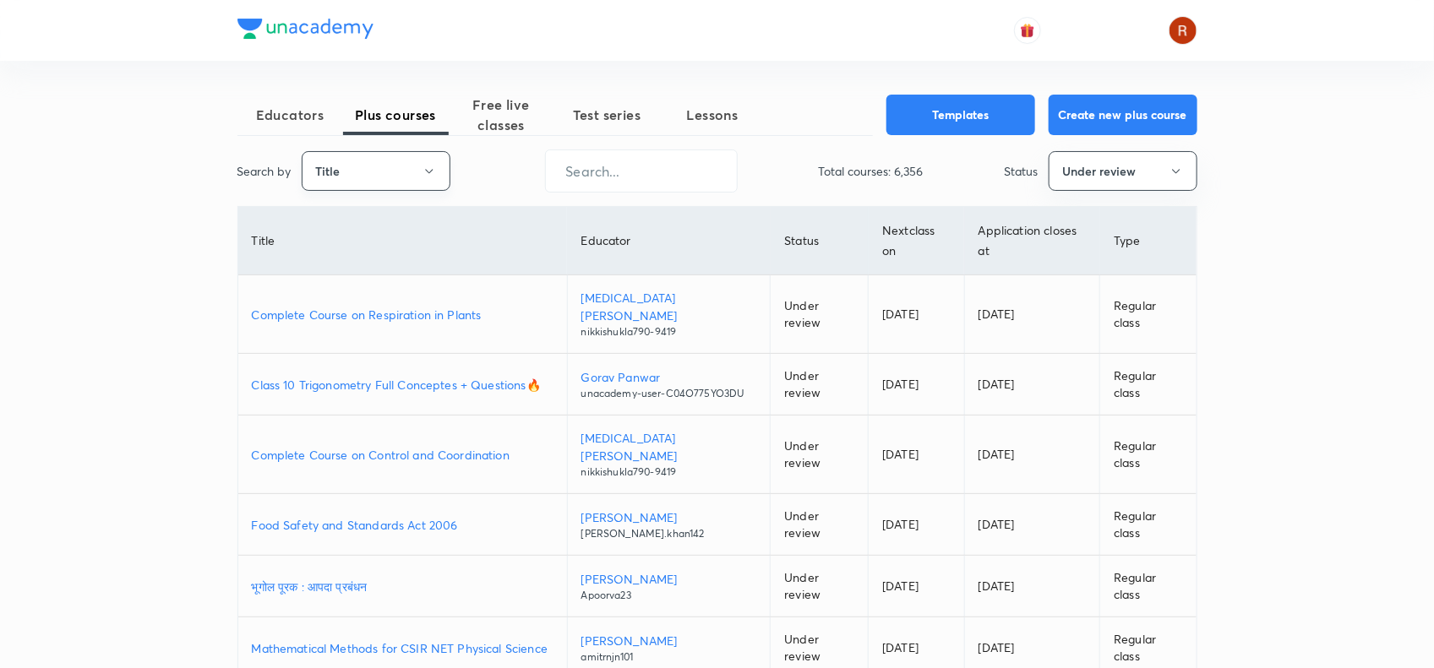
click at [411, 175] on button "Title" at bounding box center [376, 171] width 149 height 40
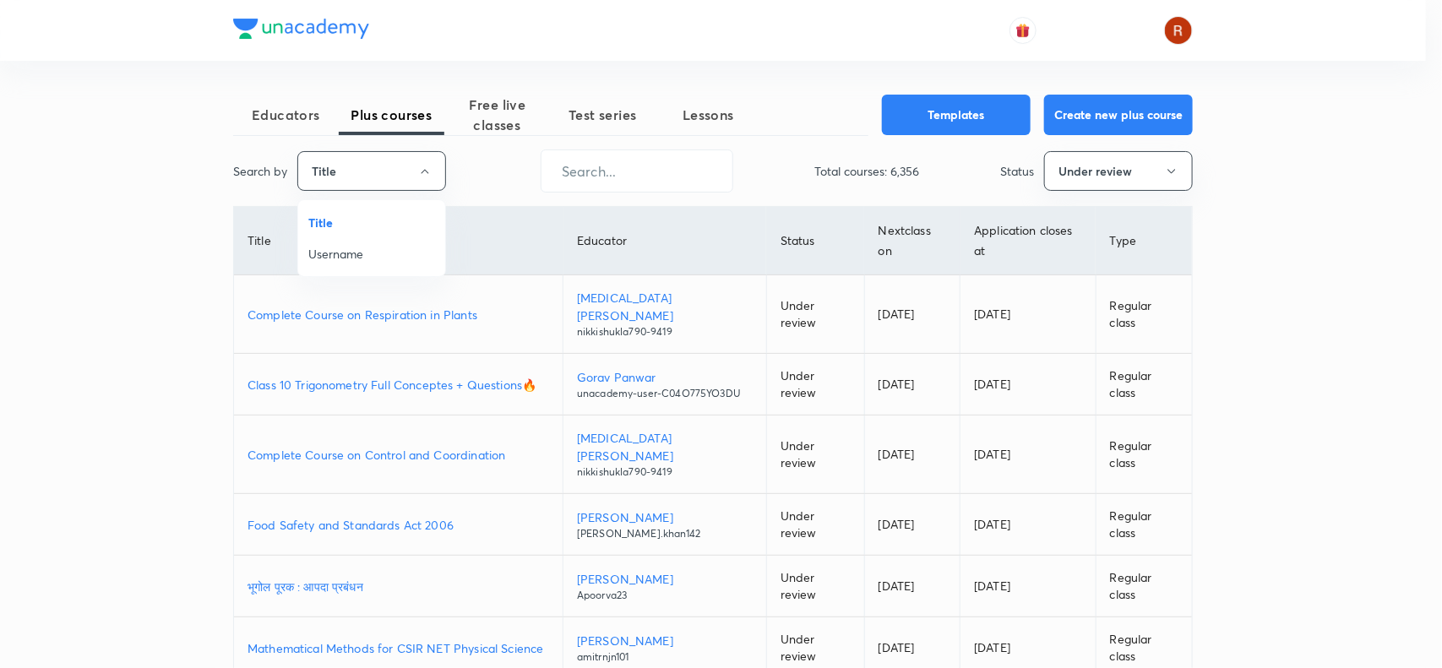
click at [378, 246] on span "Username" at bounding box center [371, 254] width 127 height 18
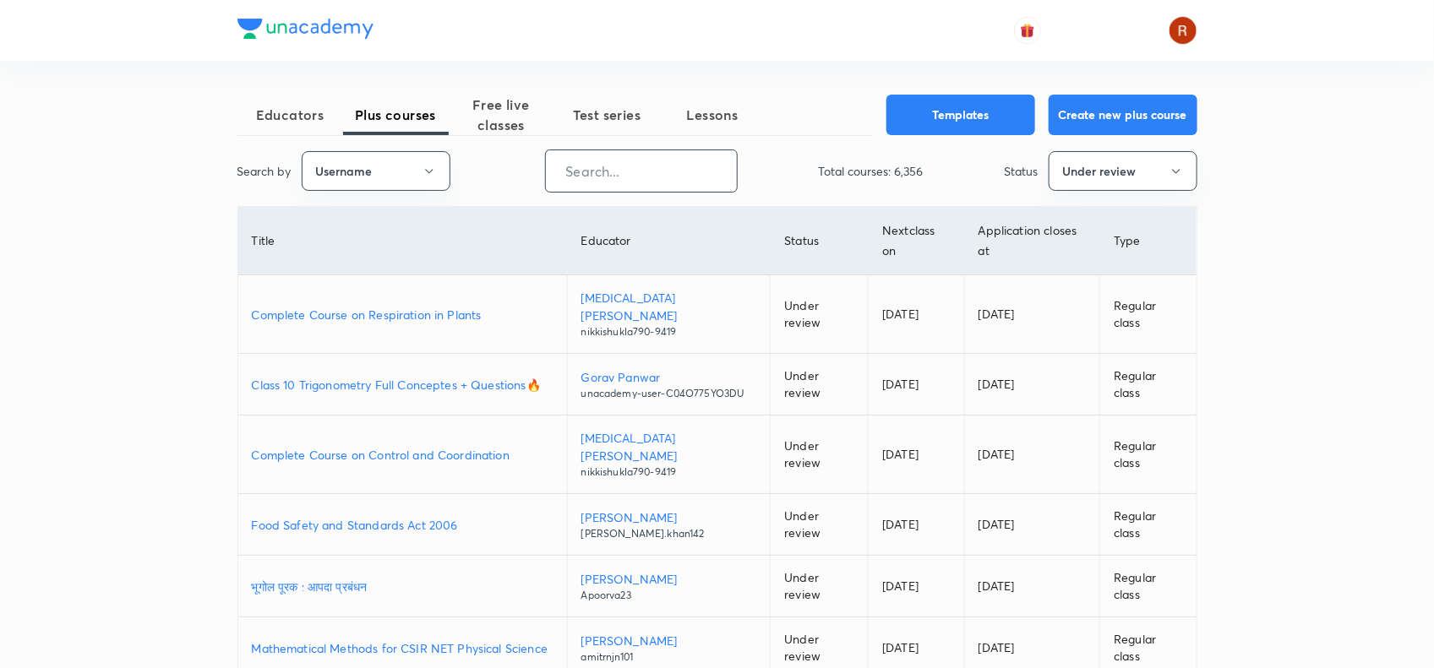
click at [664, 159] on input "text" at bounding box center [641, 171] width 191 height 43
paste input "hellosonu01"
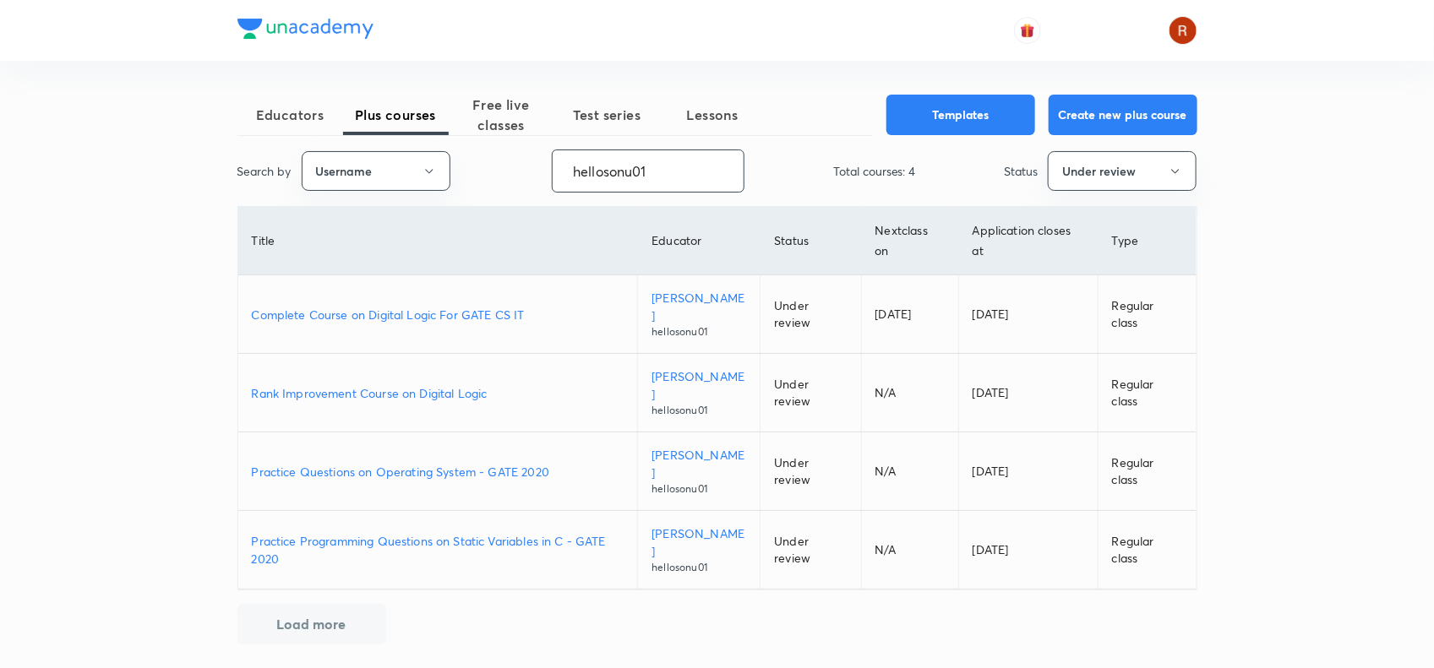
type input "hellosonu01"
click at [442, 315] on p "Complete Course on Digital Logic For GATE CS IT" at bounding box center [438, 315] width 373 height 18
click at [1074, 112] on button "Create new plus course" at bounding box center [1123, 113] width 149 height 41
click at [796, 370] on td "Under review" at bounding box center [810, 393] width 101 height 79
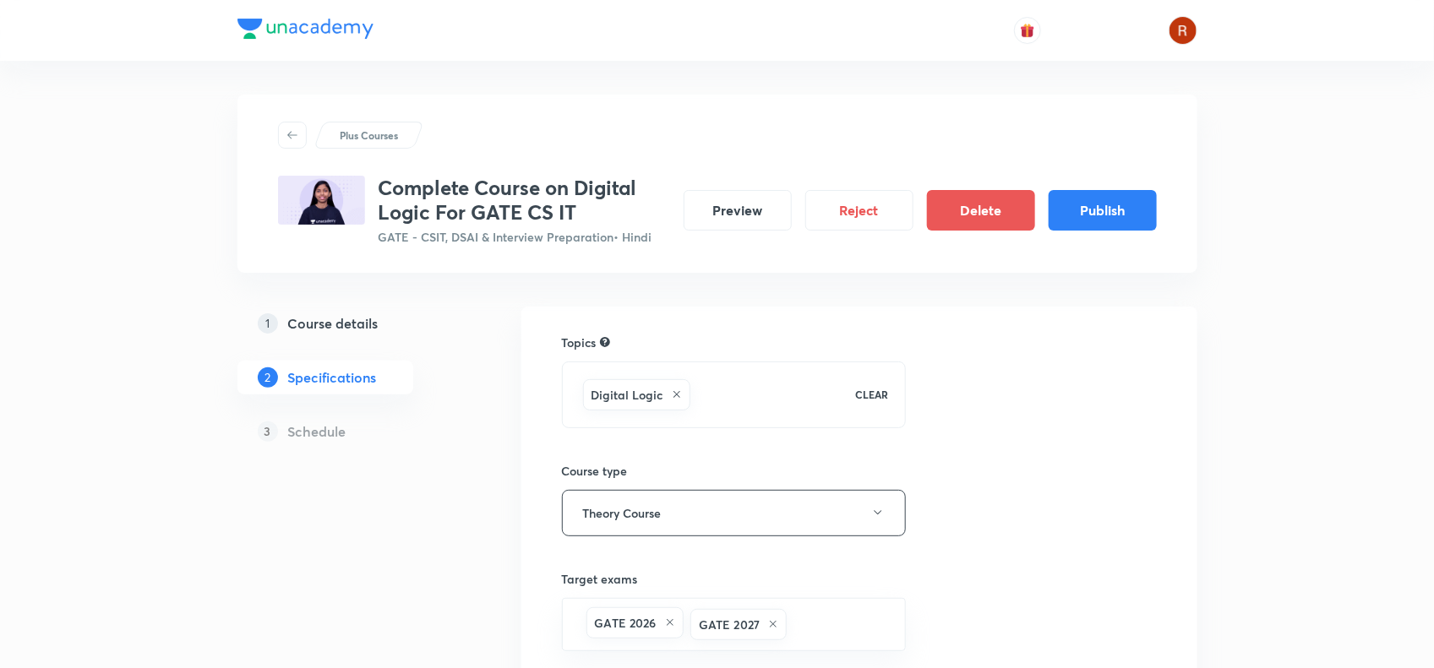
click at [328, 317] on h5 "Course details" at bounding box center [333, 323] width 90 height 20
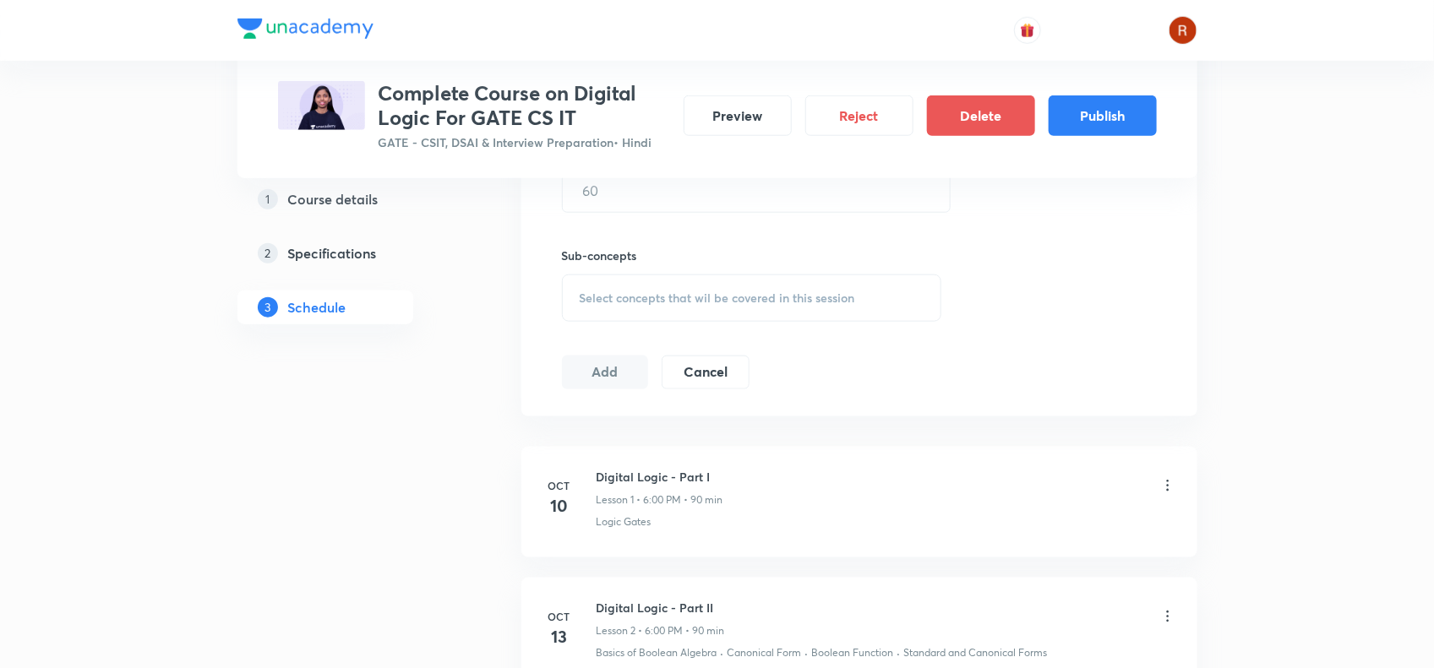
scroll to position [657, 0]
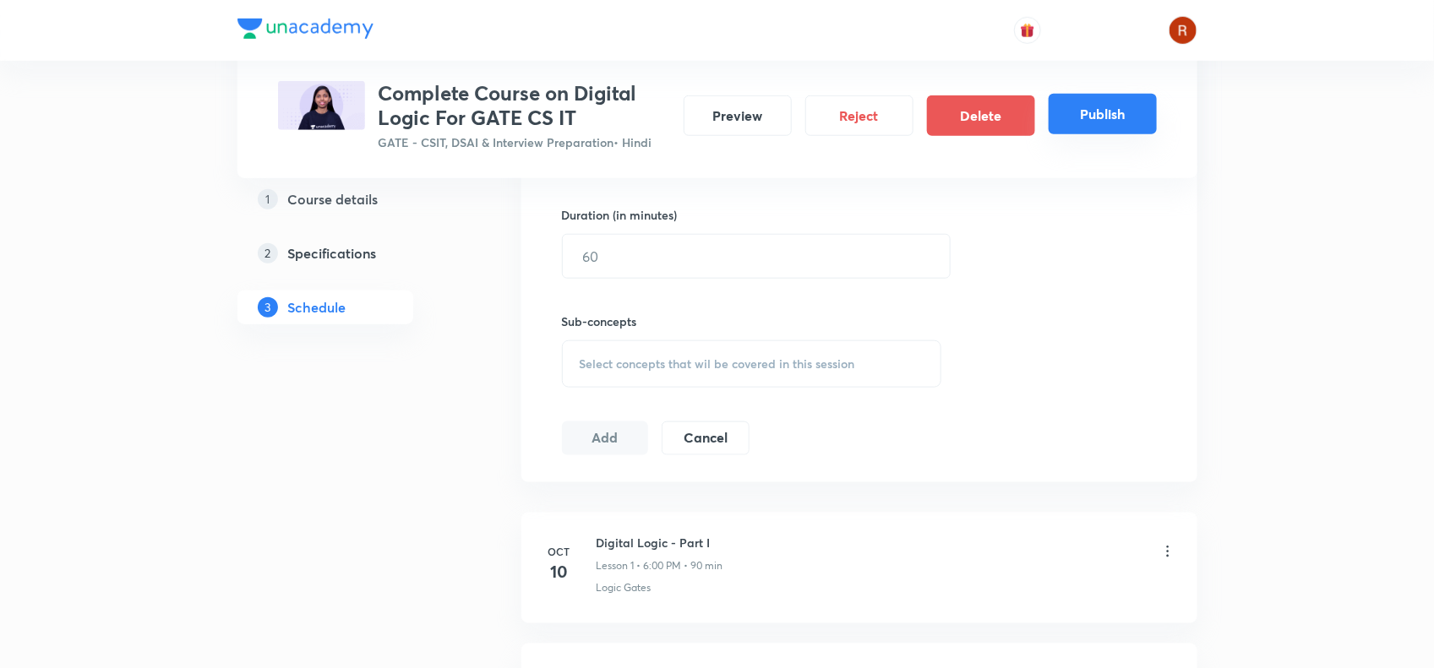
click at [1096, 115] on button "Publish" at bounding box center [1103, 114] width 108 height 41
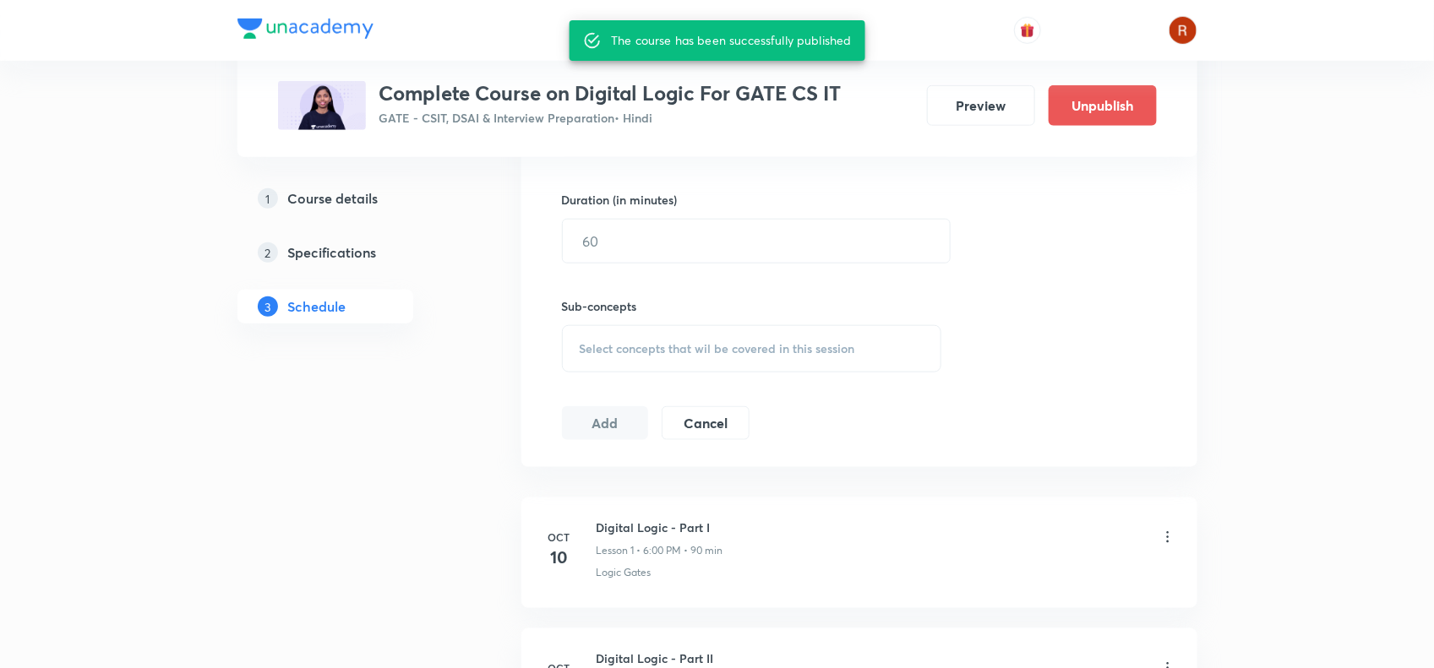
click at [406, 83] on h3 "Complete Course on Digital Logic For GATE CS IT" at bounding box center [610, 93] width 462 height 25
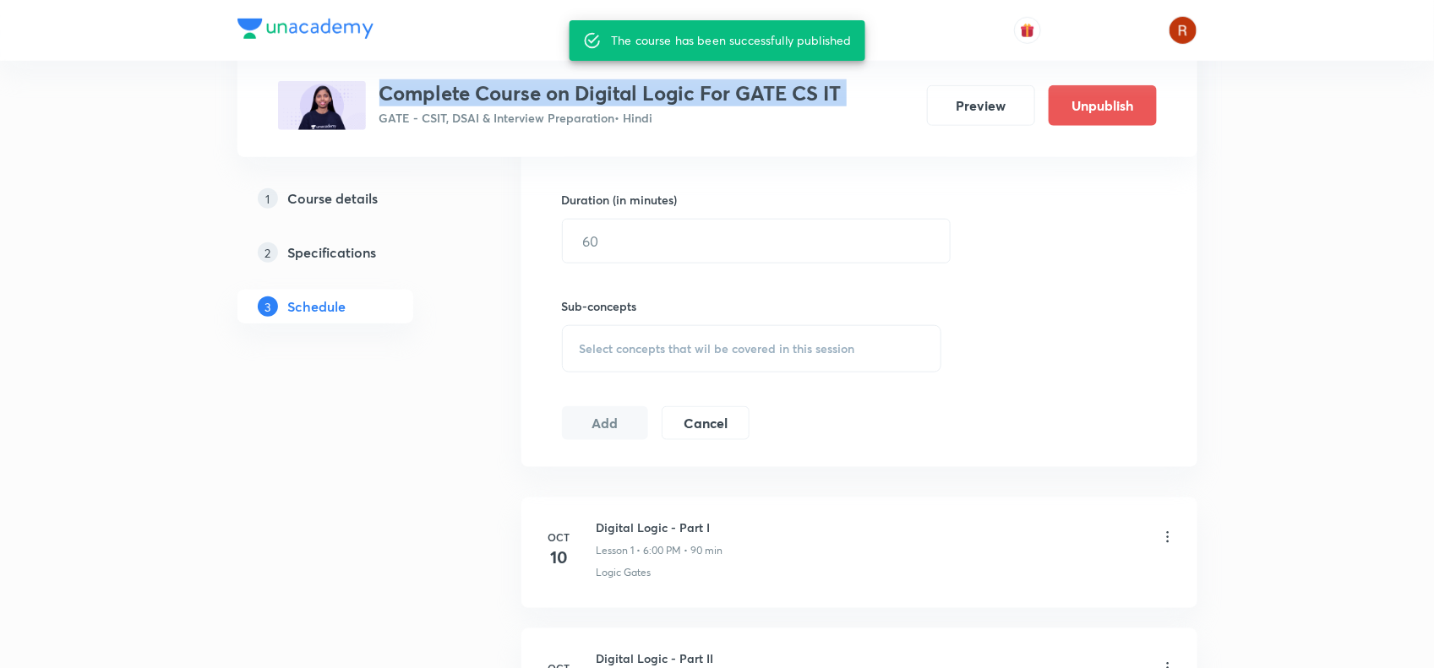
drag, startPoint x: 406, startPoint y: 83, endPoint x: 771, endPoint y: 102, distance: 365.5
click at [771, 102] on h3 "Complete Course on Digital Logic For GATE CS IT" at bounding box center [610, 93] width 462 height 25
copy h3 "Complete Course on Digital Logic For GATE CS IT"
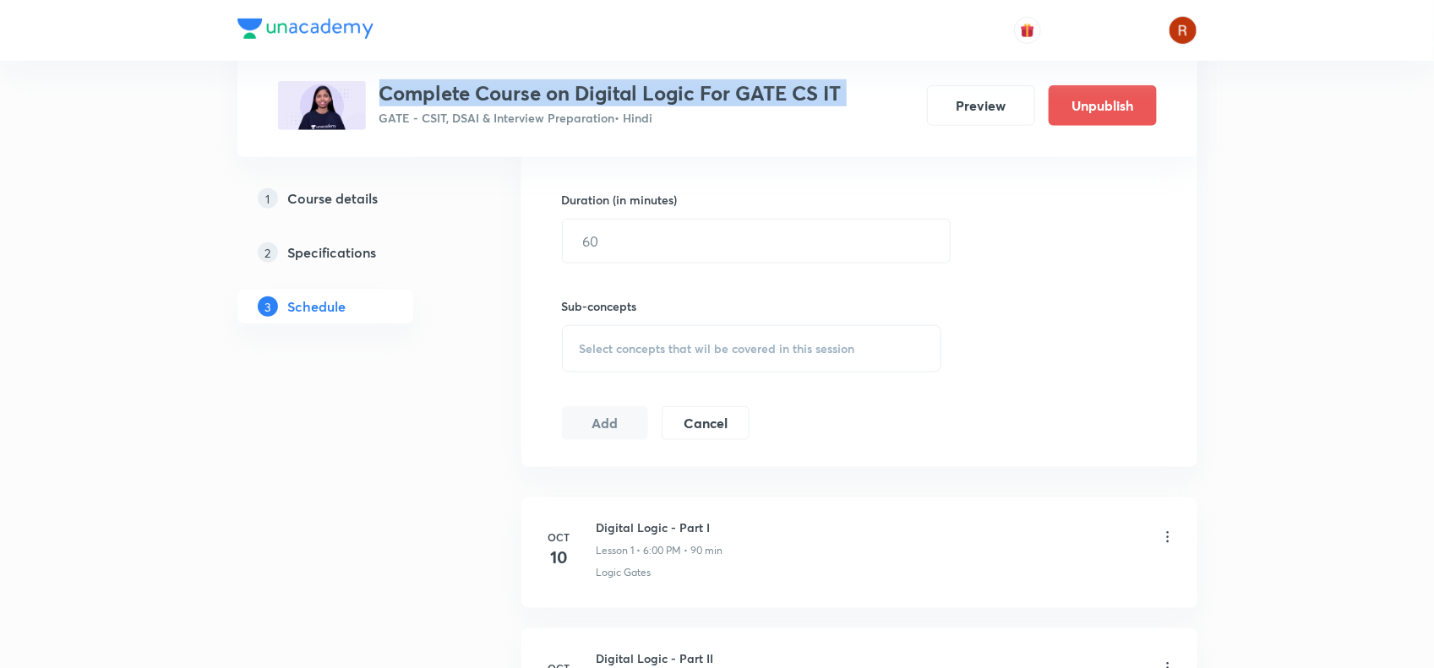
copy h3 "Complete Course on Digital Logic For GATE CS IT"
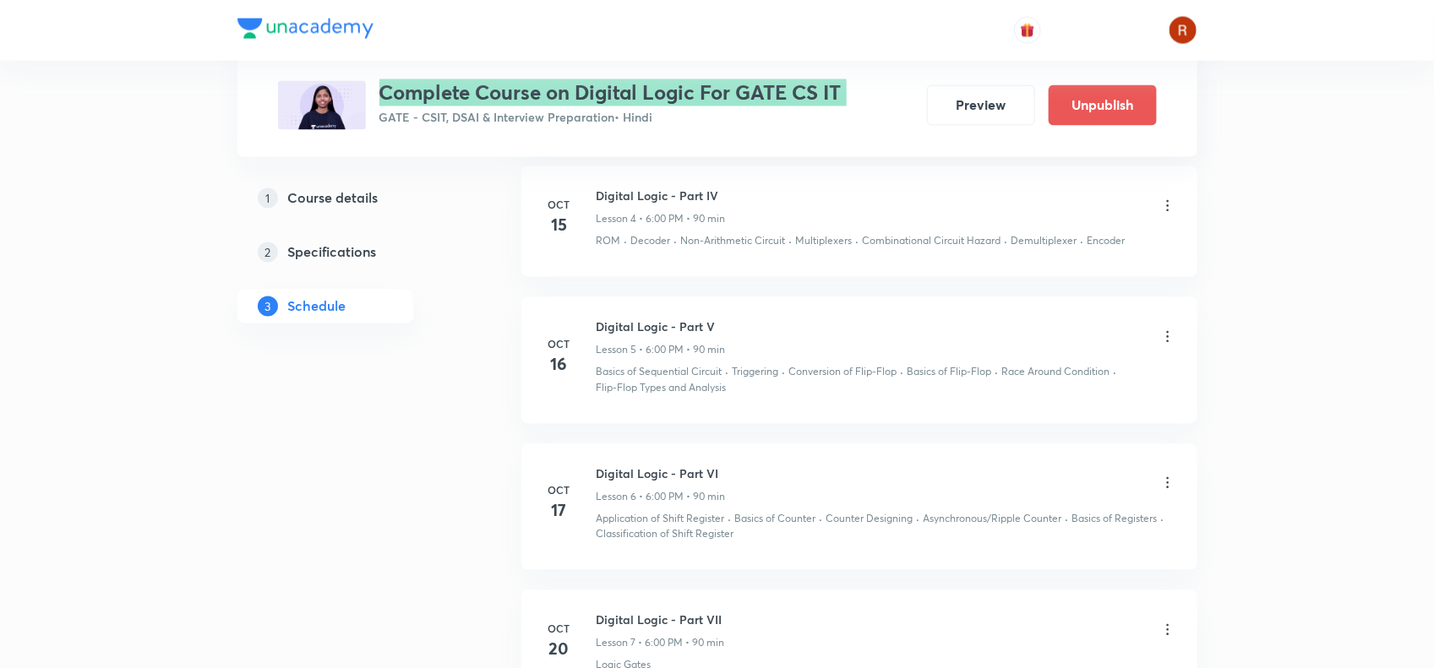
scroll to position [1360, 0]
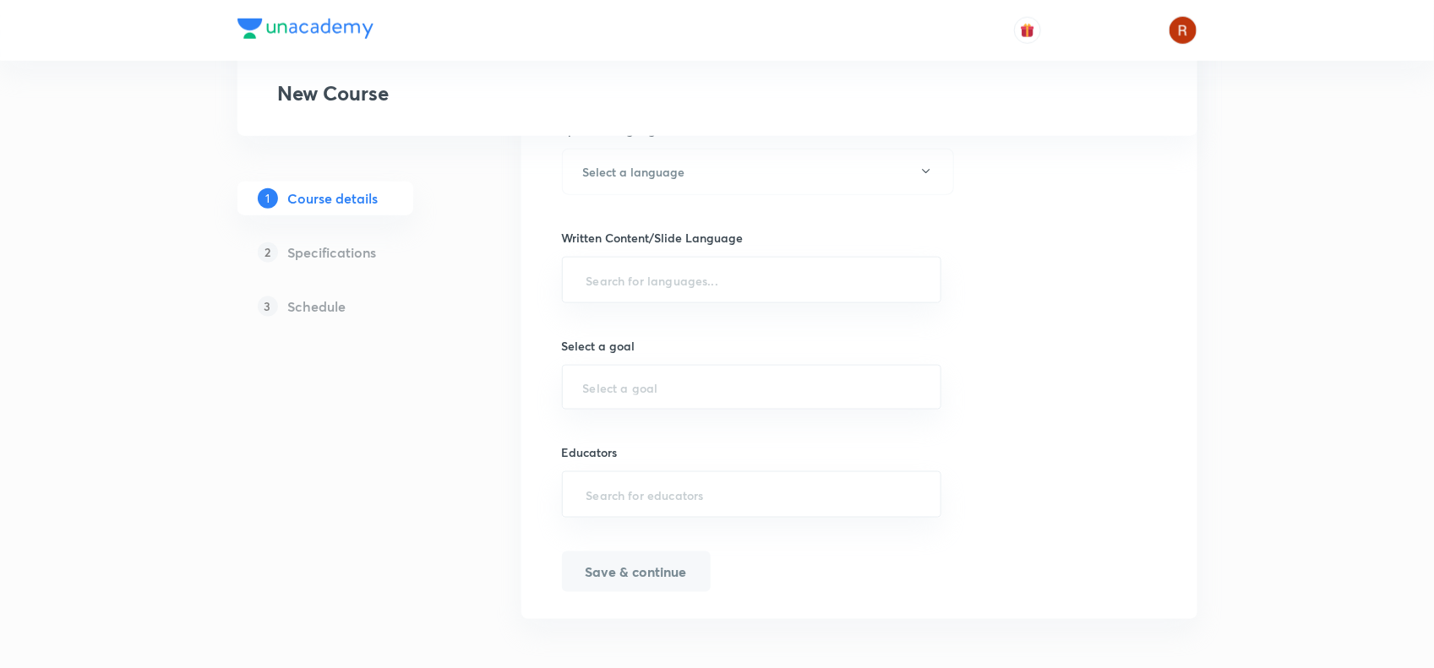
scroll to position [782, 0]
click at [600, 390] on input "text" at bounding box center [752, 385] width 338 height 16
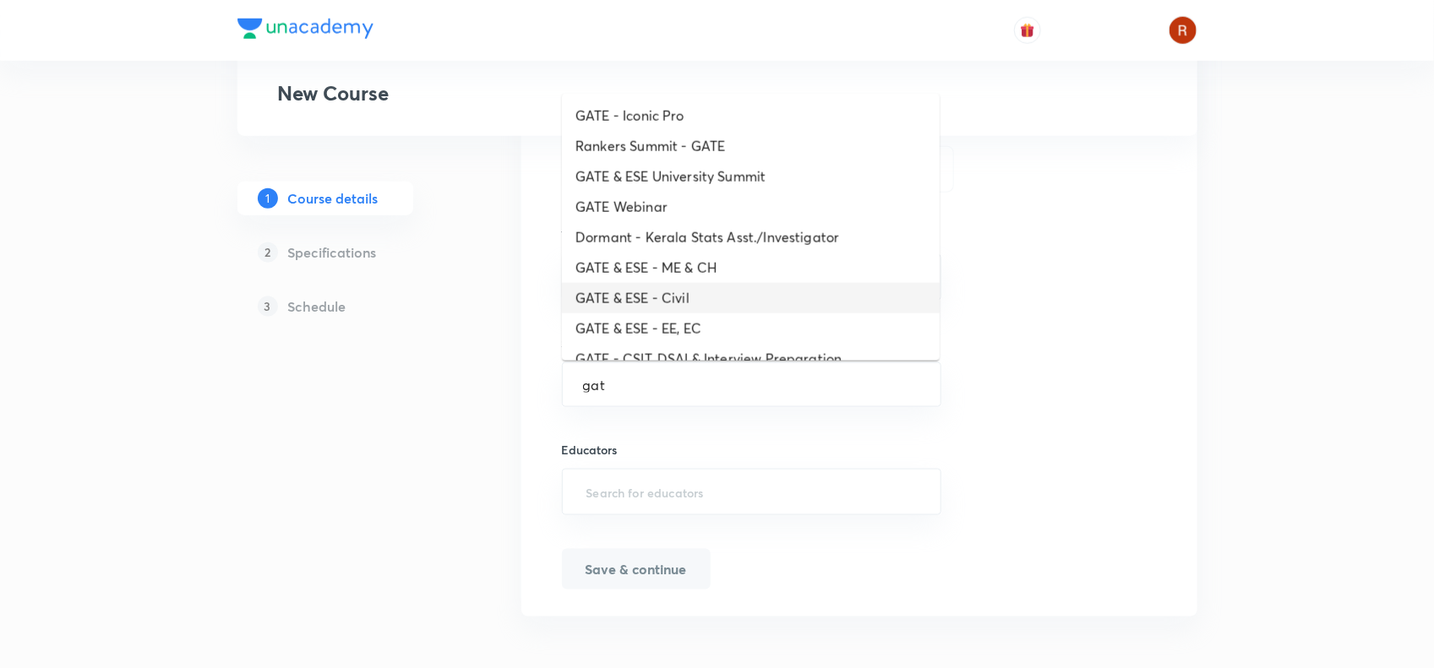
click at [689, 287] on li "GATE & ESE - Civil" at bounding box center [751, 298] width 378 height 30
type input "GATE & ESE - Civil"
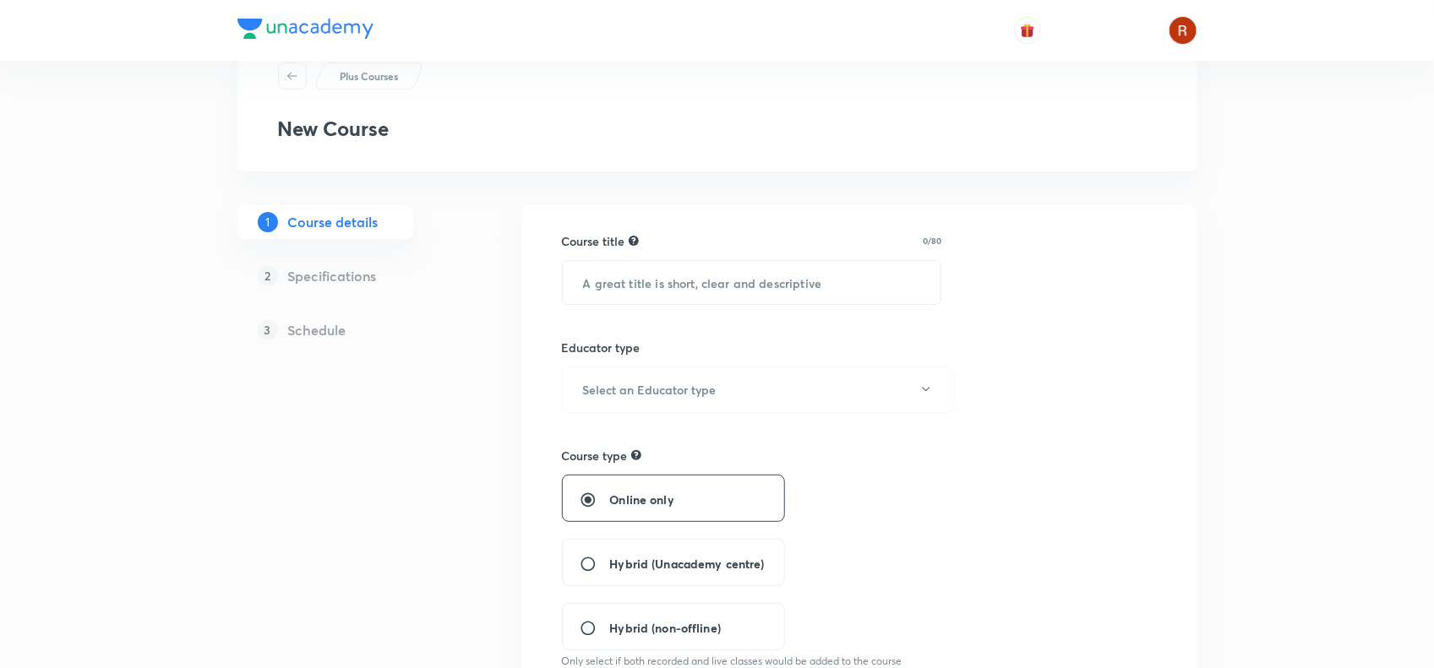
scroll to position [53, 0]
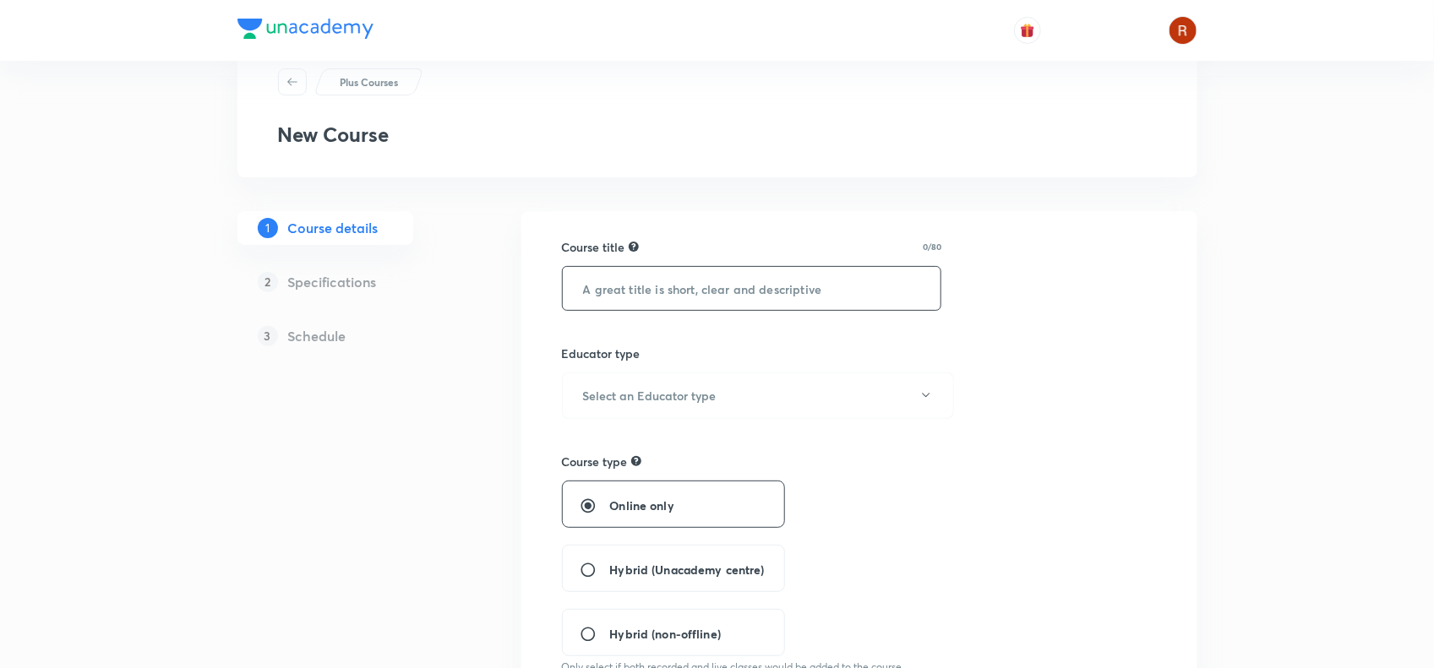
click at [646, 291] on input "text" at bounding box center [752, 288] width 379 height 43
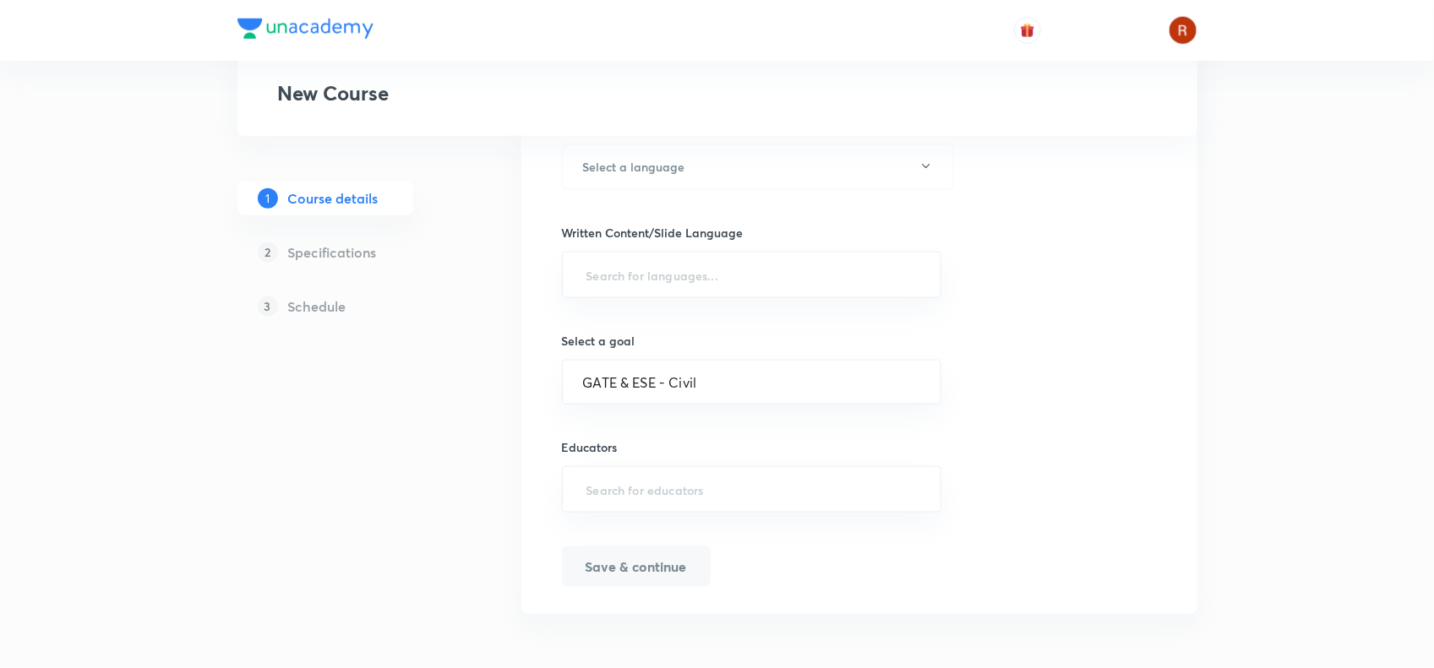
scroll to position [770, 0]
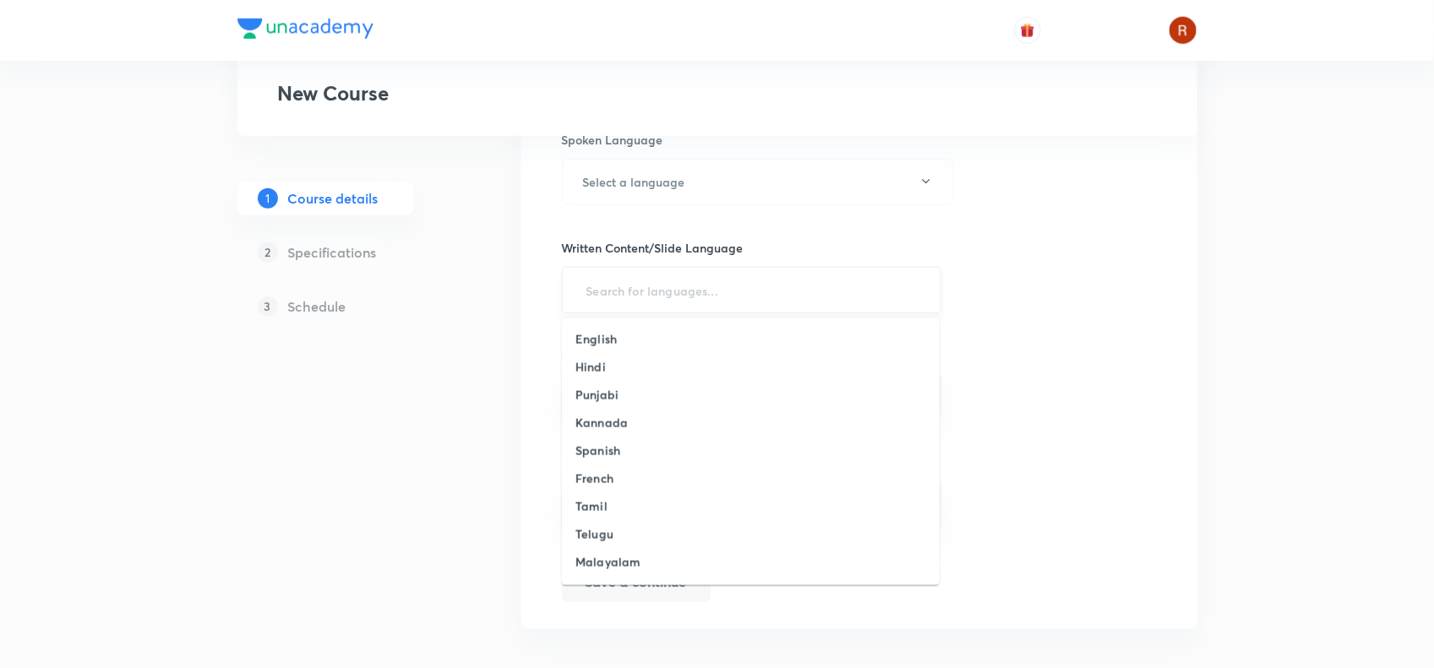
click at [711, 306] on input "text" at bounding box center [752, 290] width 338 height 31
click at [592, 355] on li "Hindi" at bounding box center [751, 367] width 378 height 28
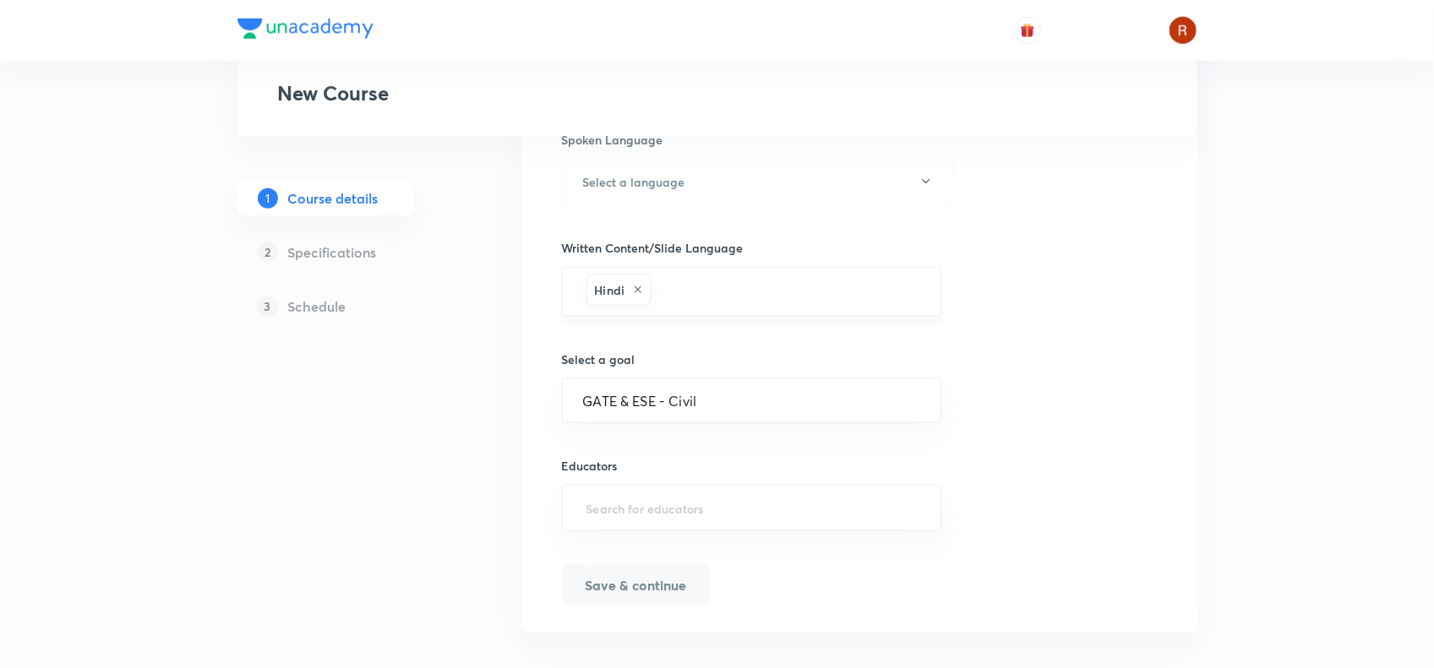
click at [639, 289] on icon at bounding box center [638, 290] width 10 height 10
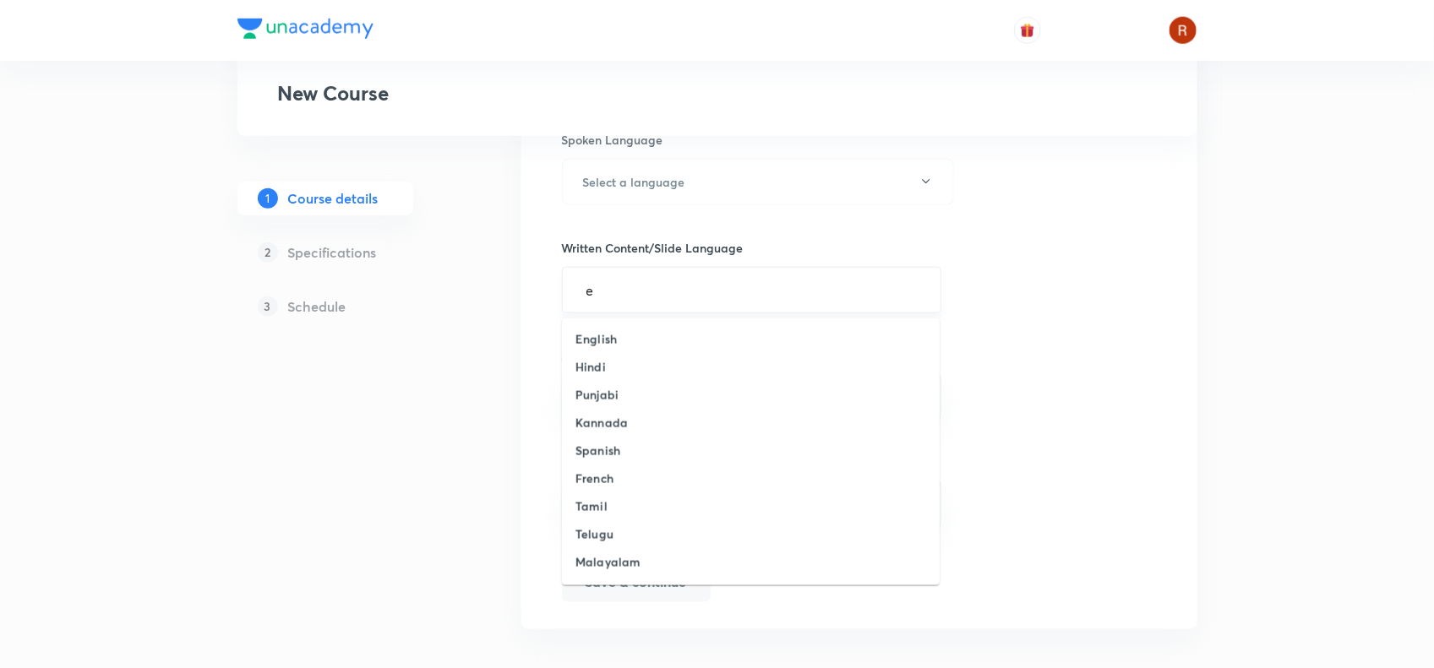
type input "en"
click at [602, 353] on li "Hindi" at bounding box center [751, 367] width 378 height 28
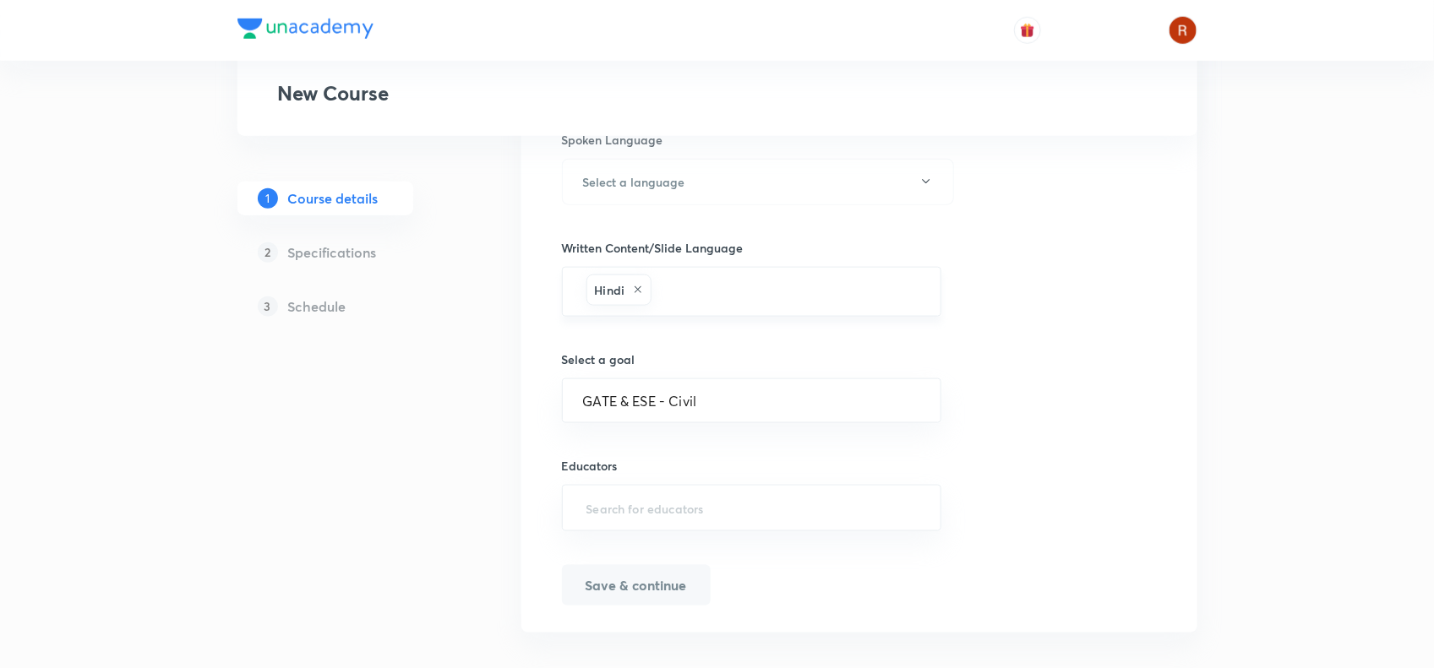
click at [629, 288] on div "Hindi" at bounding box center [619, 290] width 66 height 31
click at [640, 291] on icon at bounding box center [638, 290] width 10 height 10
type input "e"
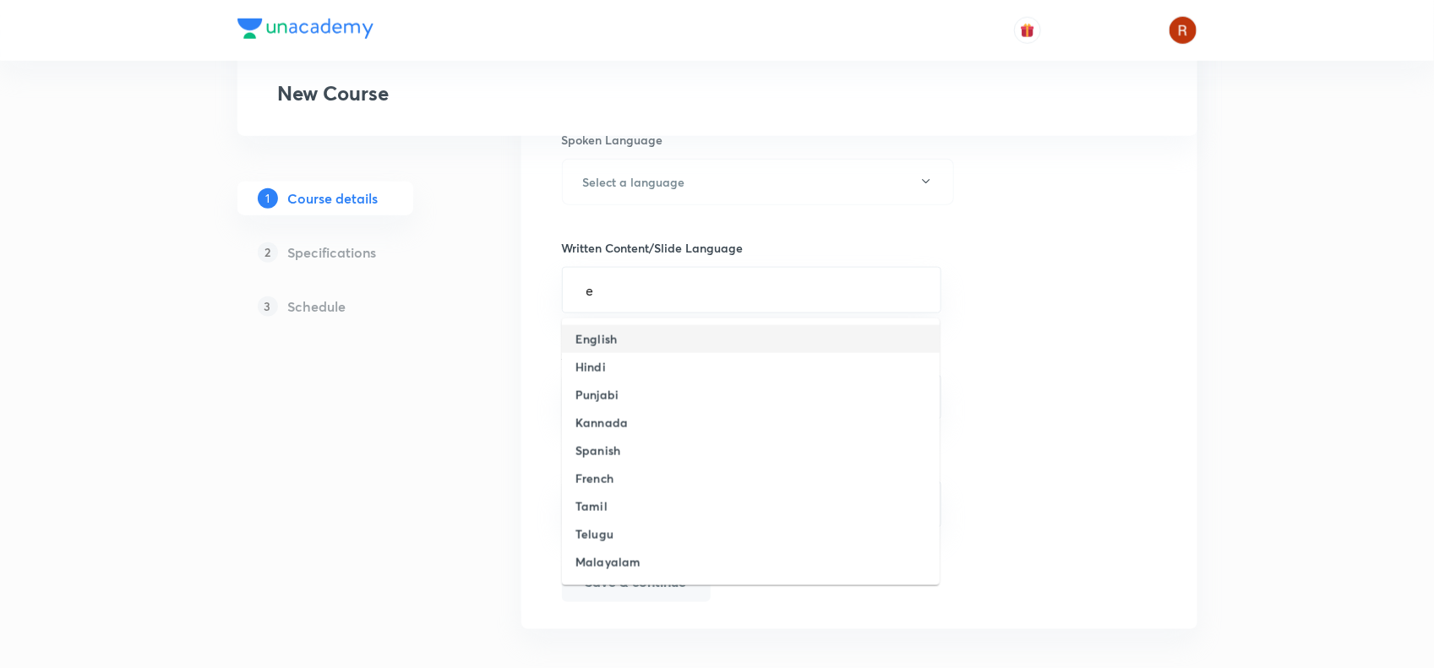
click at [614, 349] on li "English" at bounding box center [751, 339] width 378 height 28
type input "hi"
click at [585, 355] on li "Hindi" at bounding box center [751, 343] width 378 height 28
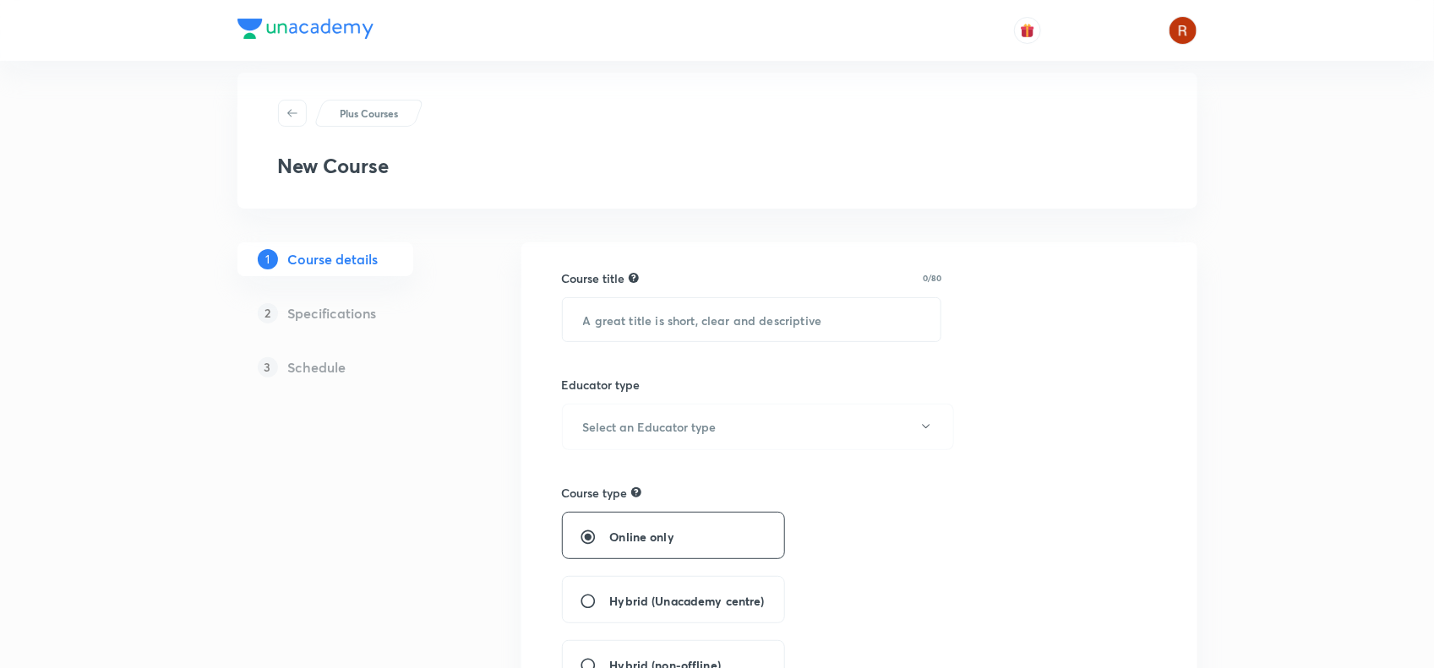
scroll to position [21, 0]
click at [632, 313] on input "text" at bounding box center [752, 320] width 379 height 43
paste input "Orientation Session for GATE & ESE 2027 & 2028"
type input "Orientation Session for GATE & ESE 2027 & 2028"
click at [610, 412] on button "Select an Educator type" at bounding box center [758, 428] width 392 height 46
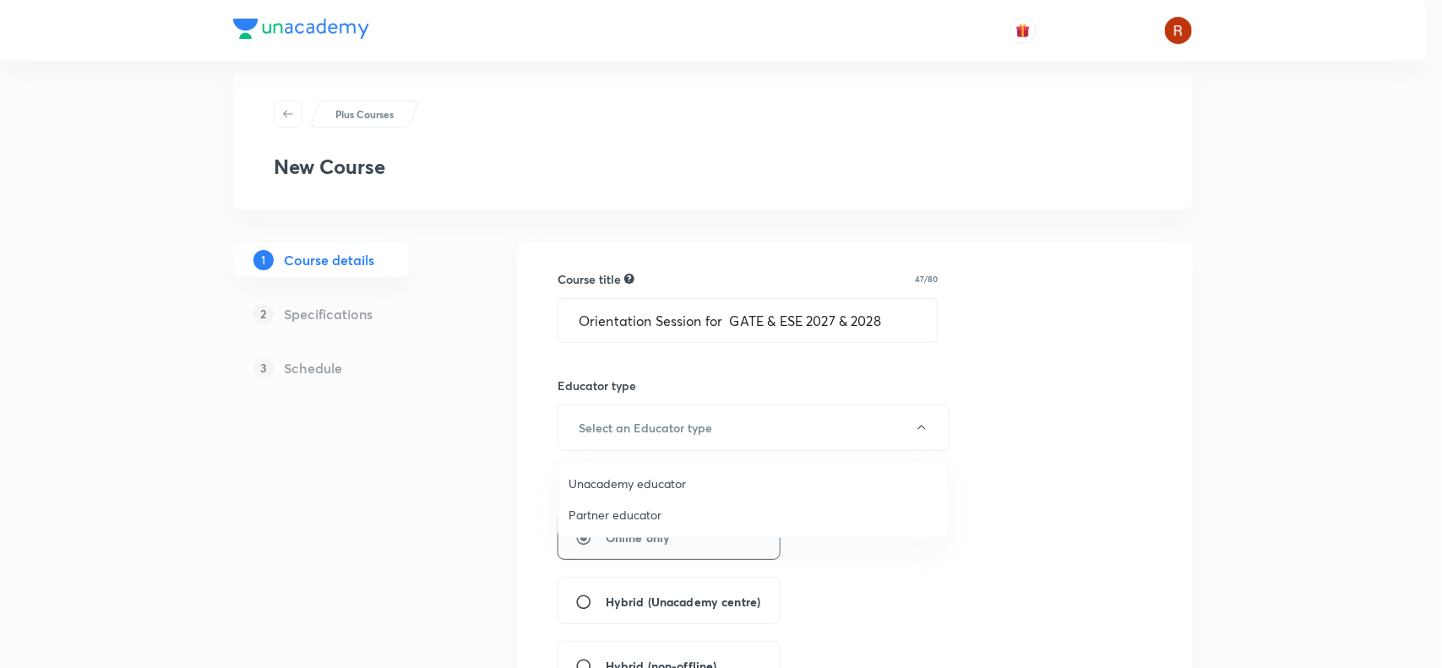
click at [613, 482] on span "Unacademy educator" at bounding box center [754, 484] width 370 height 18
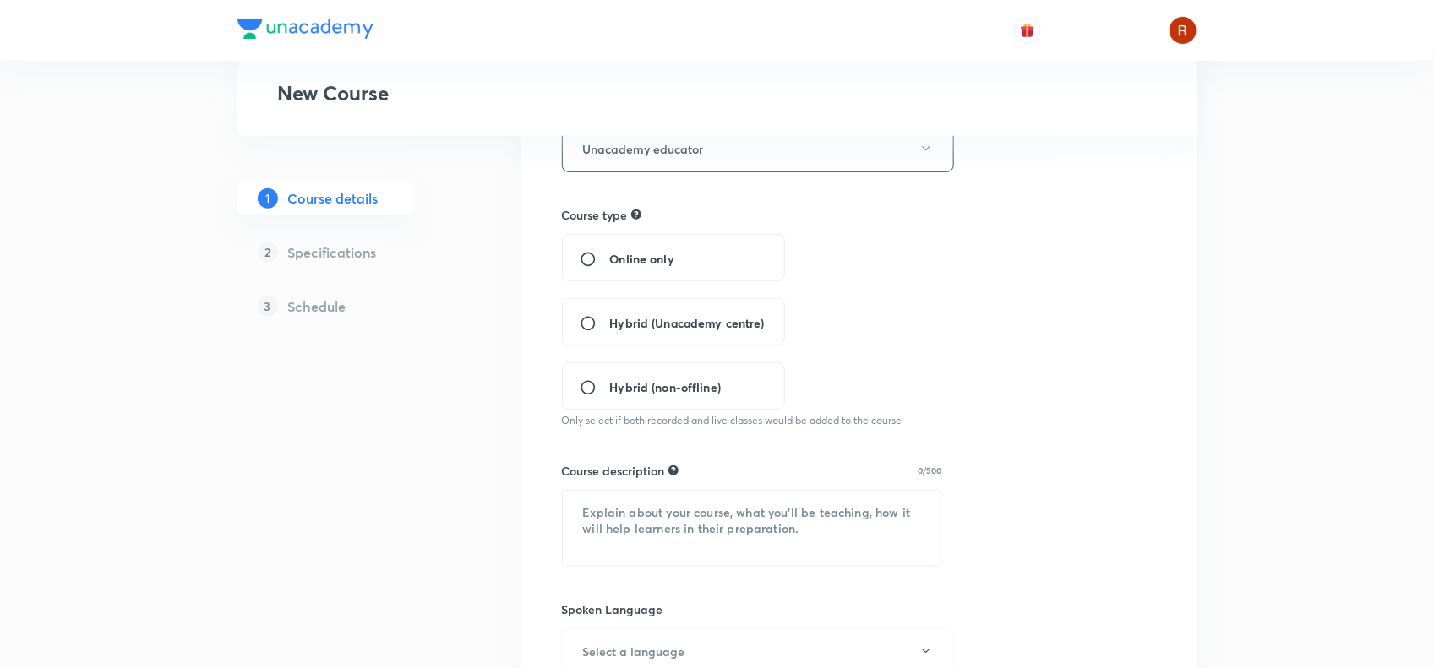
scroll to position [260, 0]
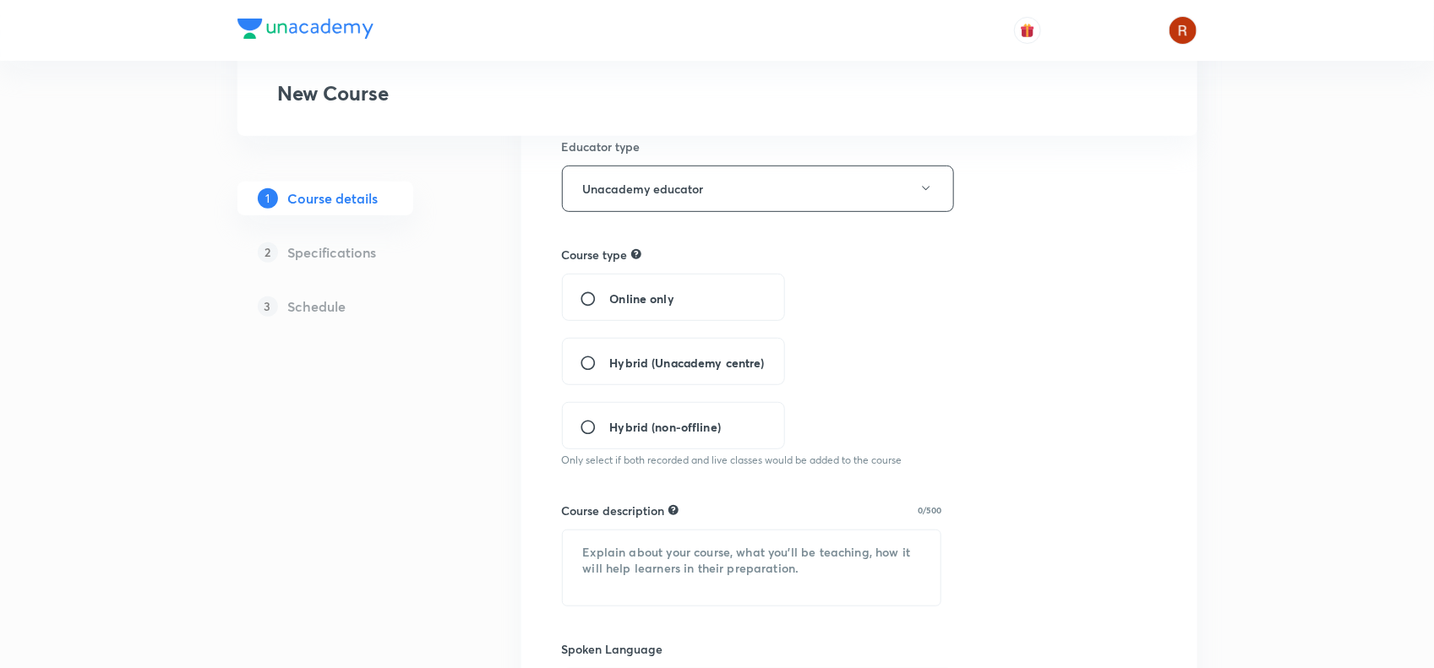
click at [591, 296] on input "Online only" at bounding box center [595, 299] width 30 height 17
radio input "true"
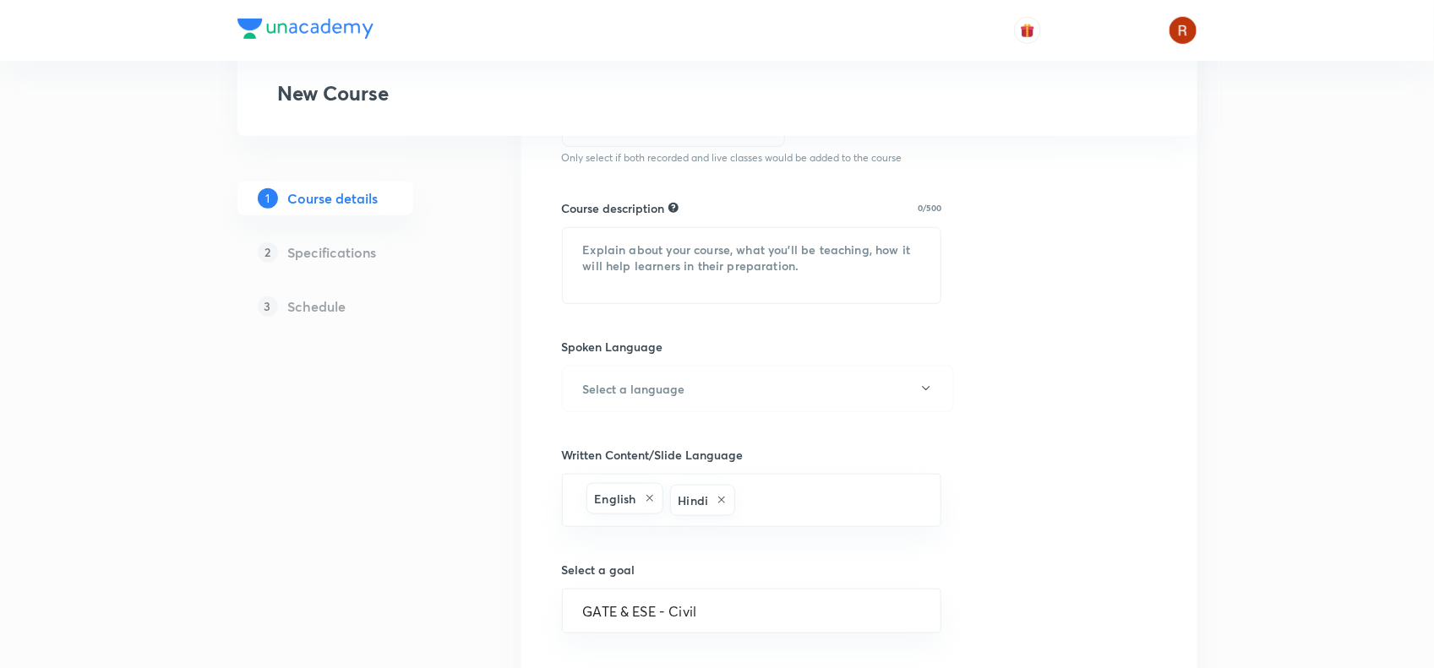
scroll to position [483, 0]
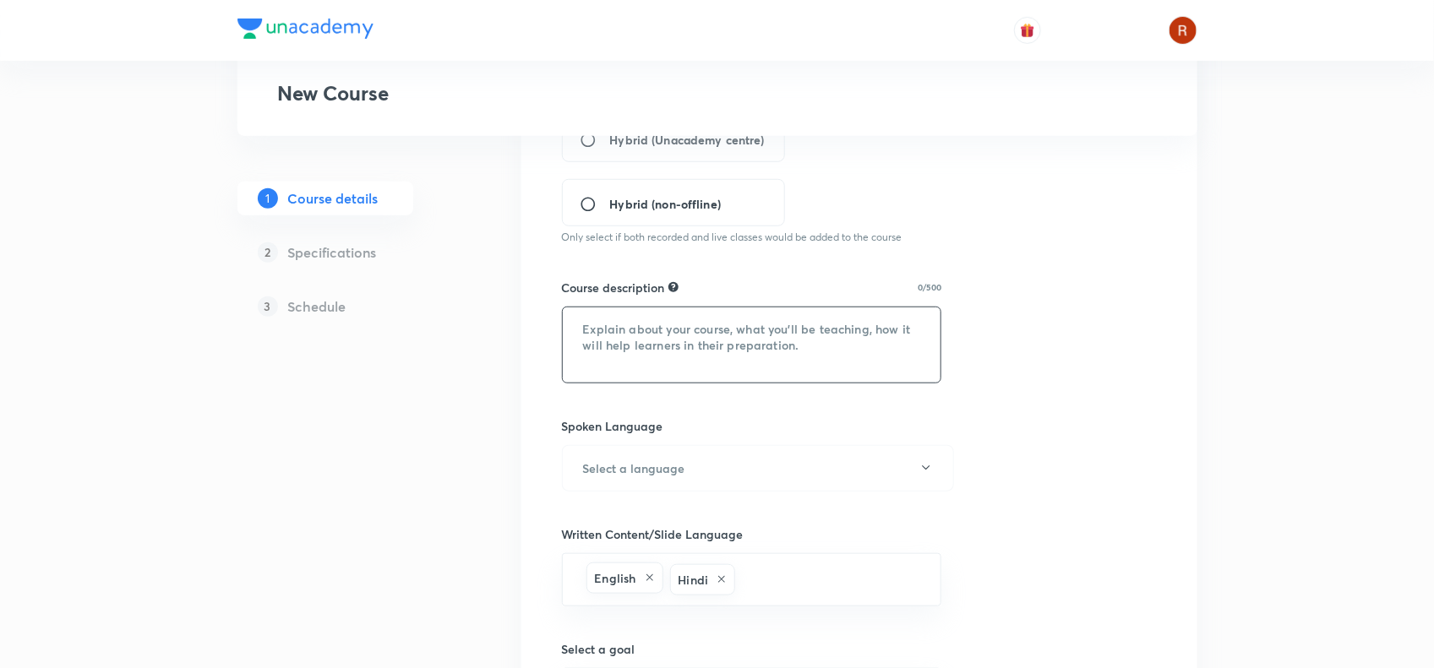
click at [703, 353] on textarea at bounding box center [752, 345] width 379 height 75
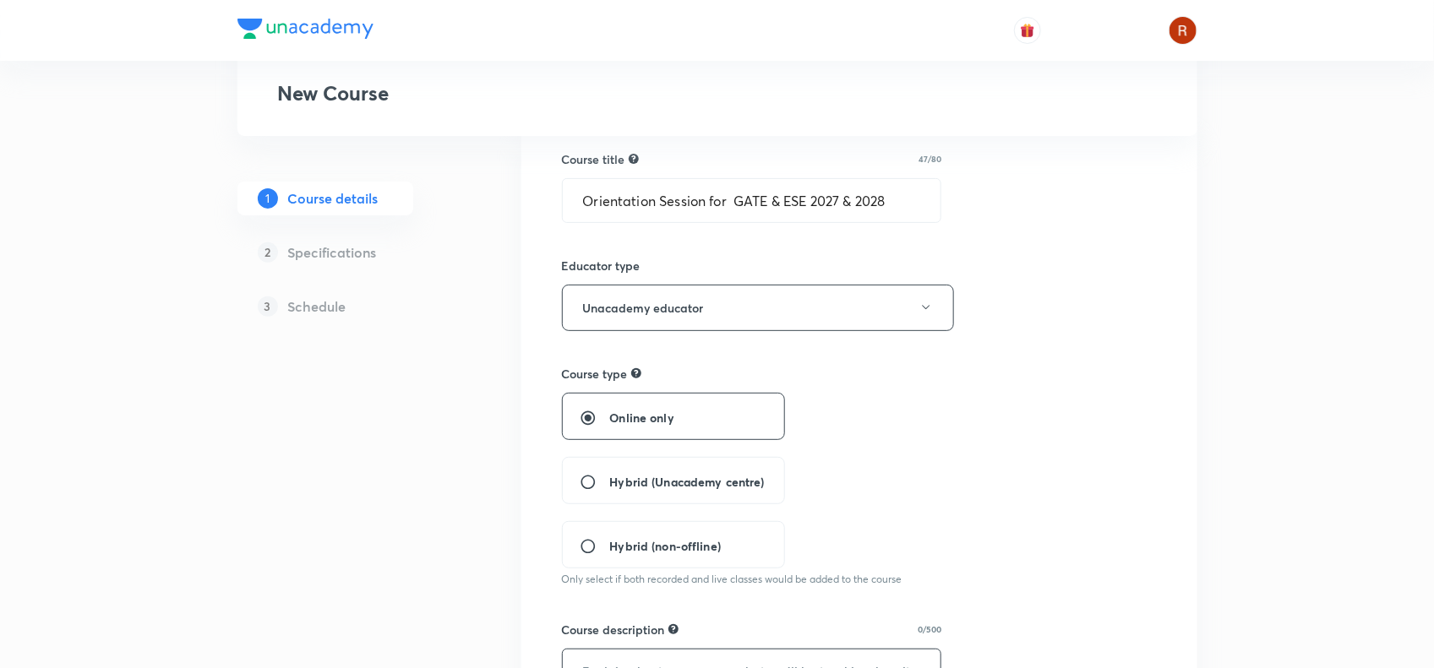
scroll to position [41, 0]
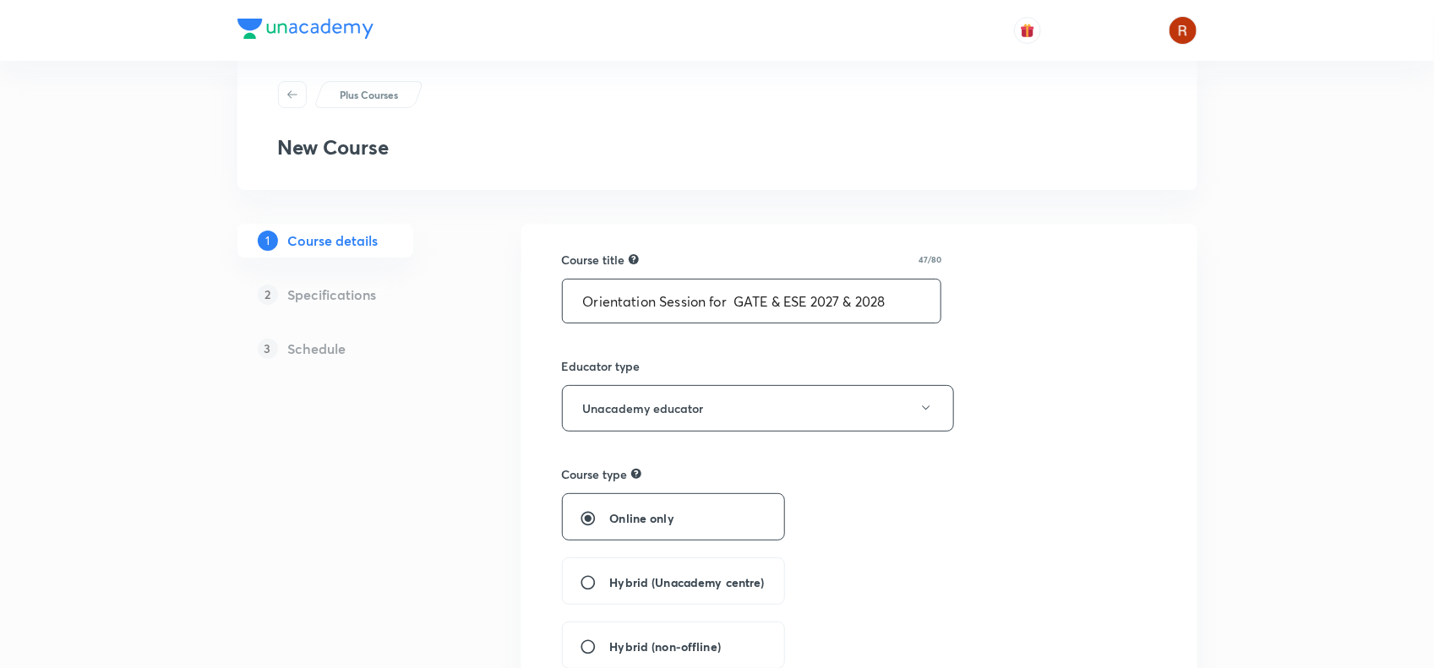
drag, startPoint x: 577, startPoint y: 302, endPoint x: 904, endPoint y: 304, distance: 327.0
click at [904, 304] on input "Orientation Session for GATE & ESE 2027 & 2028" at bounding box center [752, 301] width 379 height 43
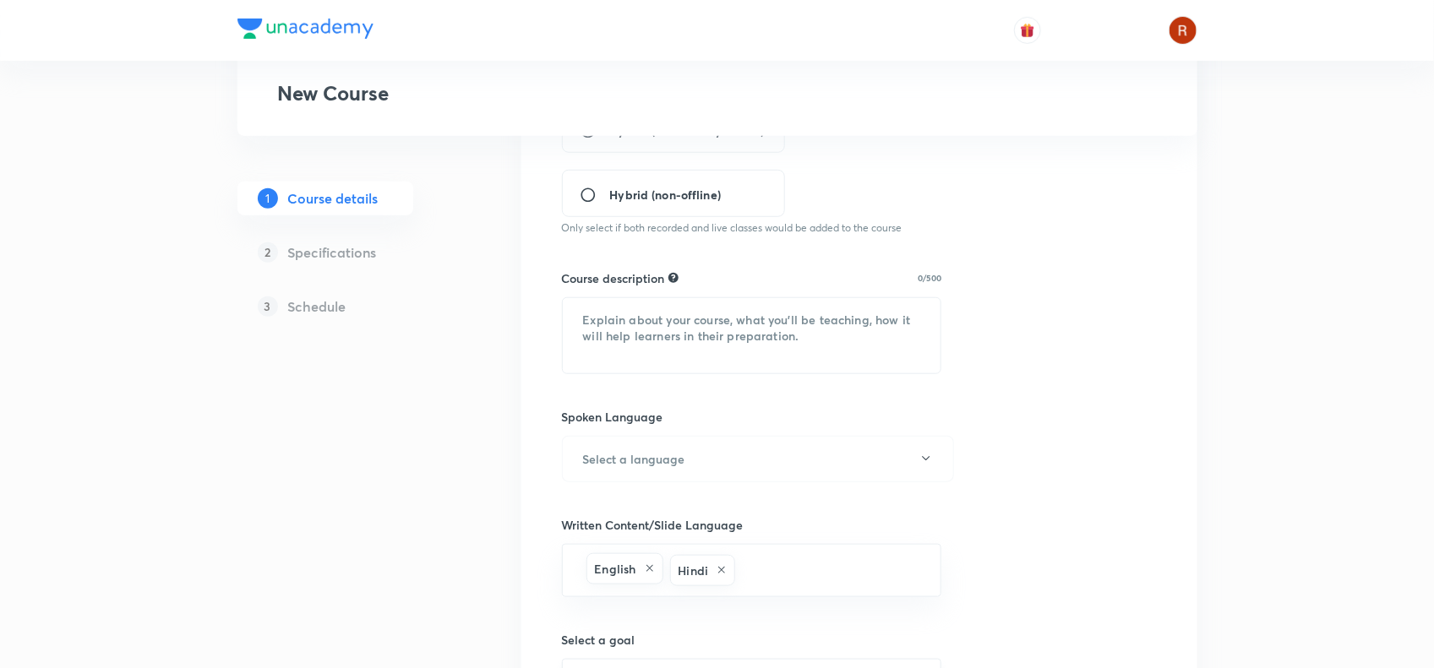
scroll to position [491, 0]
click at [677, 338] on textarea at bounding box center [752, 337] width 379 height 75
paste textarea "Join NVLK Sir for an exclusive Orientation Session designed for GATE & ESE 2027…"
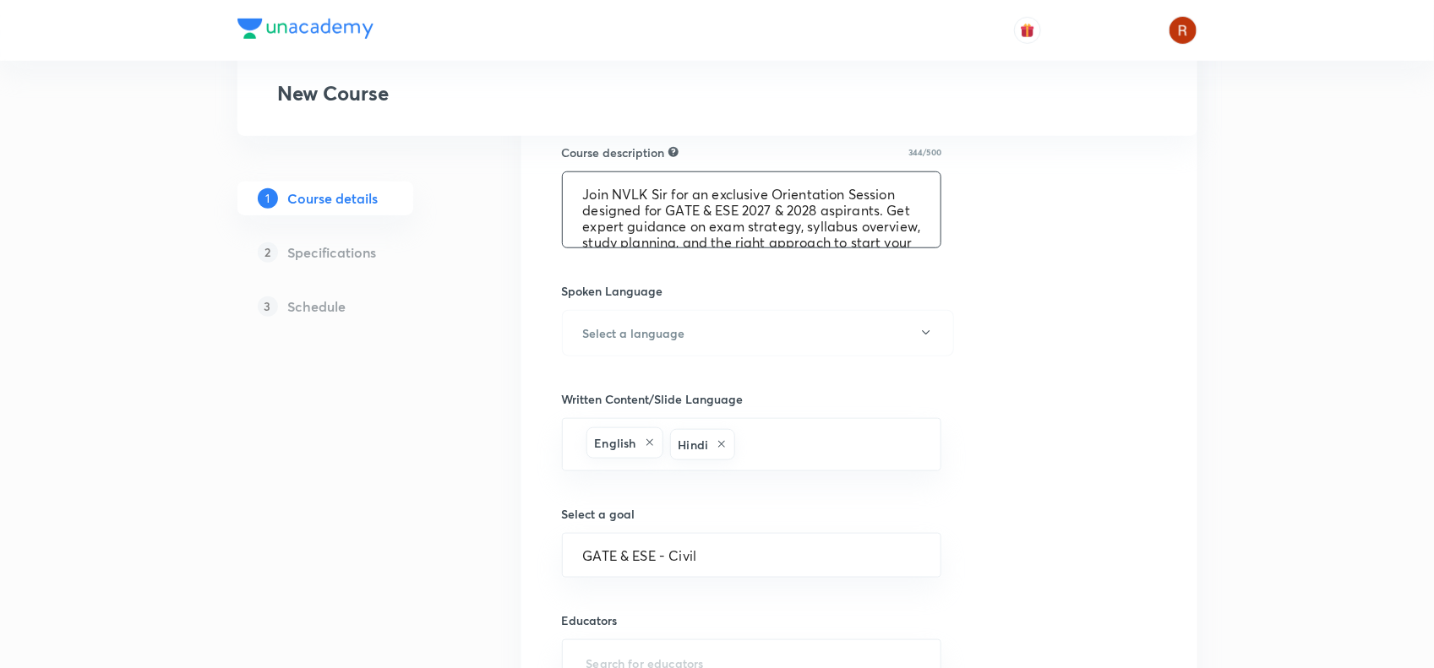
scroll to position [618, 0]
type textarea "Join NVLK Sir for an exclusive Orientation Session designed for GATE & ESE 2027…"
click at [644, 338] on h6 "Select a language" at bounding box center [634, 334] width 102 height 18
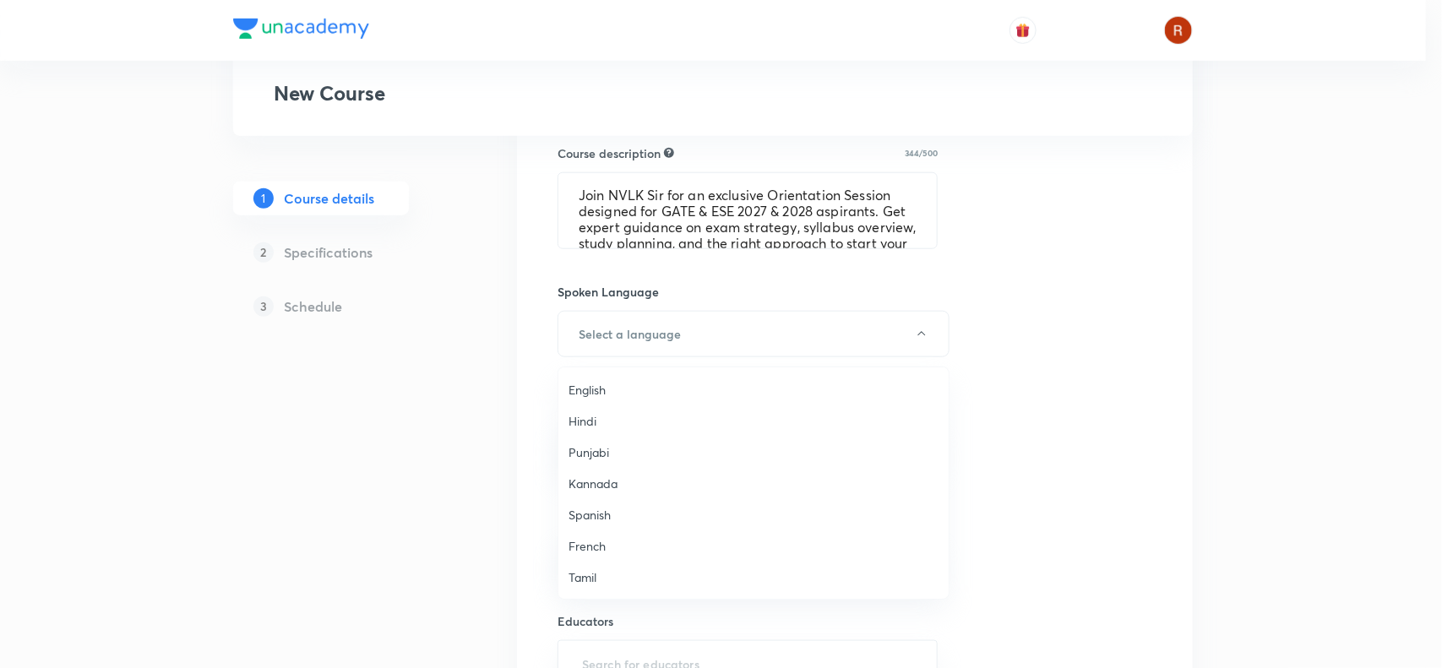
click at [605, 393] on span "English" at bounding box center [754, 390] width 370 height 18
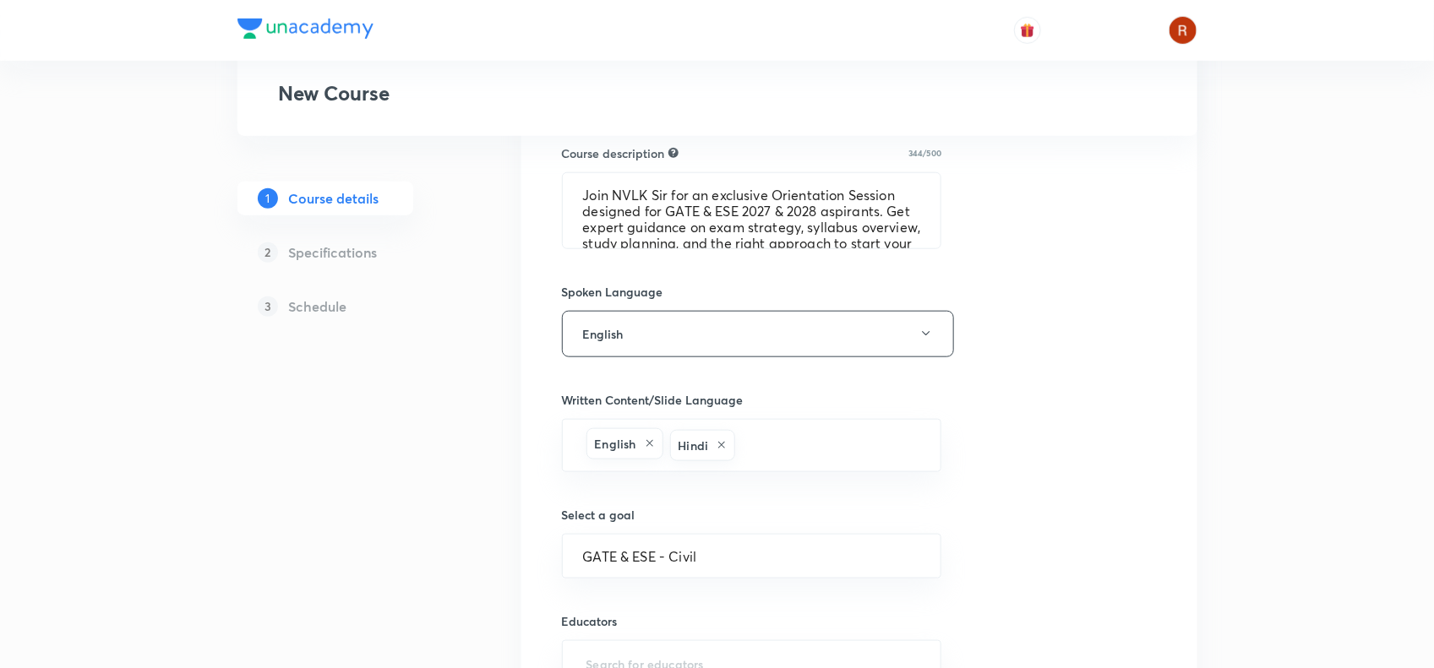
scroll to position [794, 0]
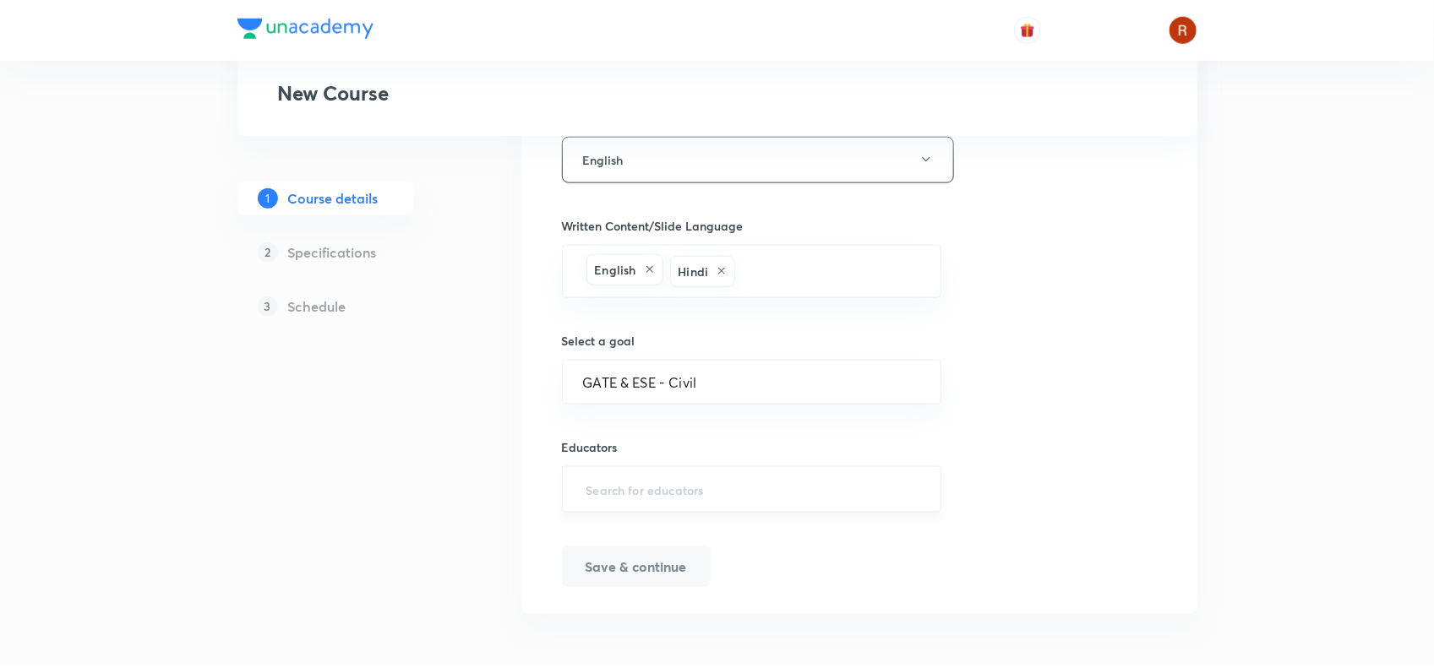
click at [605, 471] on div "​" at bounding box center [752, 489] width 380 height 46
click at [618, 494] on input "text" at bounding box center [752, 489] width 338 height 31
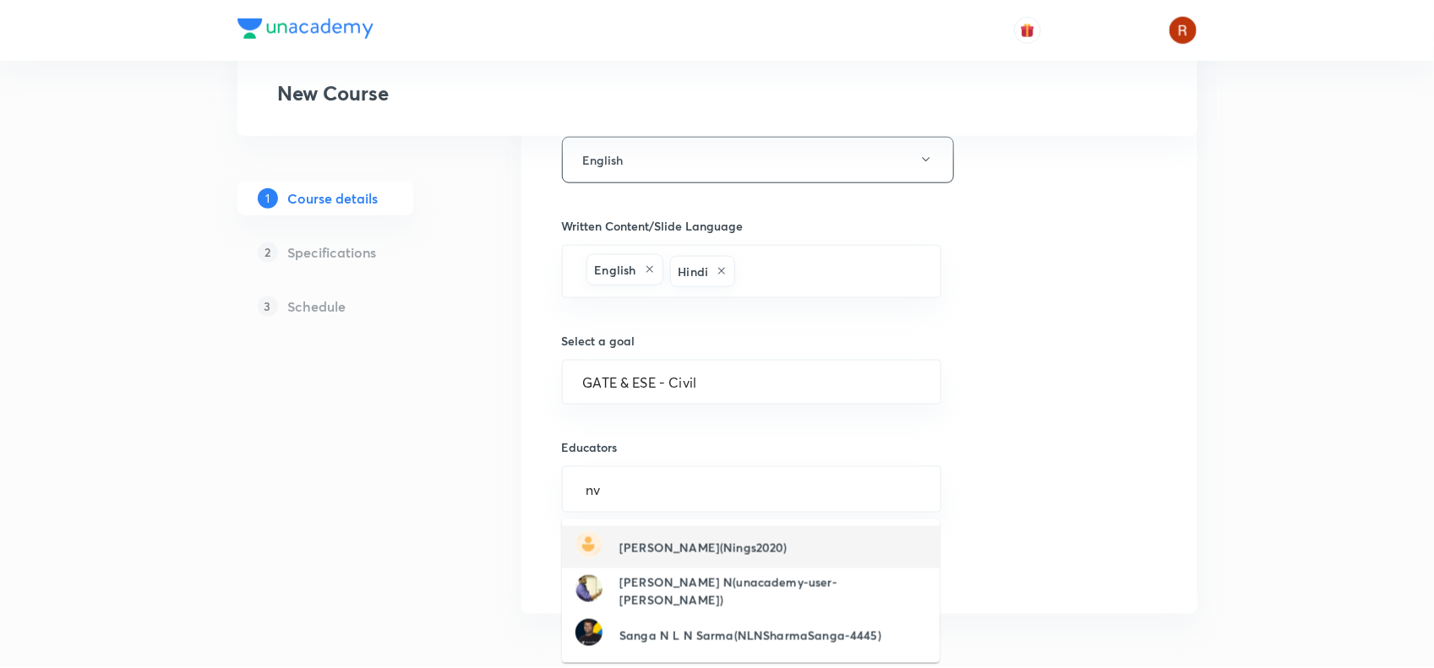
type input "n"
click at [622, 493] on input "text" at bounding box center [752, 489] width 338 height 31
paste input "kpcivil"
type input "kpcivil"
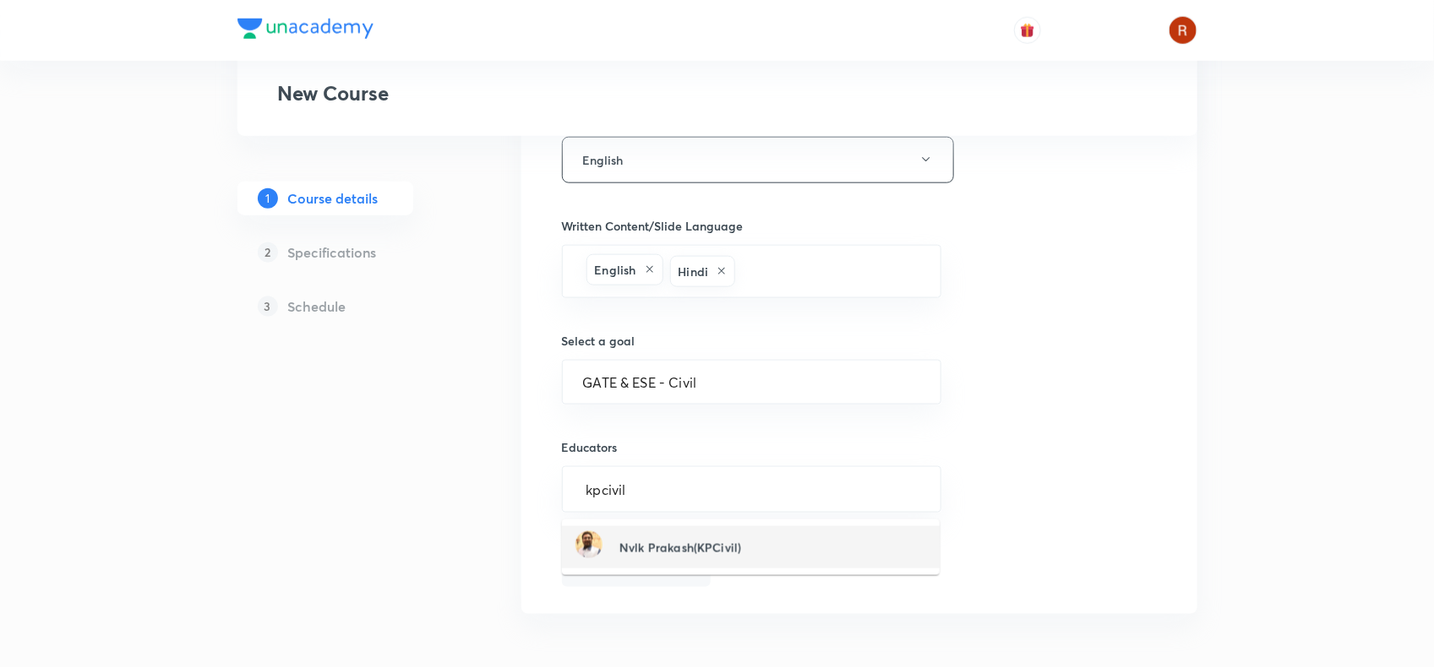
click at [663, 550] on h6 "Nvlk Prakash(KPCivil)" at bounding box center [680, 548] width 122 height 18
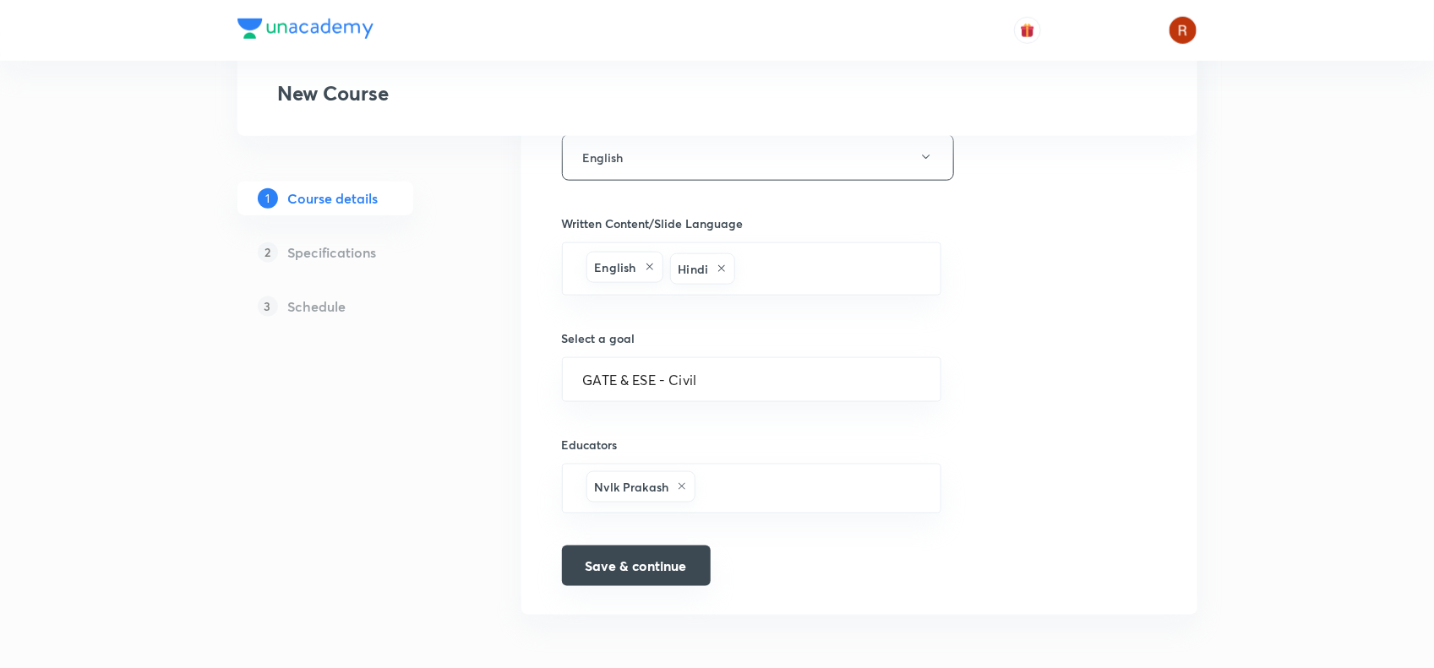
click at [625, 572] on button "Save & continue" at bounding box center [636, 566] width 149 height 41
type input "Orientation Session for GATE & ESE 2027 & 2028"
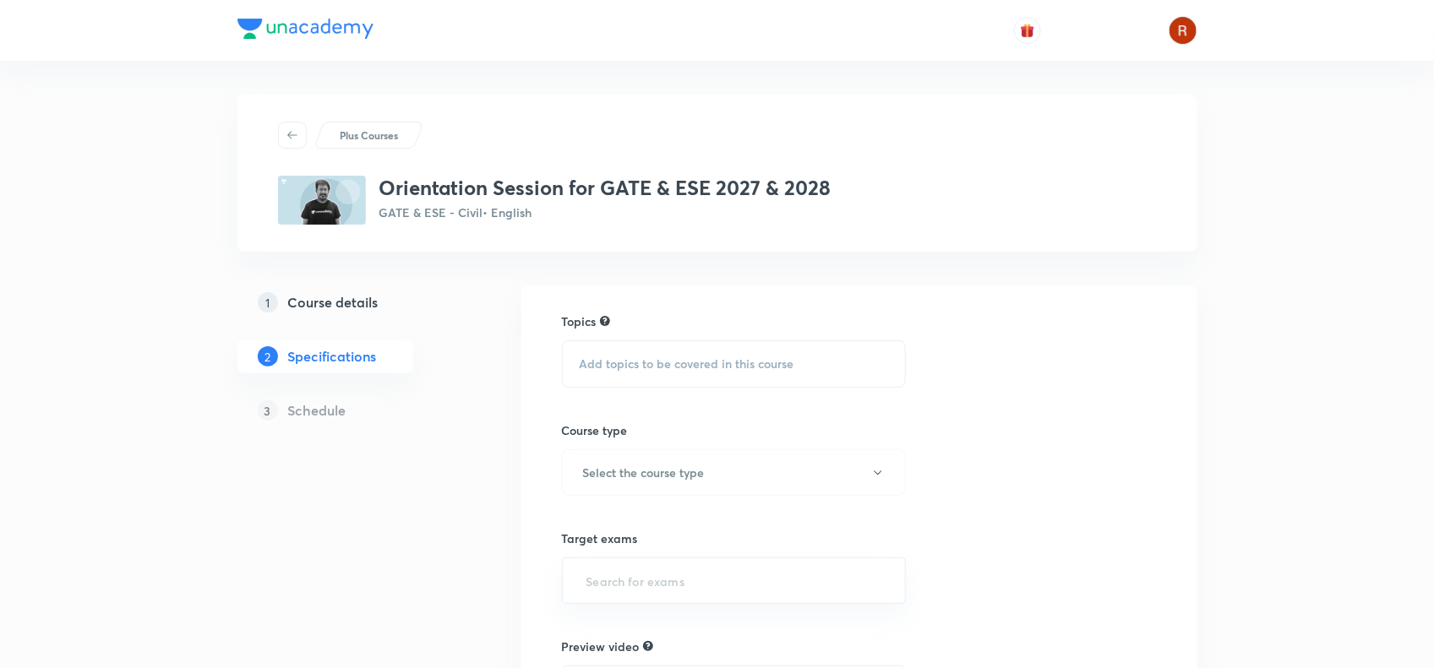
click at [632, 351] on div "Add topics to be covered in this course" at bounding box center [734, 363] width 345 height 47
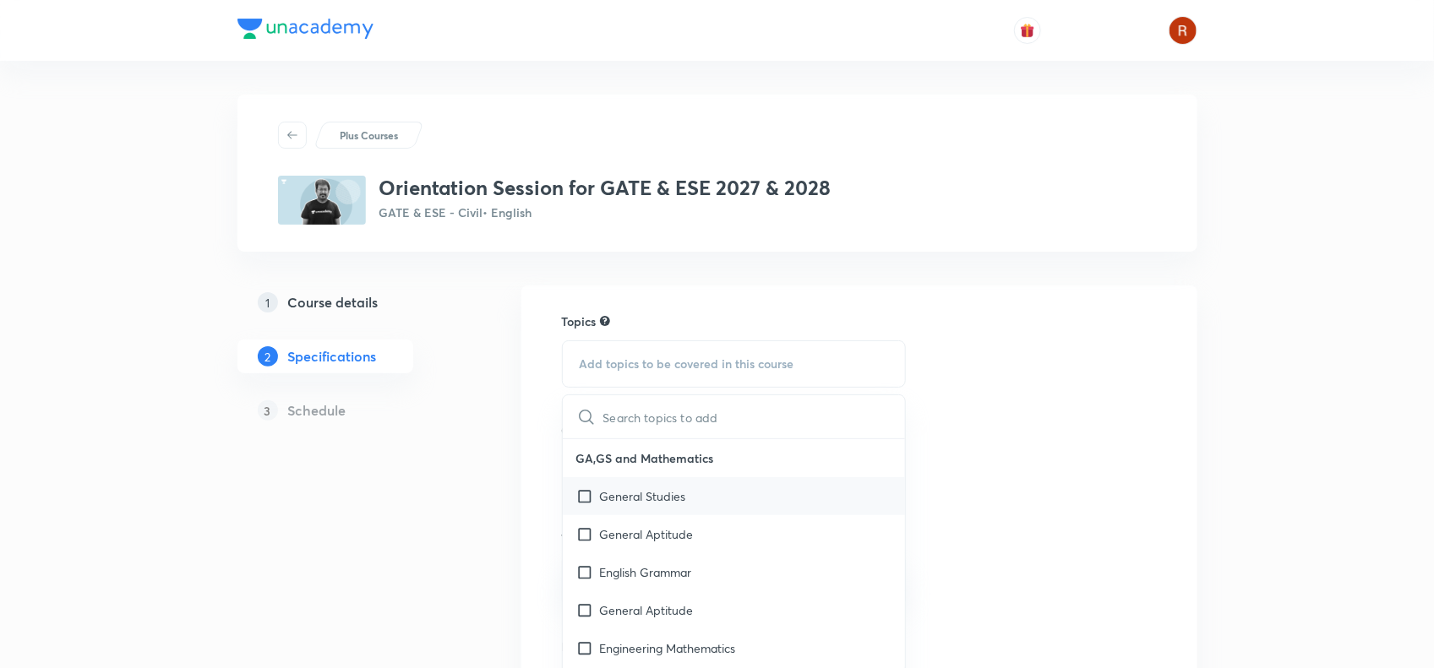
click at [638, 498] on p "General Studies" at bounding box center [643, 497] width 86 height 18
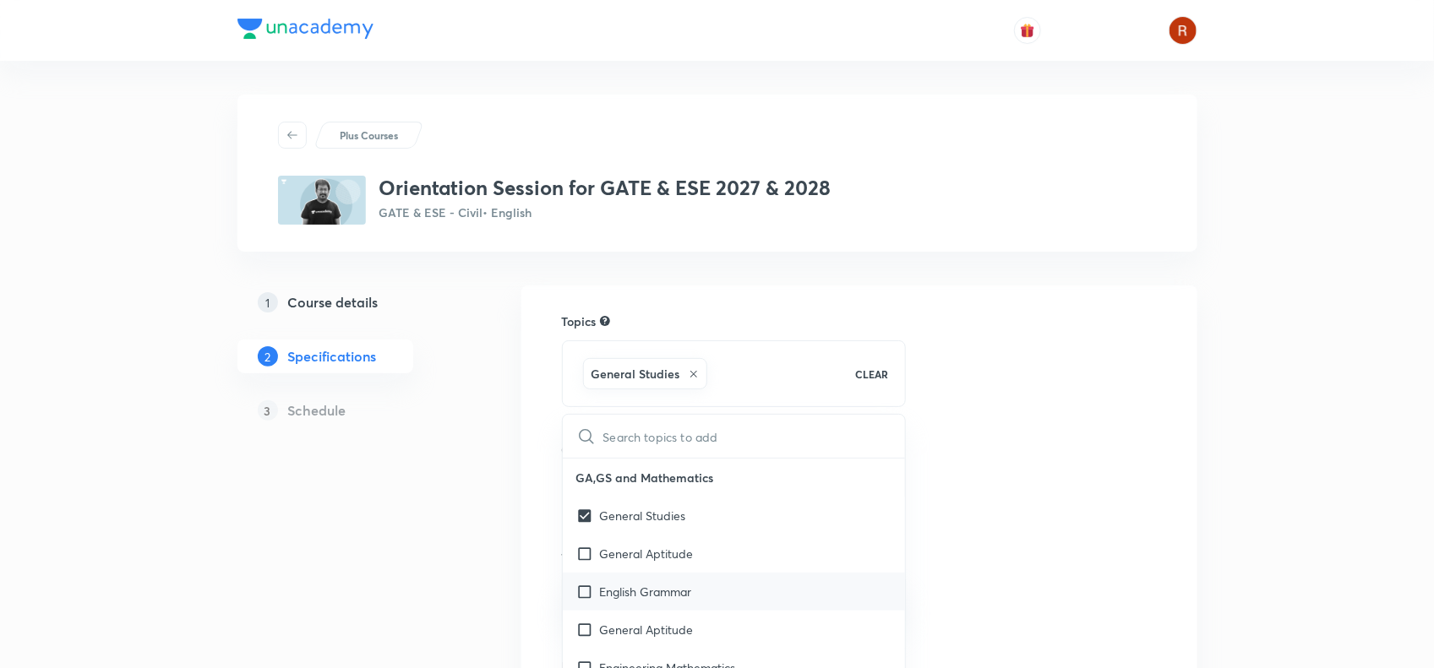
click at [651, 575] on div "English Grammar" at bounding box center [734, 592] width 343 height 38
checkbox input "true"
click at [449, 482] on div "1 Course details 2 Specifications 3 Schedule" at bounding box center [352, 633] width 230 height 695
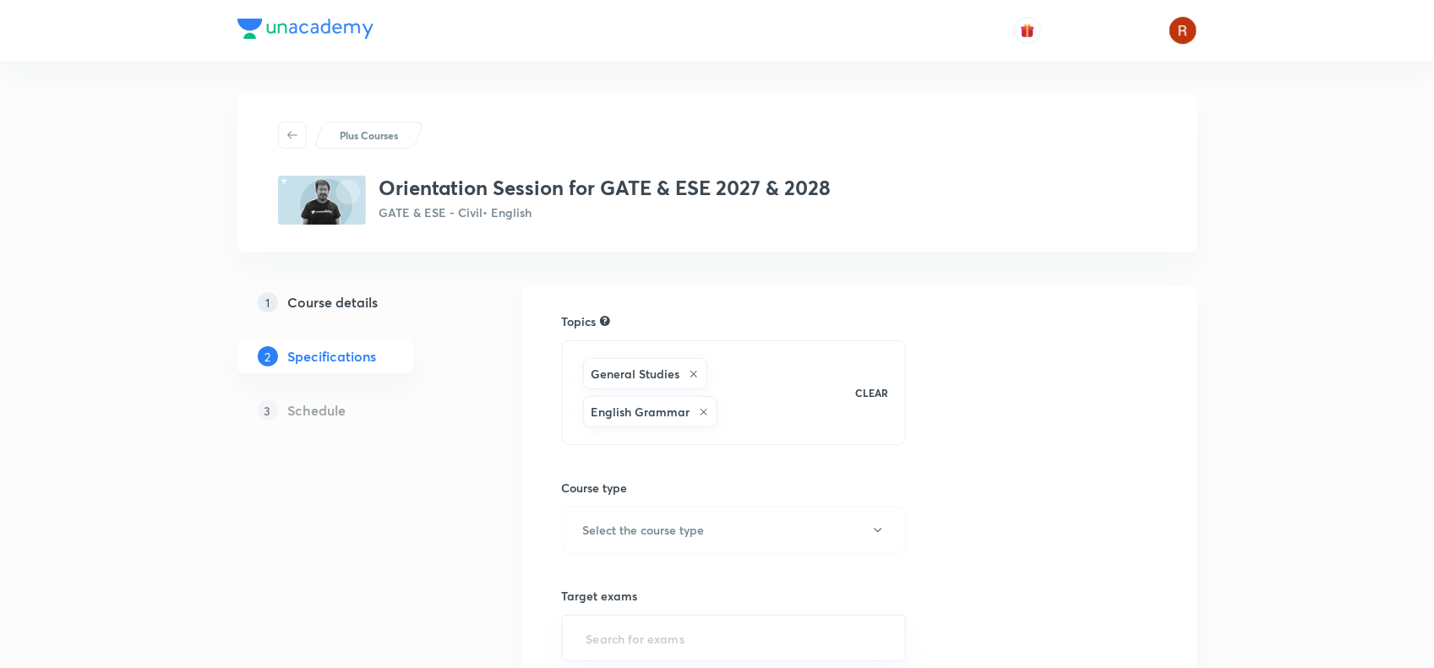
click at [753, 401] on div "General Studies English Grammar" at bounding box center [711, 393] width 263 height 76
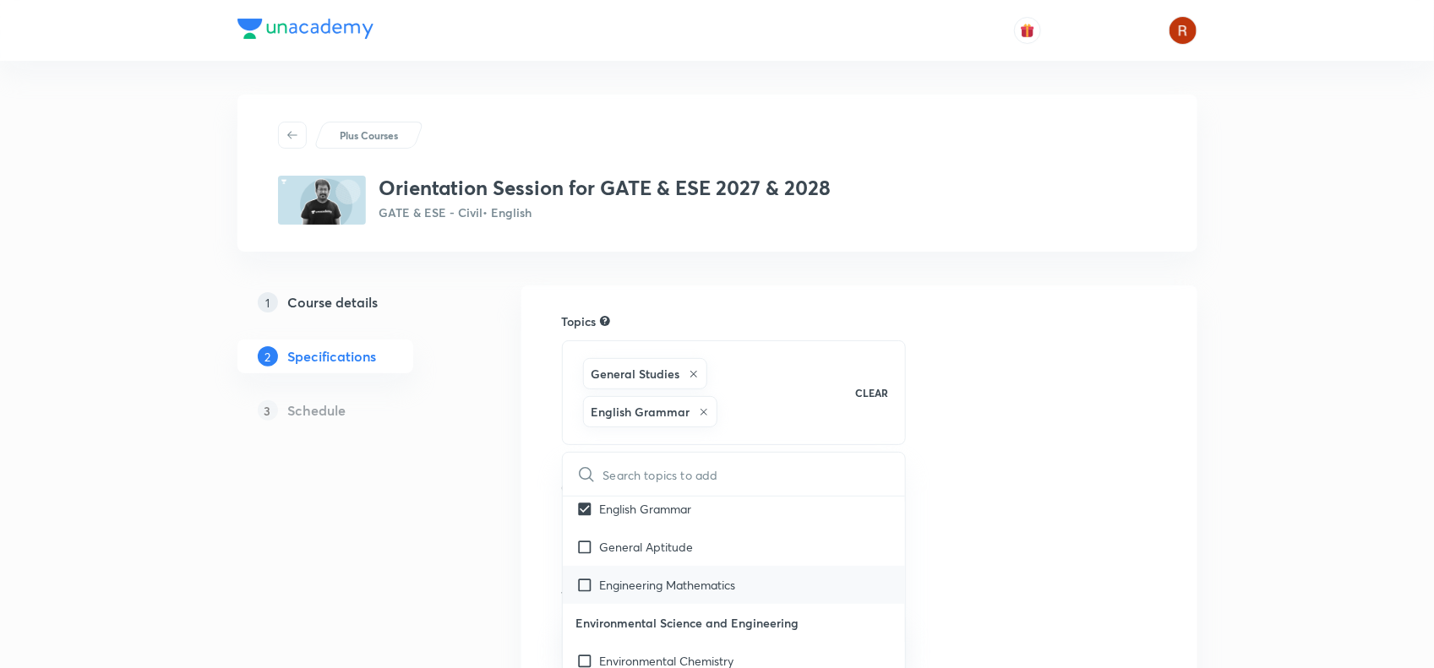
scroll to position [203, 0]
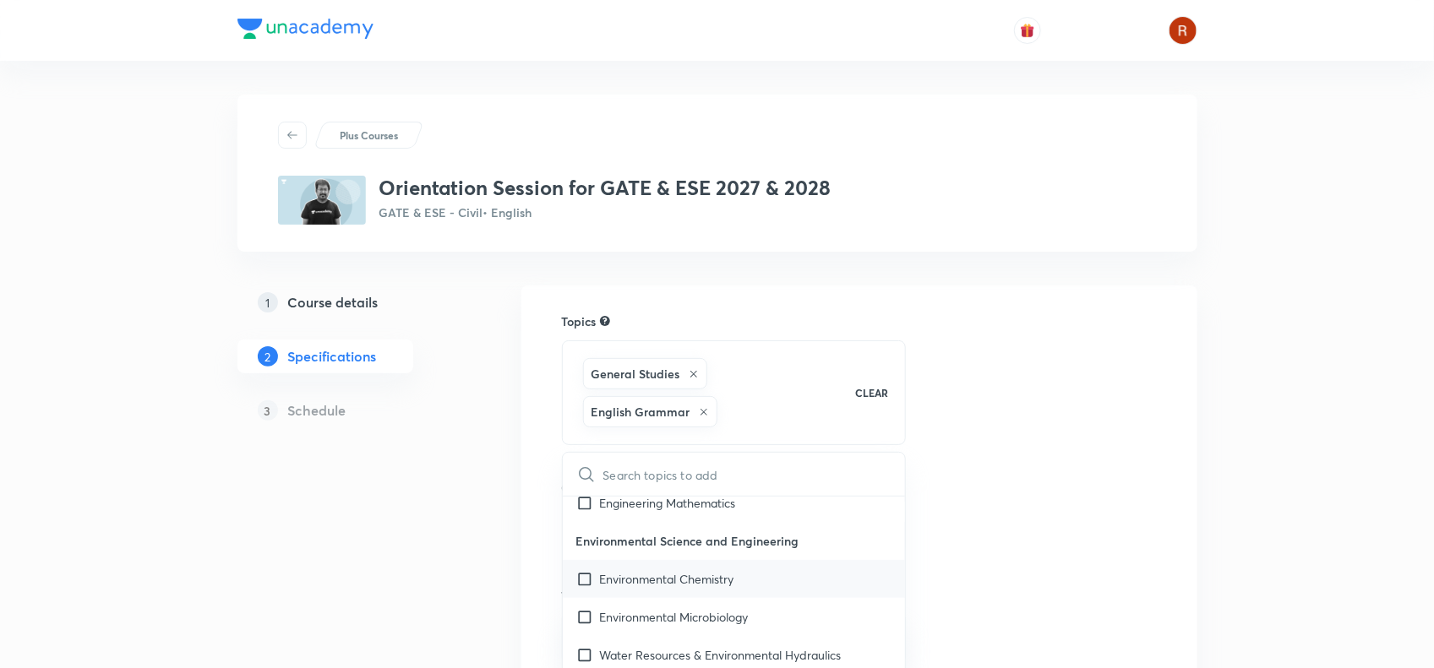
click at [597, 583] on input "checkbox" at bounding box center [588, 579] width 24 height 18
checkbox input "true"
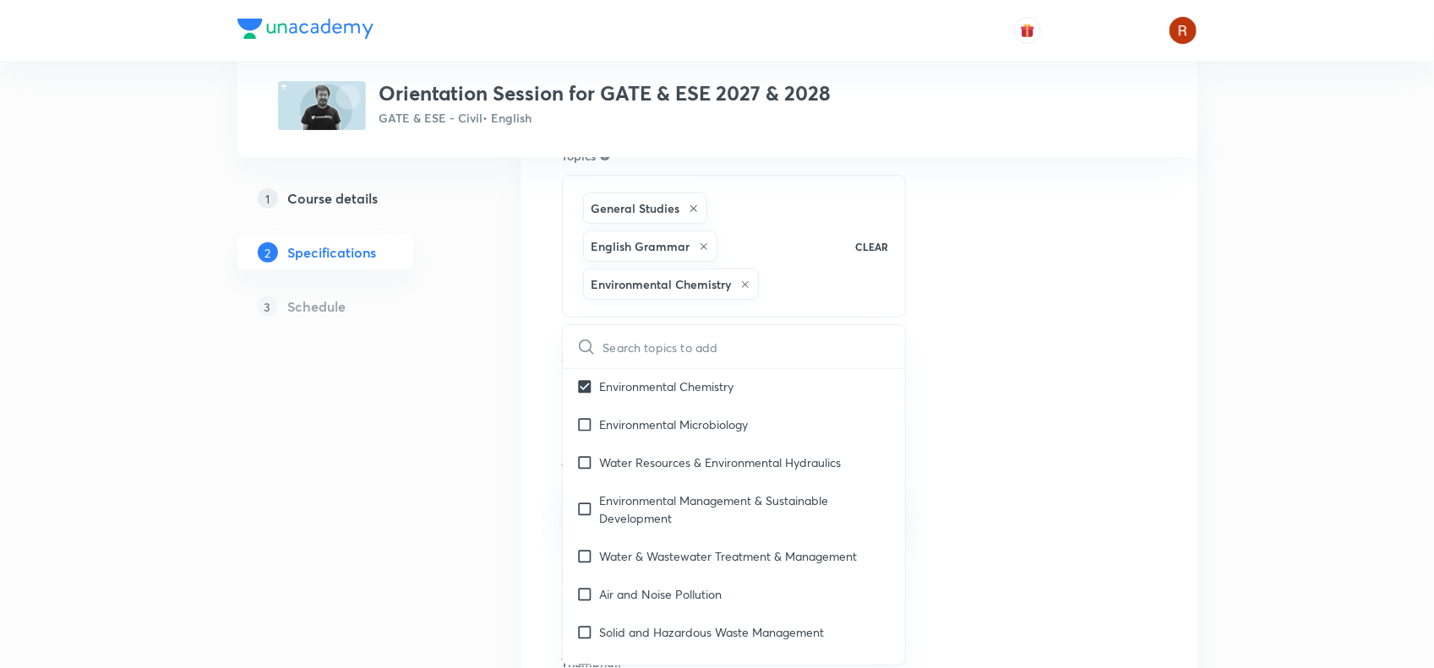
scroll to position [166, 0]
click at [611, 415] on p "Environmental Microbiology" at bounding box center [674, 424] width 149 height 18
checkbox input "true"
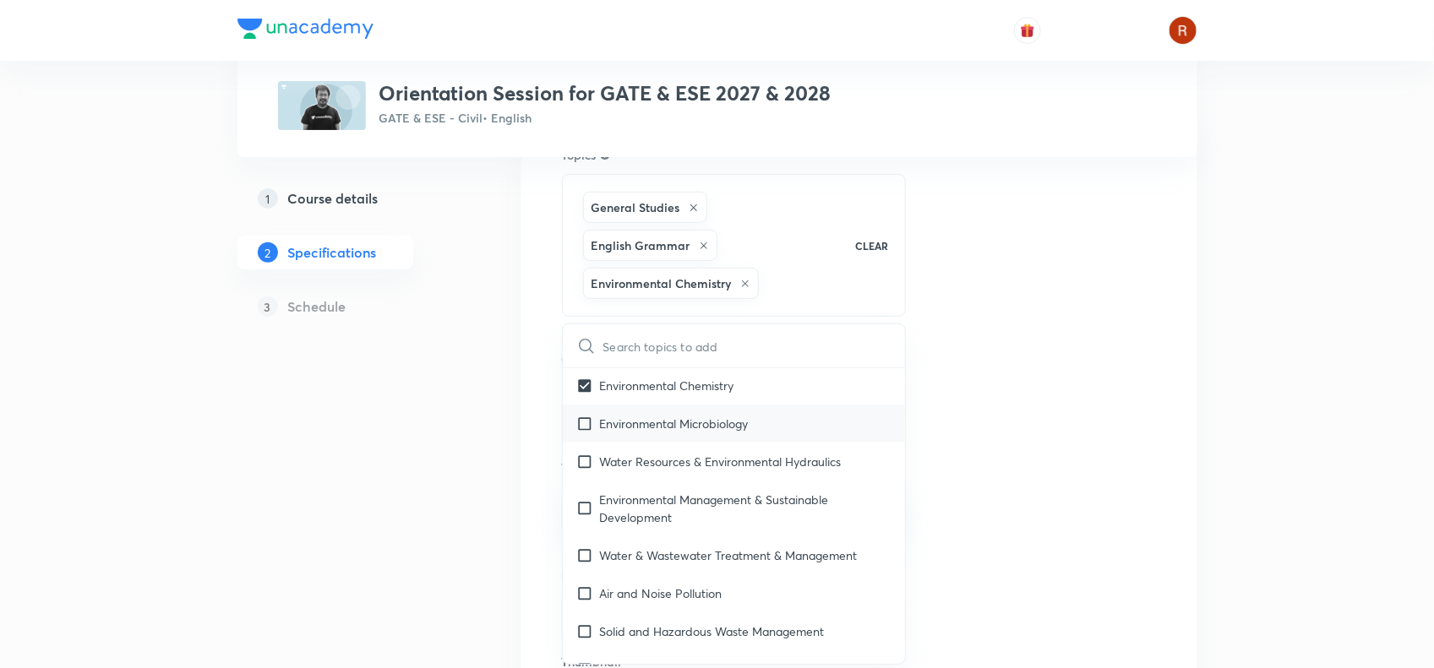
checkbox input "true"
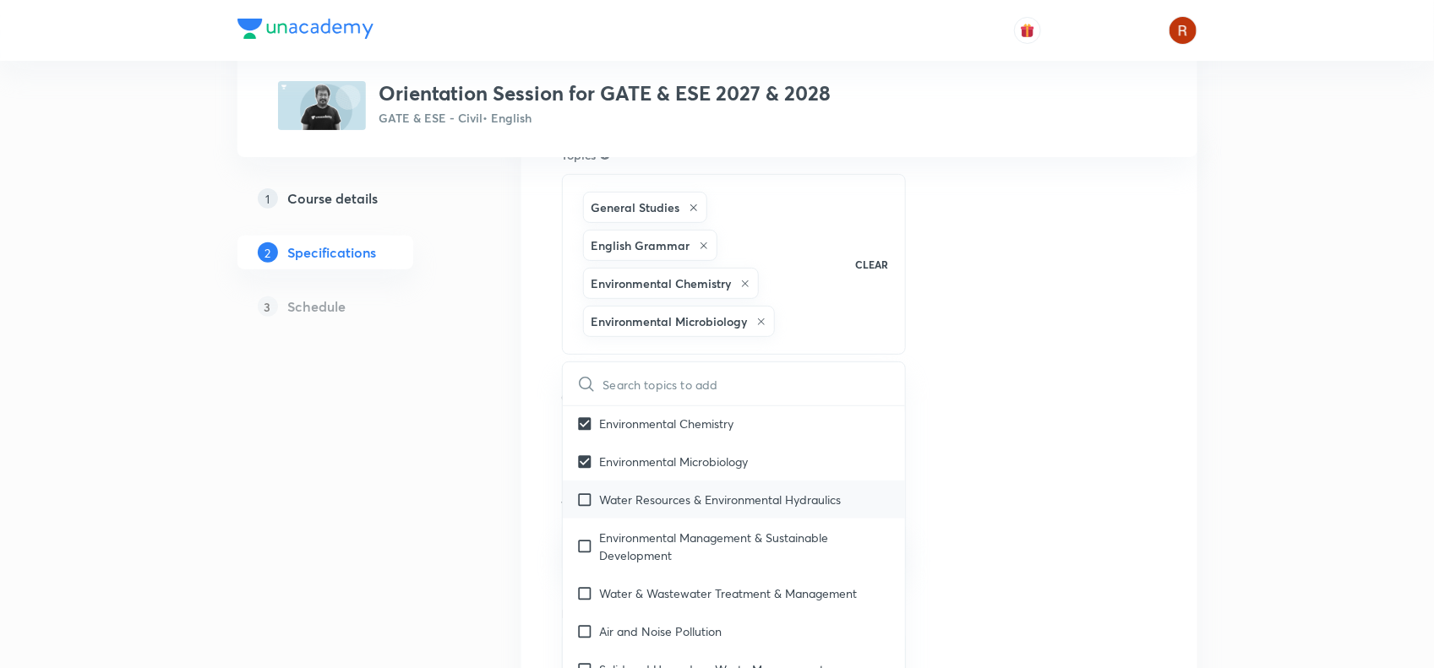
click at [611, 504] on p "Water Resources & Environmental Hydraulics" at bounding box center [721, 500] width 242 height 18
checkbox input "true"
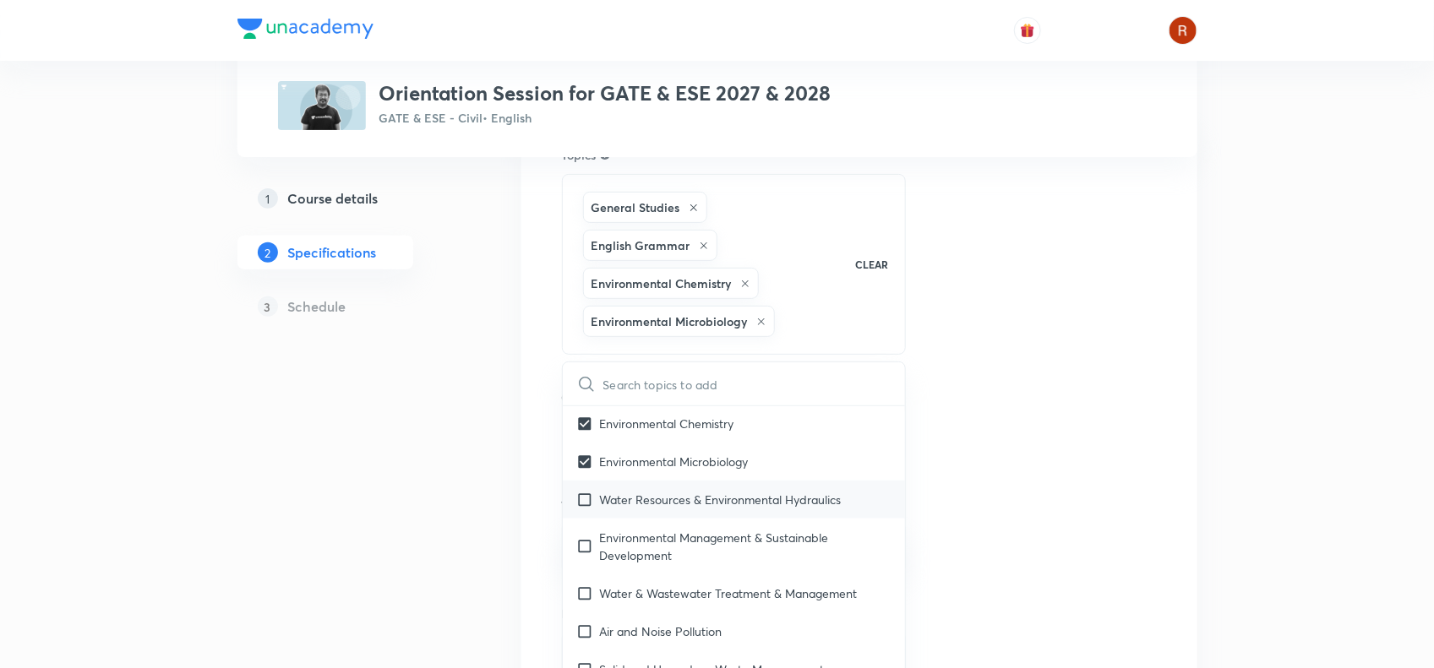
checkbox input "true"
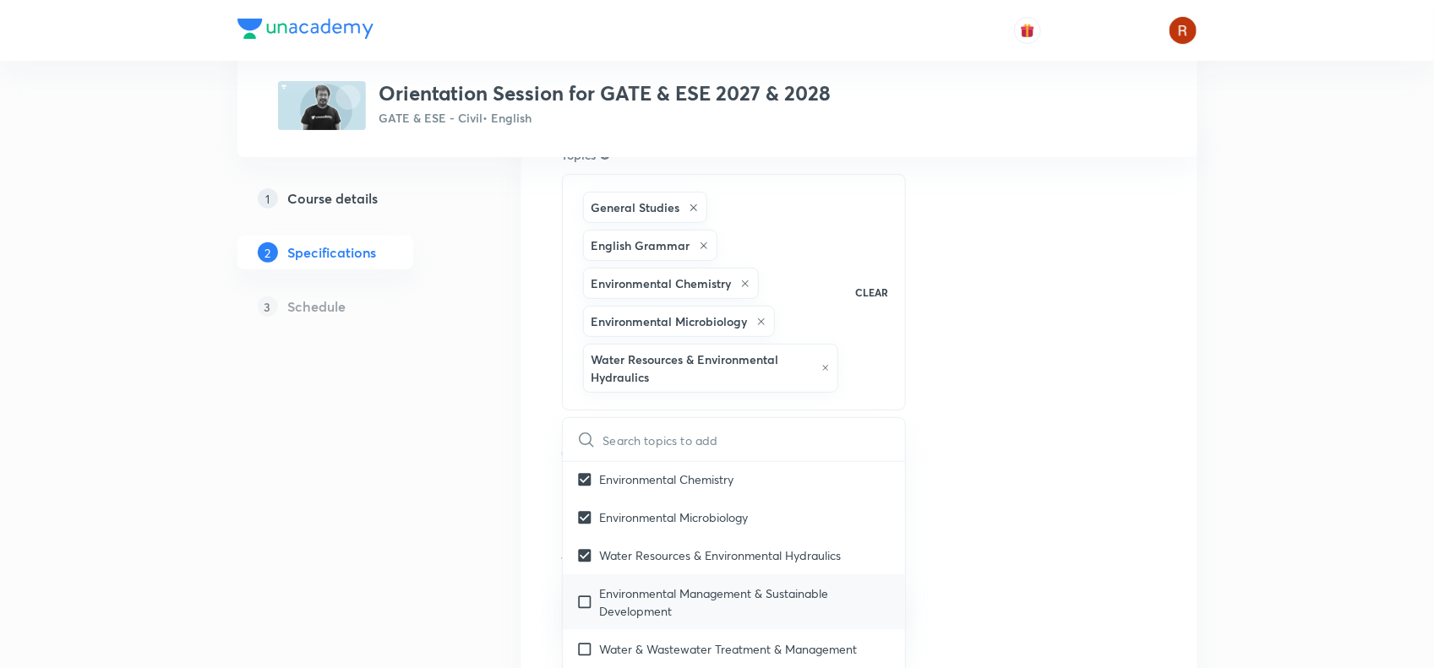
click at [609, 601] on p "Environmental Management & Sustainable Development" at bounding box center [746, 602] width 292 height 35
checkbox input "true"
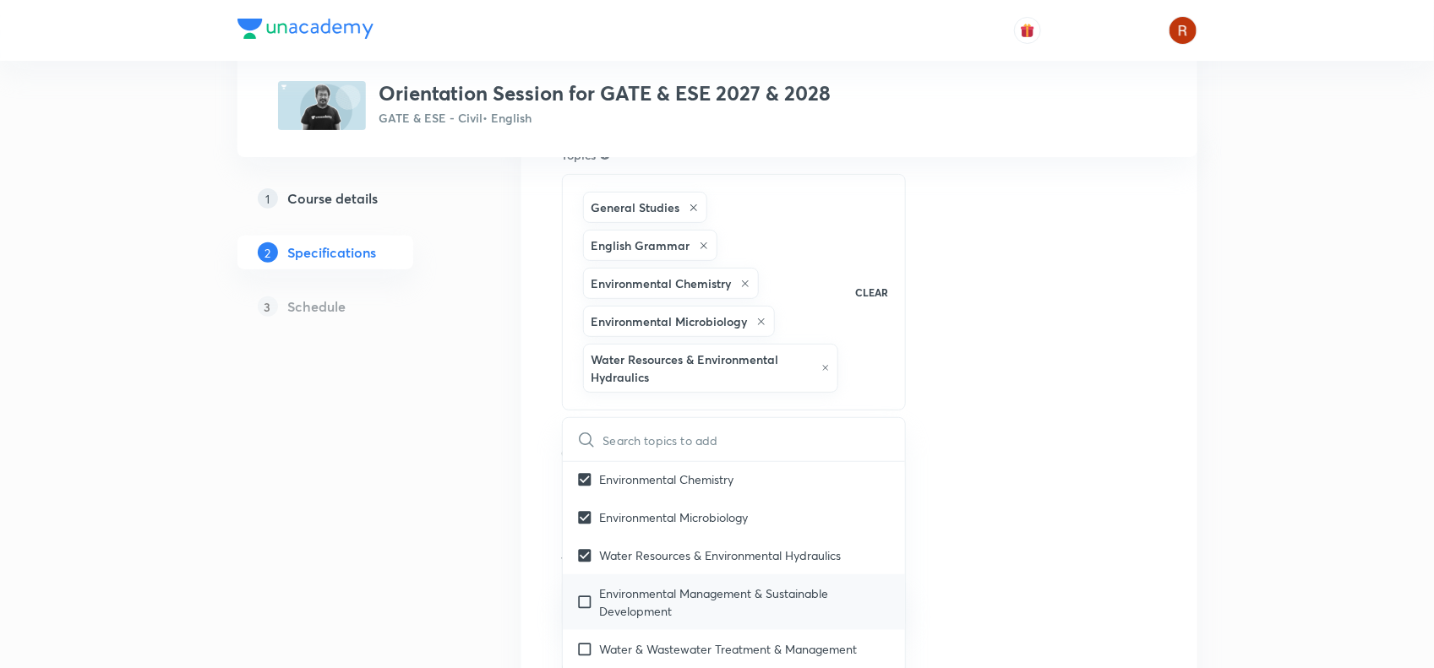
checkbox input "true"
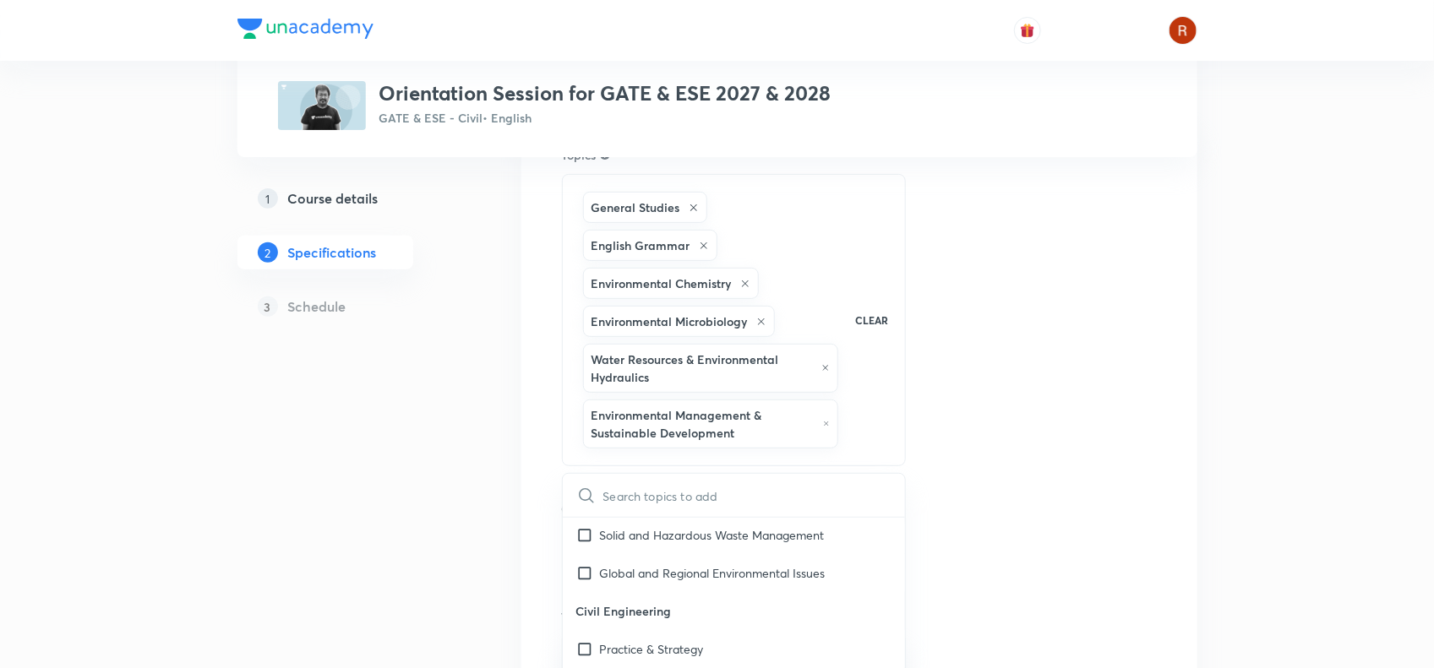
scroll to position [524, 0]
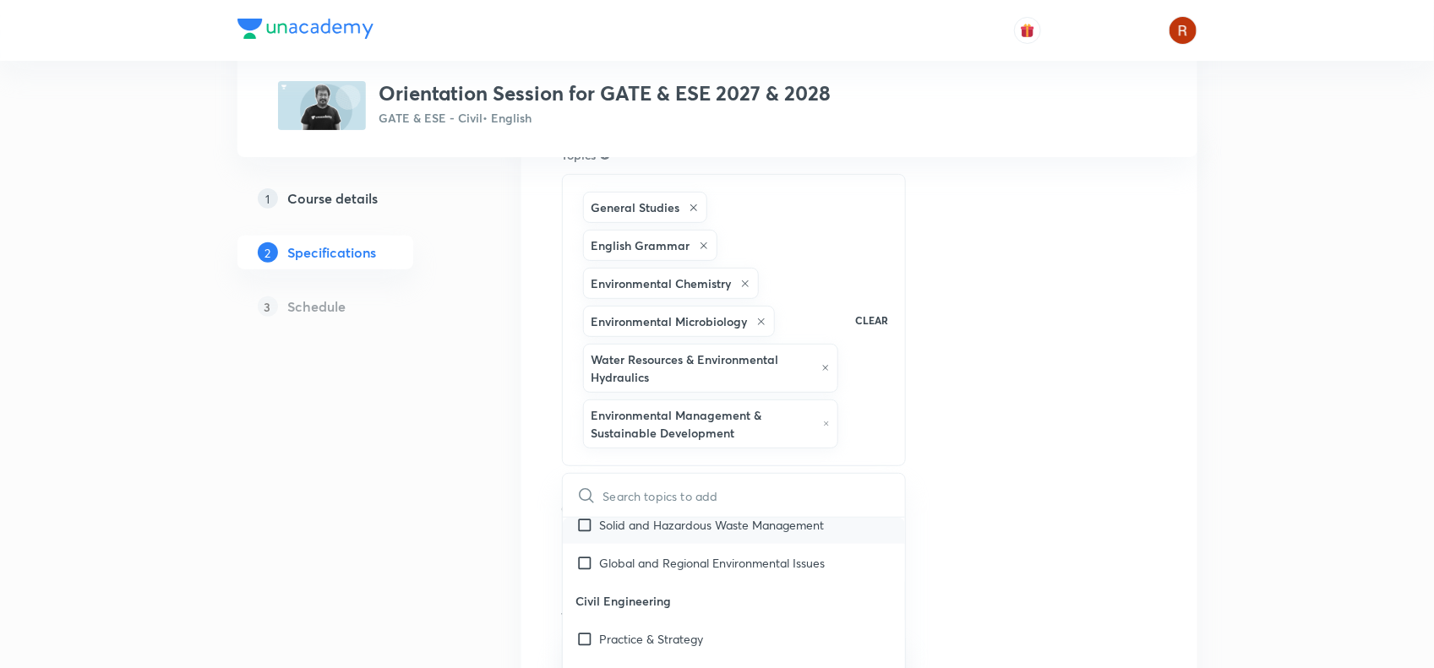
click at [597, 526] on input "checkbox" at bounding box center [588, 525] width 24 height 18
checkbox input "true"
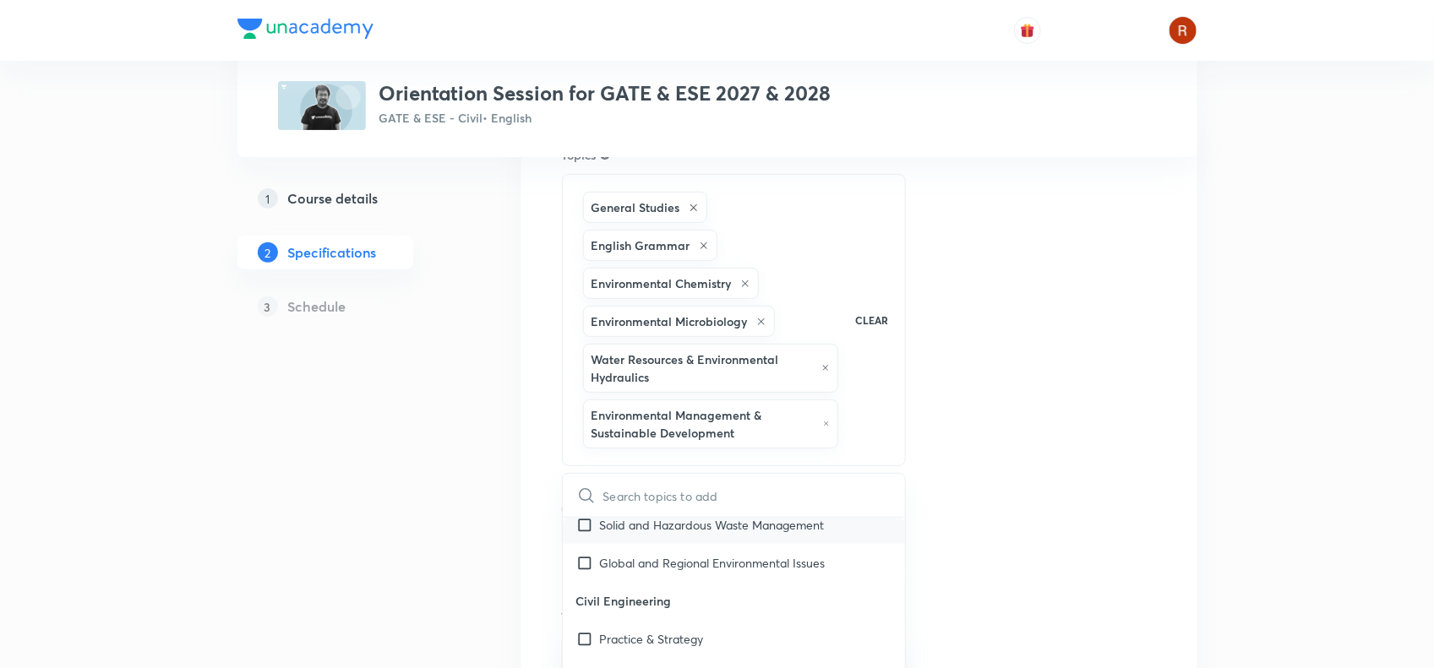
checkbox input "true"
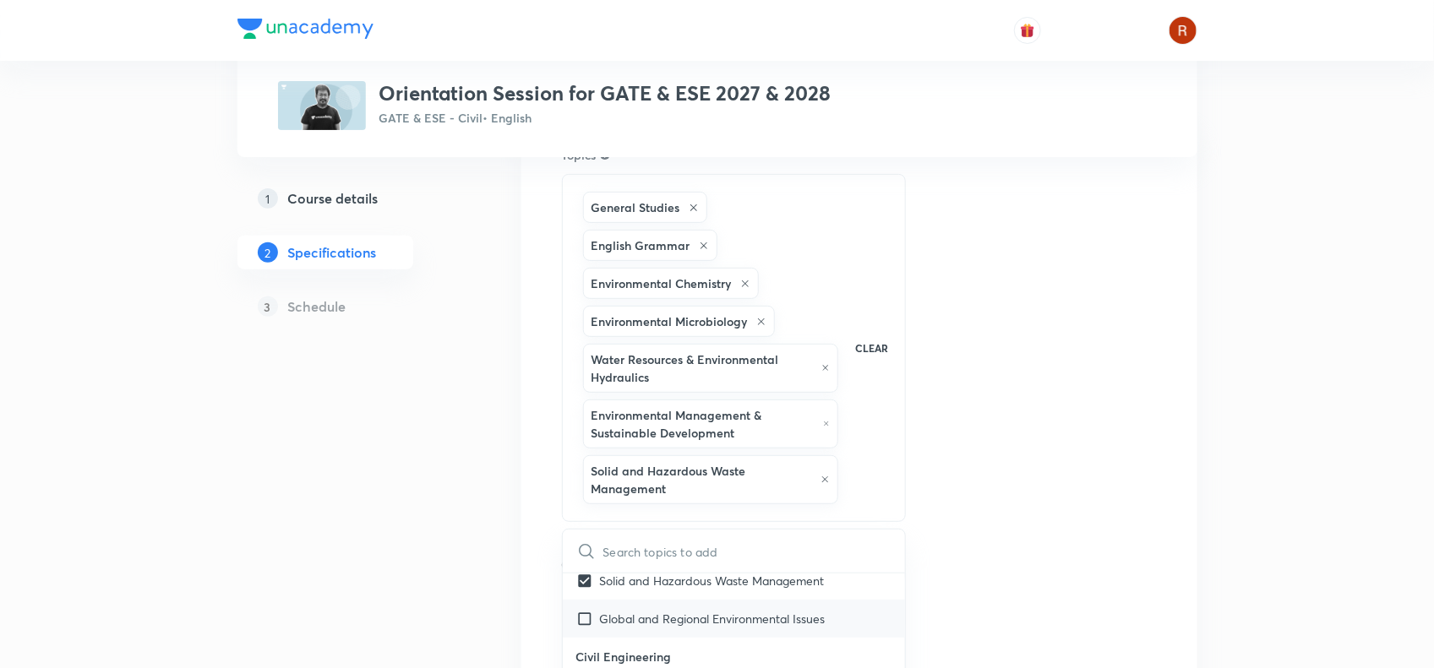
click at [627, 613] on p "Global and Regional Environmental Issues" at bounding box center [713, 619] width 226 height 18
checkbox input "true"
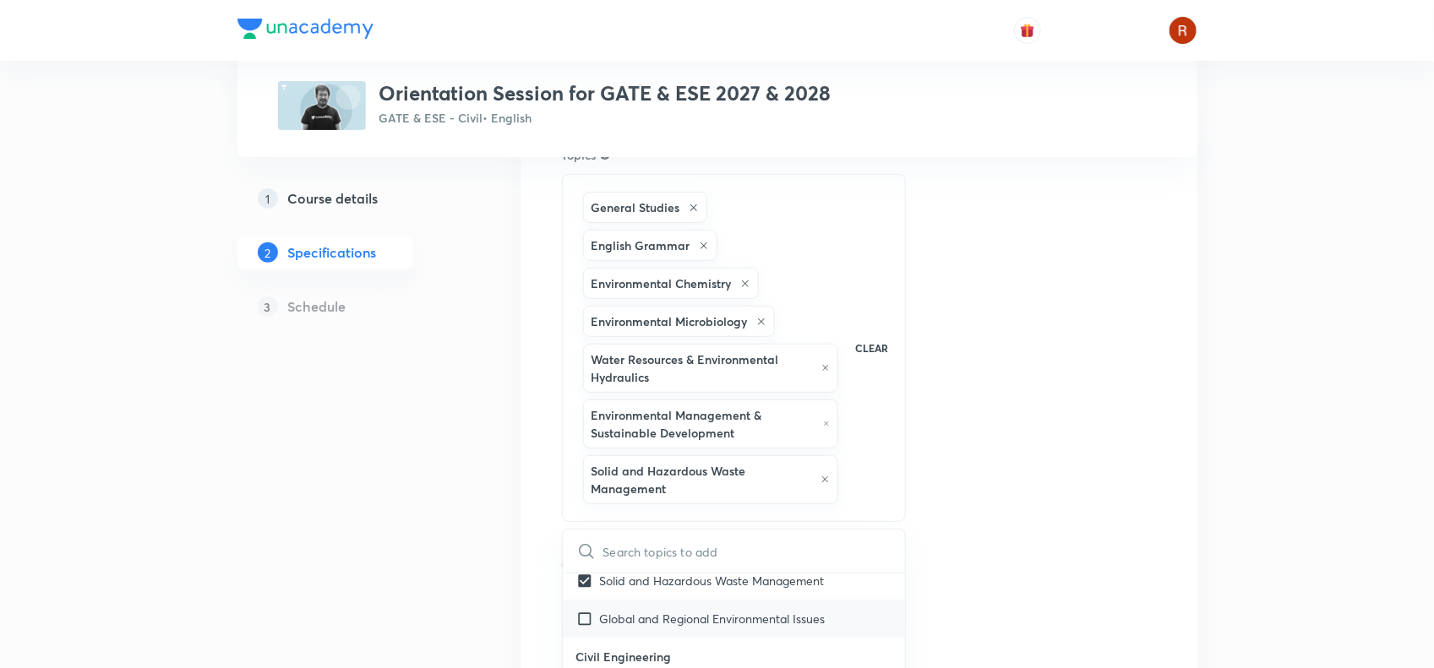
checkbox input "true"
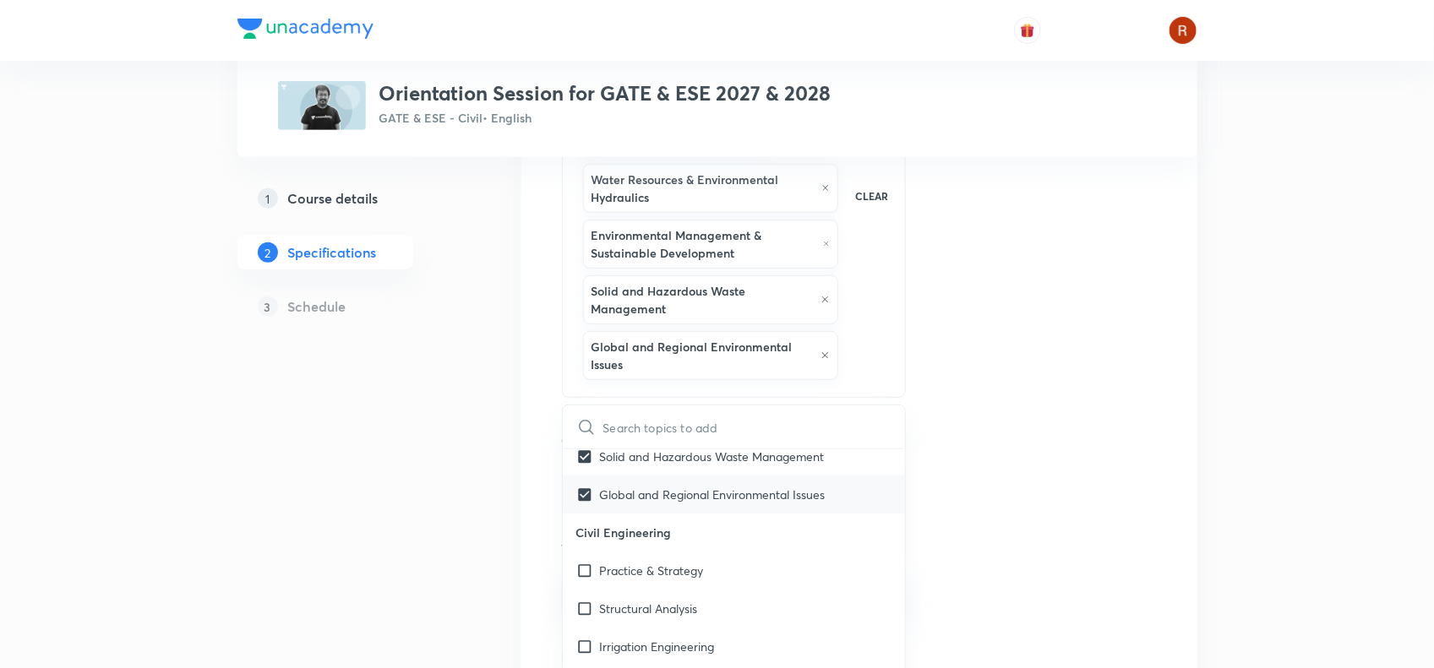
scroll to position [351, 0]
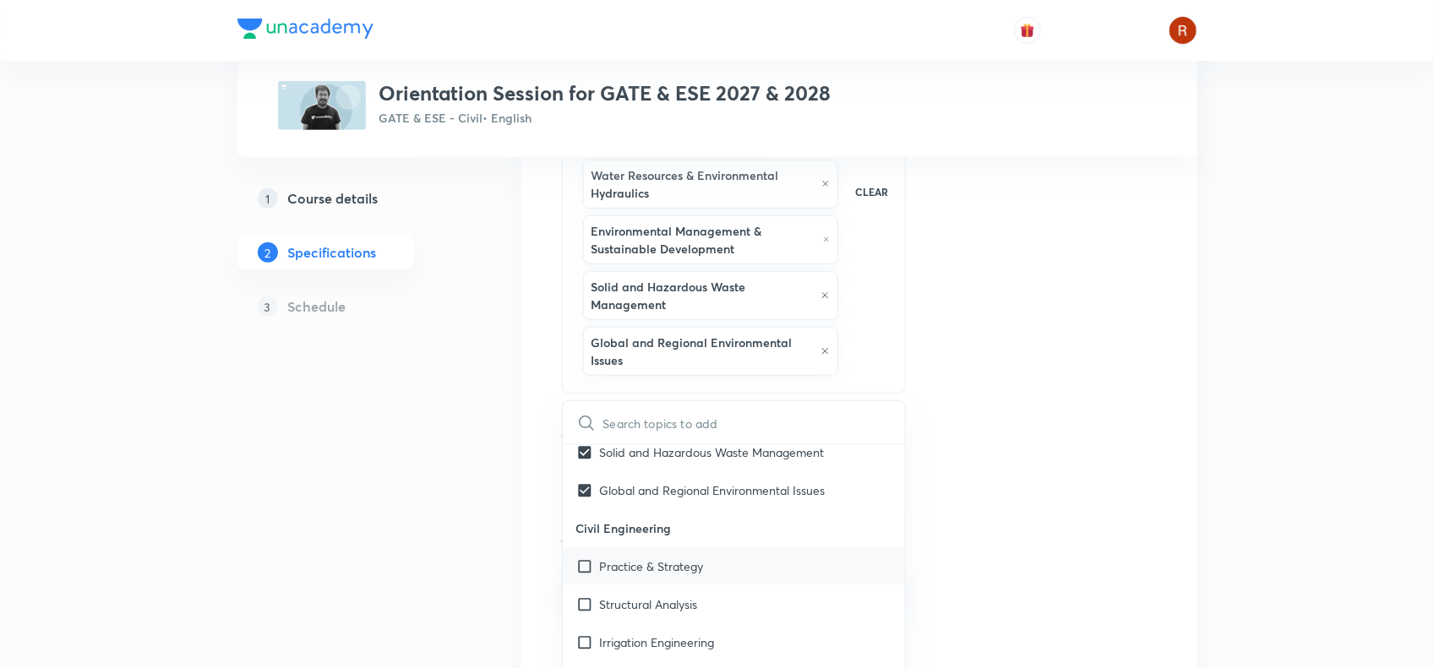
click at [615, 566] on p "Practice & Strategy" at bounding box center [652, 567] width 104 height 18
checkbox input "true"
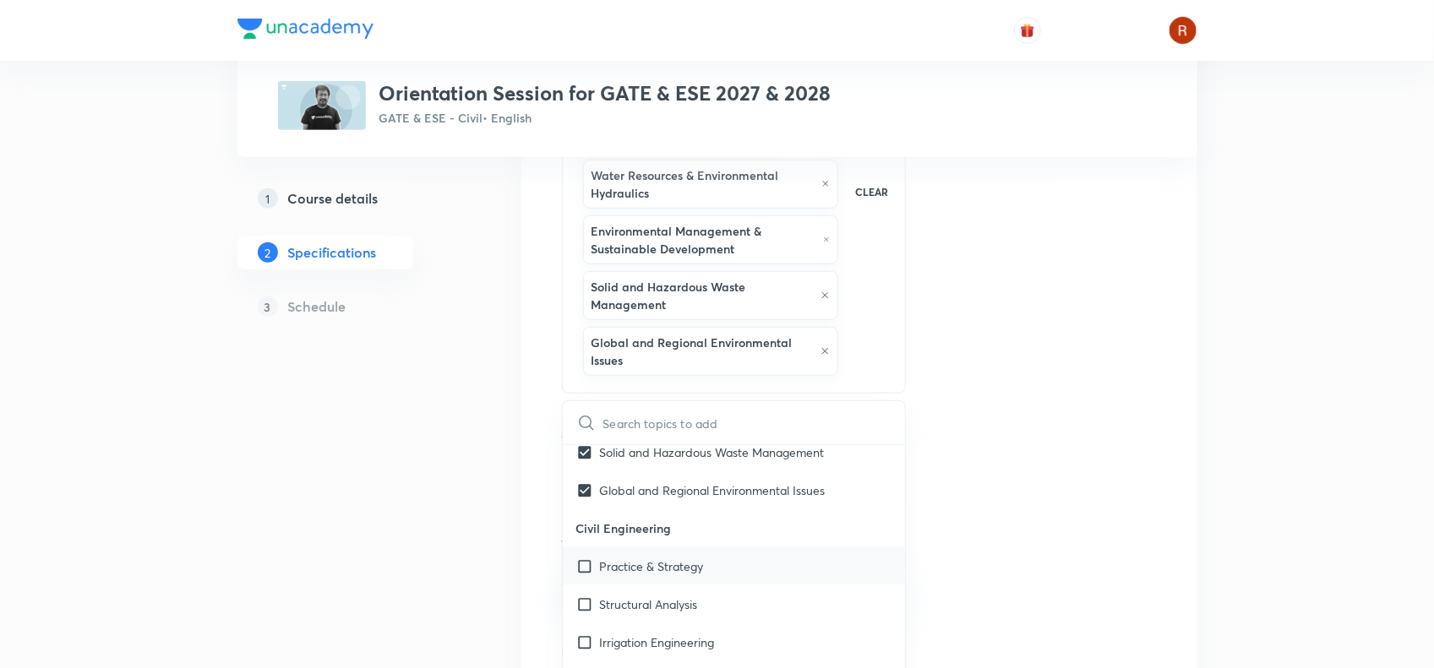
checkbox input "true"
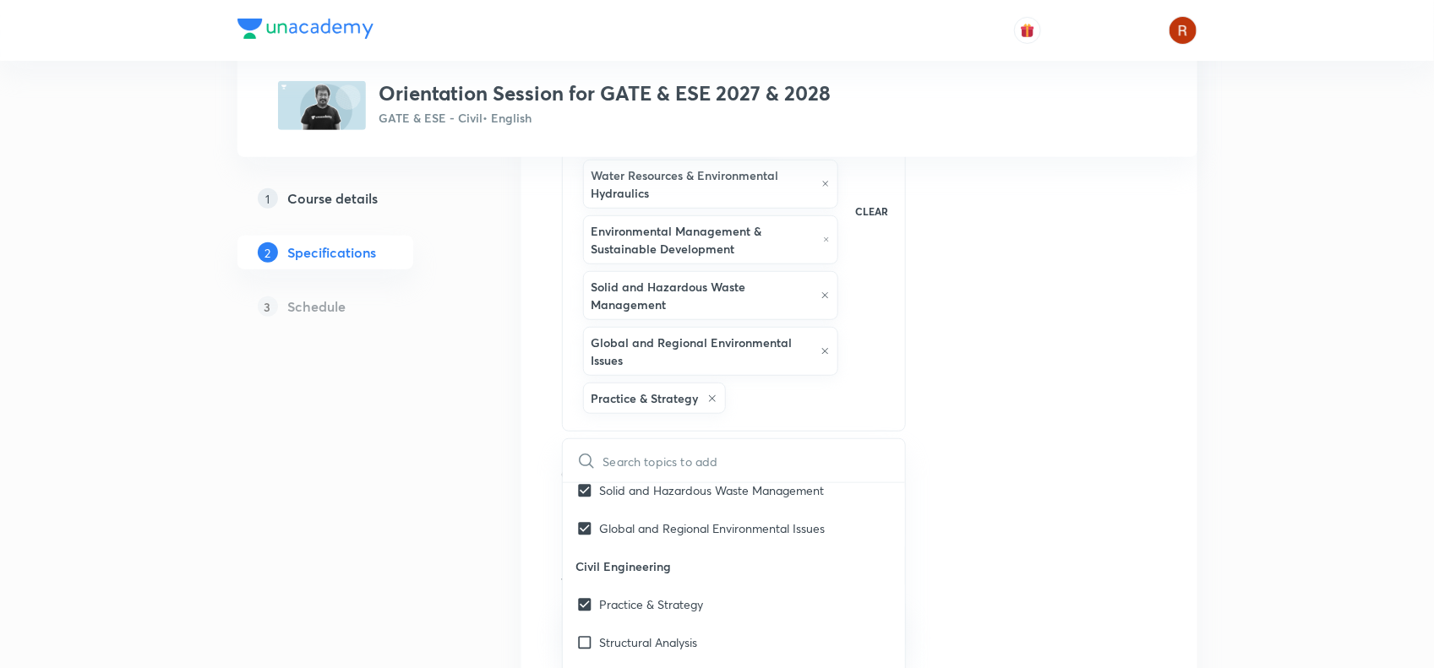
click at [981, 313] on div "Topics General Studies English Grammar Environmental Chemistry Environmental Mi…" at bounding box center [859, 439] width 595 height 954
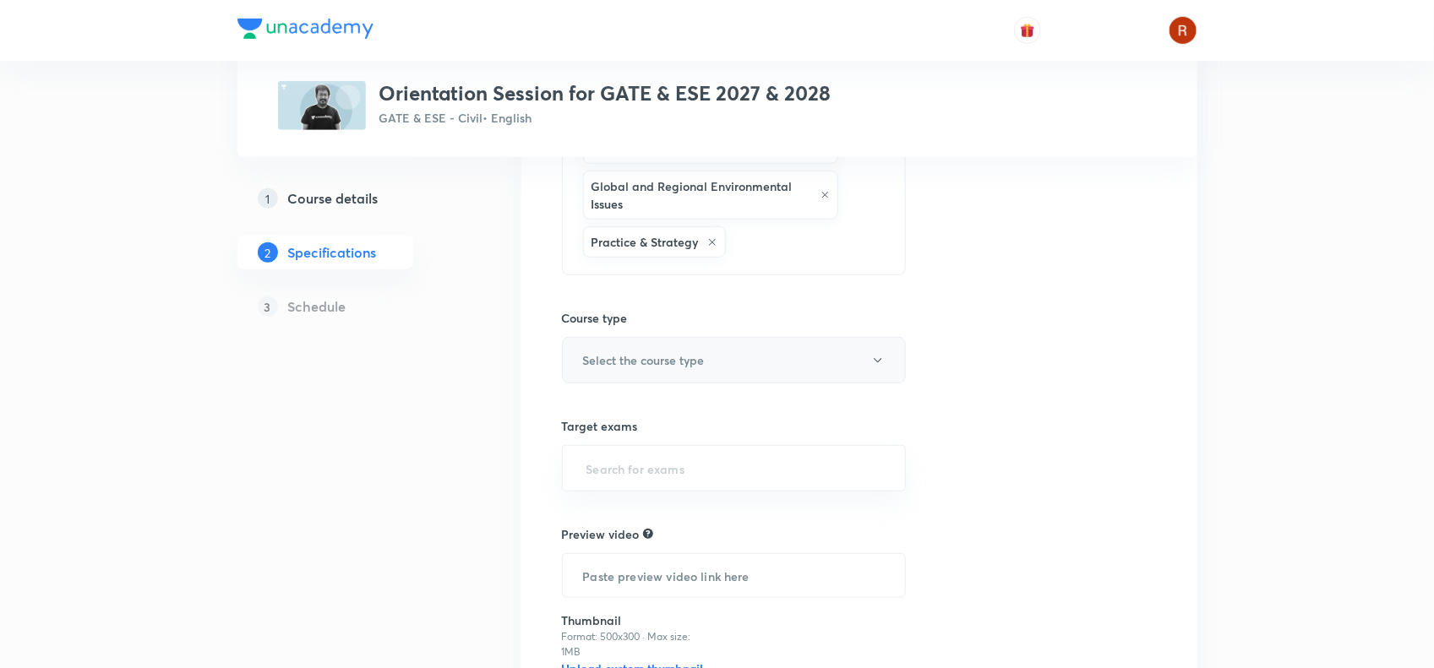
scroll to position [509, 0]
click at [604, 351] on button "Select the course type" at bounding box center [734, 358] width 345 height 46
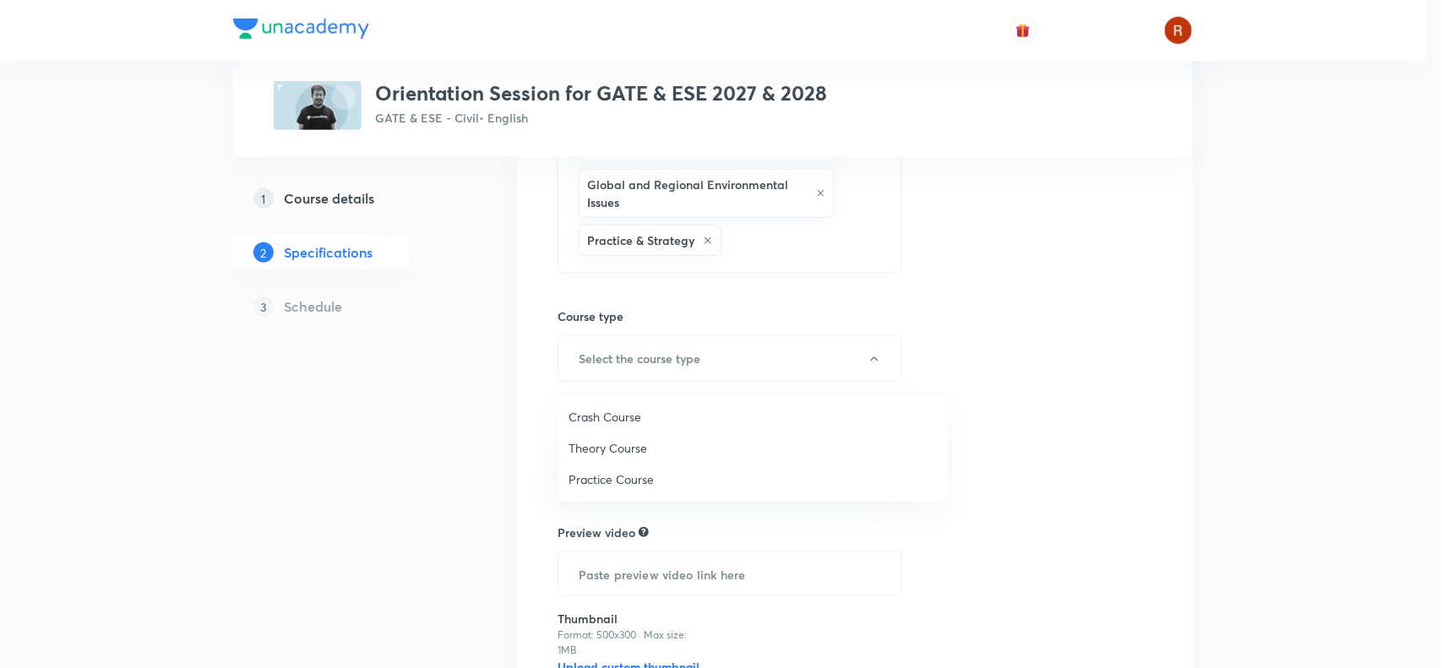
click at [636, 444] on span "Theory Course" at bounding box center [754, 448] width 370 height 18
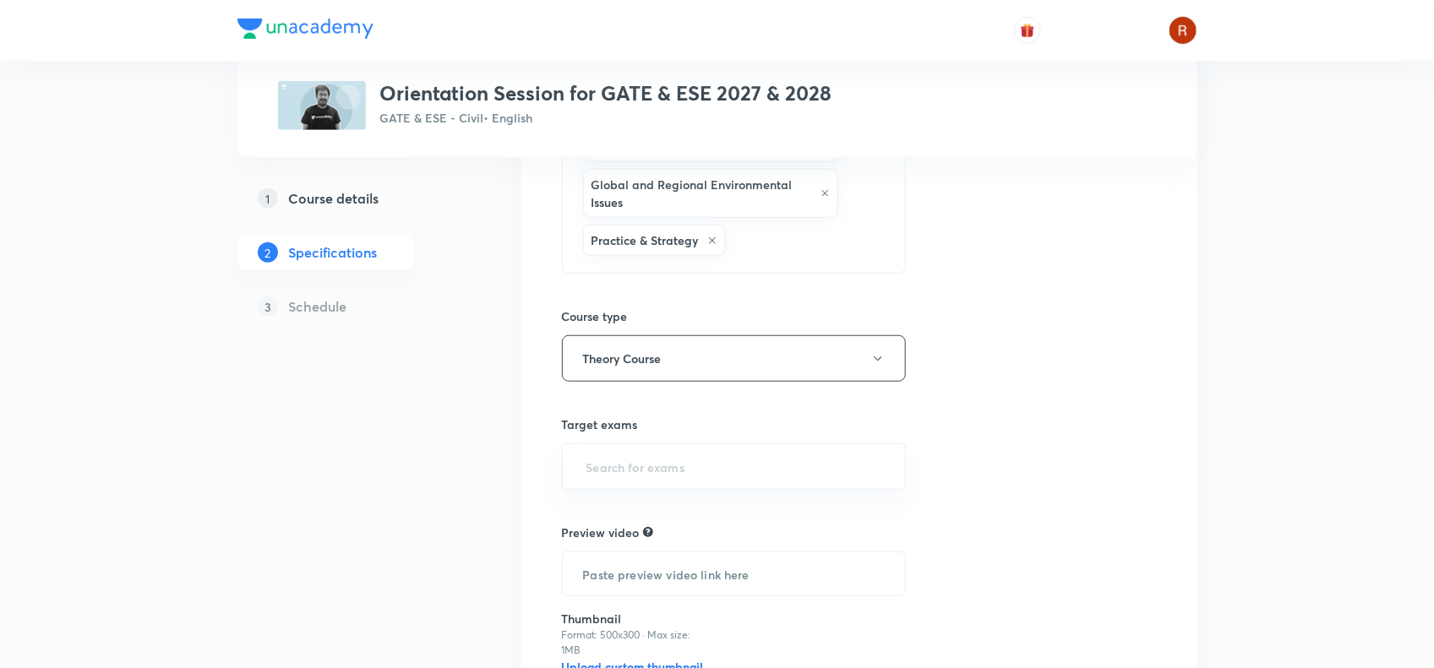
scroll to position [684, 0]
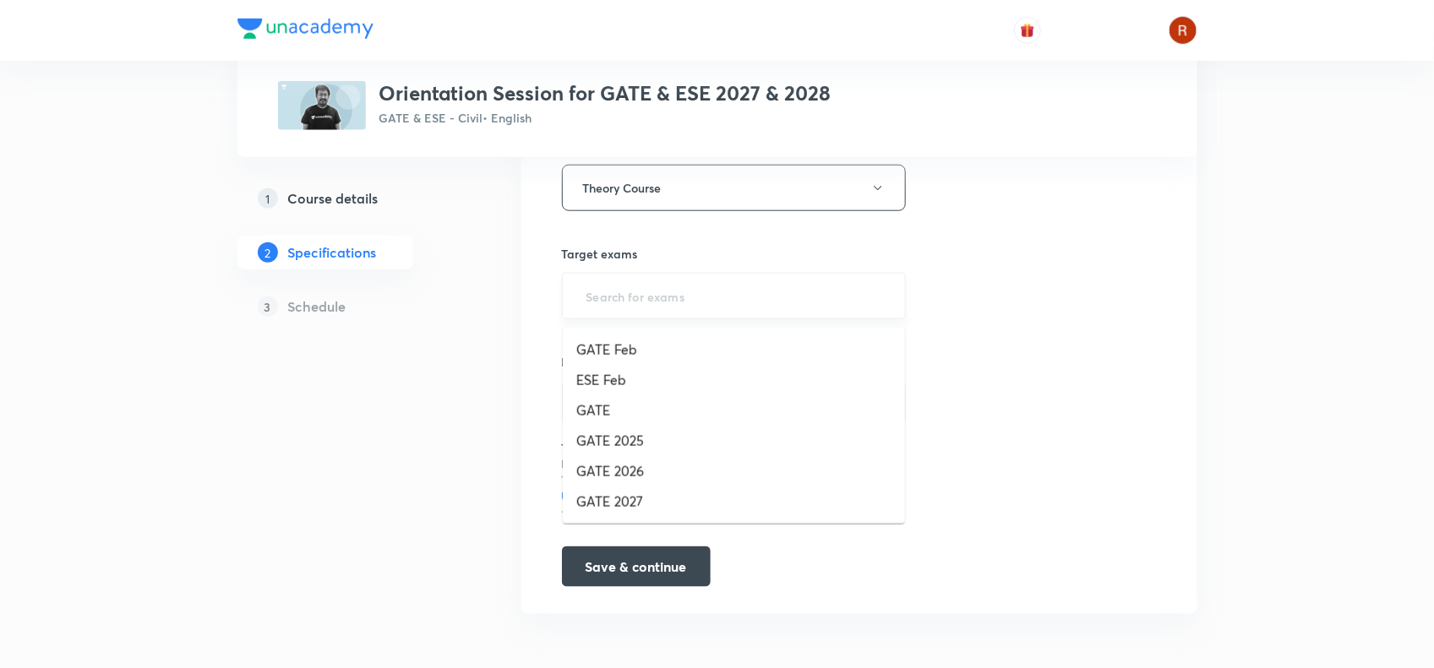
click at [596, 300] on input "text" at bounding box center [734, 296] width 302 height 31
click at [624, 456] on li "GATE 2026" at bounding box center [734, 471] width 342 height 30
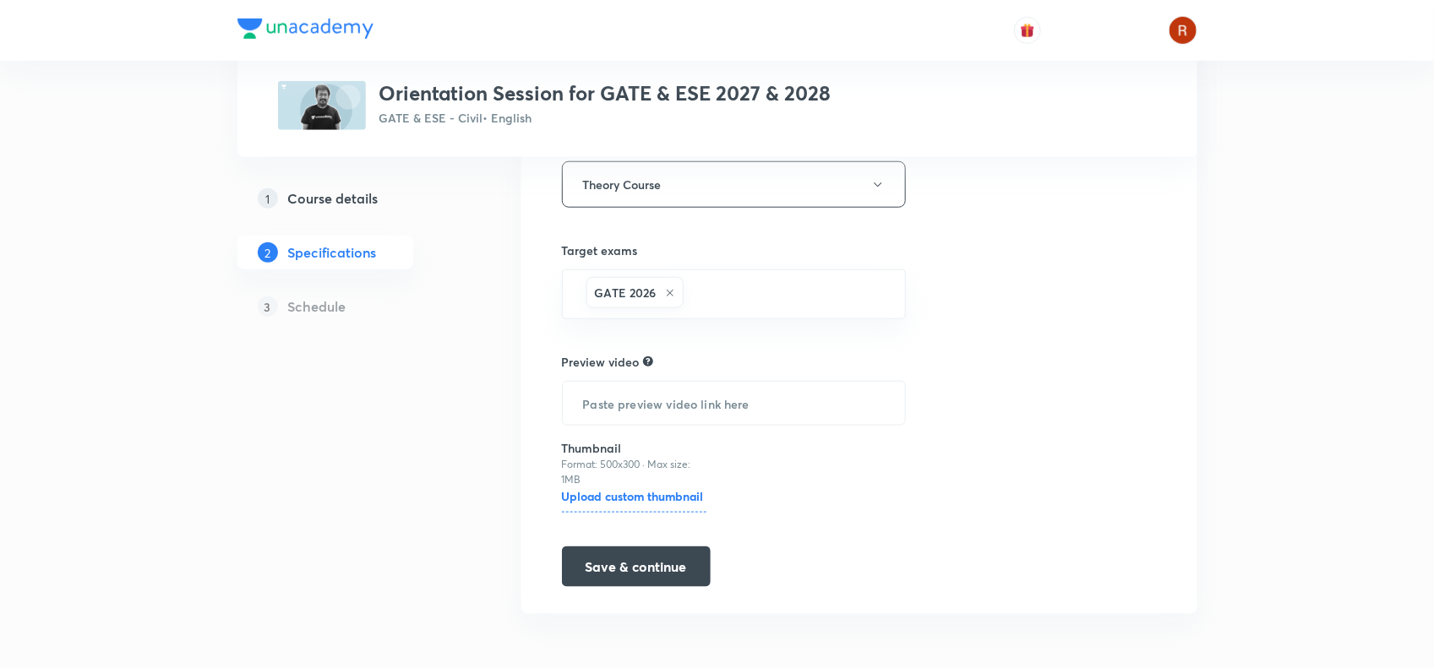
type input "g"
click at [627, 438] on li "GATE 2027" at bounding box center [734, 440] width 342 height 30
click at [640, 562] on button "Save & continue" at bounding box center [636, 567] width 149 height 41
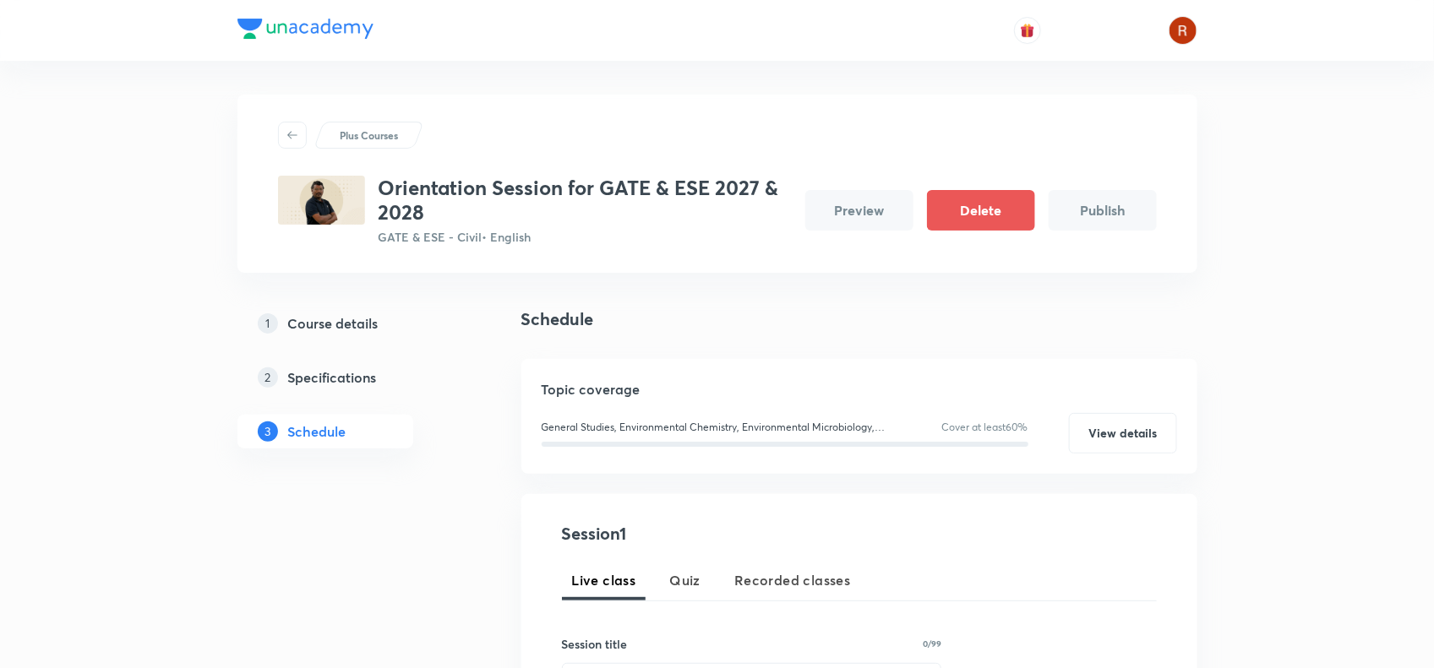
scroll to position [1, 0]
click at [381, 183] on h3 "Orientation Session for GATE & ESE 2027 & 2028" at bounding box center [585, 199] width 413 height 49
drag, startPoint x: 381, startPoint y: 183, endPoint x: 526, endPoint y: 188, distance: 145.4
click at [526, 188] on h3 "Orientation Session for GATE & ESE 2027 & 2028" at bounding box center [585, 199] width 413 height 49
copy h3 "Orientation Session"
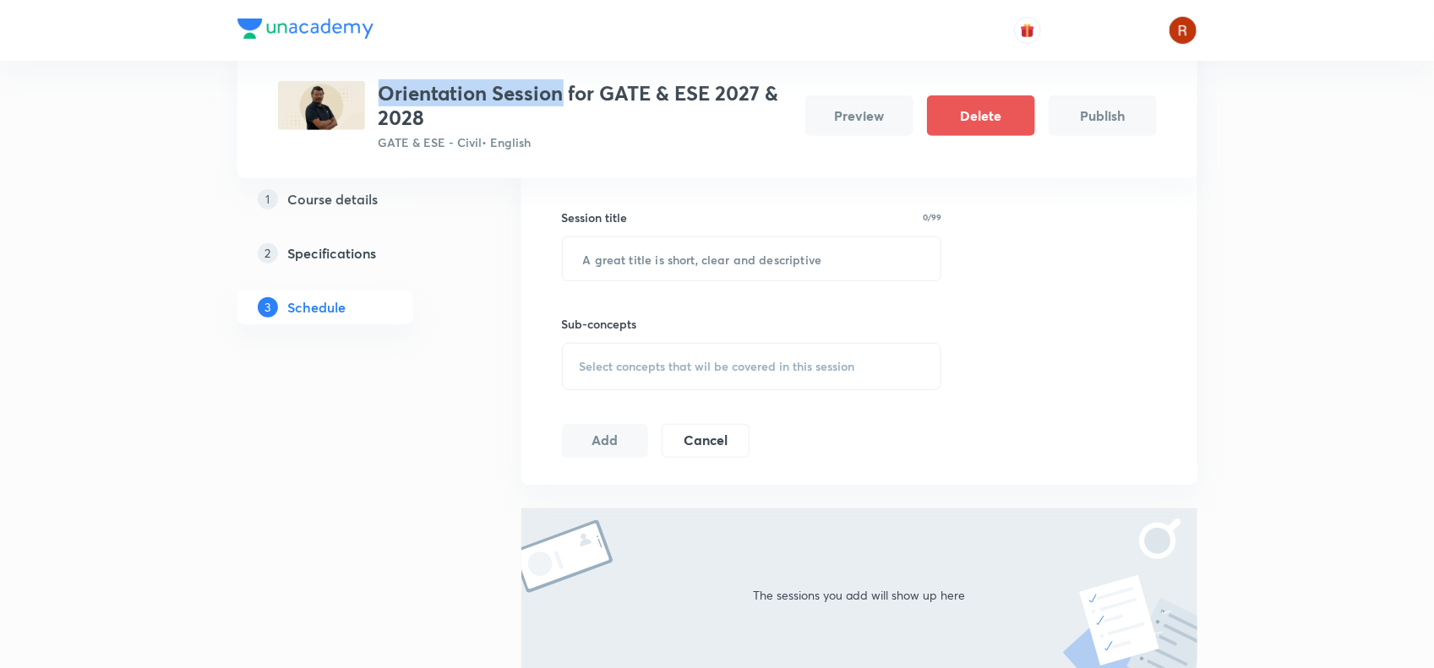
scroll to position [428, 0]
click at [669, 260] on input "text" at bounding box center [752, 257] width 379 height 43
paste input "Orientation Session"
type input "Orientation Session"
click at [719, 363] on span "Select concepts that wil be covered in this session" at bounding box center [717, 365] width 275 height 14
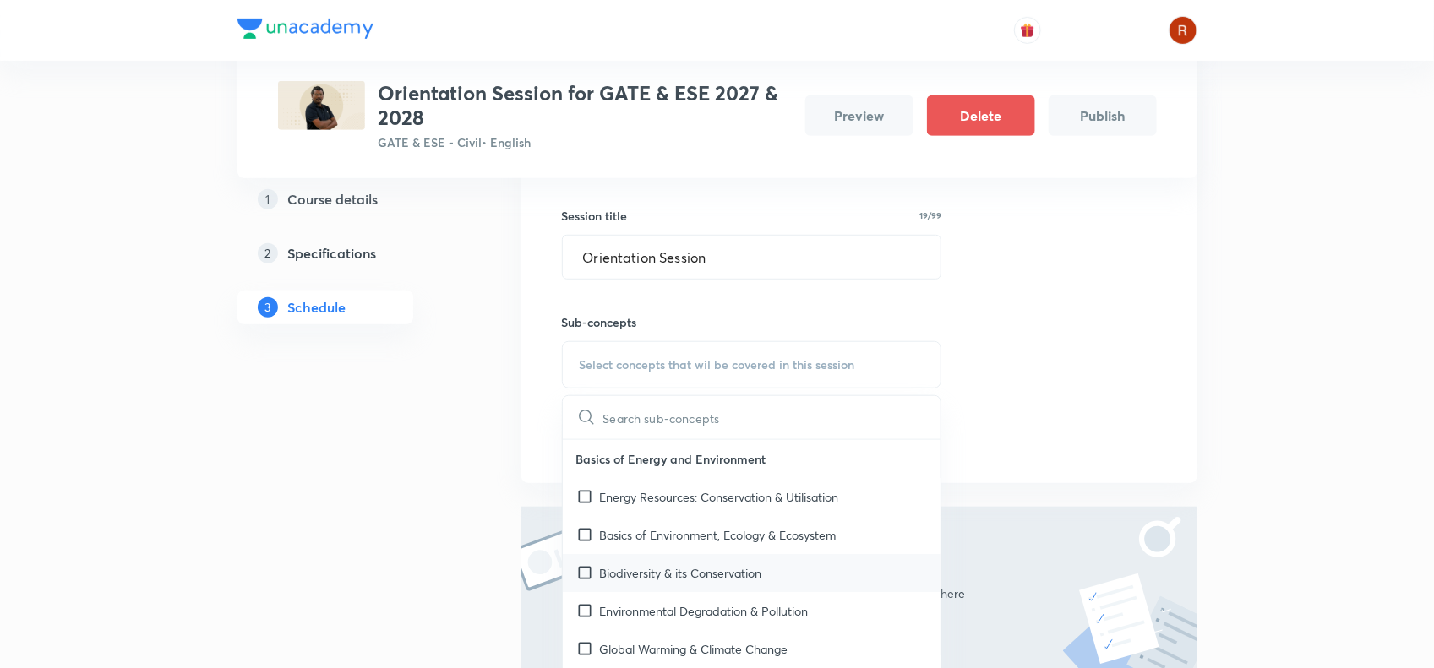
click at [689, 566] on p "Biodiversity & its Conservation" at bounding box center [681, 573] width 162 height 18
checkbox input "true"
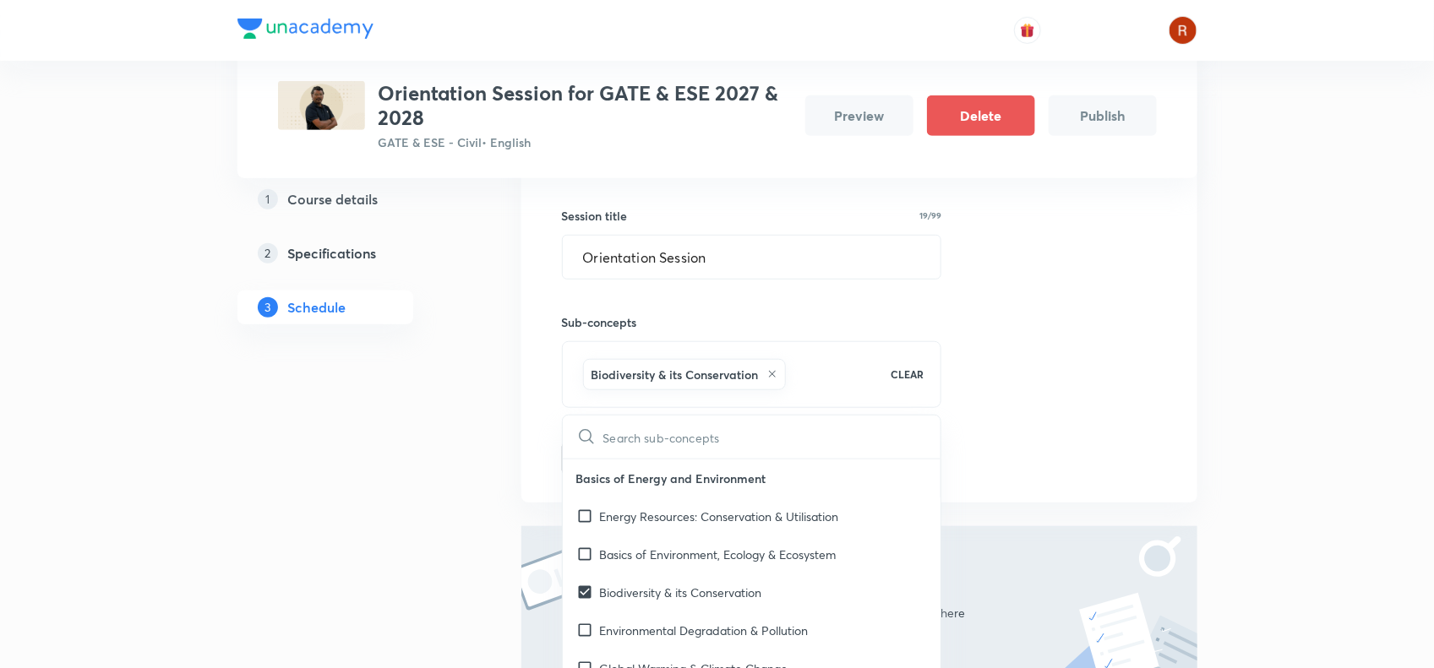
click at [473, 462] on div "Plus Courses Orientation Session for GATE & ESE 2027 & 2028 GATE & ESE - Civil …" at bounding box center [717, 238] width 960 height 1144
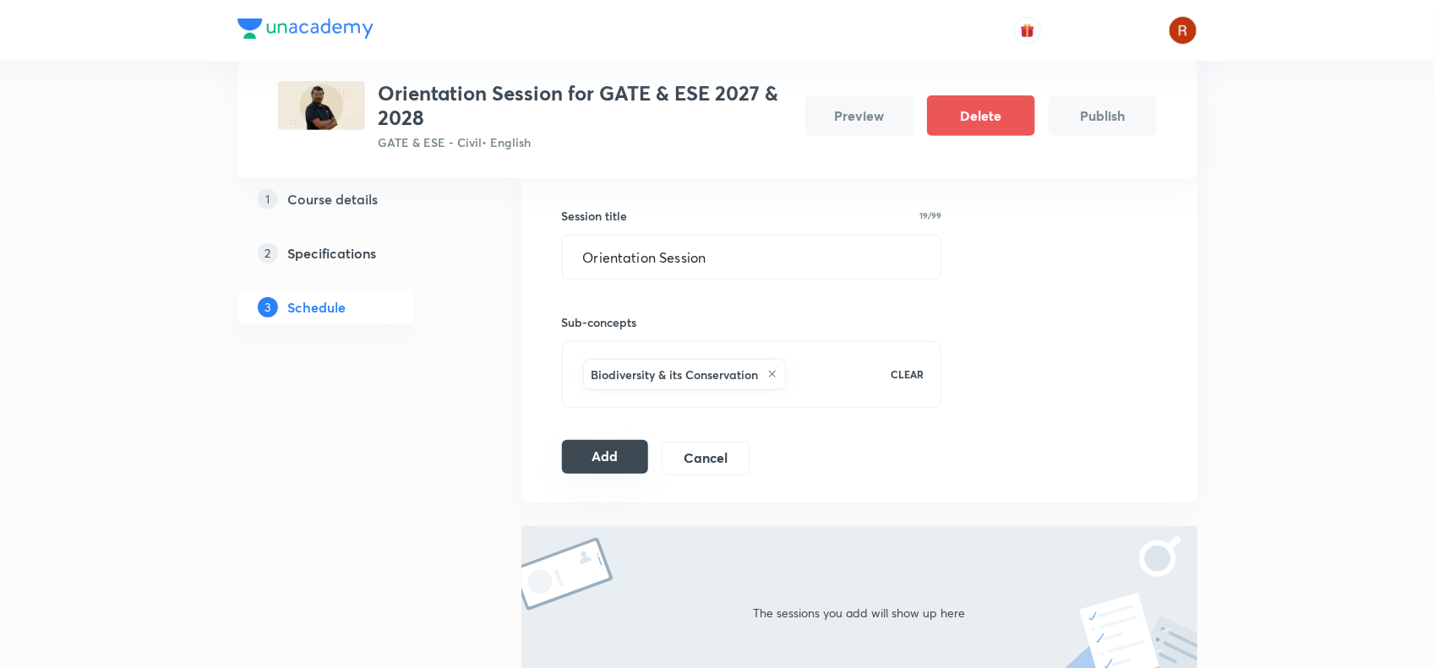
click at [588, 448] on button "Add" at bounding box center [605, 457] width 87 height 34
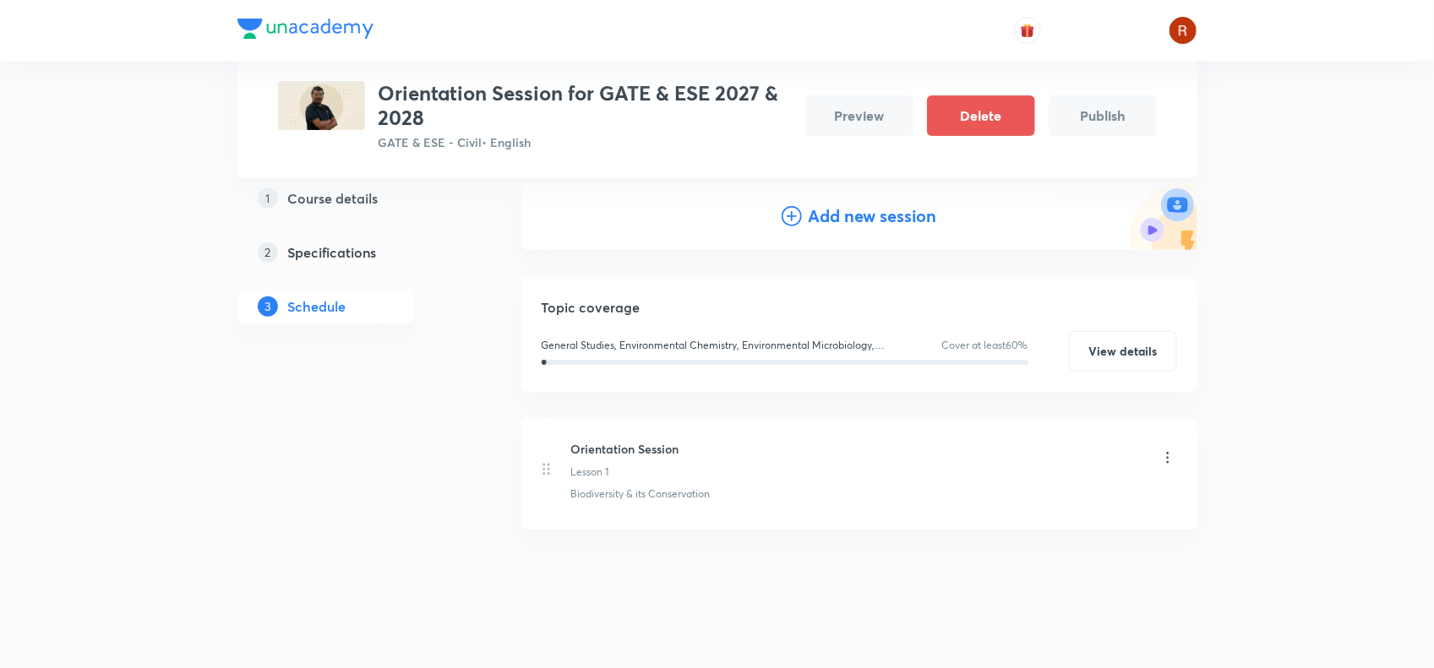
scroll to position [0, 0]
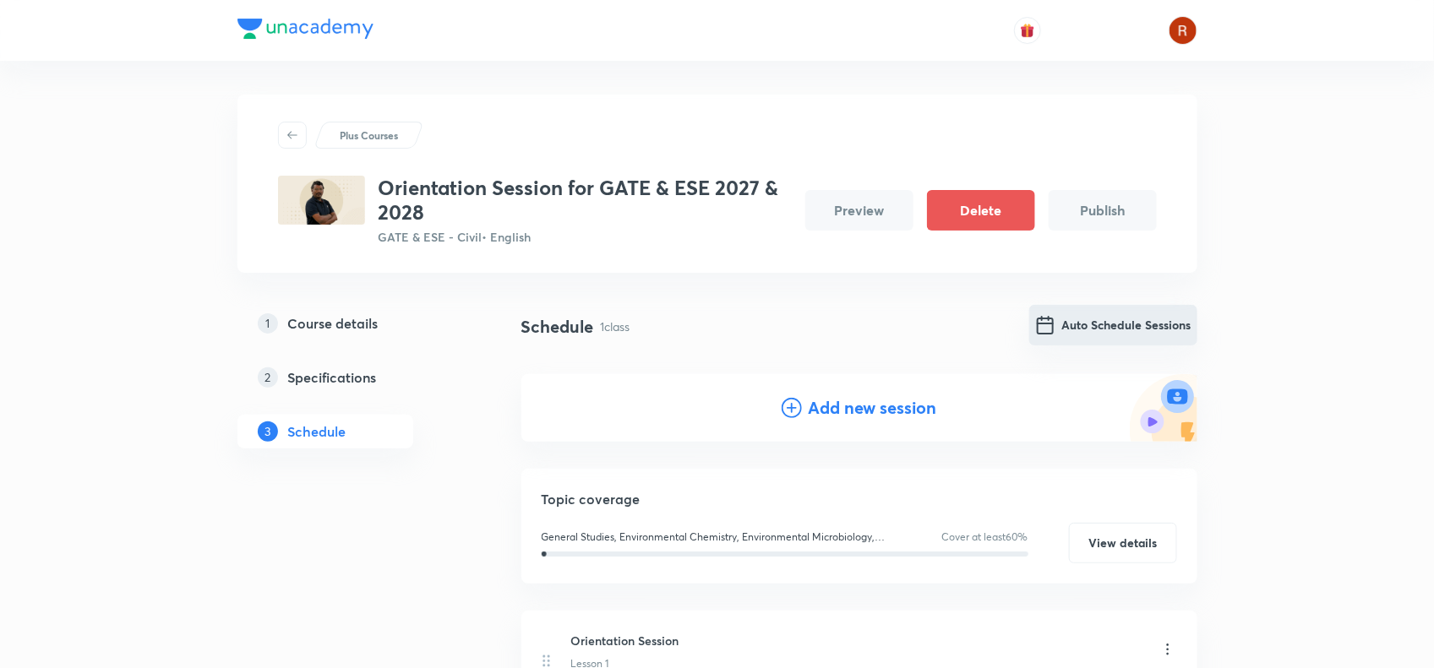
click at [1125, 339] on button "Auto Schedule Sessions" at bounding box center [1113, 325] width 168 height 41
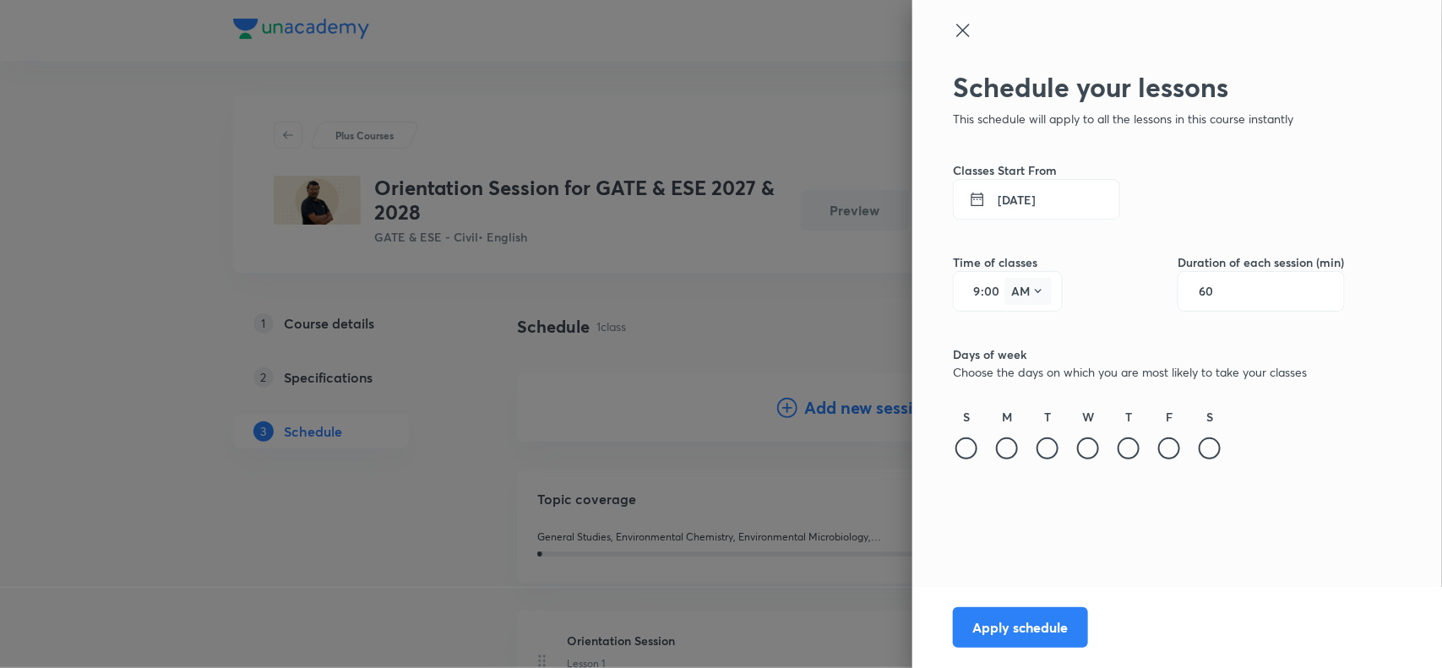
click at [1016, 291] on button "AM" at bounding box center [1028, 291] width 47 height 27
click at [1015, 335] on div "PM" at bounding box center [1030, 334] width 61 height 41
click at [1024, 195] on button "6 Oct 2025" at bounding box center [1036, 199] width 167 height 41
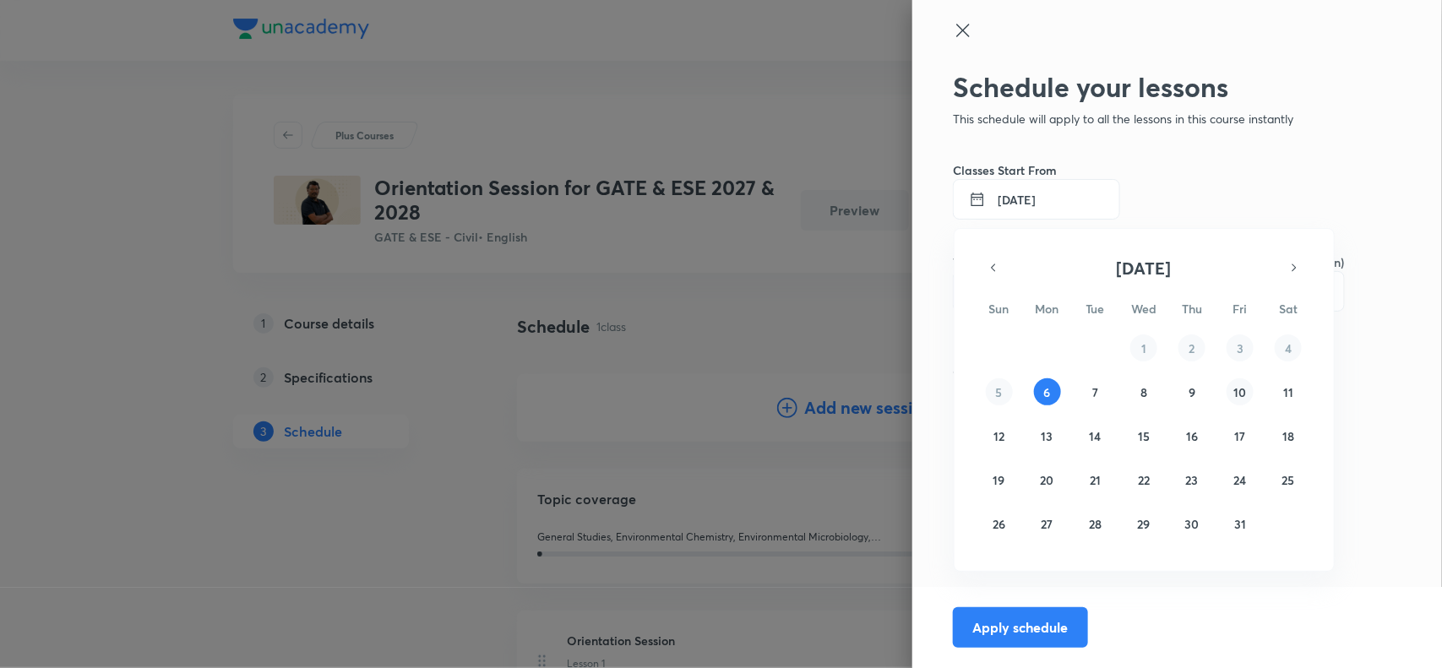
click at [1239, 395] on abbr "10" at bounding box center [1240, 392] width 13 height 16
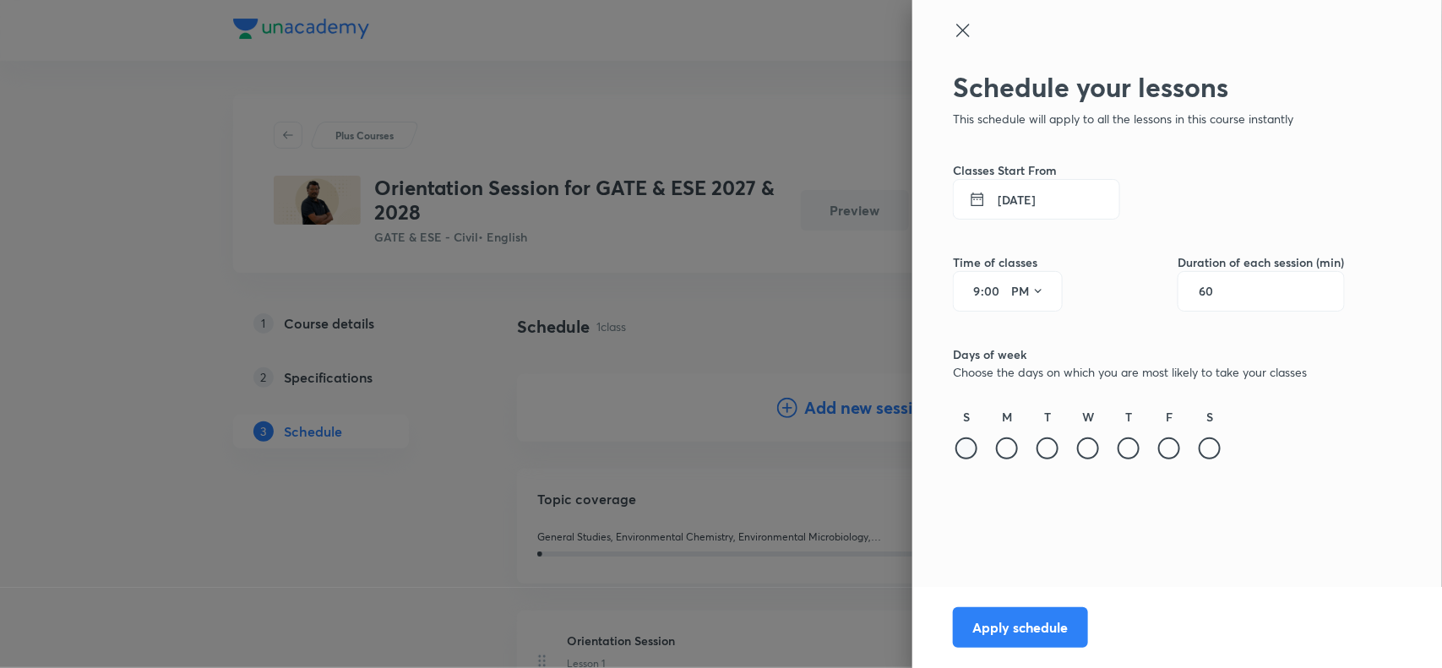
click at [968, 450] on div at bounding box center [967, 449] width 22 height 22
click at [1010, 435] on div "M" at bounding box center [1007, 435] width 27 height 55
click at [1002, 455] on div at bounding box center [1007, 449] width 22 height 22
click at [1056, 453] on div at bounding box center [1048, 449] width 22 height 22
click at [1088, 450] on div at bounding box center [1088, 449] width 22 height 22
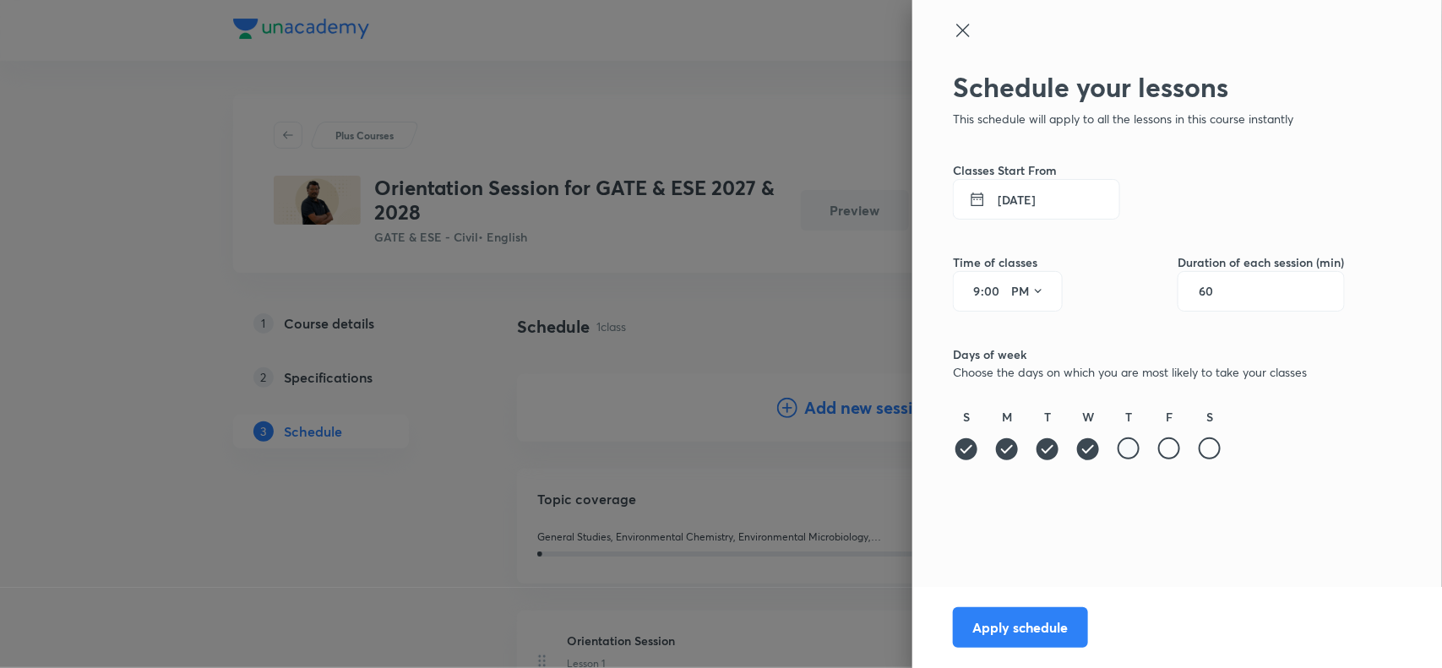
click at [1125, 449] on div at bounding box center [1129, 449] width 22 height 22
click at [1174, 446] on div at bounding box center [1169, 449] width 22 height 22
click at [1209, 452] on div at bounding box center [1210, 449] width 22 height 22
click at [991, 618] on button "Apply schedule" at bounding box center [1020, 626] width 135 height 41
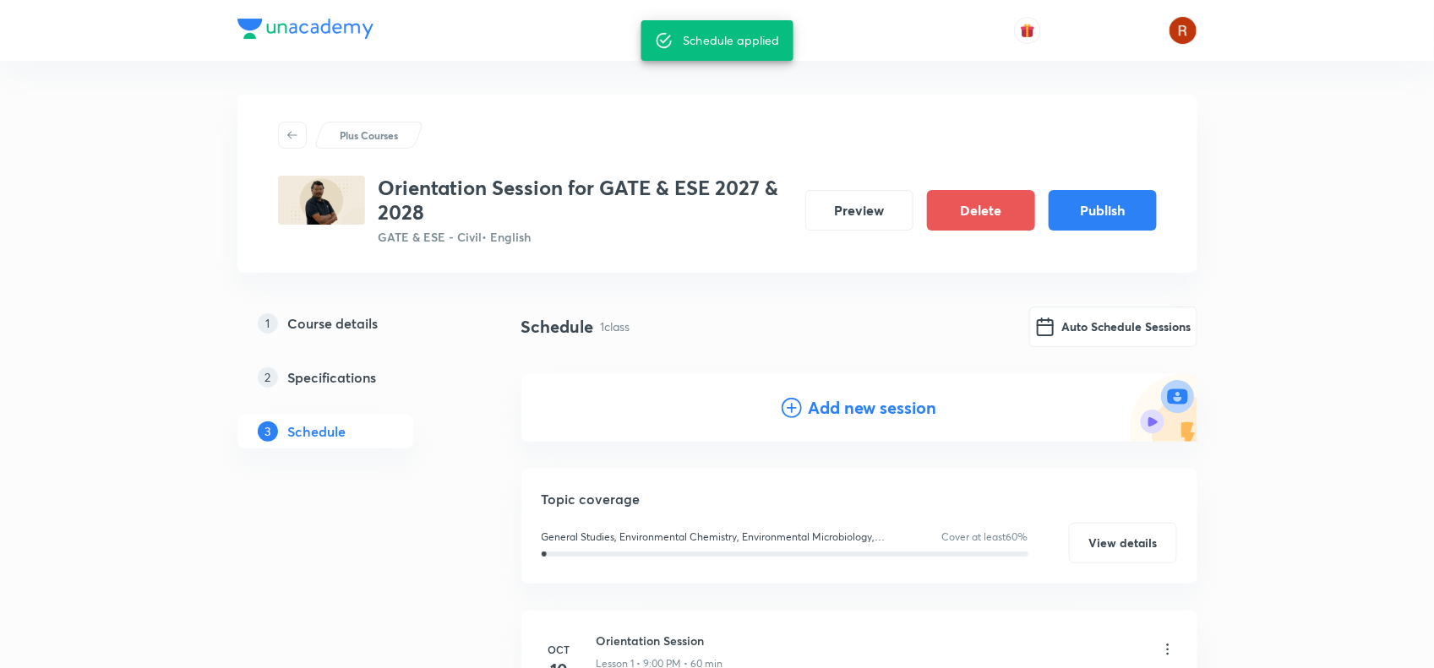
scroll to position [211, 0]
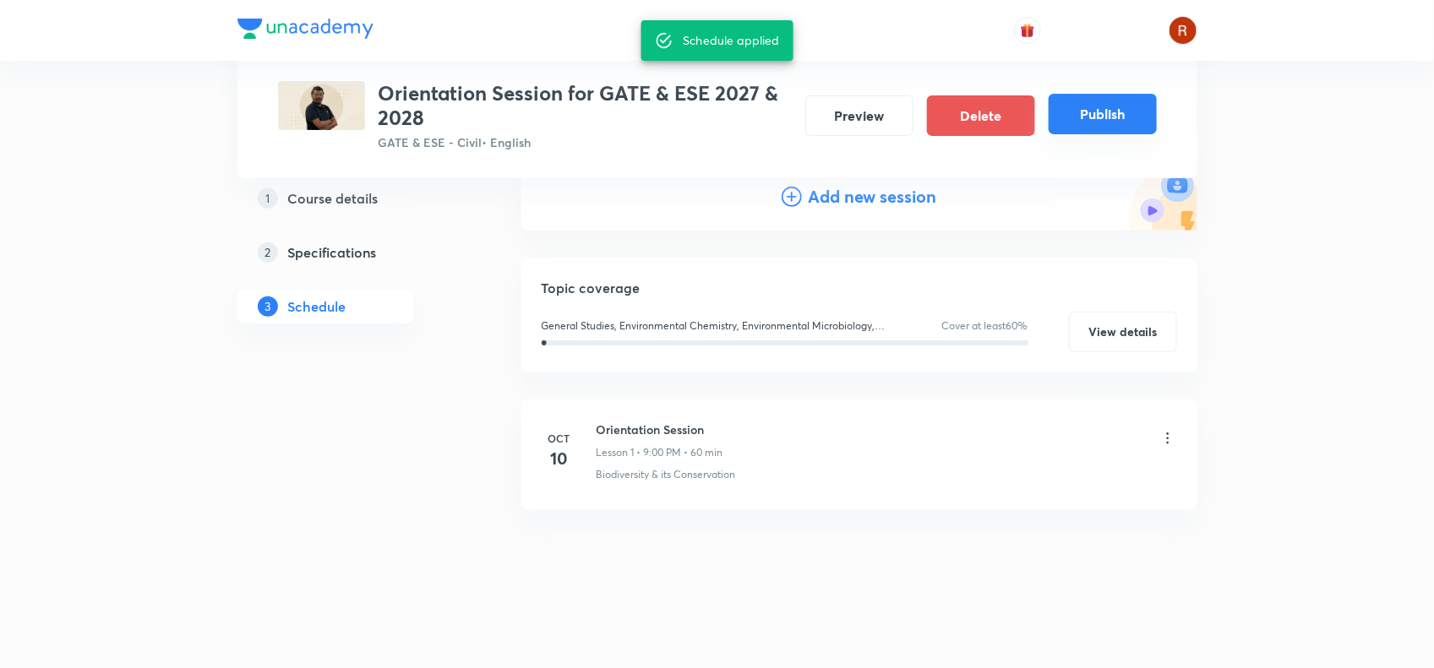
click at [1099, 123] on button "Publish" at bounding box center [1103, 114] width 108 height 41
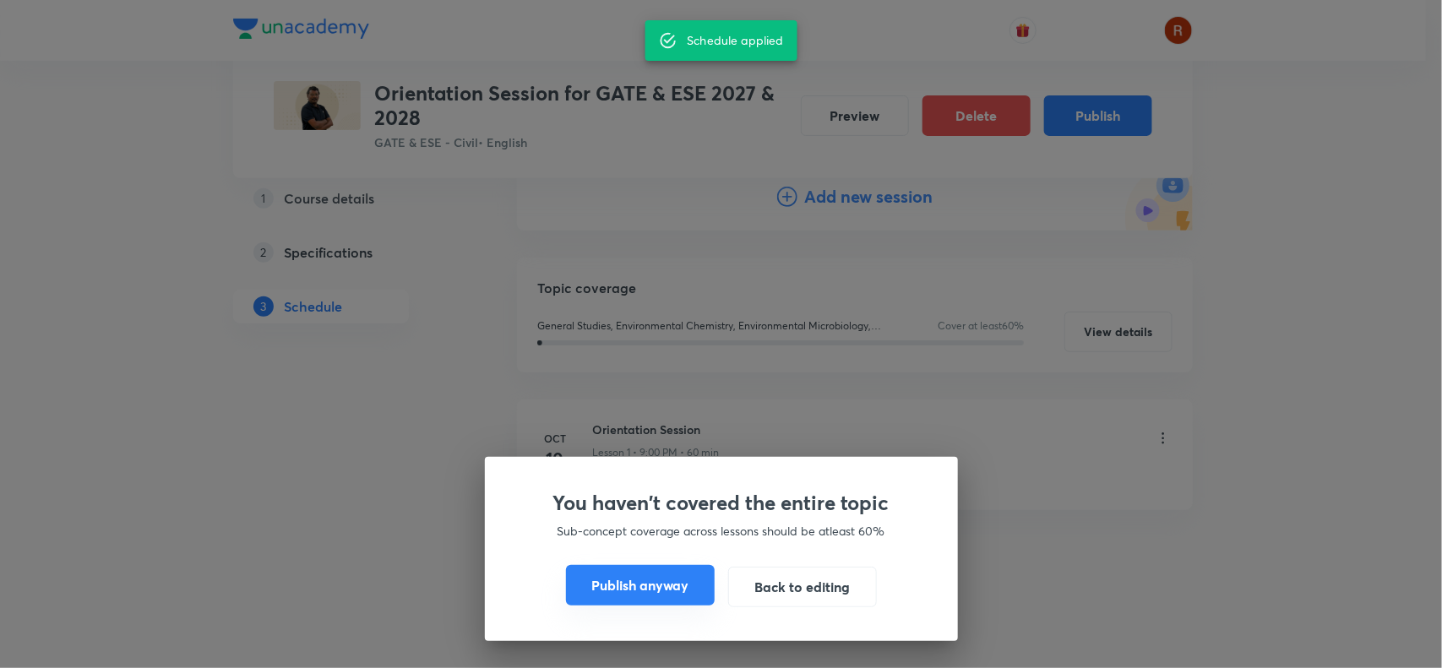
click at [619, 593] on button "Publish anyway" at bounding box center [640, 585] width 149 height 41
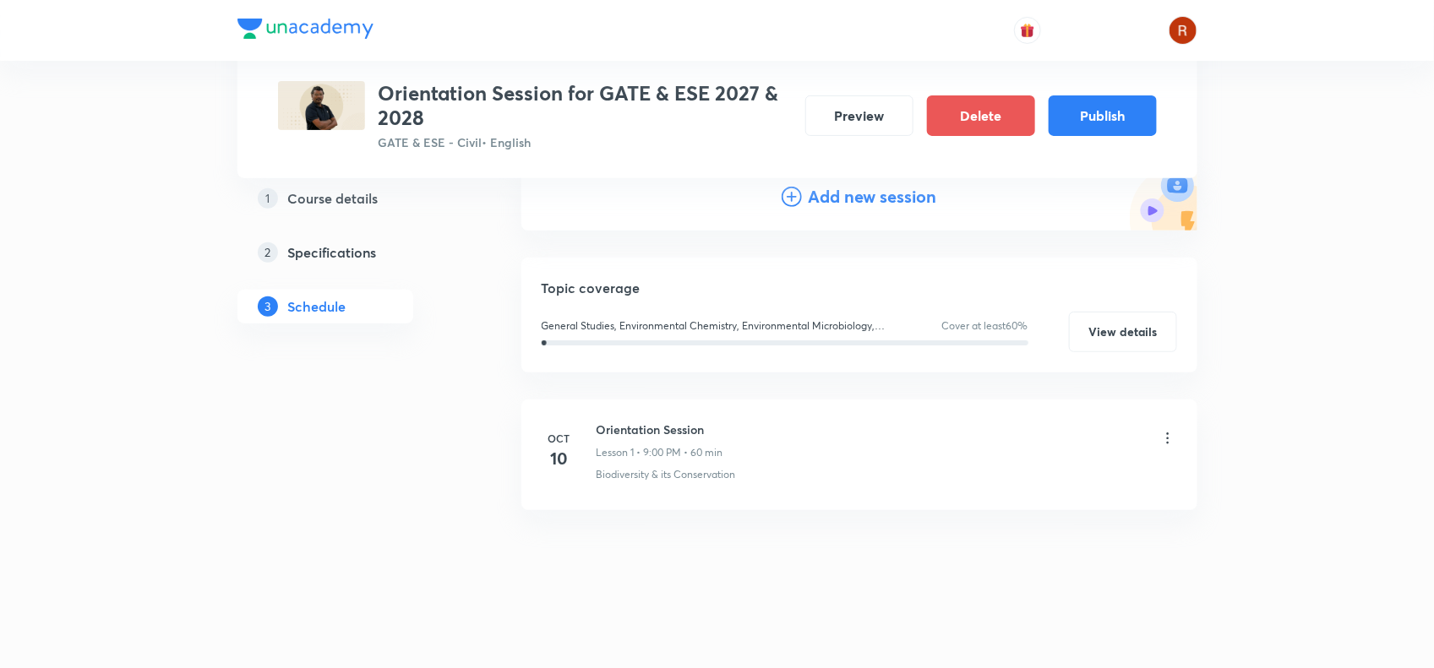
scroll to position [175, 0]
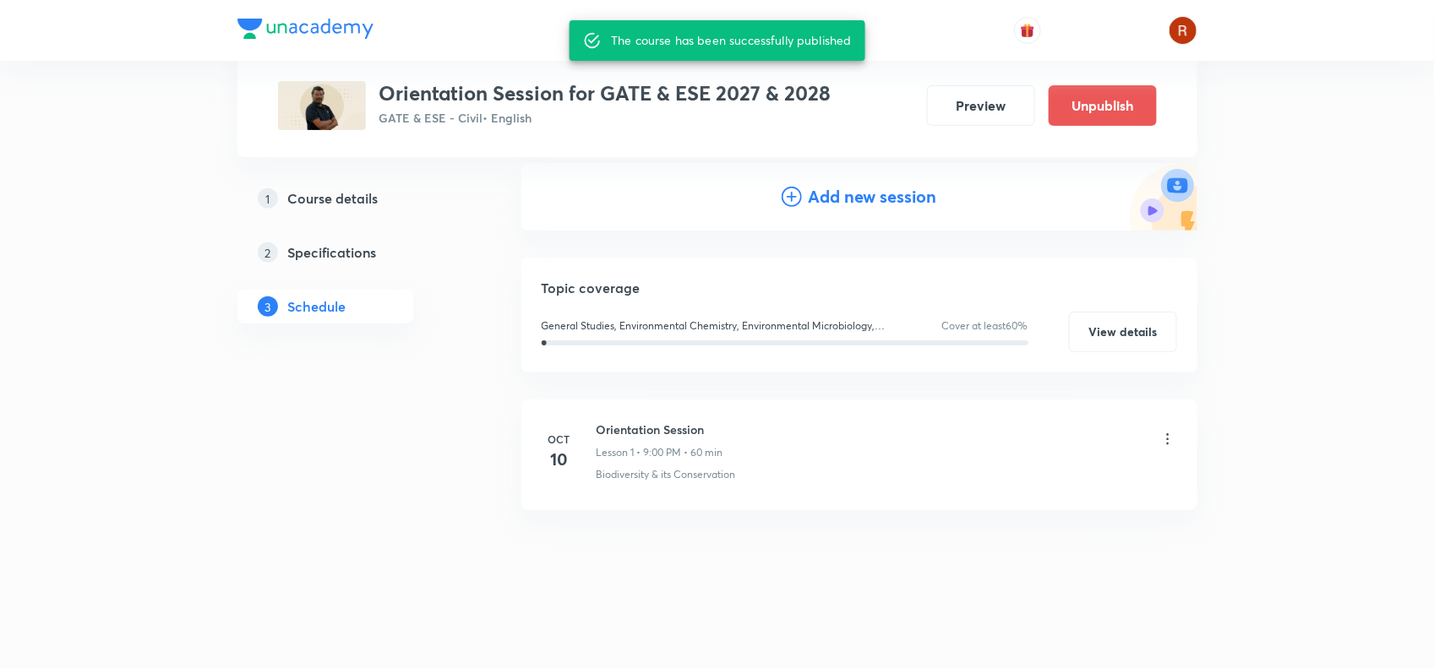
drag, startPoint x: 619, startPoint y: 593, endPoint x: 414, endPoint y: 420, distance: 268.6
click at [414, 420] on div "1 Course details 2 Specifications 3 Schedule" at bounding box center [352, 375] width 230 height 528
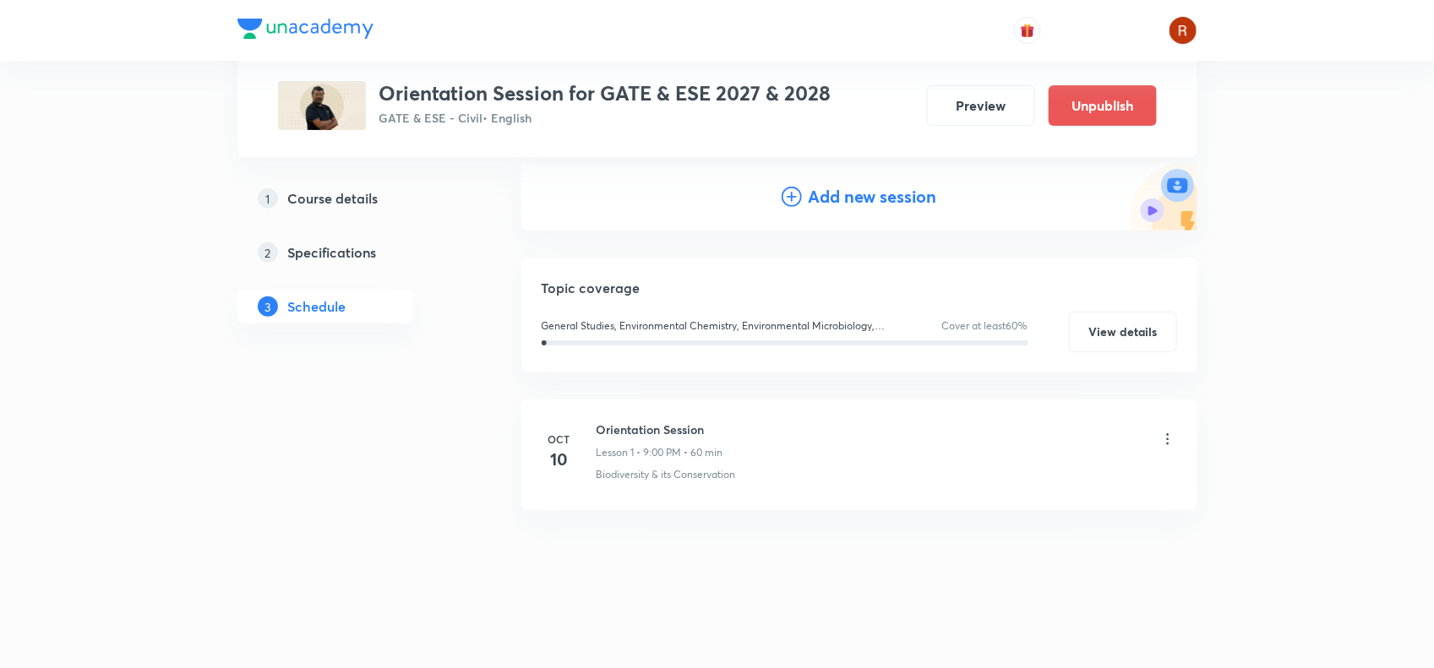
scroll to position [0, 0]
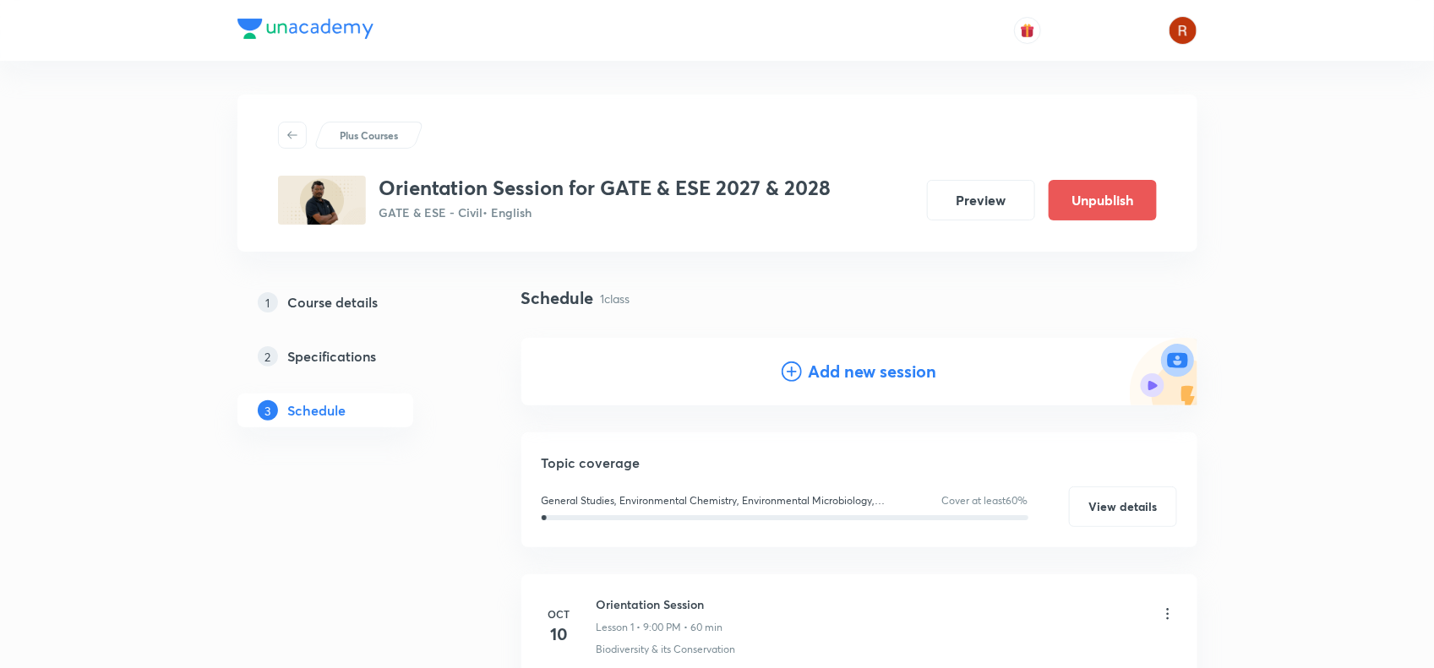
click at [401, 188] on h3 "Orientation Session for GATE & ESE 2027 & 2028" at bounding box center [605, 188] width 452 height 25
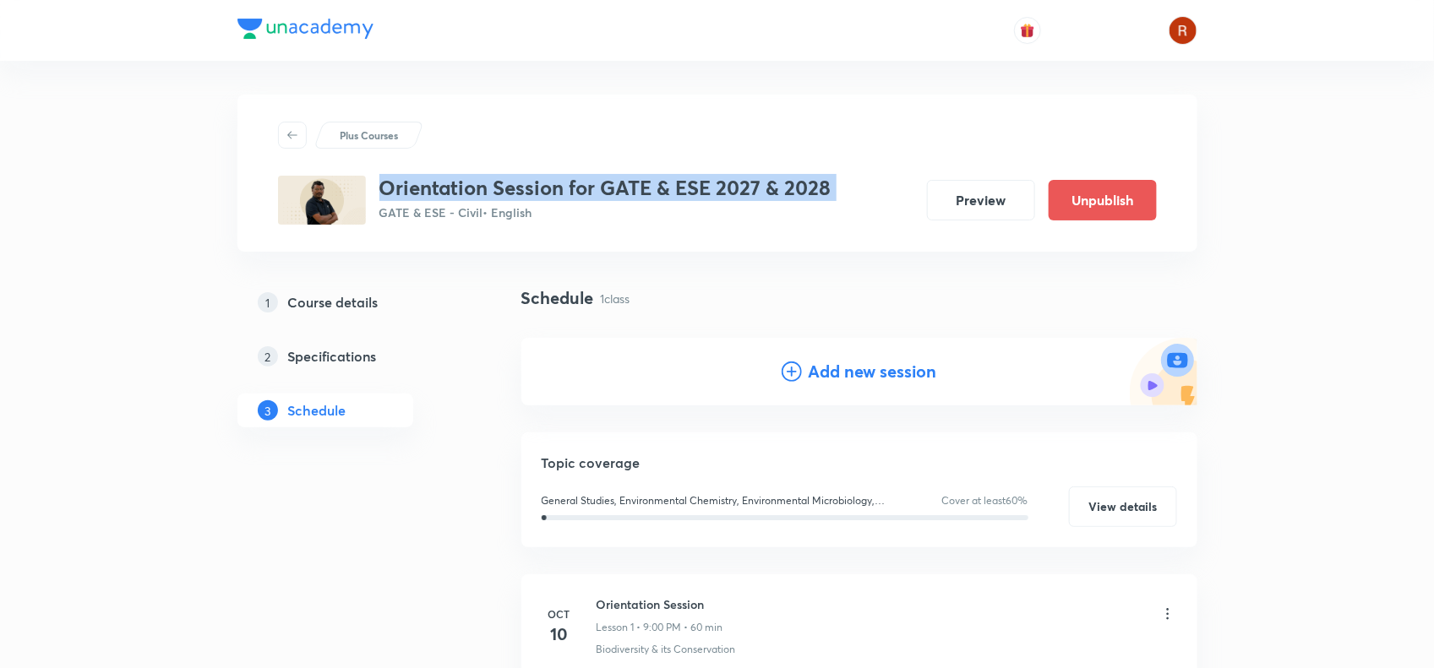
drag, startPoint x: 401, startPoint y: 188, endPoint x: 733, endPoint y: 195, distance: 332.1
click at [733, 195] on h3 "Orientation Session for GATE & ESE 2027 & 2028" at bounding box center [605, 188] width 452 height 25
copy h3 "Orientation Session for GATE & ESE 2027 & 2028"
